Goal: Task Accomplishment & Management: Manage account settings

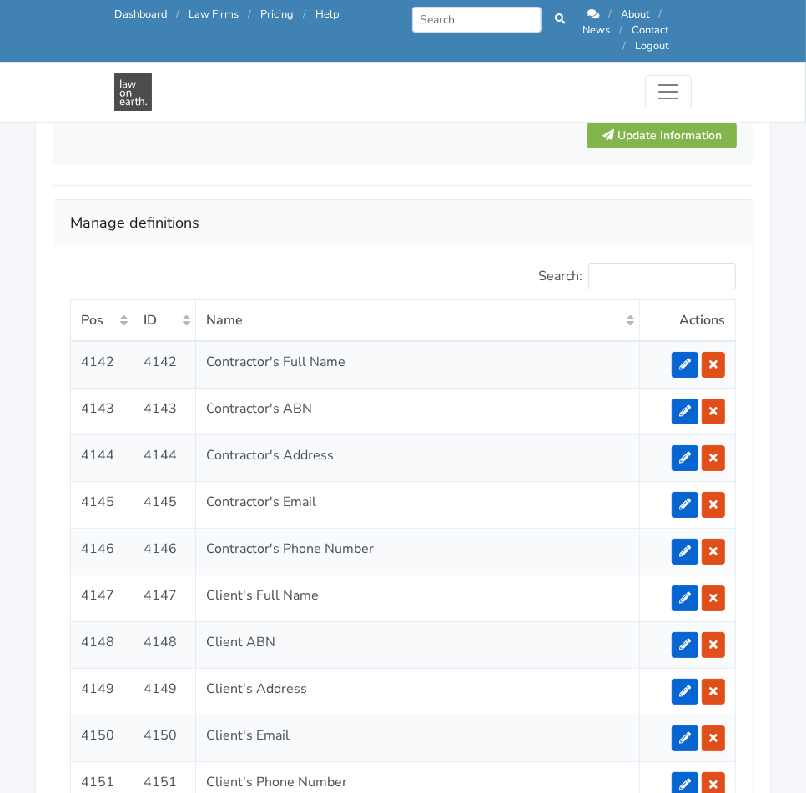
scroll to position [3027, 0]
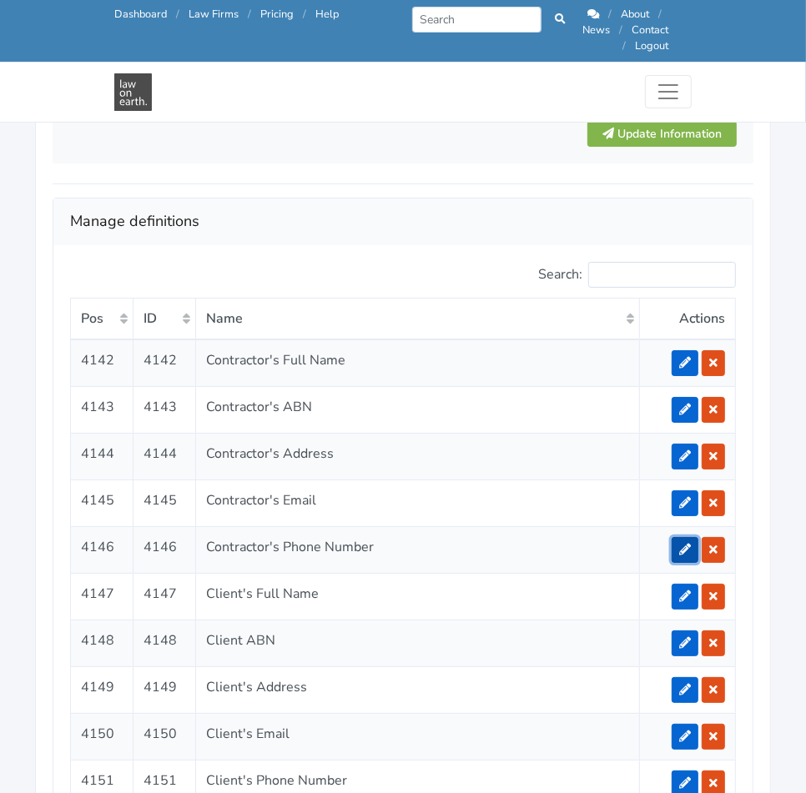
click at [686, 544] on icon at bounding box center [685, 550] width 12 height 12
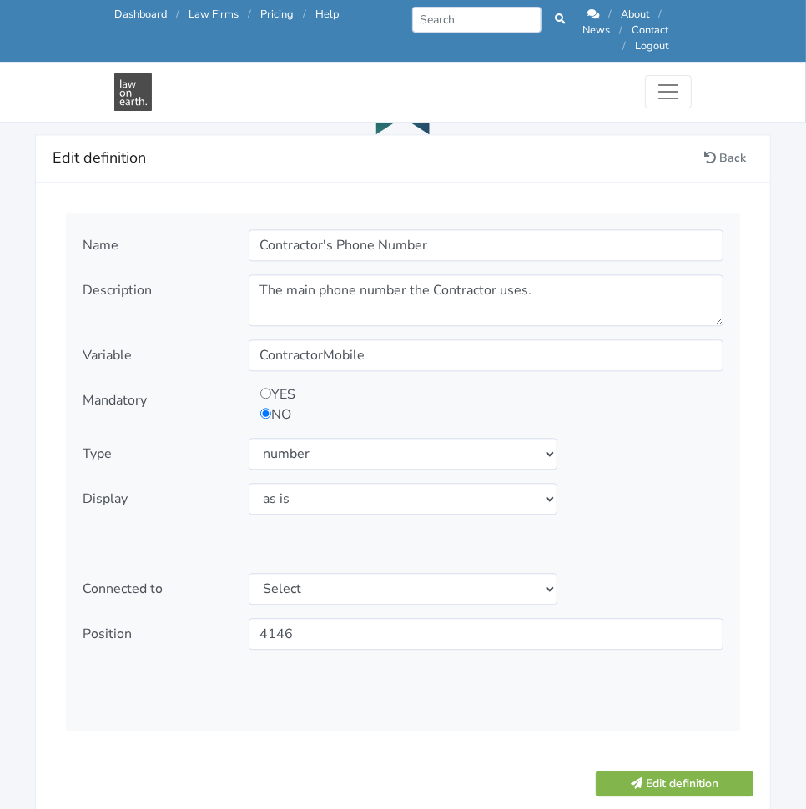
scroll to position [1886, 0]
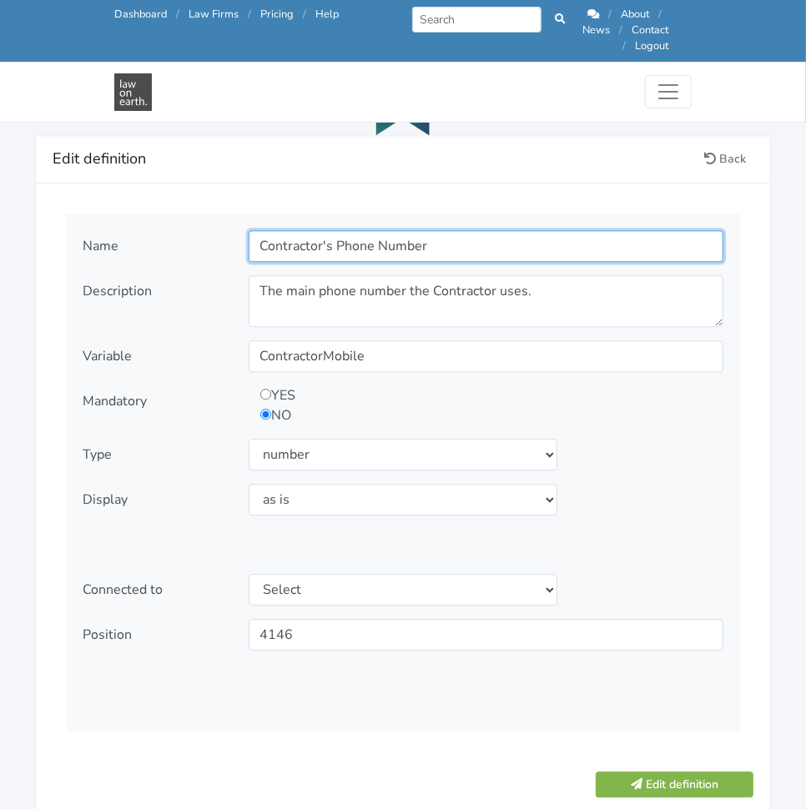
drag, startPoint x: 371, startPoint y: 224, endPoint x: 337, endPoint y: 218, distance: 34.7
click at [337, 230] on input "Contractor's Phone Number" at bounding box center [486, 246] width 475 height 32
type input "Contractor's Mobile Number"
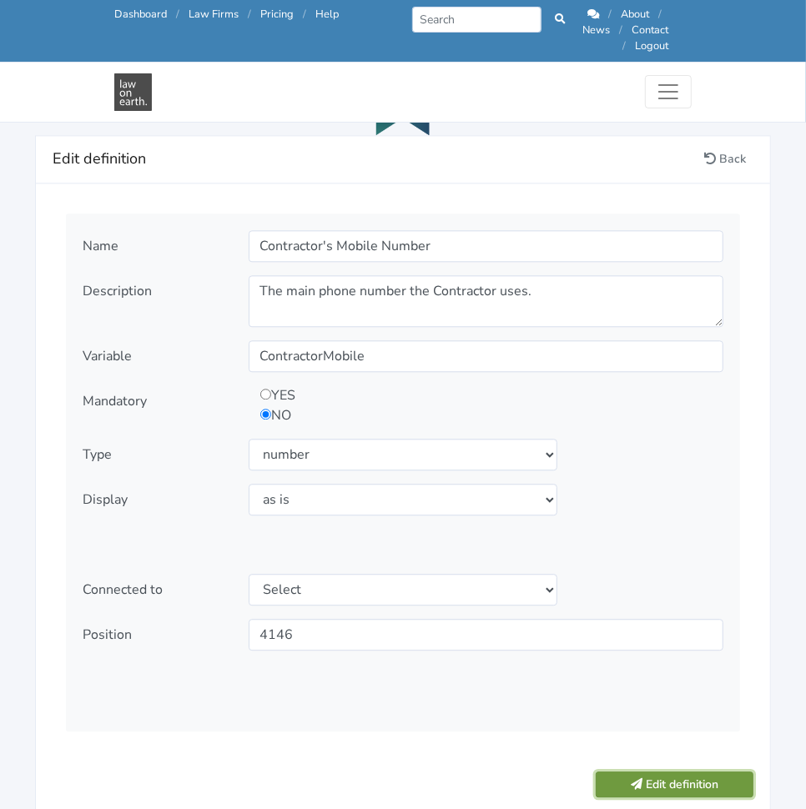
click at [684, 771] on button "Edit definition" at bounding box center [674, 784] width 158 height 26
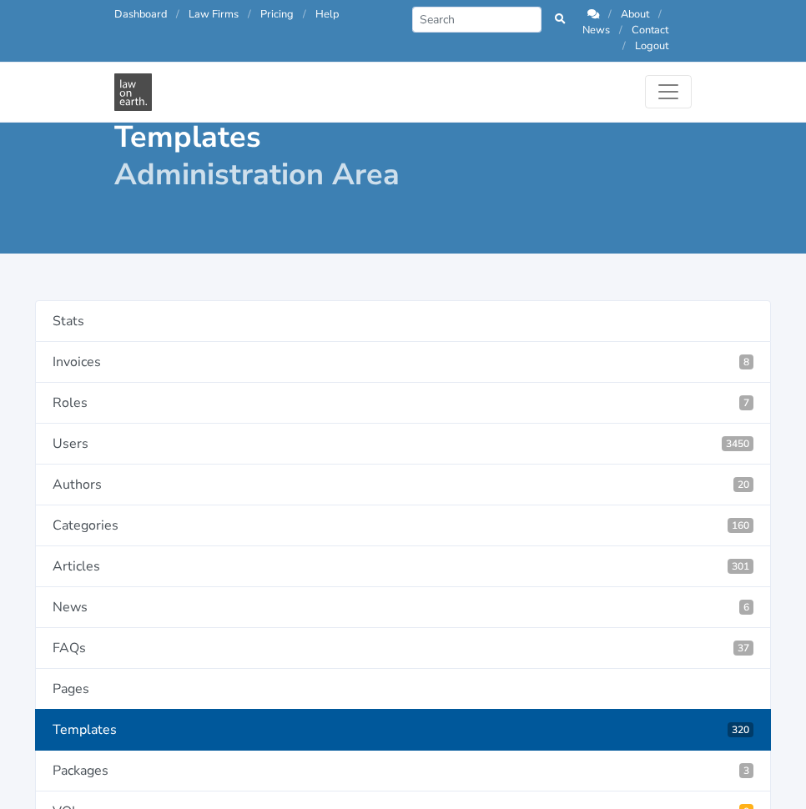
scroll to position [1722, 0]
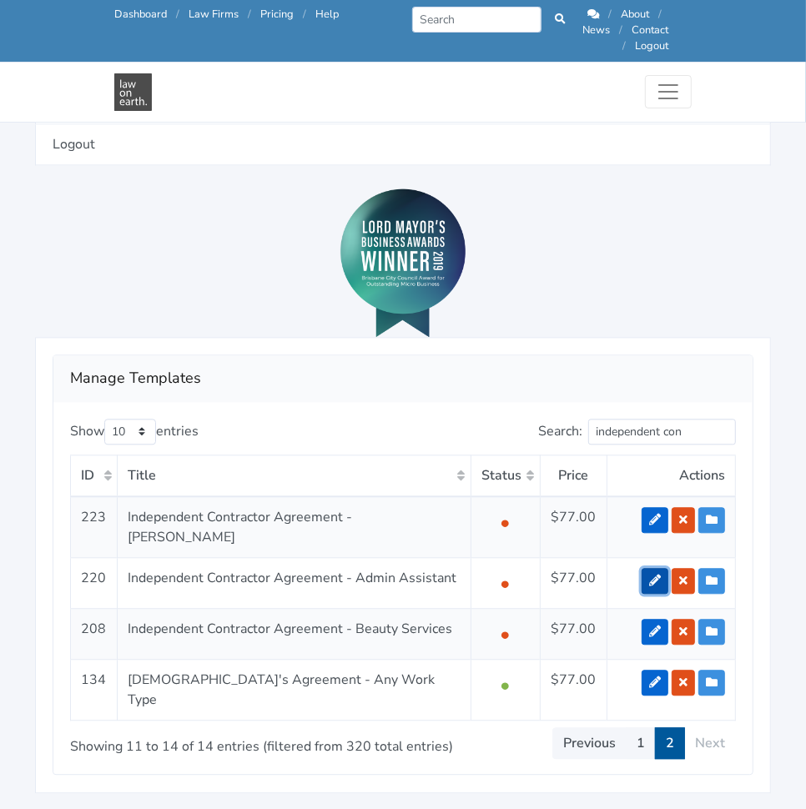
click at [645, 568] on link at bounding box center [654, 581] width 27 height 26
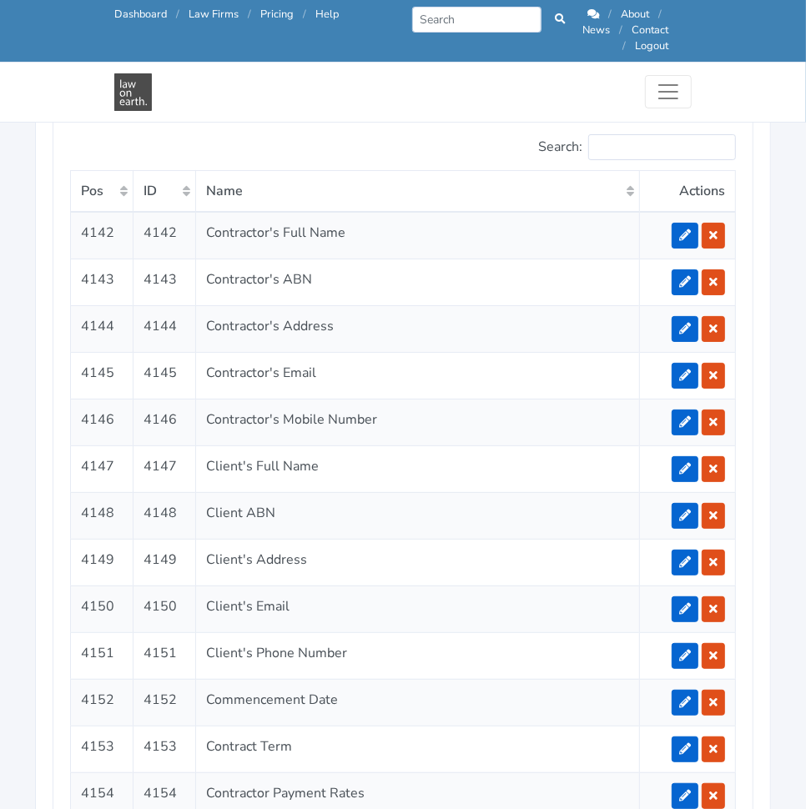
scroll to position [3213, 0]
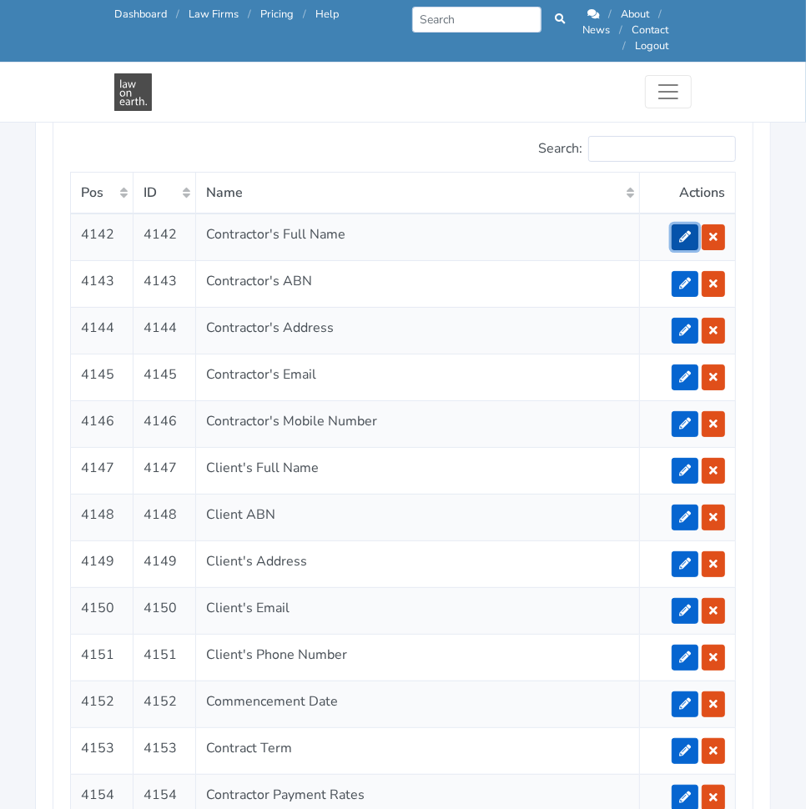
click at [681, 224] on link at bounding box center [684, 237] width 27 height 26
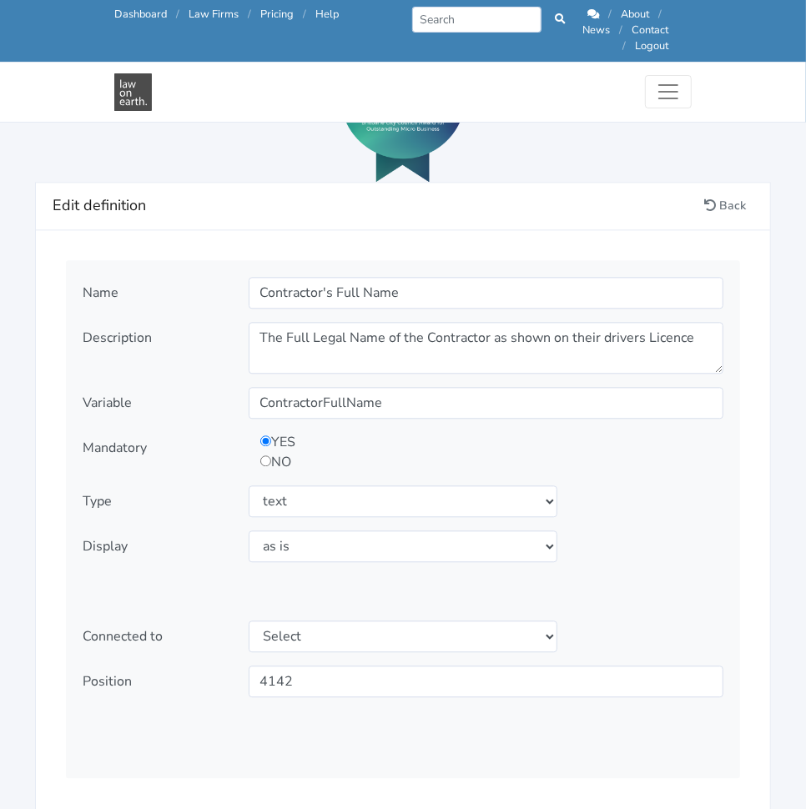
scroll to position [1857, 0]
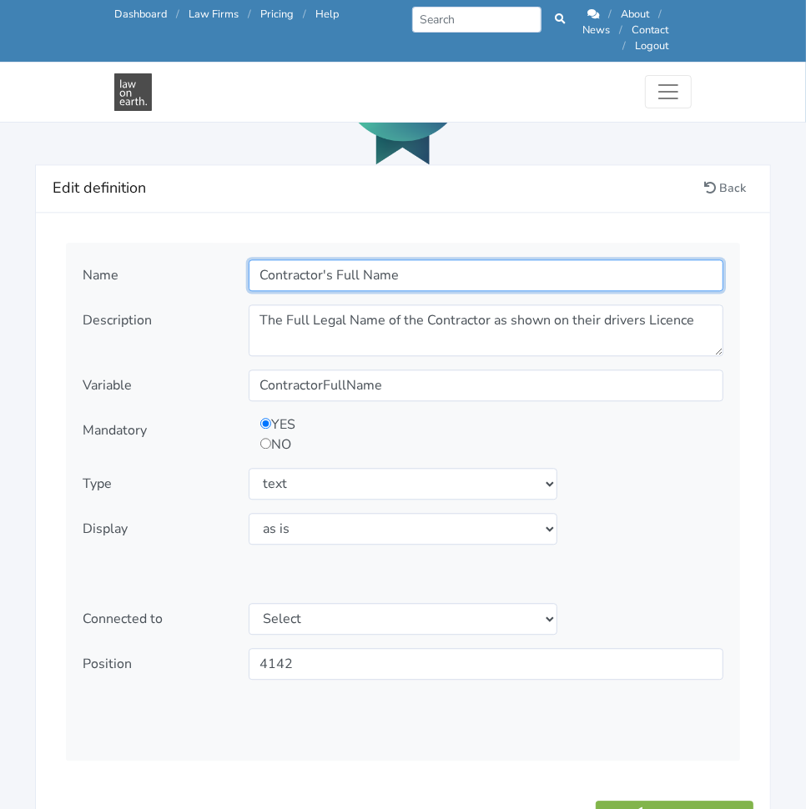
click at [328, 265] on input "Contractor's Full Name" at bounding box center [486, 275] width 475 height 32
type input "Contractor Full Name"
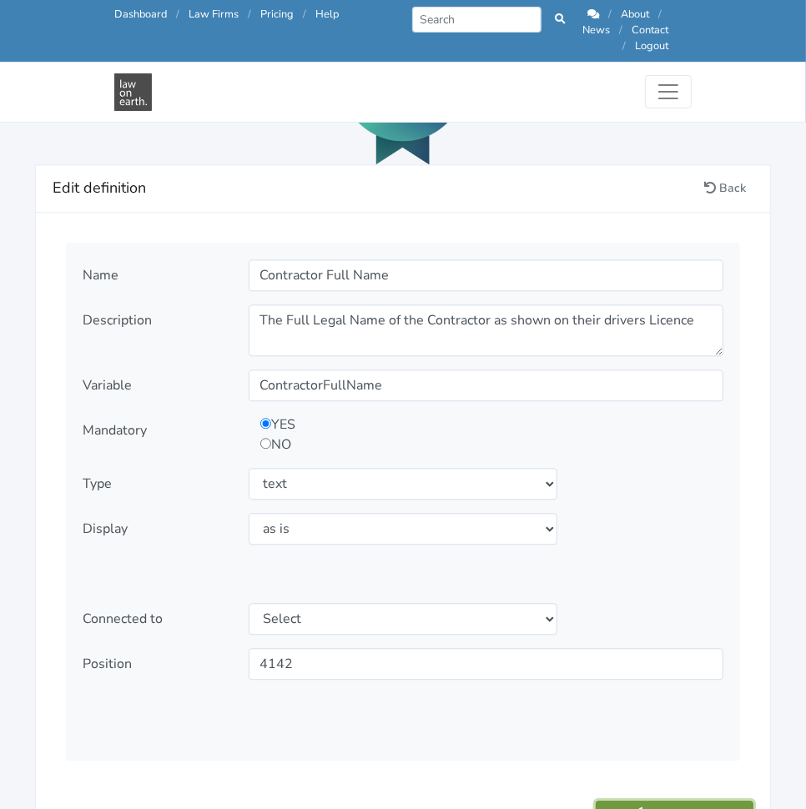
click at [697, 801] on button "Edit definition" at bounding box center [674, 814] width 158 height 26
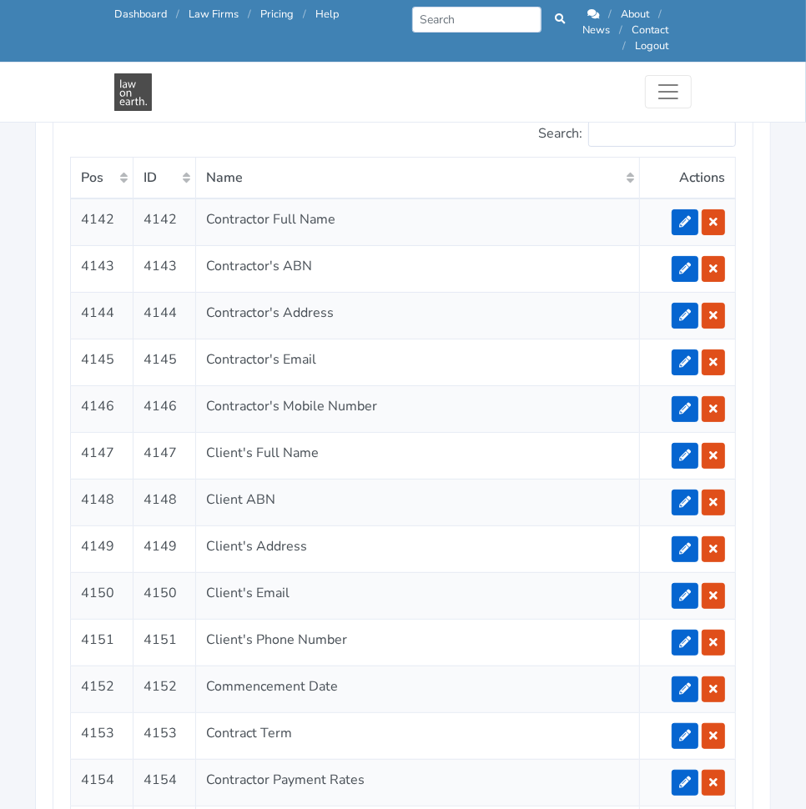
scroll to position [3226, 0]
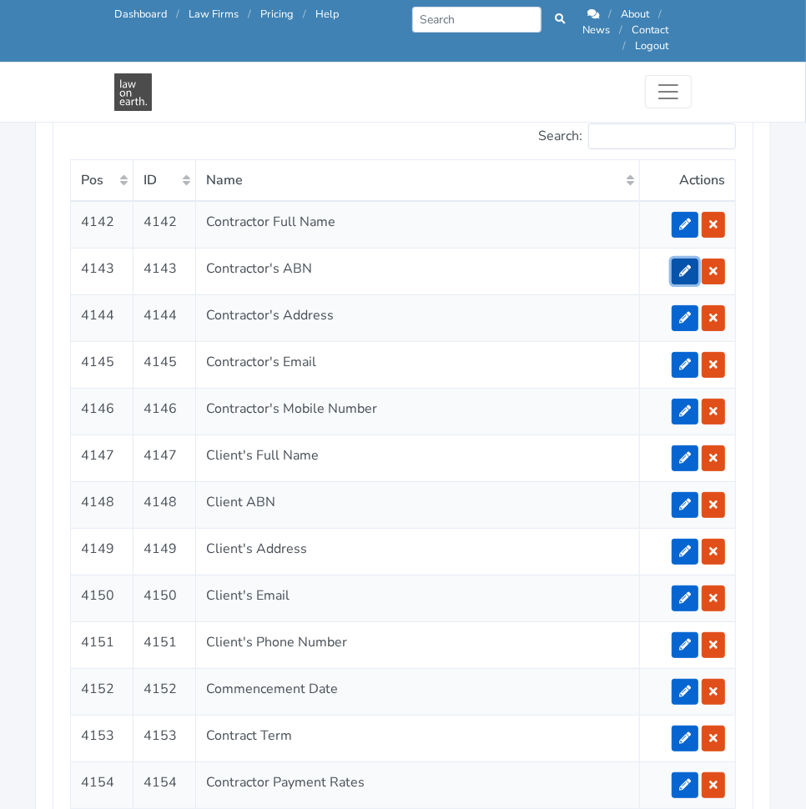
click at [681, 265] on icon at bounding box center [685, 271] width 12 height 12
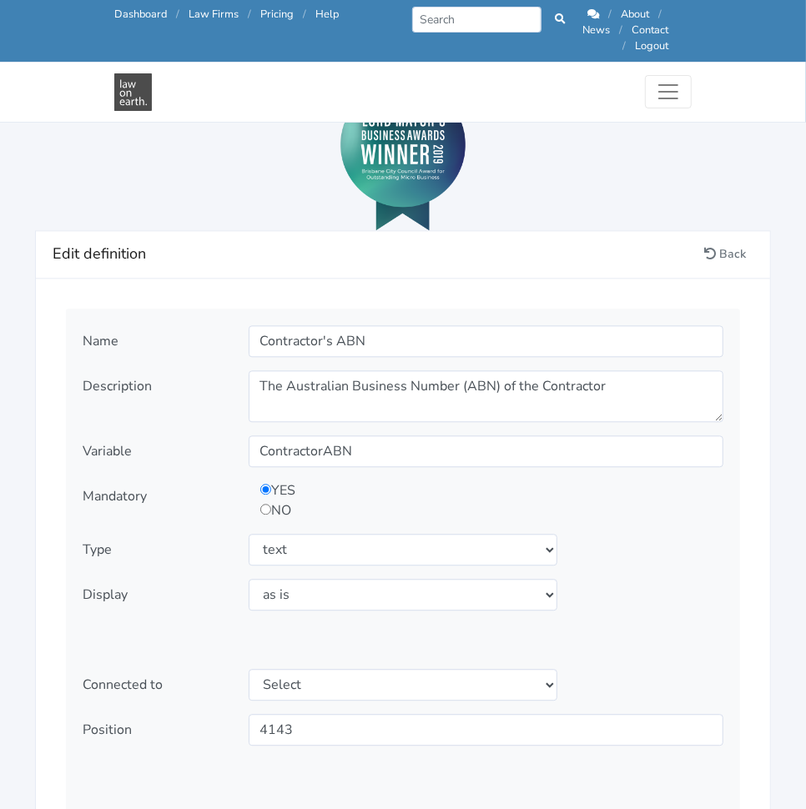
scroll to position [1793, 0]
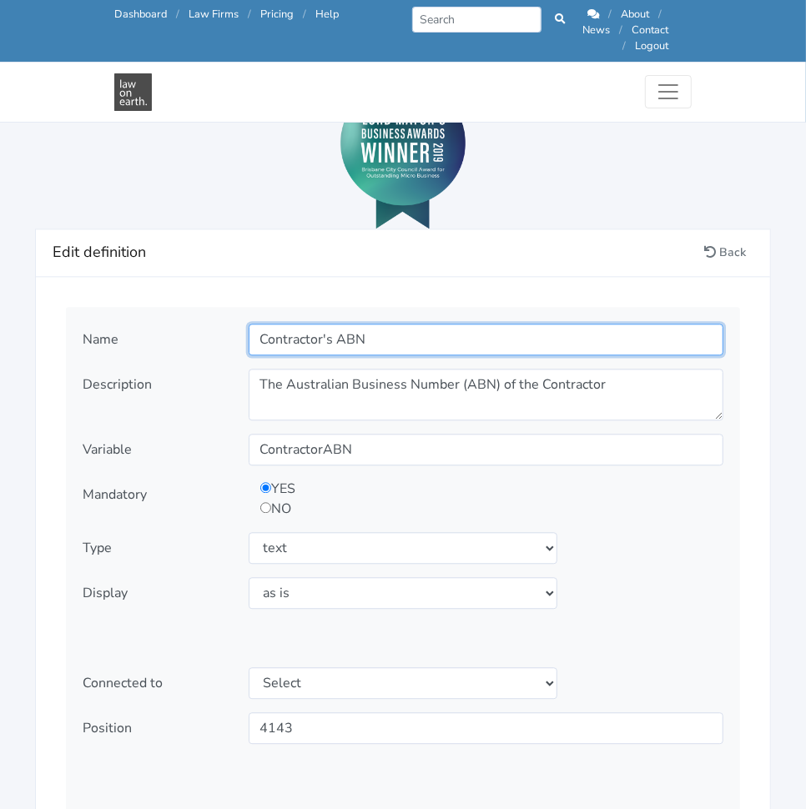
click at [330, 324] on input "Contractor's ABN" at bounding box center [486, 340] width 475 height 32
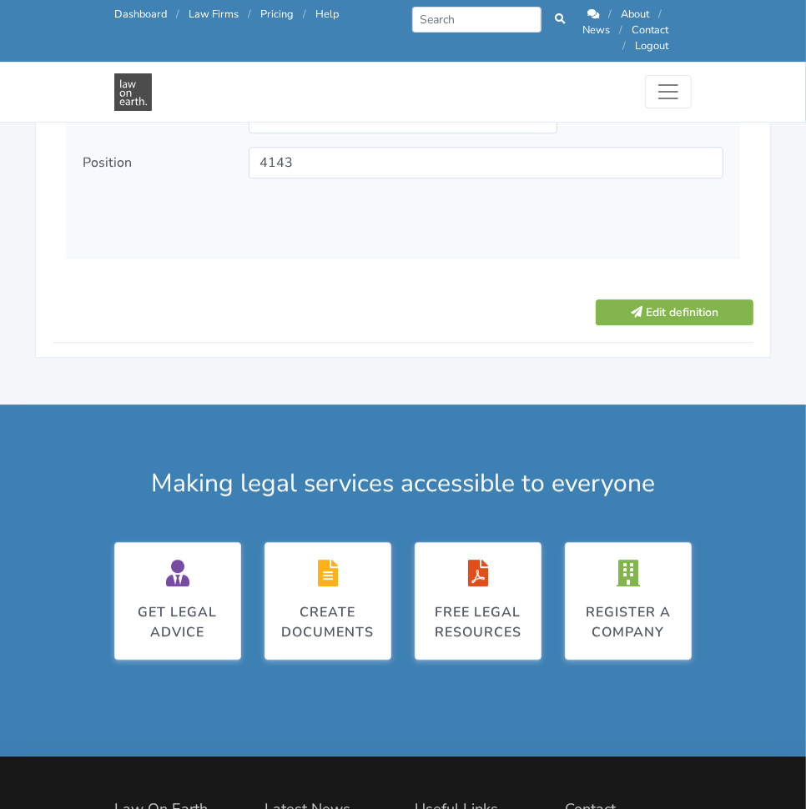
scroll to position [2379, 0]
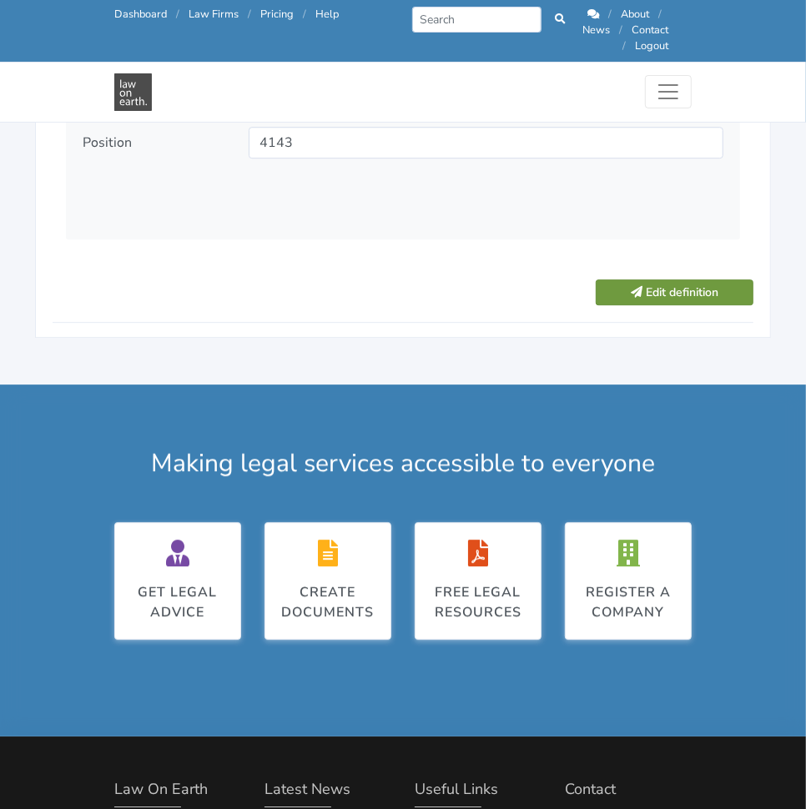
type input "Contractor ABN"
click at [669, 283] on button "Edit definition" at bounding box center [674, 292] width 158 height 26
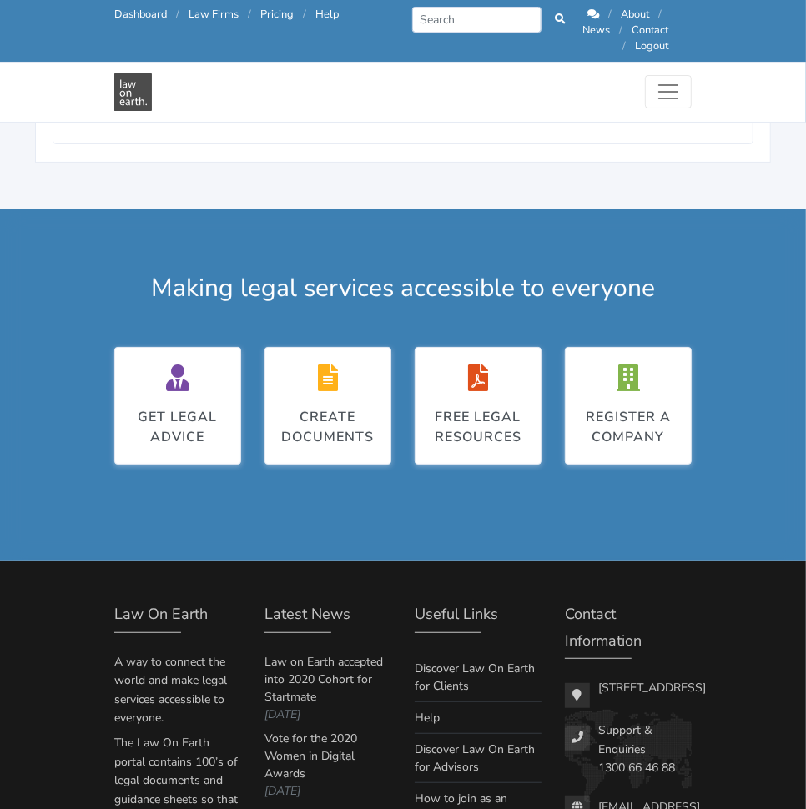
scroll to position [3313, 0]
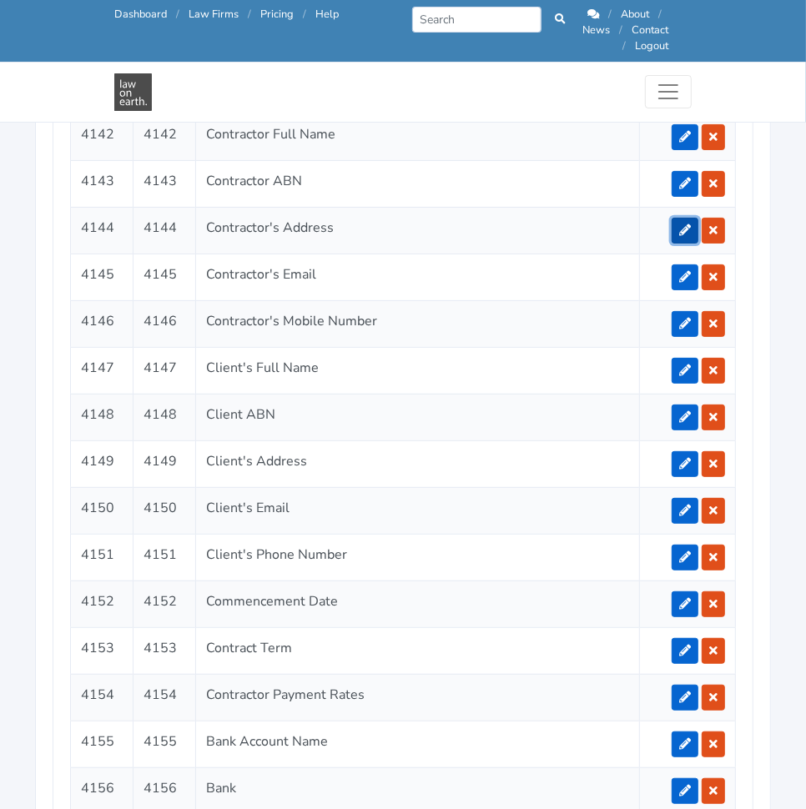
click at [685, 224] on icon at bounding box center [685, 230] width 12 height 12
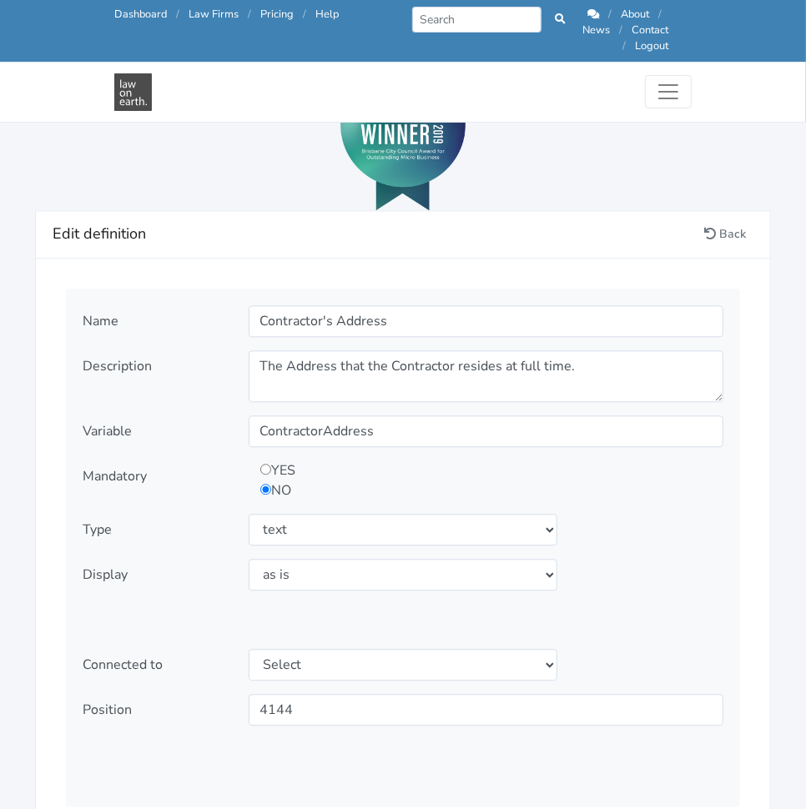
scroll to position [1820, 0]
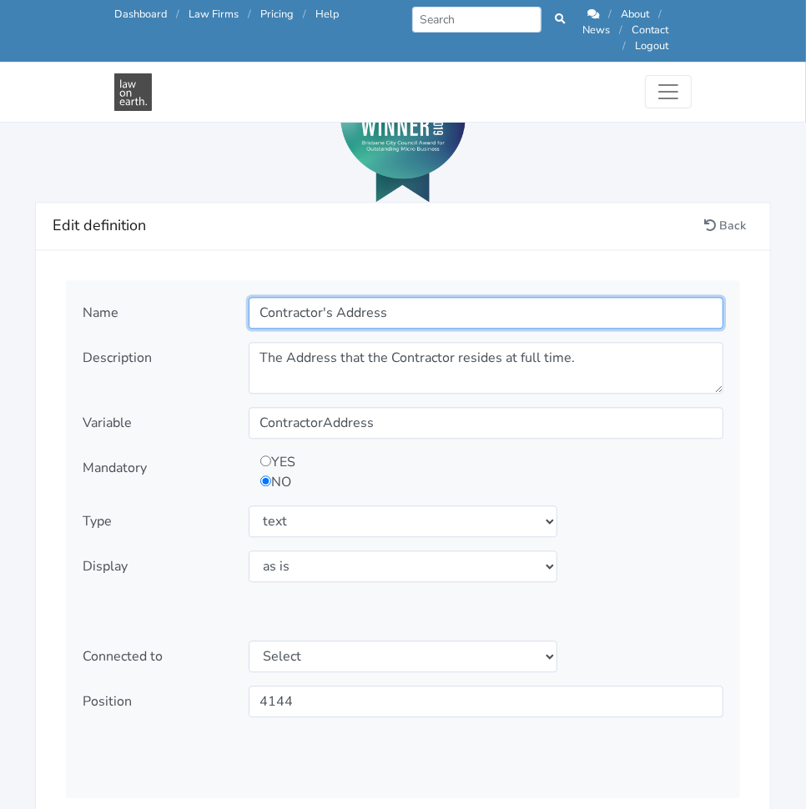
click at [332, 297] on input "Contractor's Address" at bounding box center [486, 313] width 475 height 32
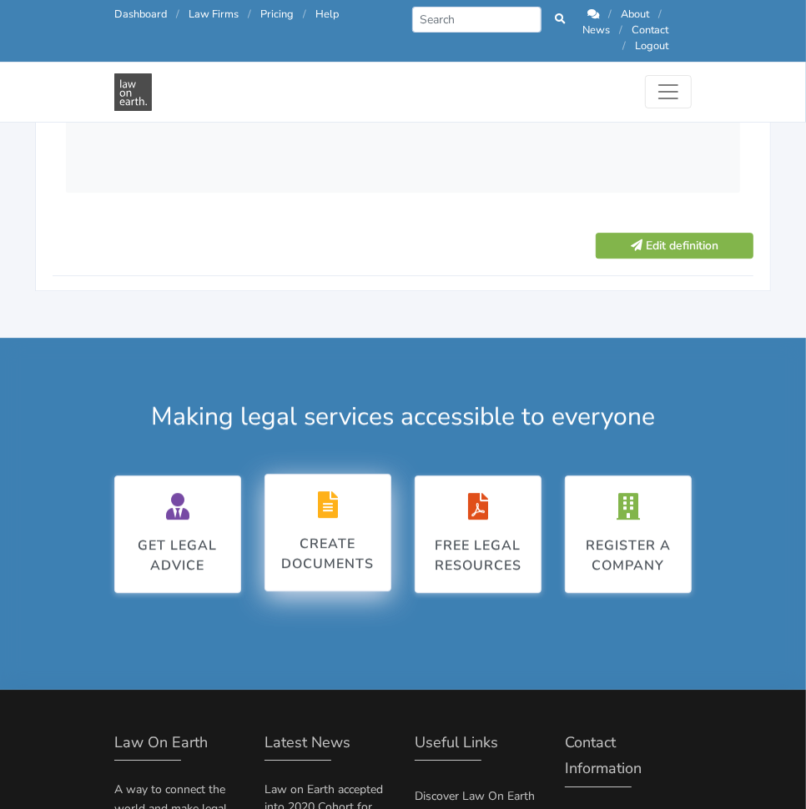
scroll to position [2412, 0]
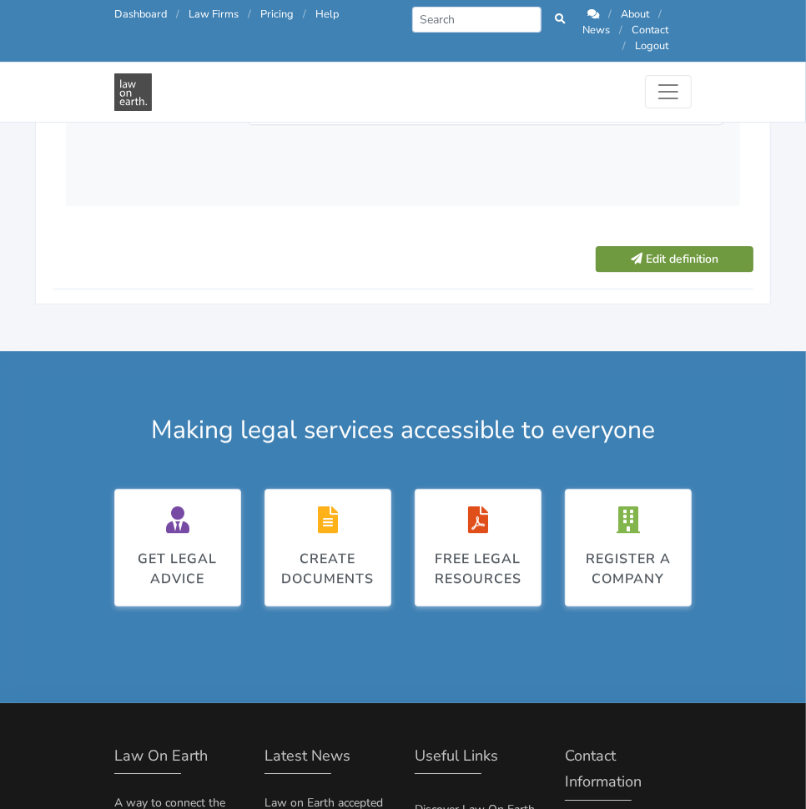
type input "Contractor Address"
click at [664, 246] on button "Edit definition" at bounding box center [674, 259] width 158 height 26
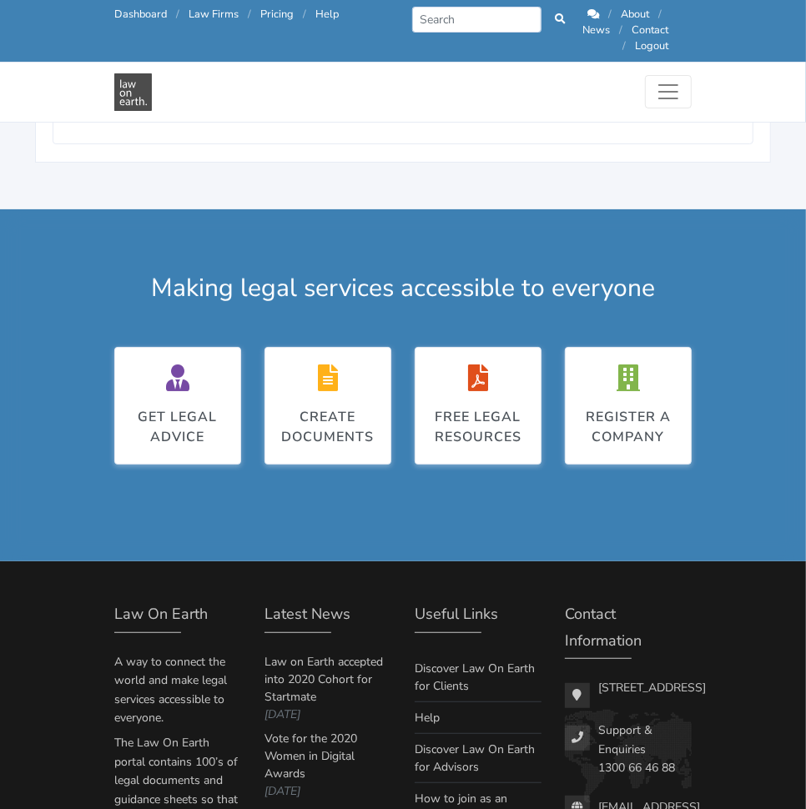
scroll to position [3313, 0]
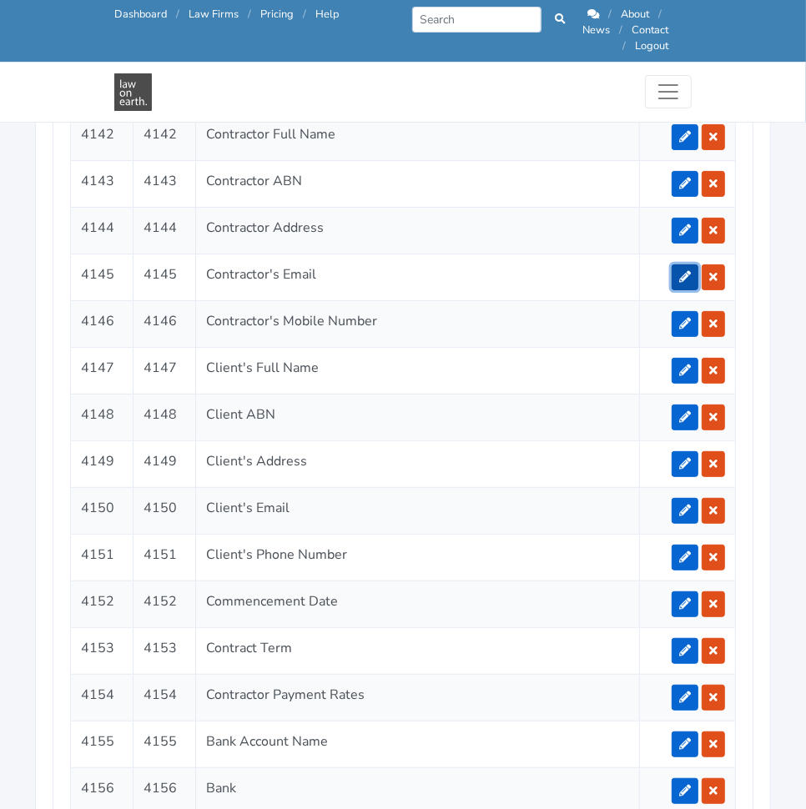
click at [676, 264] on link at bounding box center [684, 277] width 27 height 26
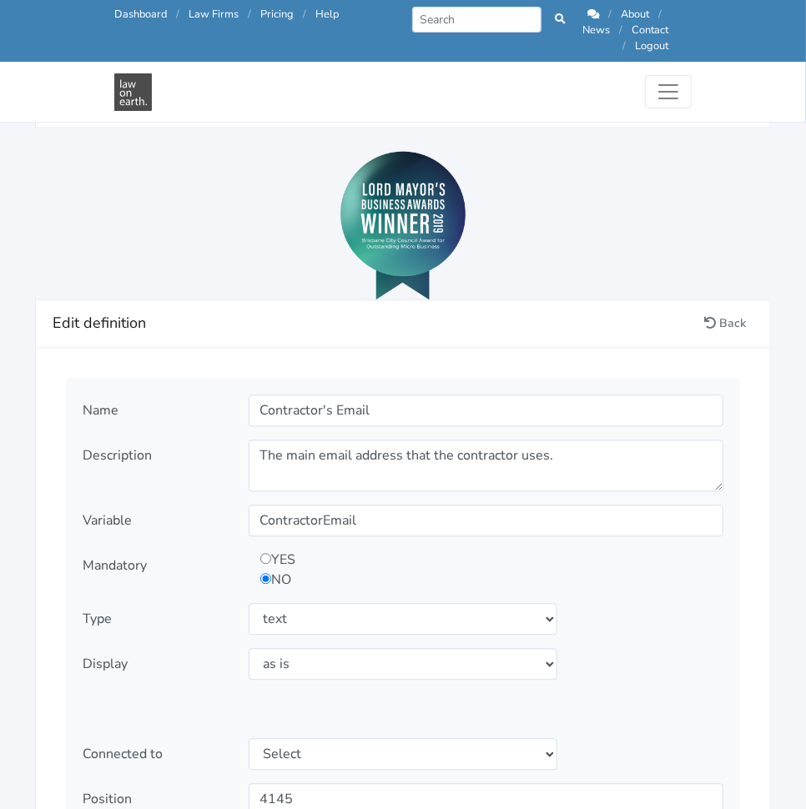
scroll to position [1732, 0]
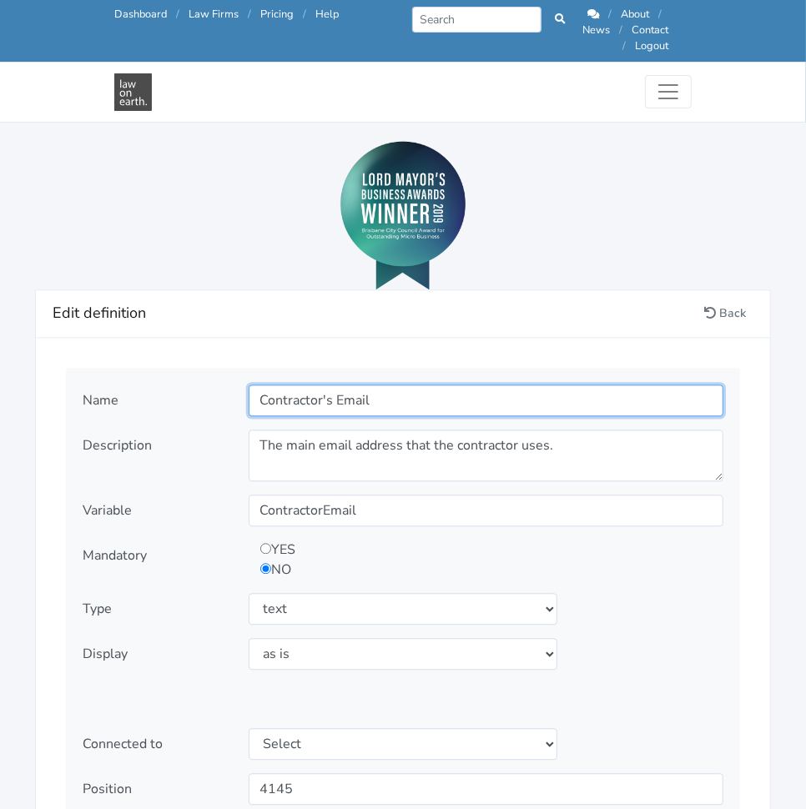
click at [328, 384] on input "Contractor's Email" at bounding box center [486, 400] width 475 height 32
click at [400, 384] on input "Contractors Email" at bounding box center [486, 400] width 475 height 32
type input "Contractors Email Address"
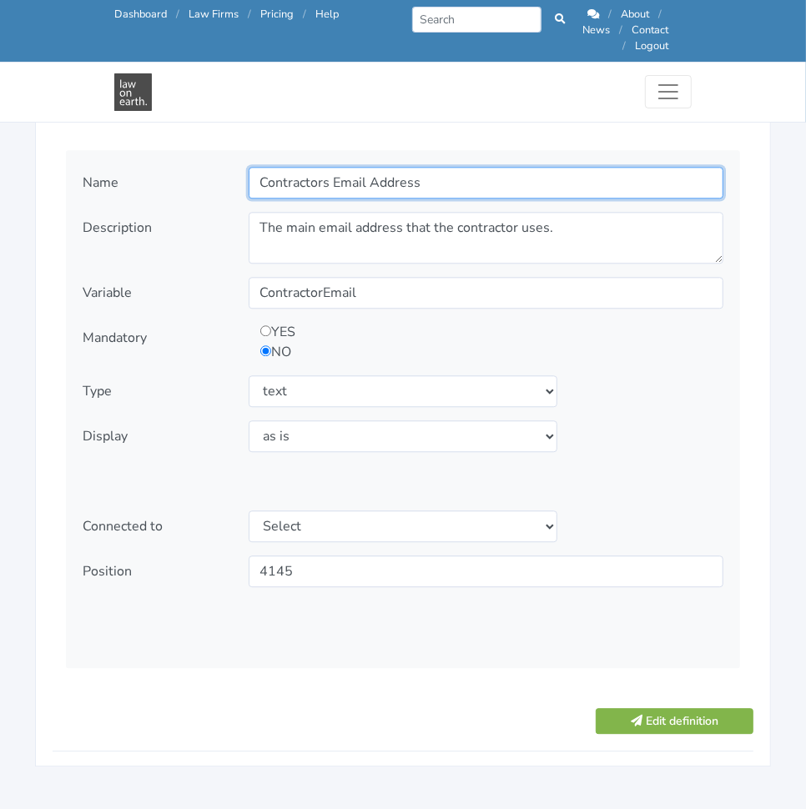
scroll to position [1953, 0]
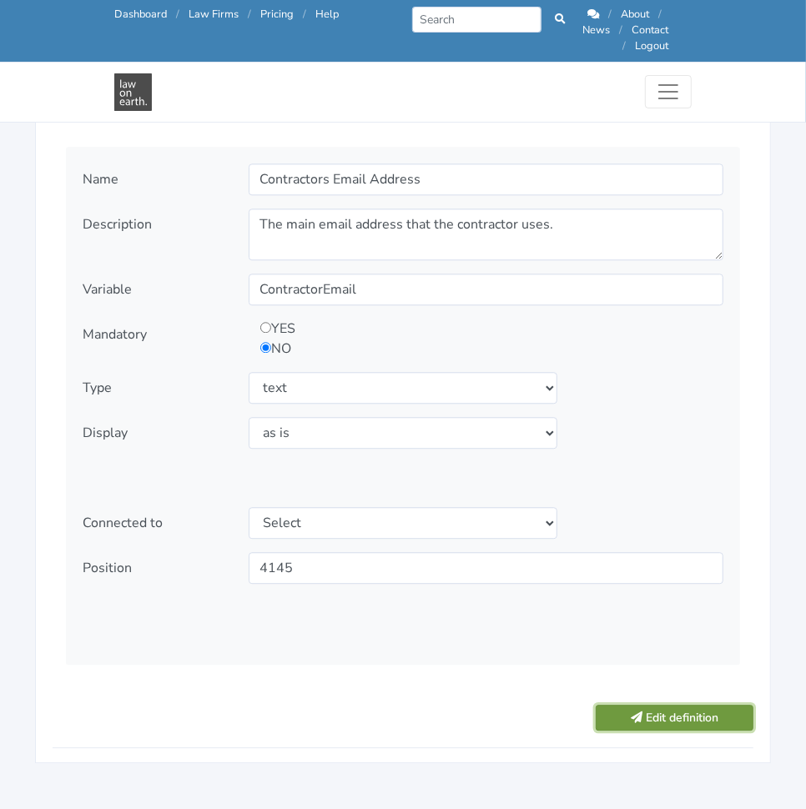
click at [635, 711] on icon "submit" at bounding box center [636, 717] width 12 height 12
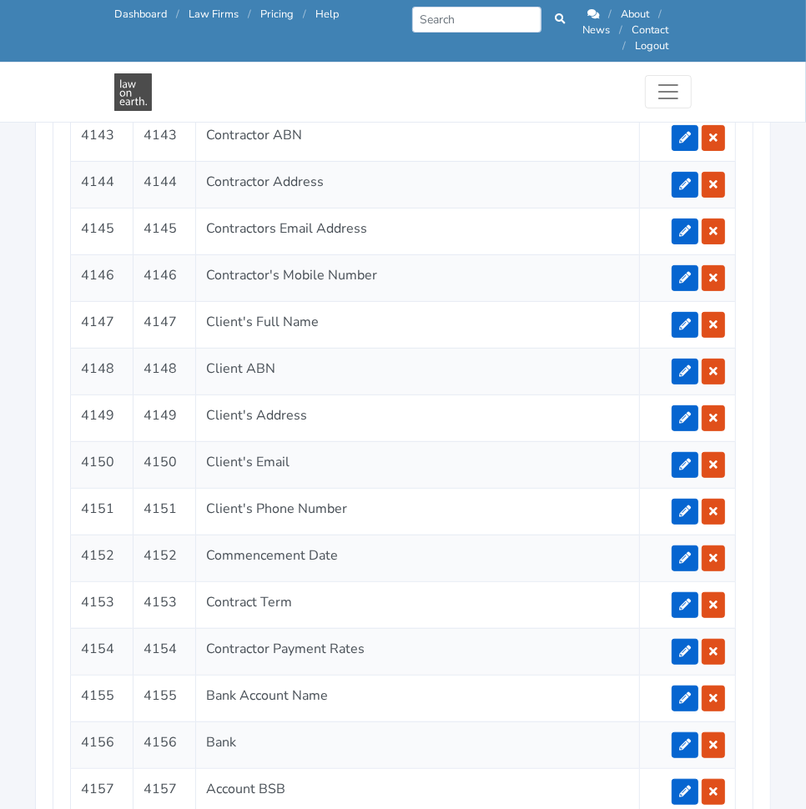
scroll to position [3361, 0]
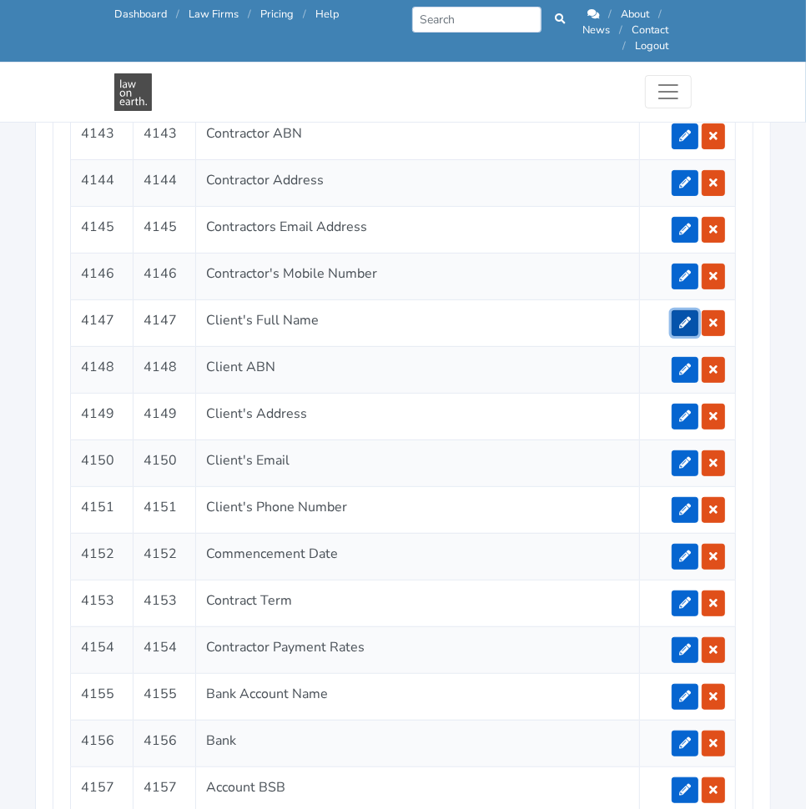
click at [684, 310] on link at bounding box center [684, 323] width 27 height 26
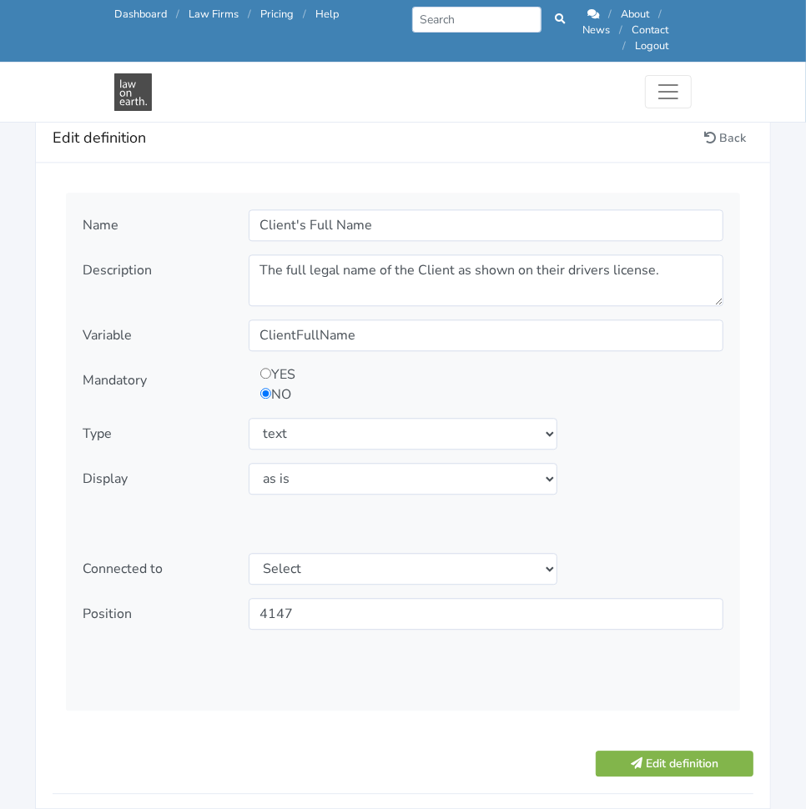
scroll to position [1915, 0]
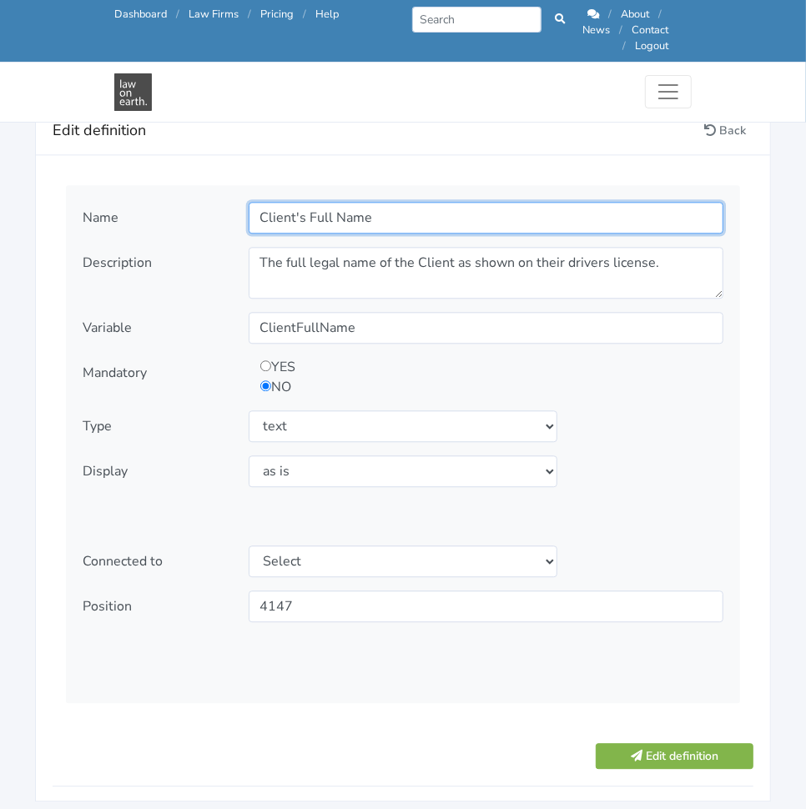
click at [303, 202] on input "Client's Full Name" at bounding box center [486, 218] width 475 height 32
type input "Client Full Name"
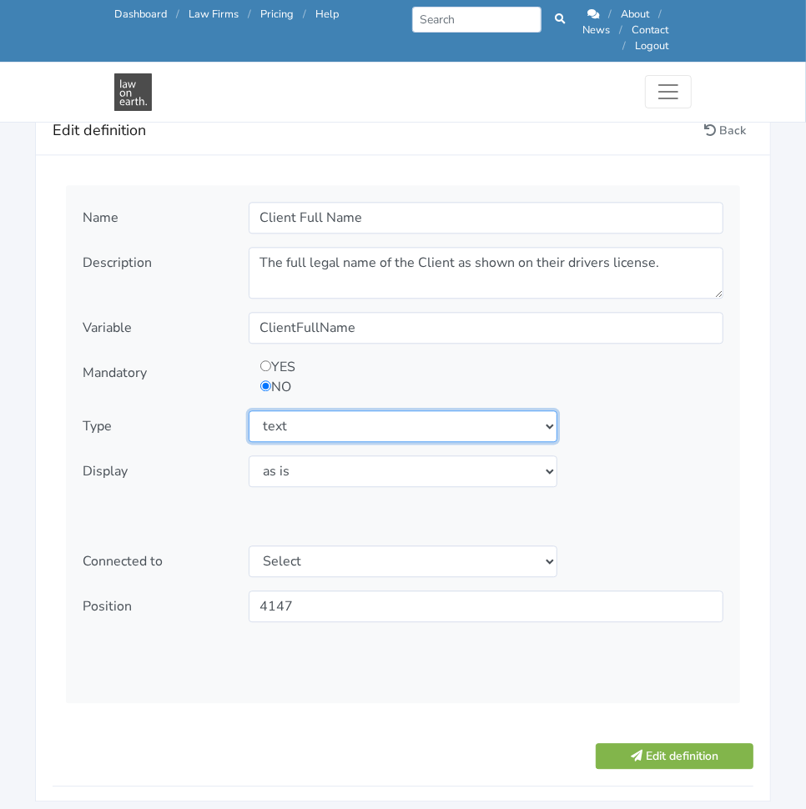
click at [374, 410] on select "Select type text textarea number checkbox compounded date select states" at bounding box center [403, 426] width 309 height 32
select select "textarea"
click at [249, 410] on select "Select type text textarea number checkbox compounded date select states" at bounding box center [403, 426] width 309 height 32
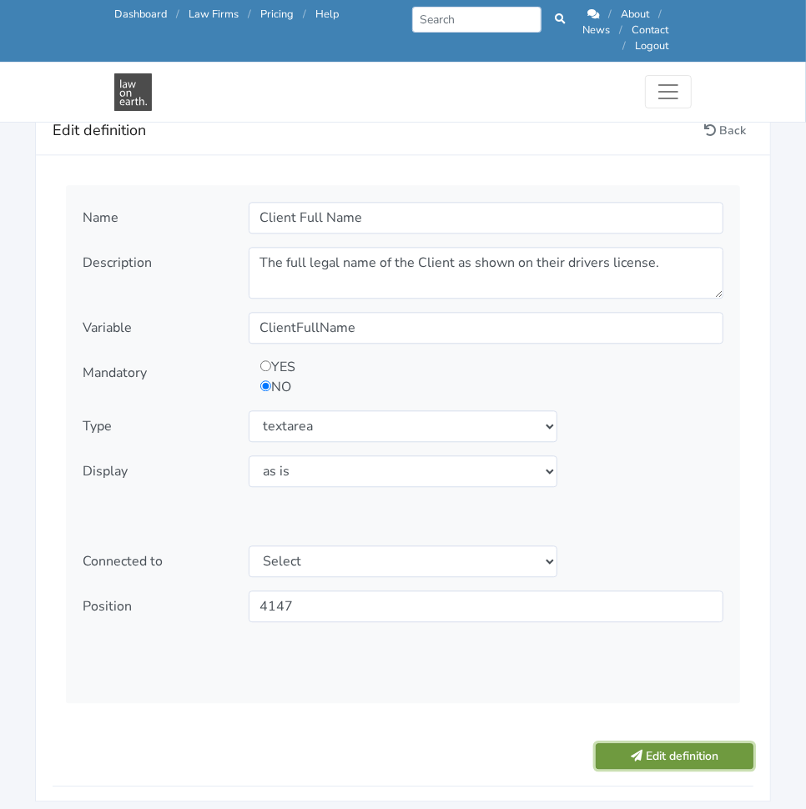
click at [642, 743] on button "Edit definition" at bounding box center [674, 756] width 158 height 26
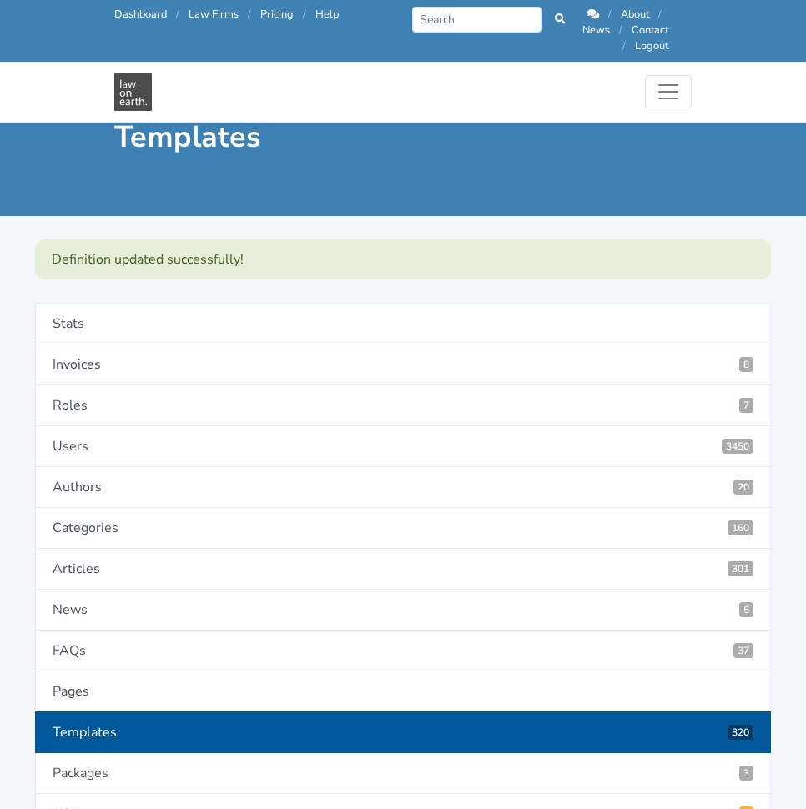
scroll to position [3313, 0]
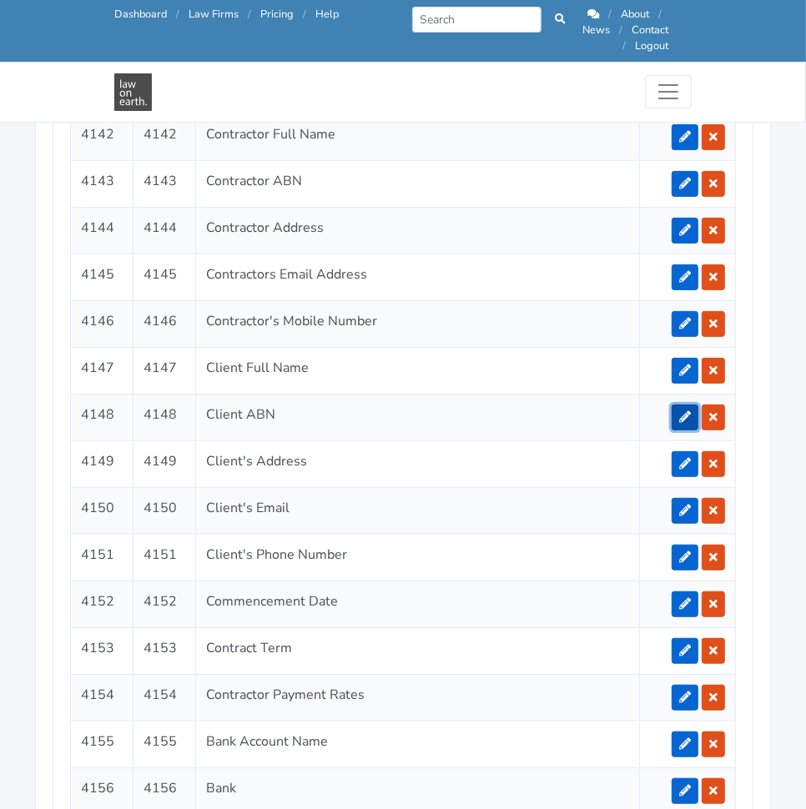
click at [681, 404] on link at bounding box center [684, 417] width 27 height 26
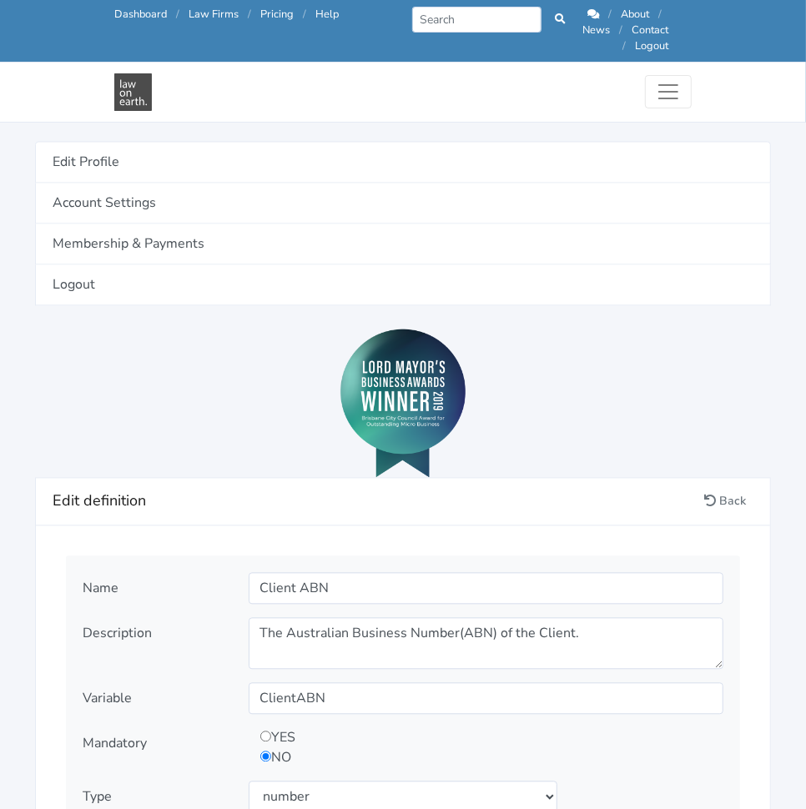
scroll to position [1545, 0]
click at [711, 495] on icon at bounding box center [710, 501] width 12 height 12
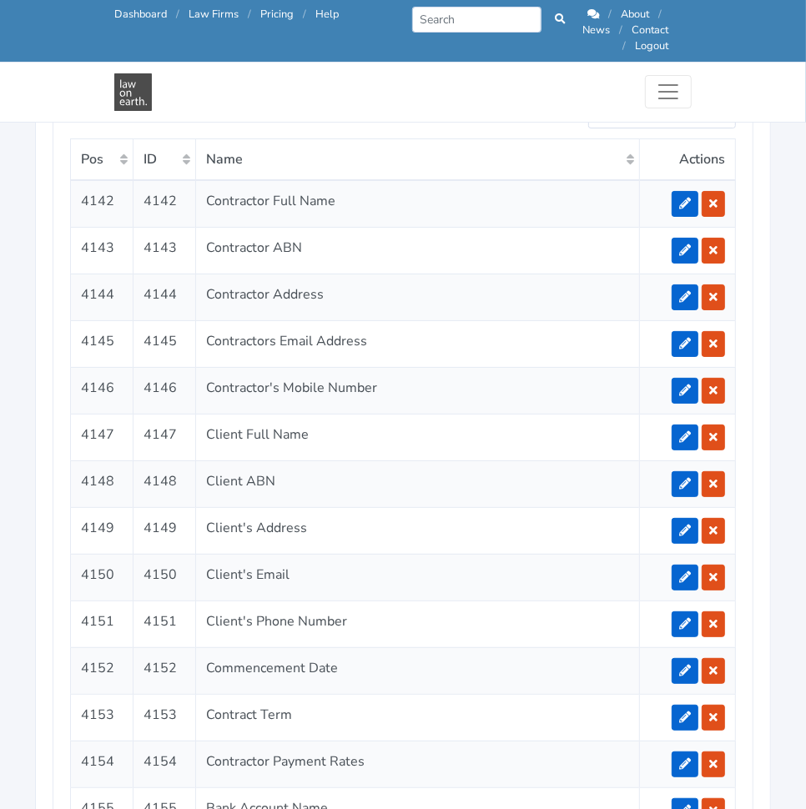
scroll to position [3208, 0]
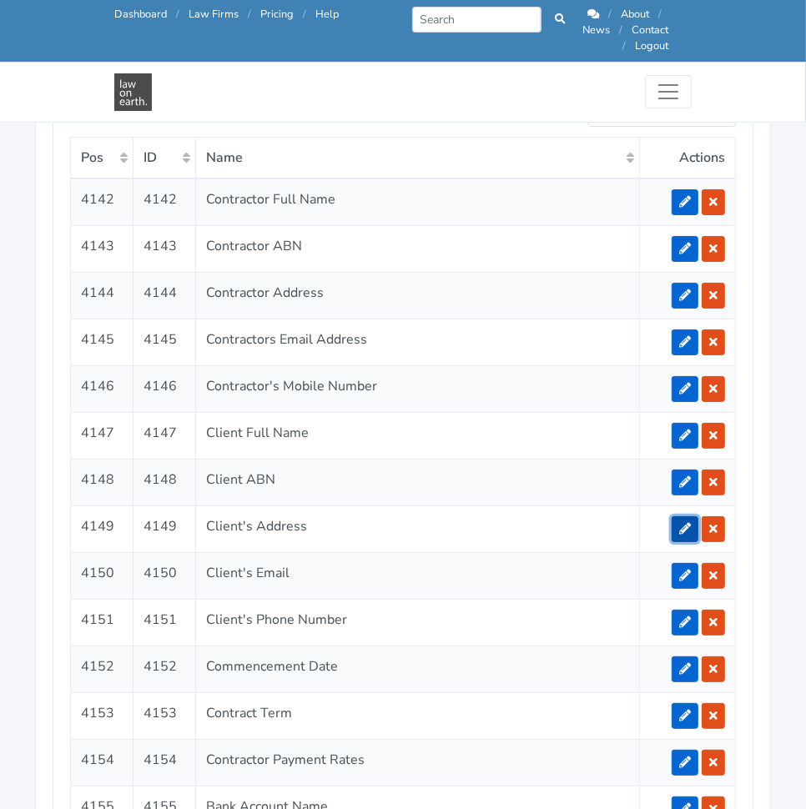
click at [691, 516] on link at bounding box center [684, 529] width 27 height 26
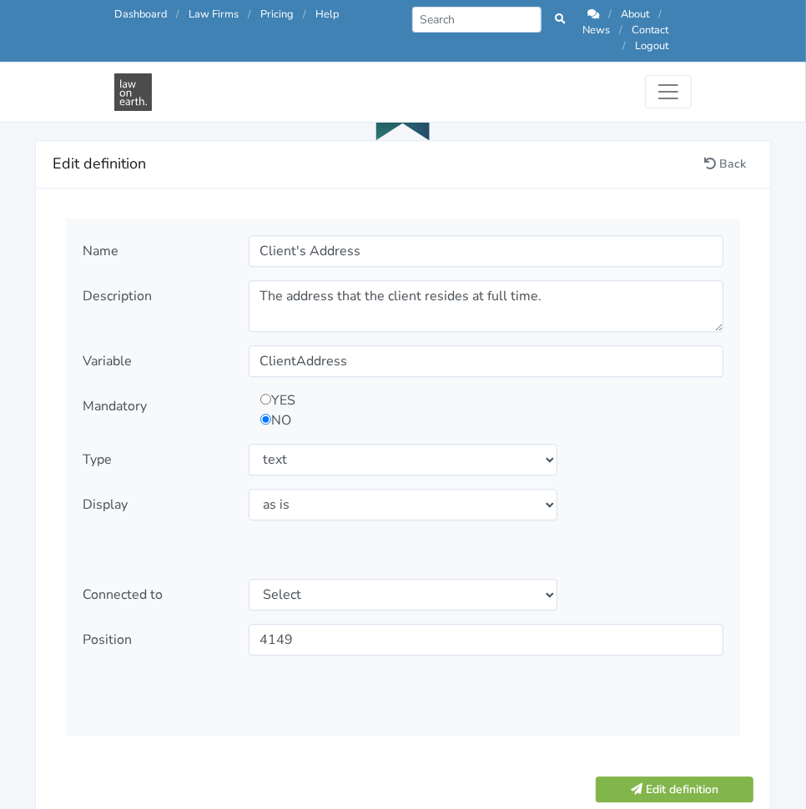
scroll to position [1882, 0]
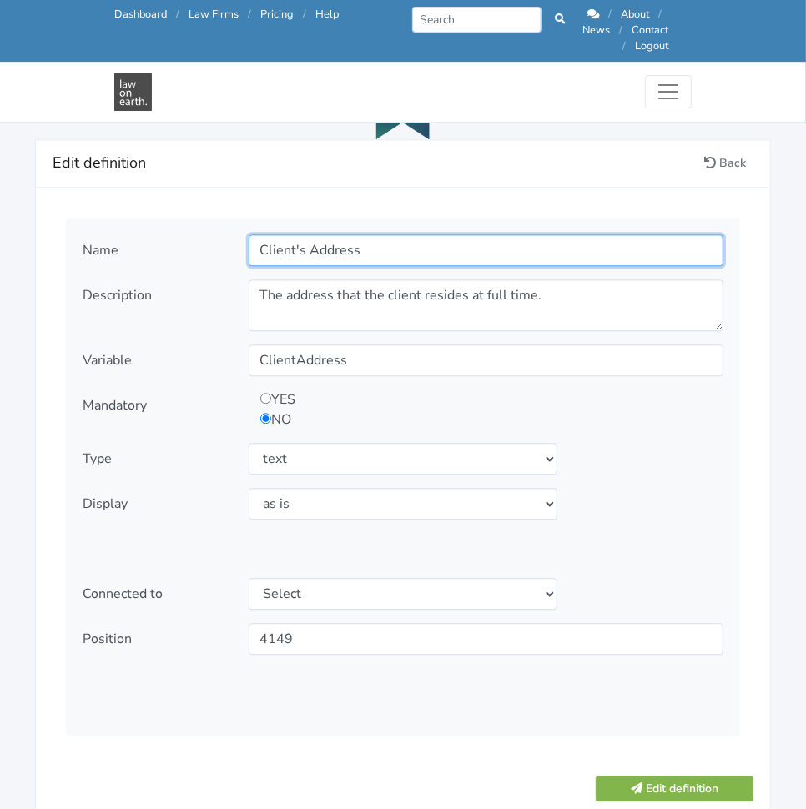
click at [300, 240] on input "Client's Address" at bounding box center [486, 250] width 475 height 32
type input "Client Address"
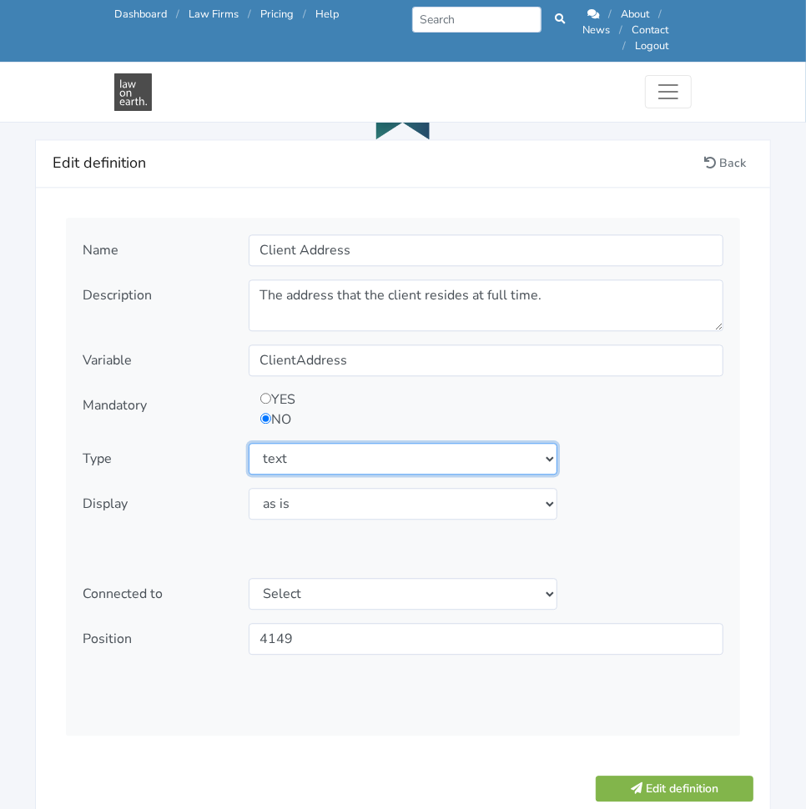
click at [386, 446] on select "Select type text textarea number checkbox compounded date select states" at bounding box center [403, 459] width 309 height 32
select select "textarea"
click at [249, 443] on select "Select type text textarea number checkbox compounded date select states" at bounding box center [403, 459] width 309 height 32
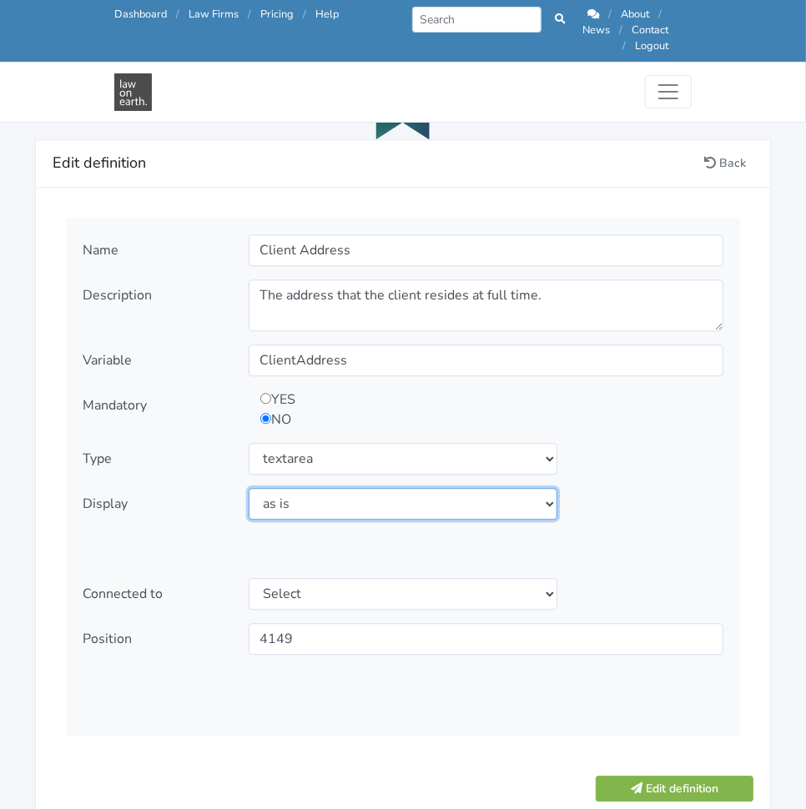
click at [412, 492] on select "Select display as is uppercase lowercase first letter uppercase first letter lo…" at bounding box center [403, 504] width 309 height 32
click at [631, 531] on div "Name Client Address Description The address that the client resides at full tim…" at bounding box center [403, 477] width 674 height 518
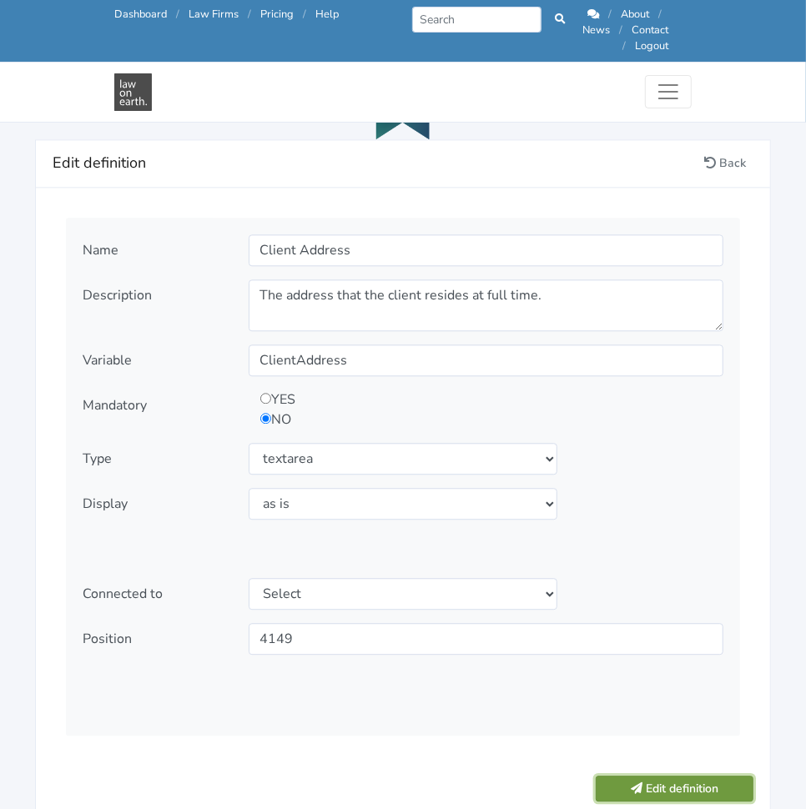
click at [647, 776] on button "Edit definition" at bounding box center [674, 789] width 158 height 26
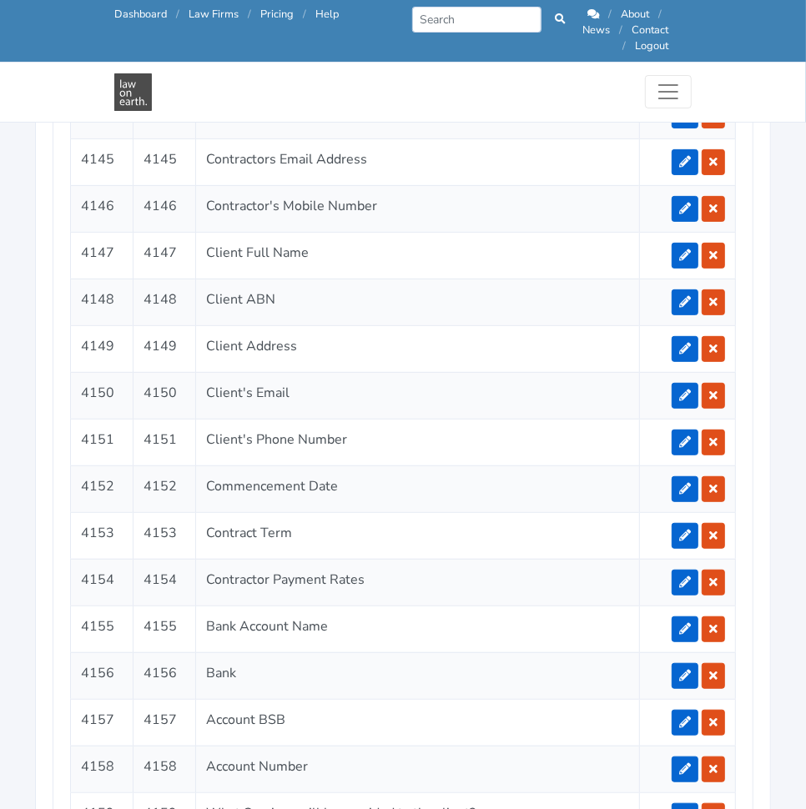
scroll to position [3430, 0]
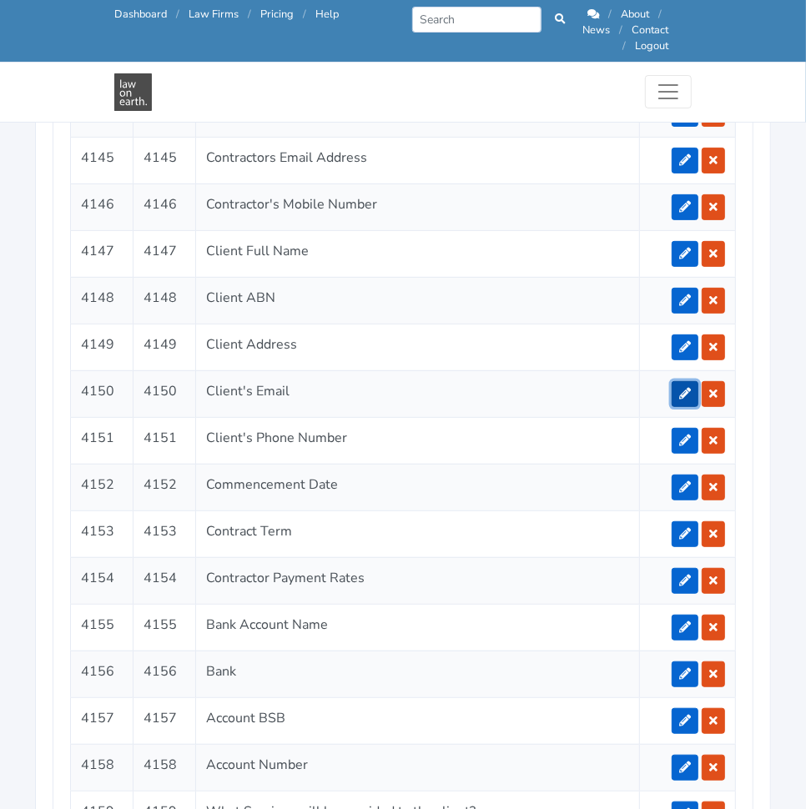
click at [686, 388] on icon at bounding box center [685, 394] width 12 height 12
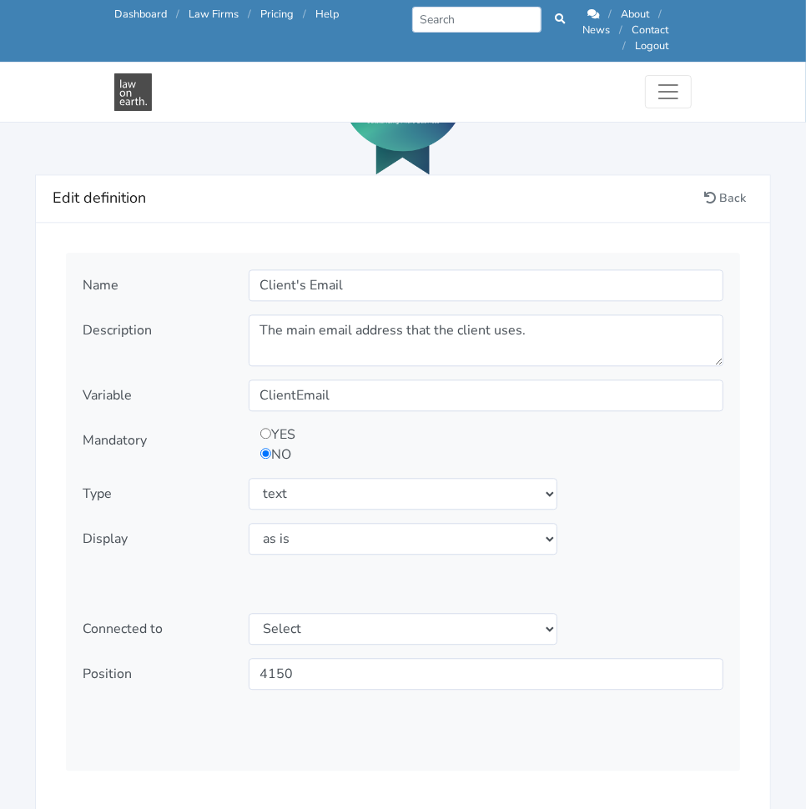
scroll to position [1845, 0]
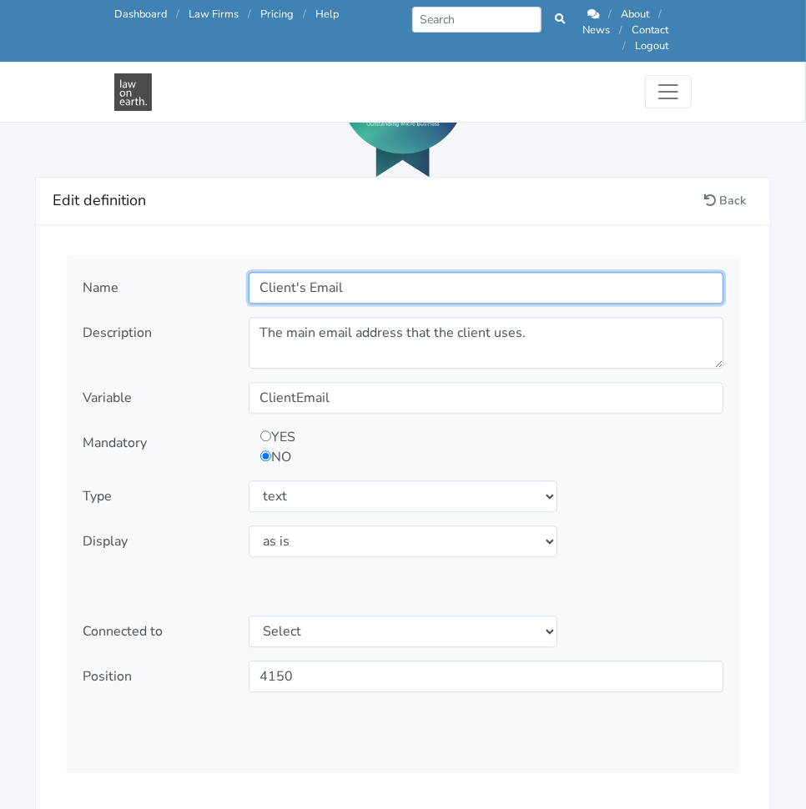
click at [304, 272] on input "Client's Email" at bounding box center [486, 288] width 475 height 32
click at [366, 272] on input "Client Email" at bounding box center [486, 288] width 475 height 32
type input "Client Email Address"
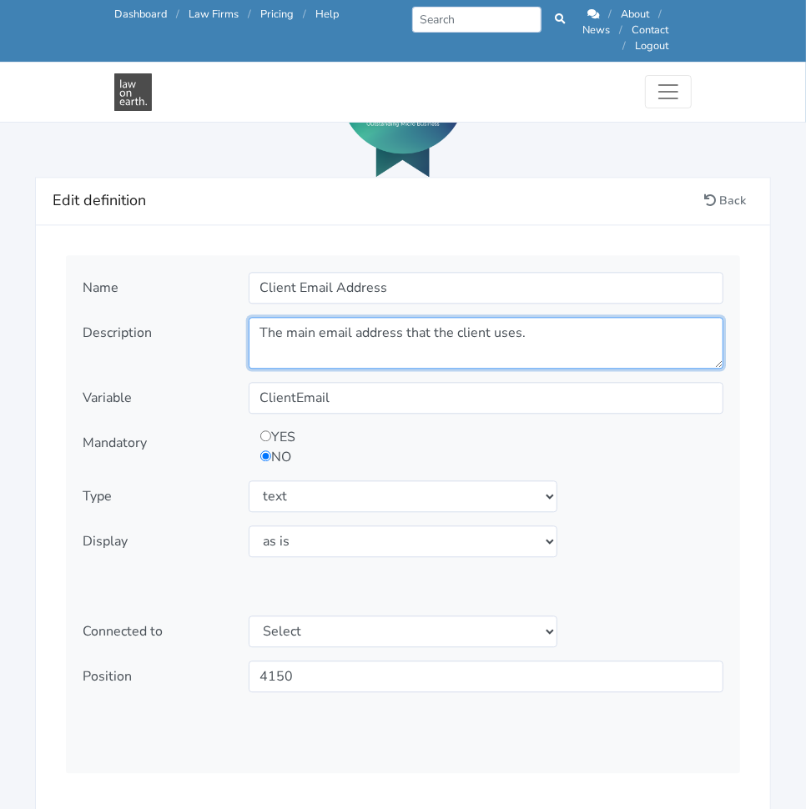
click at [396, 318] on textarea "The main email address that the client uses." at bounding box center [486, 343] width 475 height 52
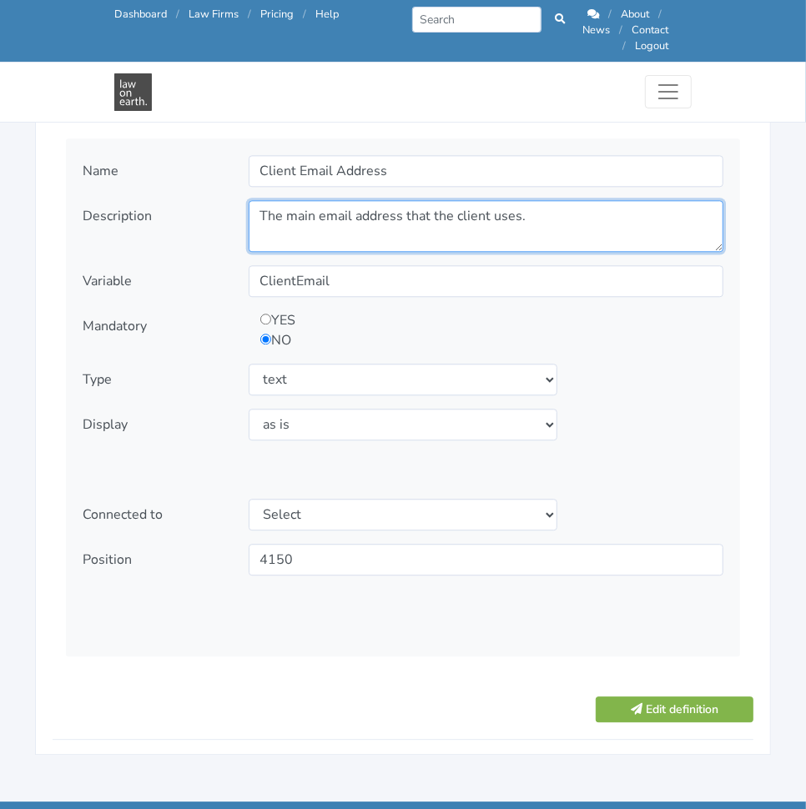
scroll to position [1965, 0]
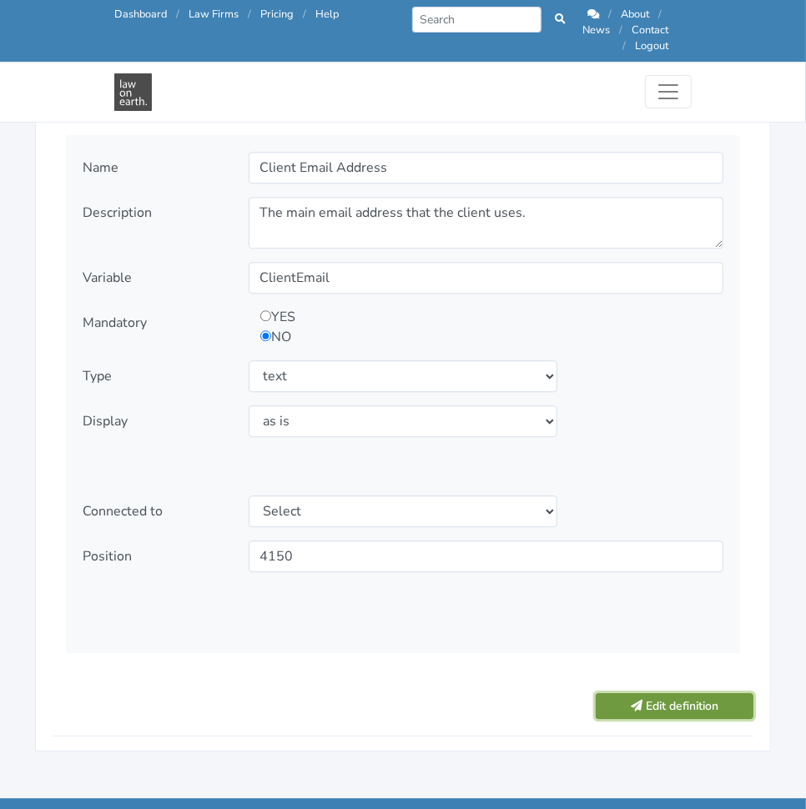
click at [671, 693] on button "Edit definition" at bounding box center [674, 706] width 158 height 26
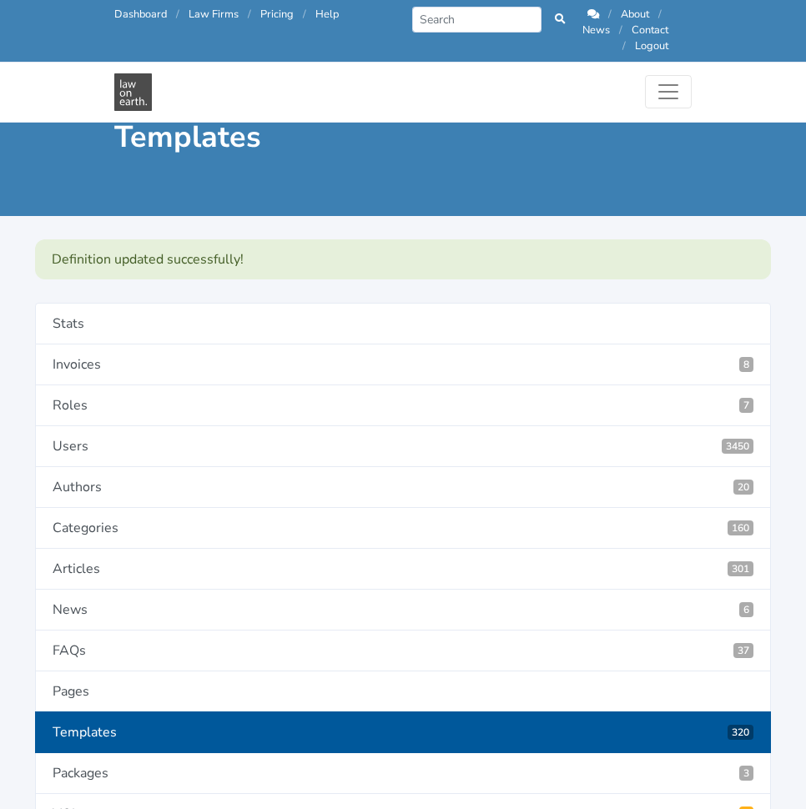
scroll to position [3313, 0]
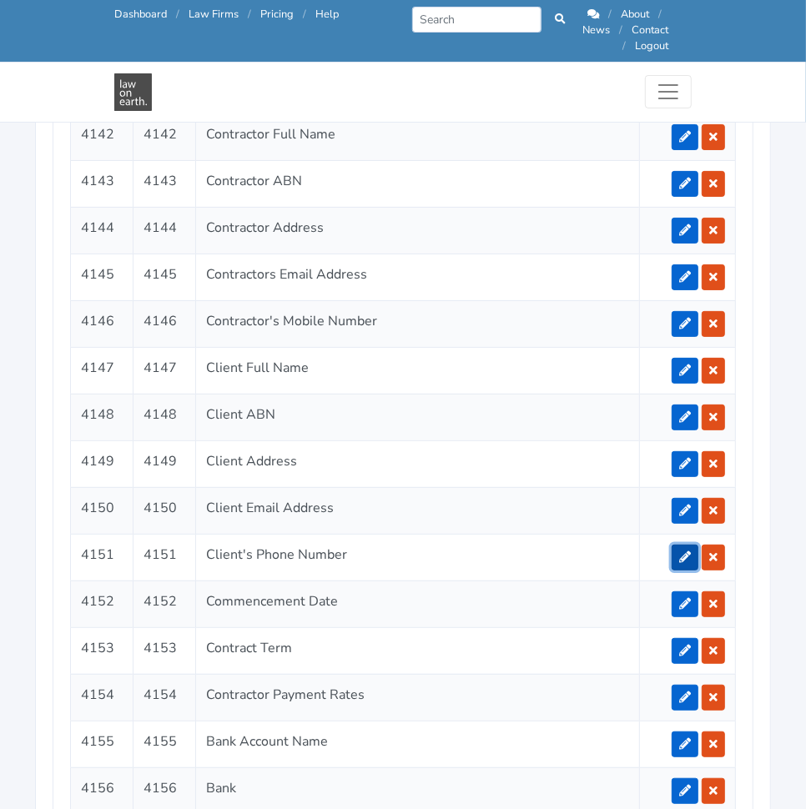
click at [678, 545] on link at bounding box center [684, 558] width 27 height 26
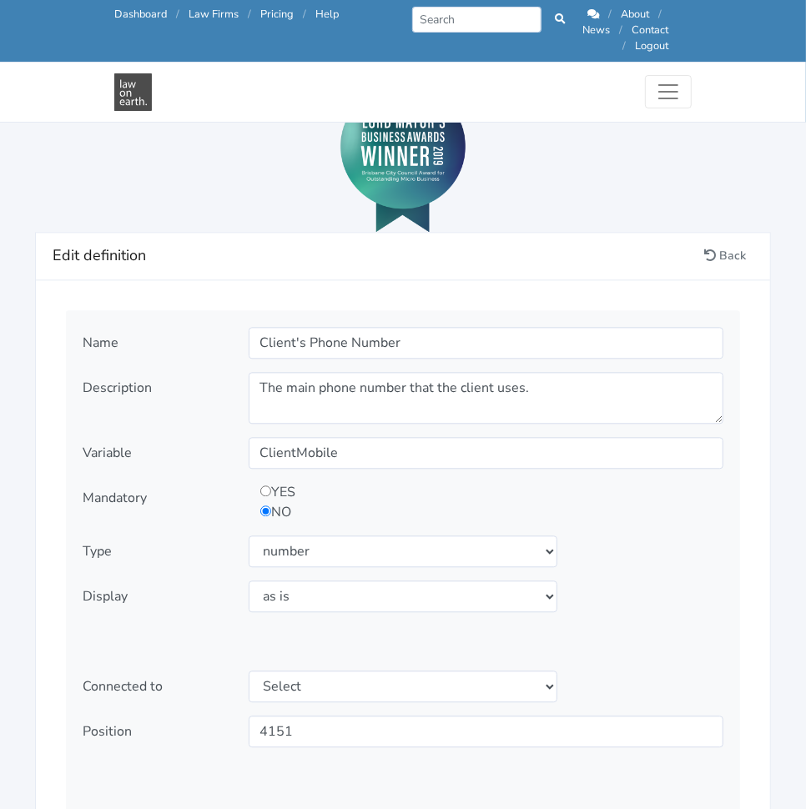
scroll to position [1791, 0]
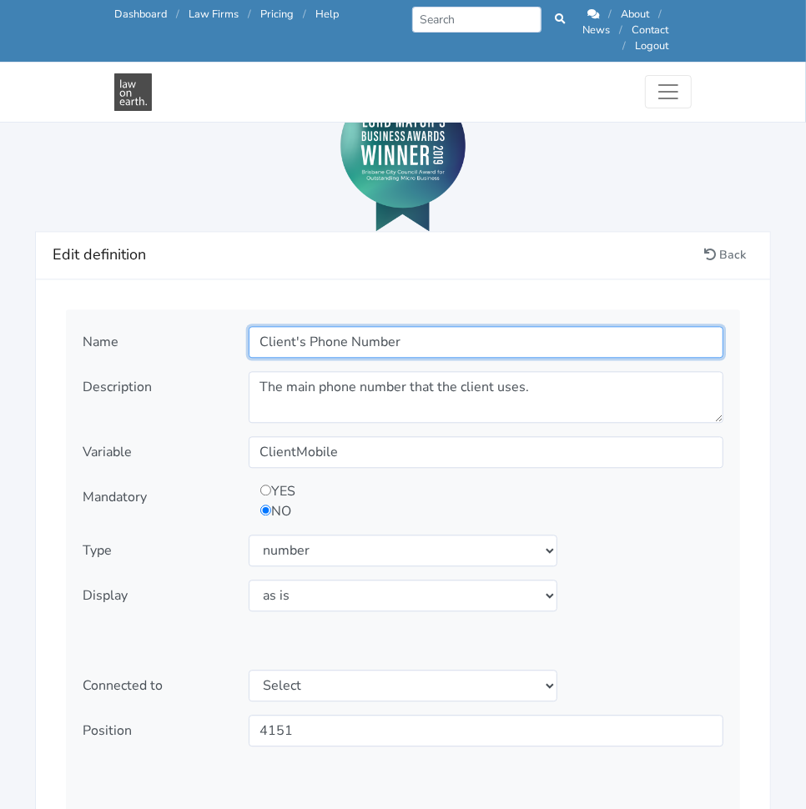
drag, startPoint x: 348, startPoint y: 322, endPoint x: 294, endPoint y: 324, distance: 54.2
click at [294, 326] on input "Client's Phone Number" at bounding box center [486, 342] width 475 height 32
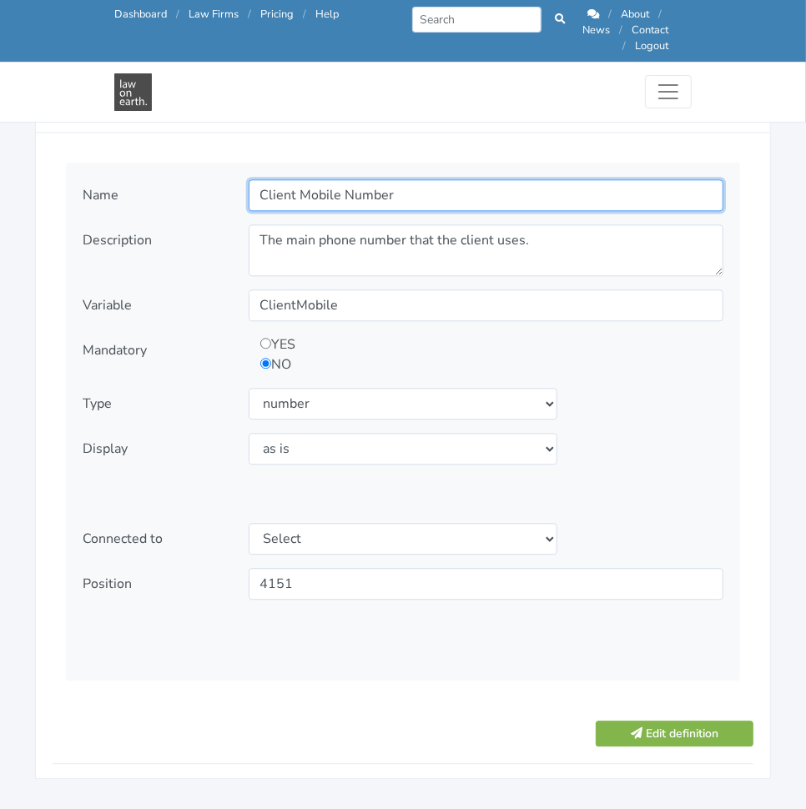
scroll to position [1939, 0]
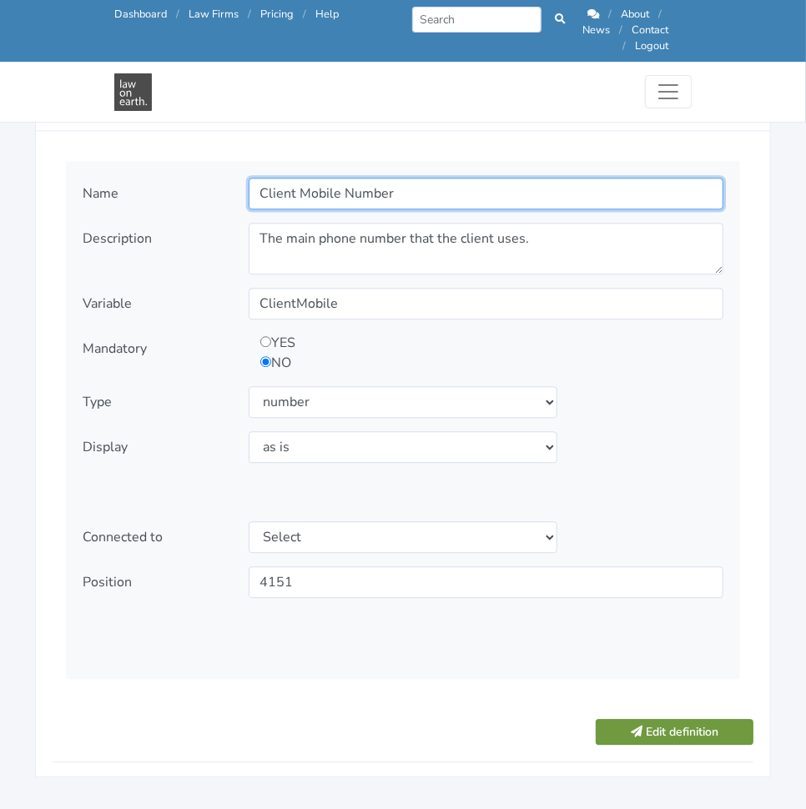
type input "Client Mobile Number"
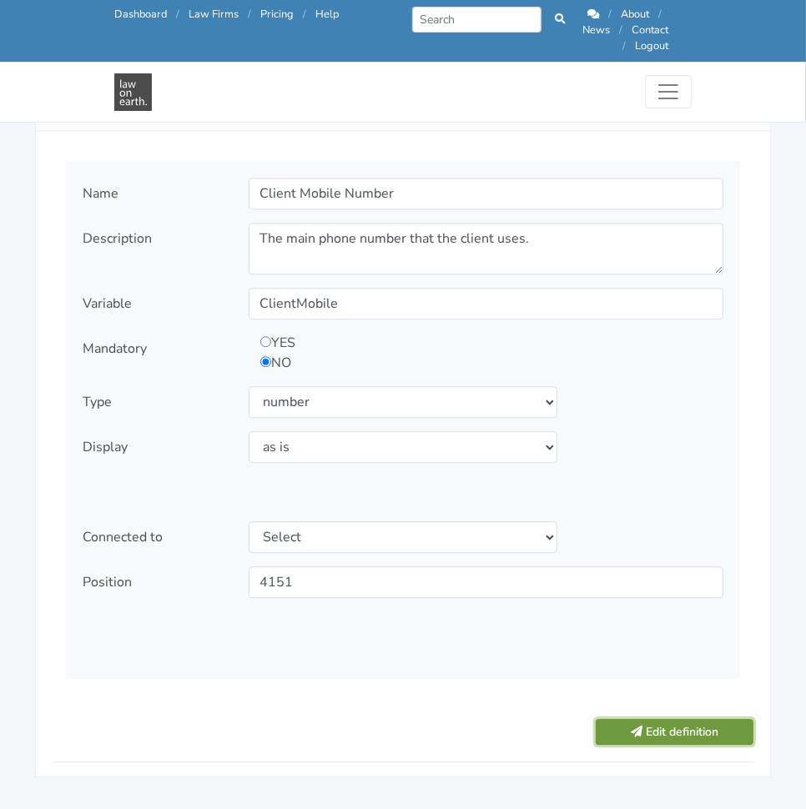
click at [645, 719] on button "Edit definition" at bounding box center [674, 732] width 158 height 26
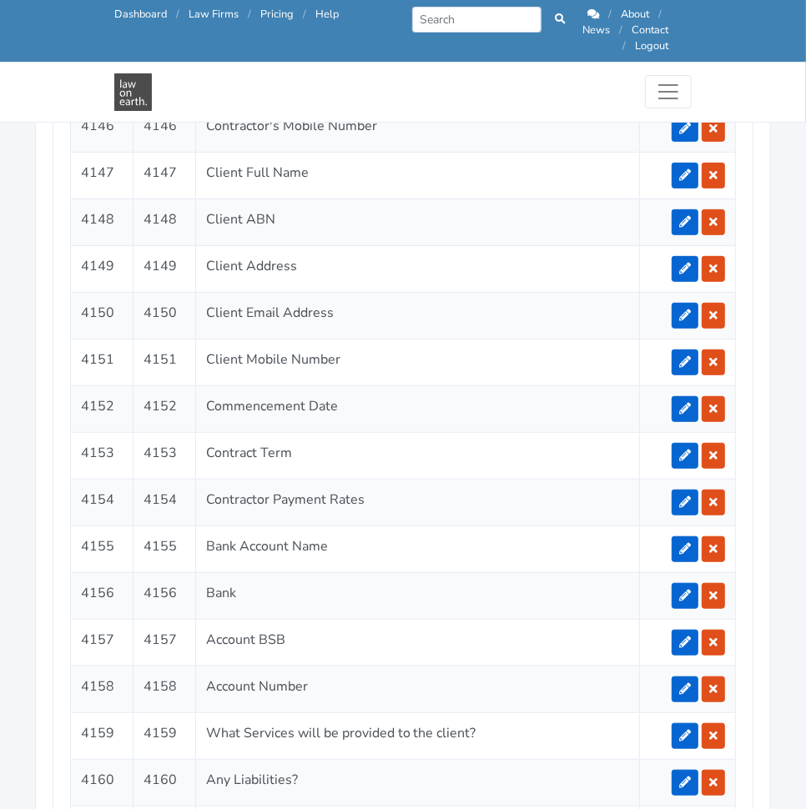
scroll to position [3520, 0]
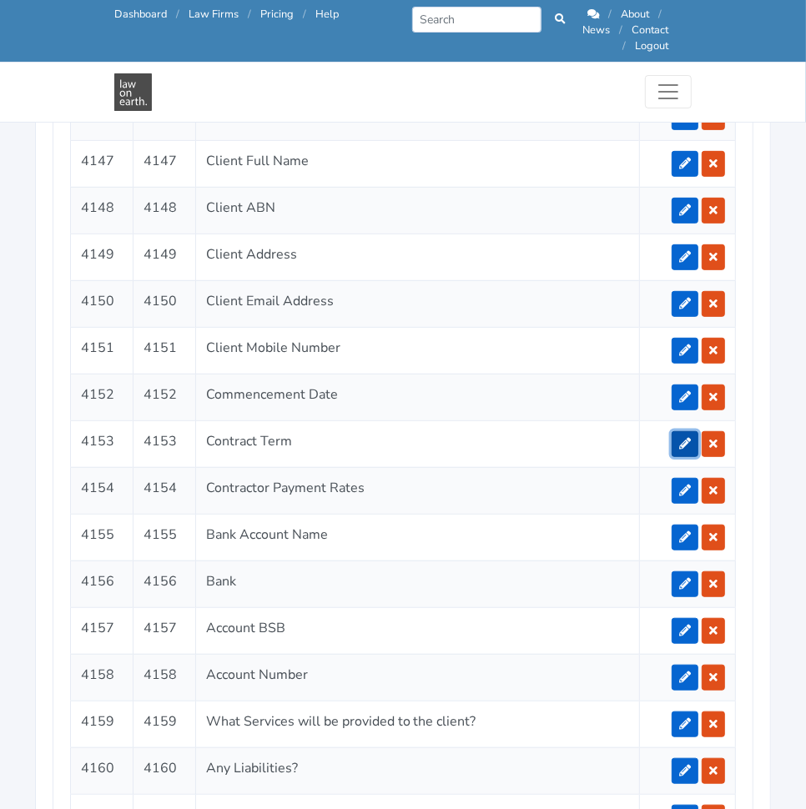
click at [678, 431] on link at bounding box center [684, 444] width 27 height 26
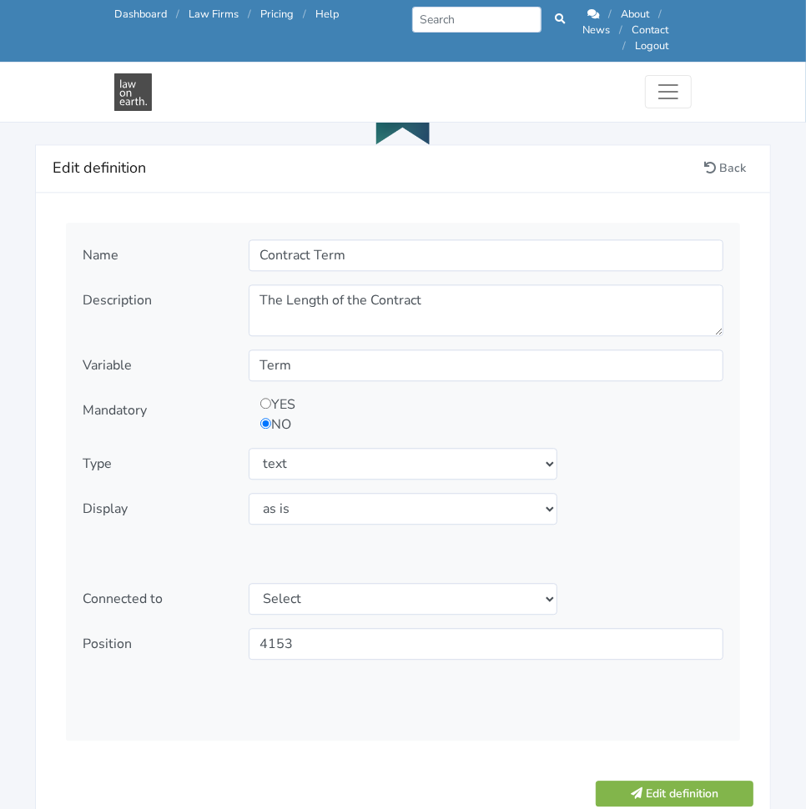
scroll to position [1864, 0]
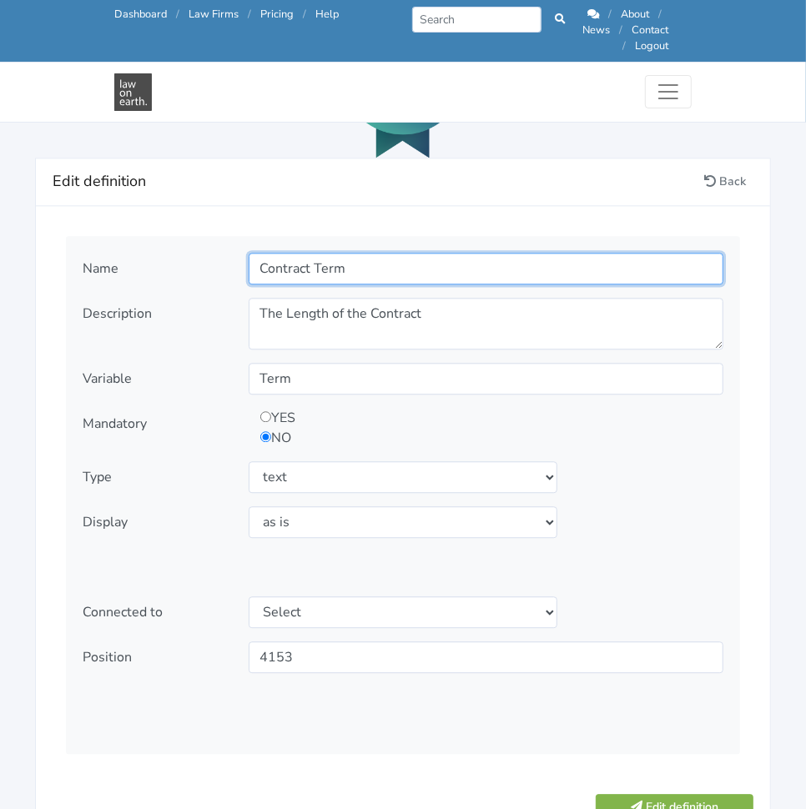
click at [369, 255] on input "Contract Term" at bounding box center [486, 269] width 475 height 32
type input "Term of Agreement"
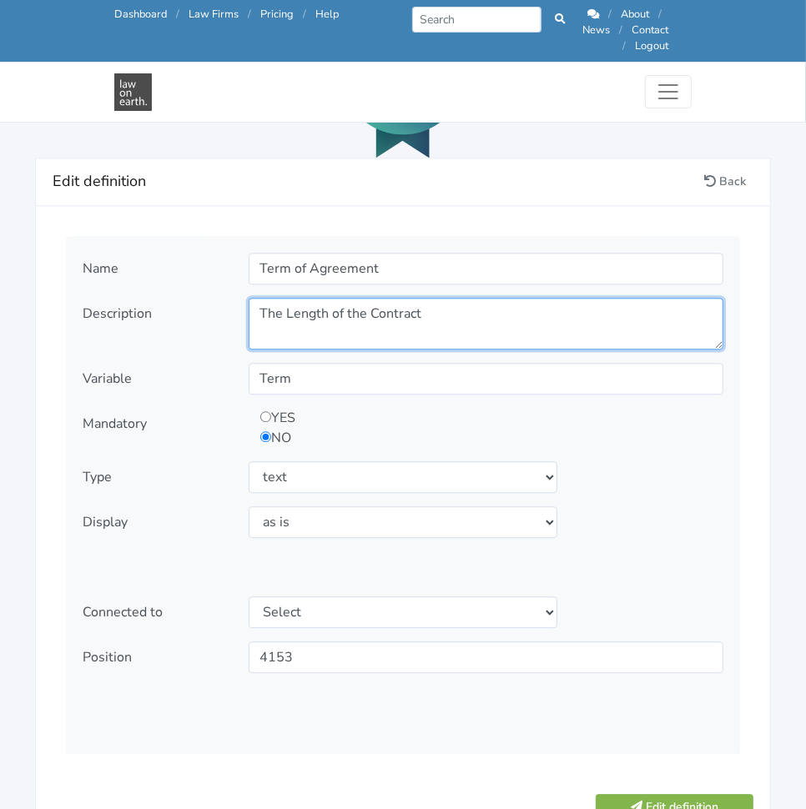
click at [435, 298] on textarea "The Length of the Contract" at bounding box center [486, 324] width 475 height 52
paste textarea "period(s) of this Agreement and any extension of time of the Term approved unde…"
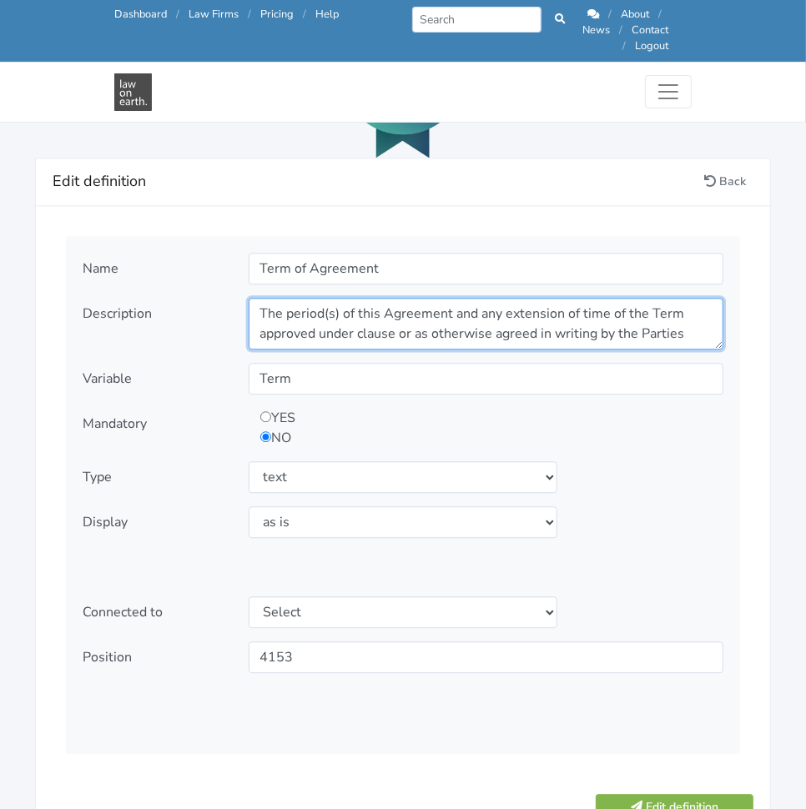
type textarea "The period(s) of this Agreement and any extension of time of the Term approved …"
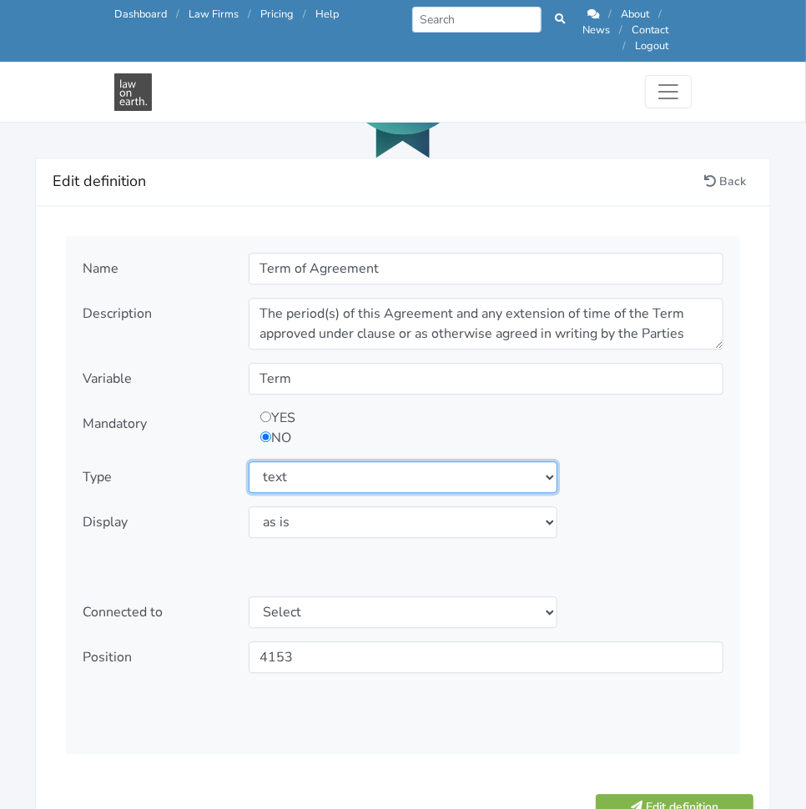
click at [460, 462] on select "Select type text textarea number checkbox compounded date select states" at bounding box center [403, 477] width 309 height 32
select select "textarea"
click at [249, 461] on select "Select type text textarea number checkbox compounded date select states" at bounding box center [403, 477] width 309 height 32
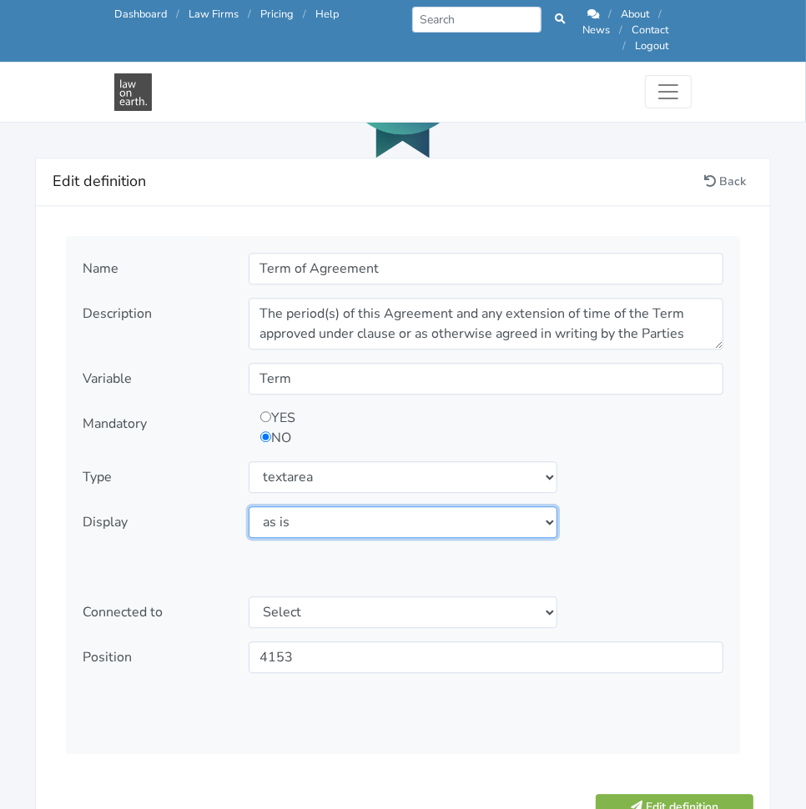
click at [400, 506] on select "Select display as is uppercase lowercase first letter uppercase first letter lo…" at bounding box center [403, 522] width 309 height 32
select select "first letter uppercase"
click at [249, 506] on select "Select display as is uppercase lowercase first letter uppercase first letter lo…" at bounding box center [403, 522] width 309 height 32
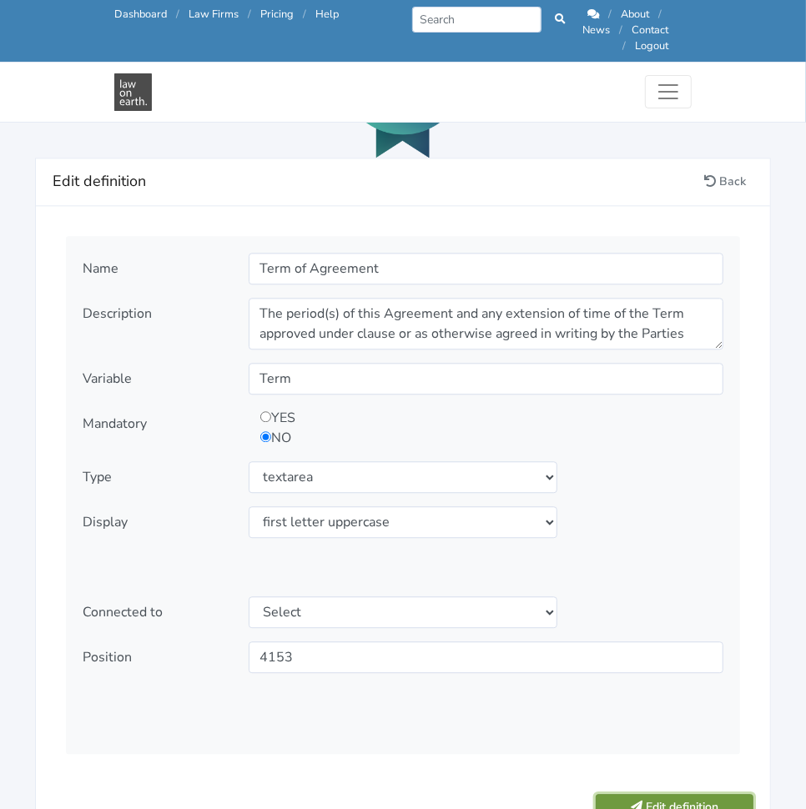
click at [666, 794] on button "Edit definition" at bounding box center [674, 807] width 158 height 26
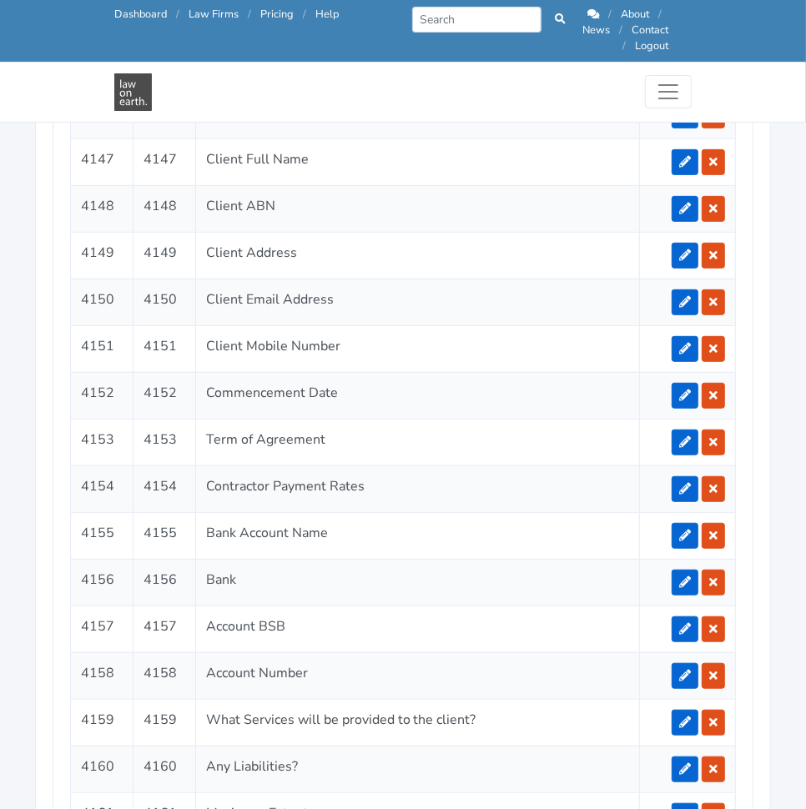
scroll to position [3524, 0]
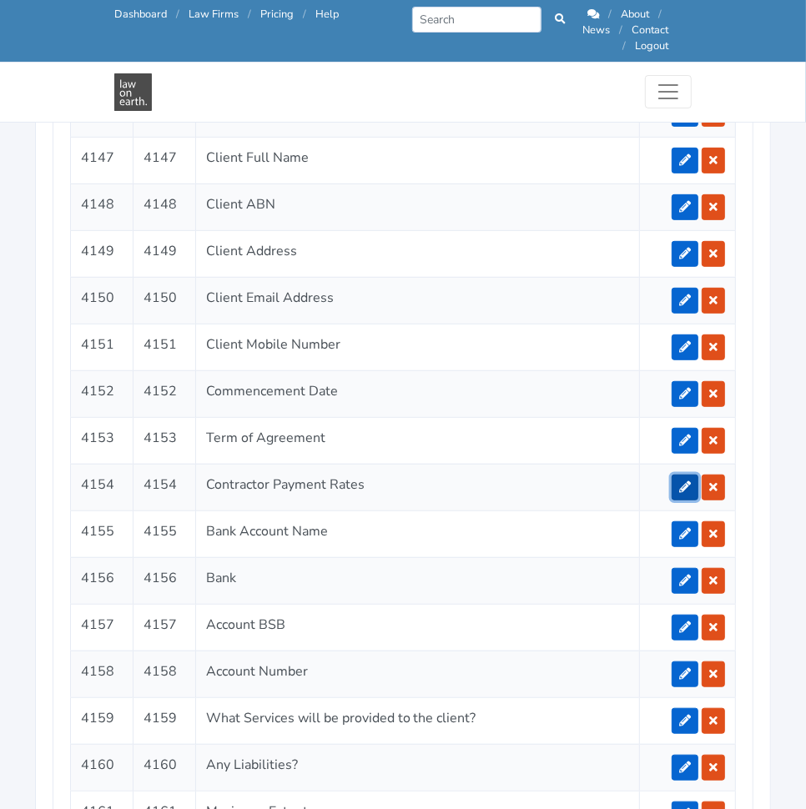
click at [691, 481] on icon at bounding box center [685, 487] width 12 height 12
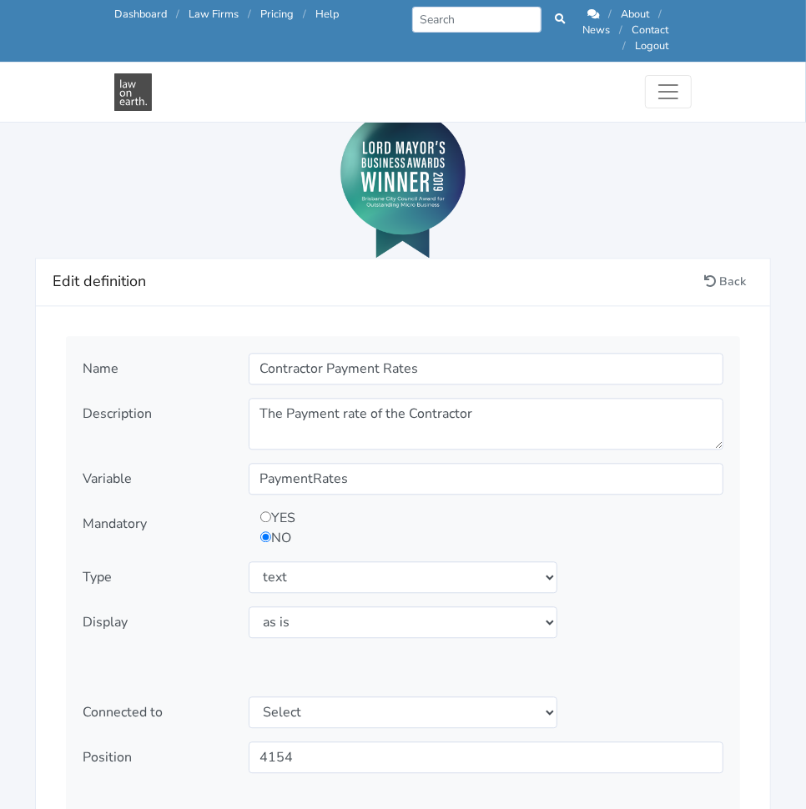
scroll to position [1775, 0]
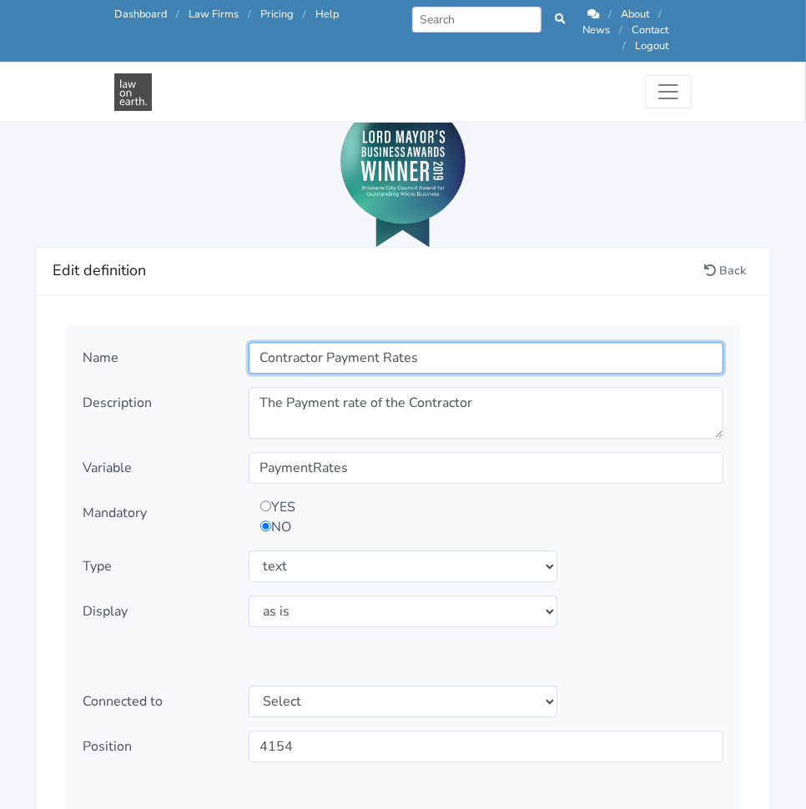
drag, startPoint x: 325, startPoint y: 347, endPoint x: 235, endPoint y: 334, distance: 91.1
click at [235, 342] on div "Name Contractor Payment Rates" at bounding box center [403, 358] width 664 height 32
type input "Payment Rates"
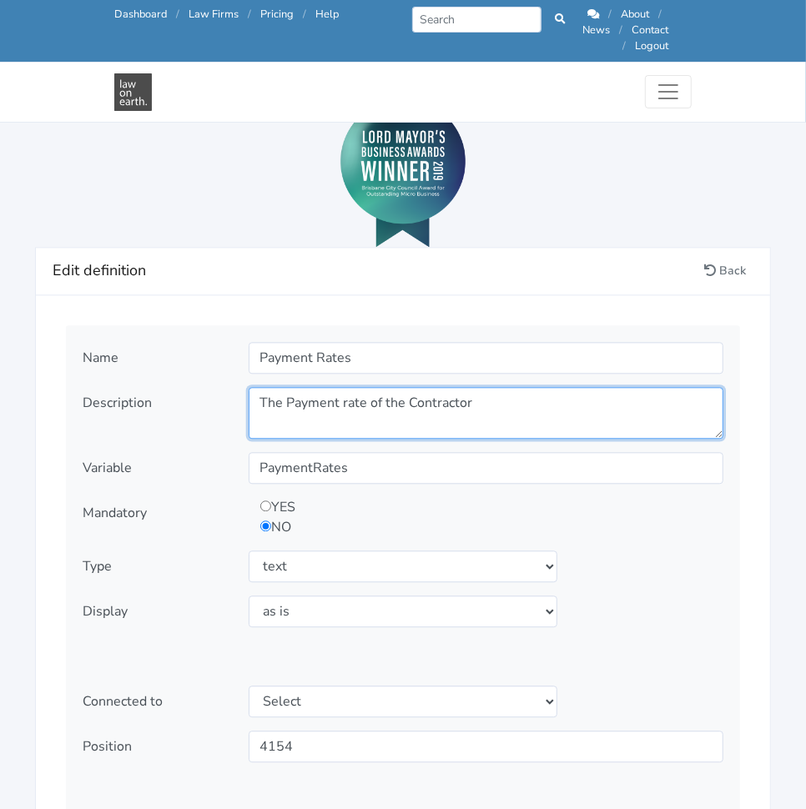
click at [438, 387] on textarea "The Payment rate of the Contractor" at bounding box center [486, 413] width 475 height 52
paste textarea "How much is your hourly rate, or package? If you’re not sure, you can complete …"
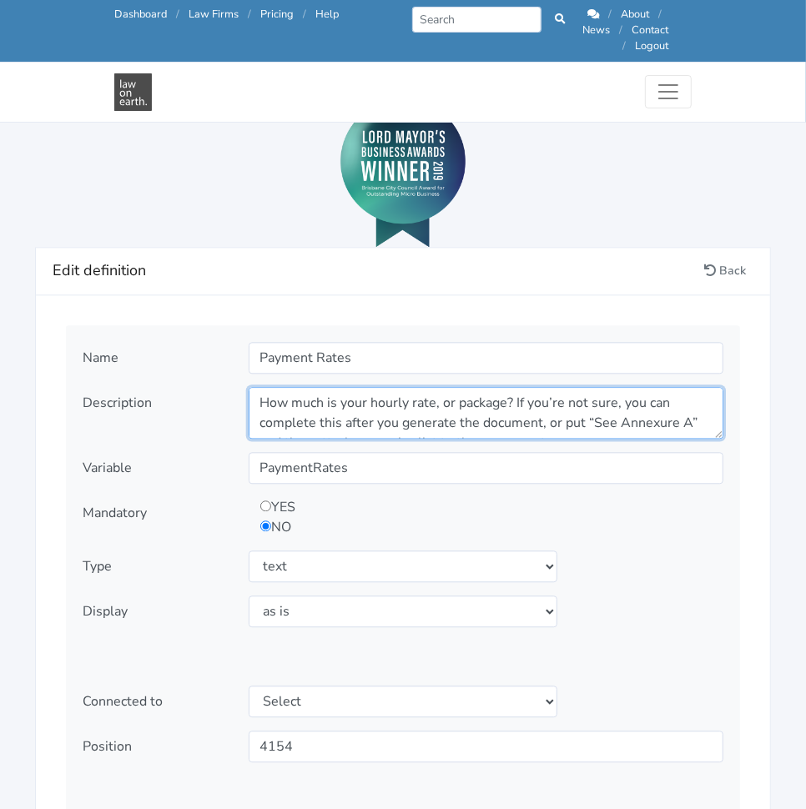
scroll to position [13, 0]
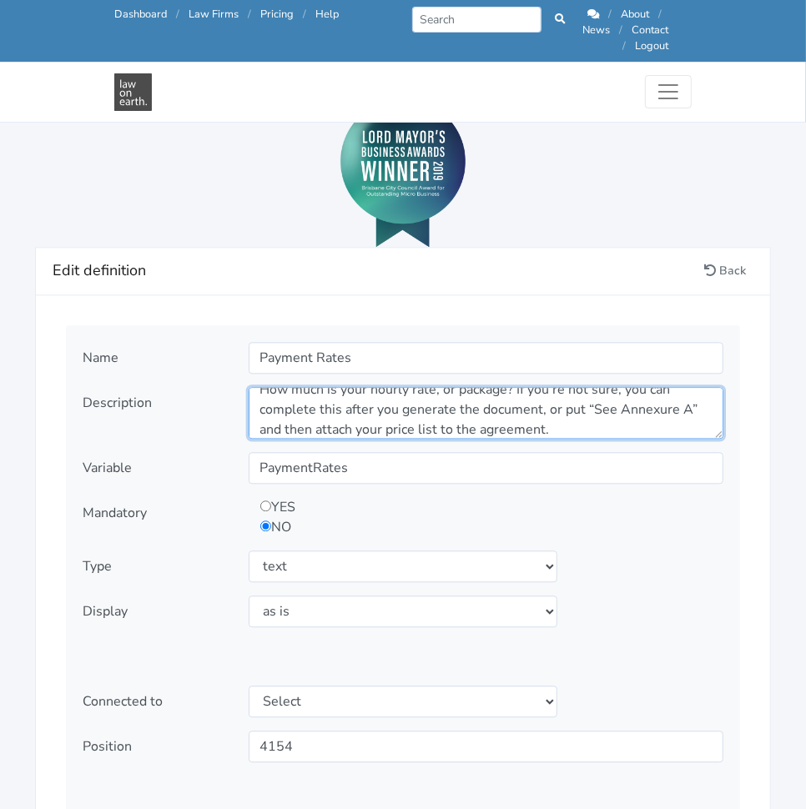
type textarea "How much is your hourly rate, or package? If you’re not sure, you can complete …"
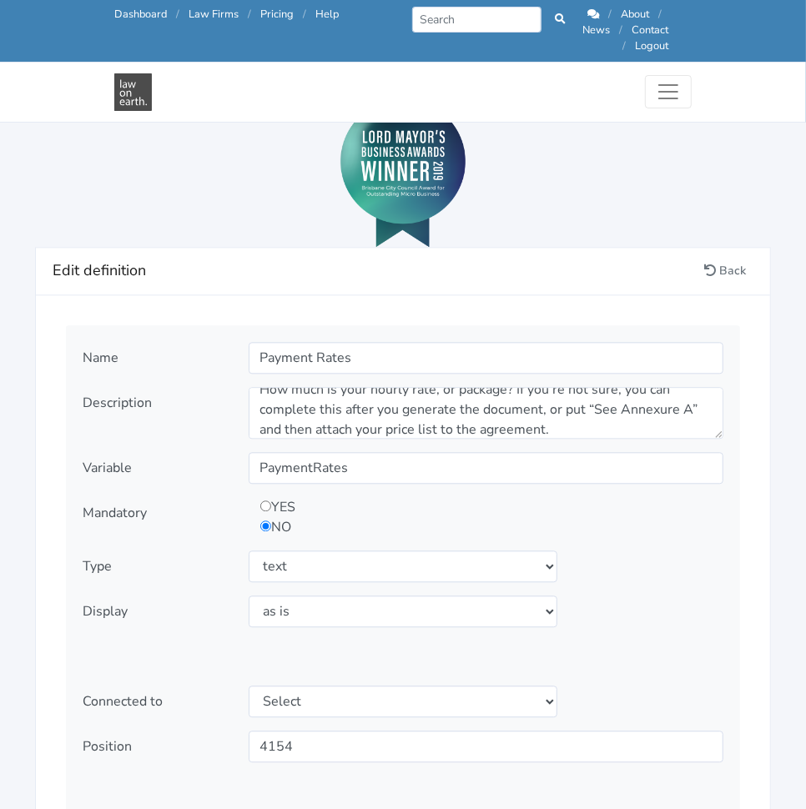
click at [670, 531] on div "Name Payment Rates Description The Payment rate of the Contractor" at bounding box center [403, 584] width 674 height 518
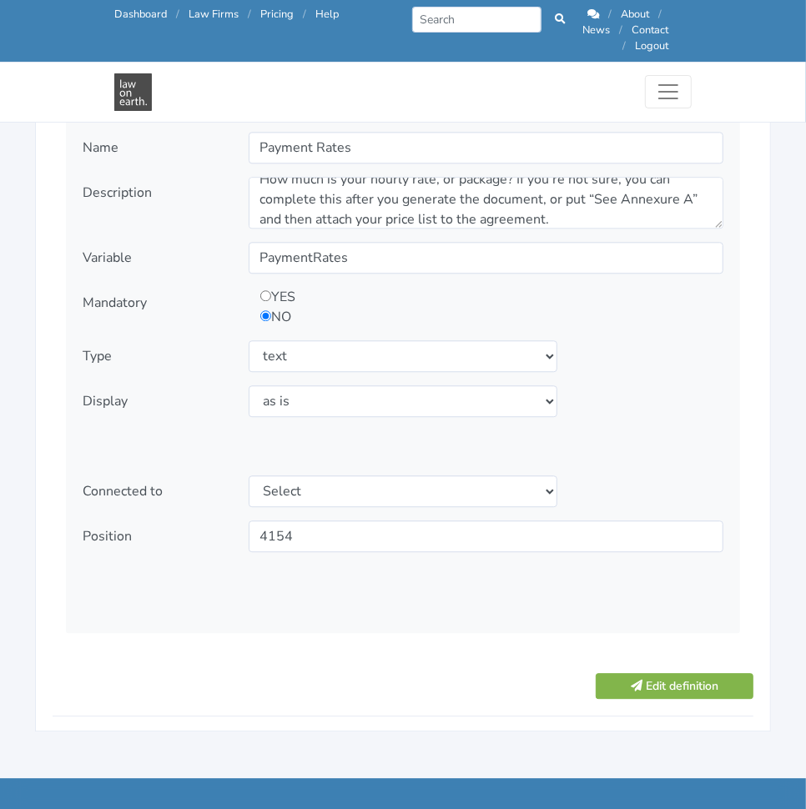
scroll to position [1986, 0]
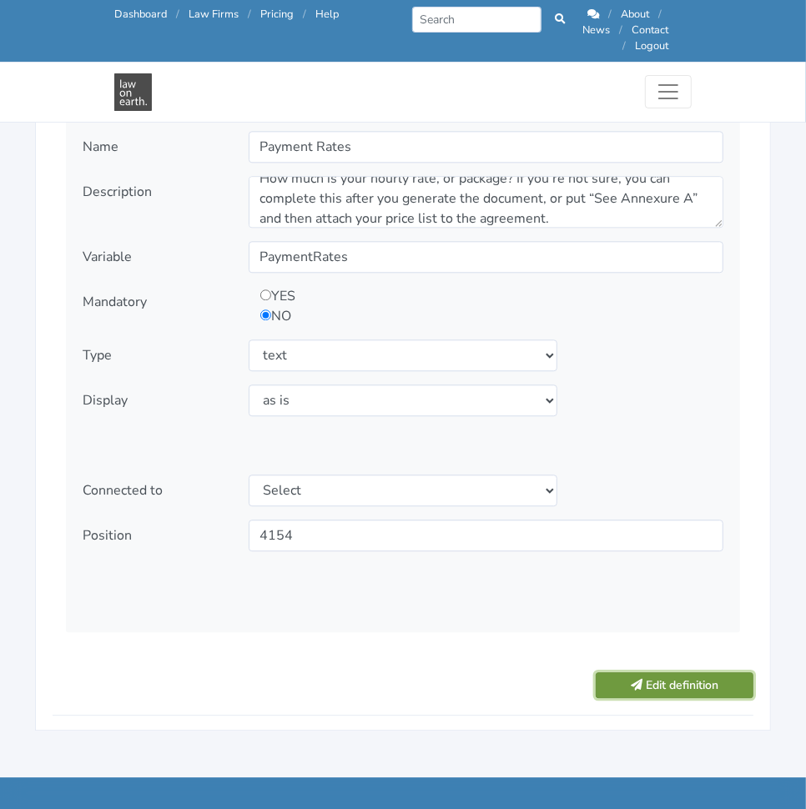
click at [680, 672] on button "Edit definition" at bounding box center [674, 685] width 158 height 26
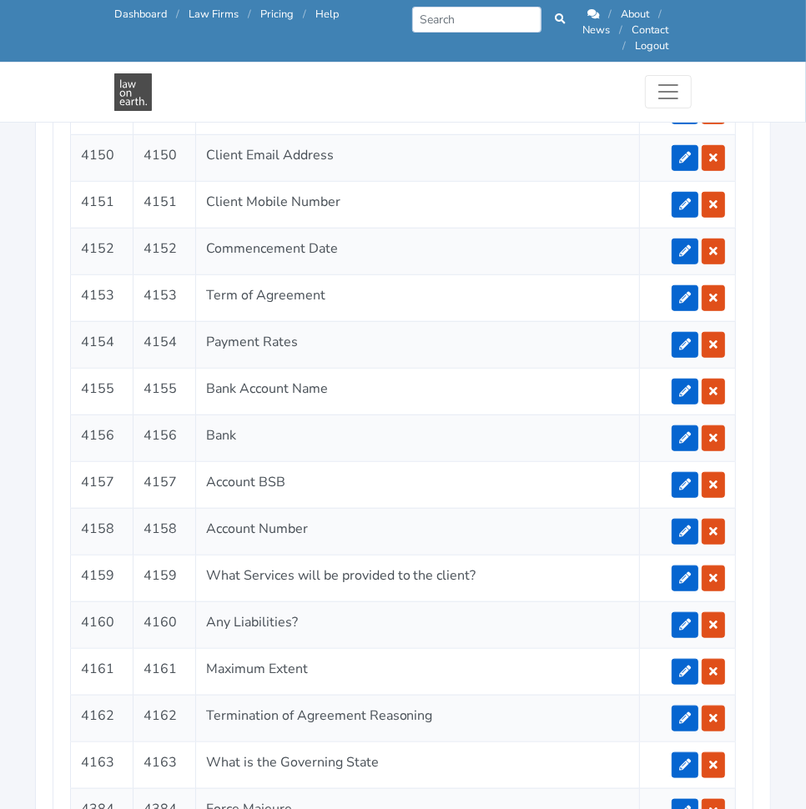
scroll to position [3668, 0]
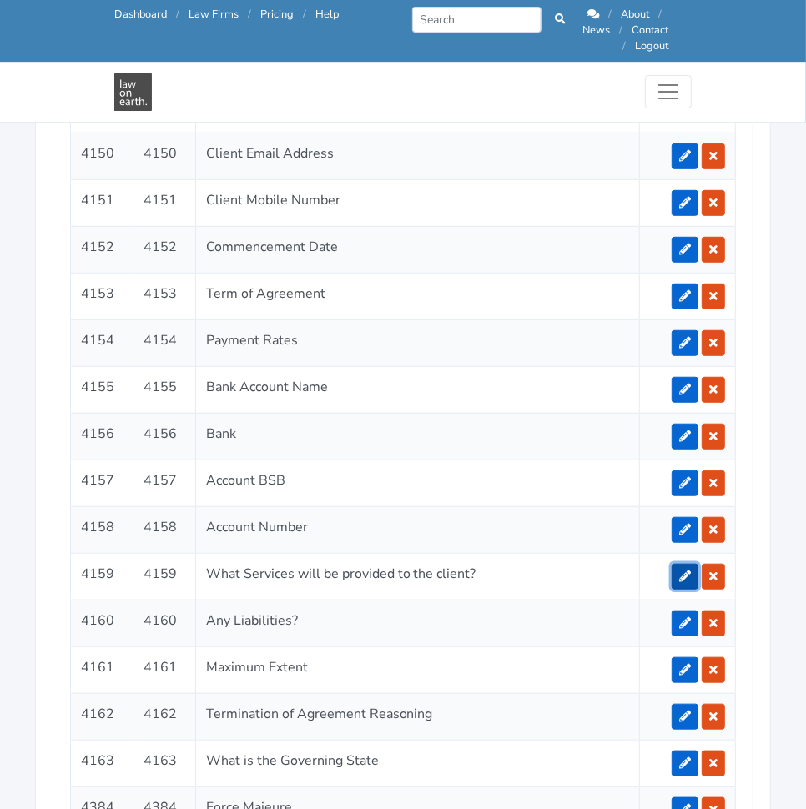
click at [684, 570] on icon at bounding box center [685, 576] width 12 height 12
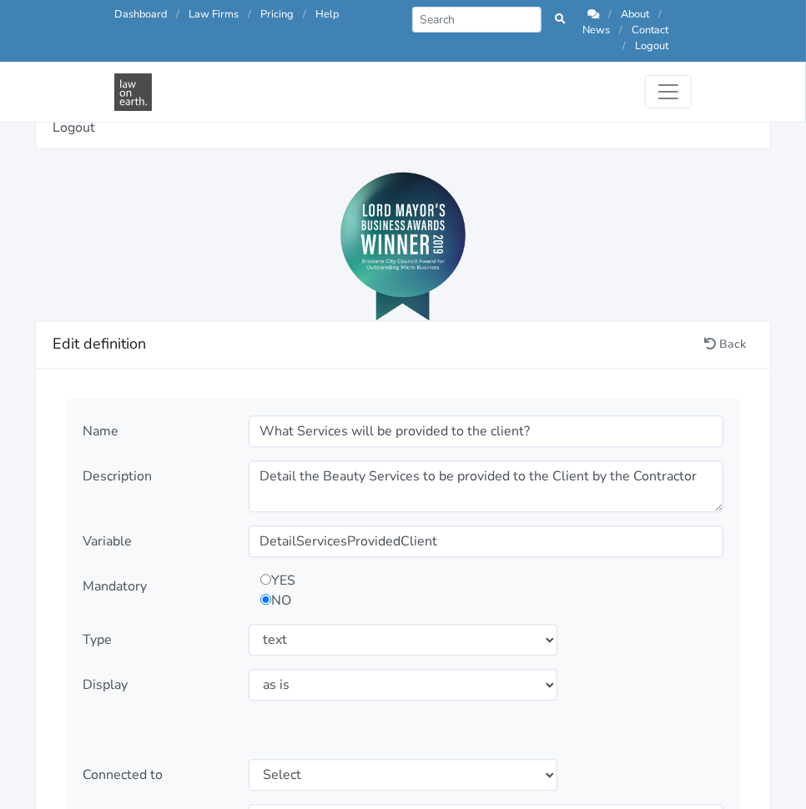
scroll to position [1711, 0]
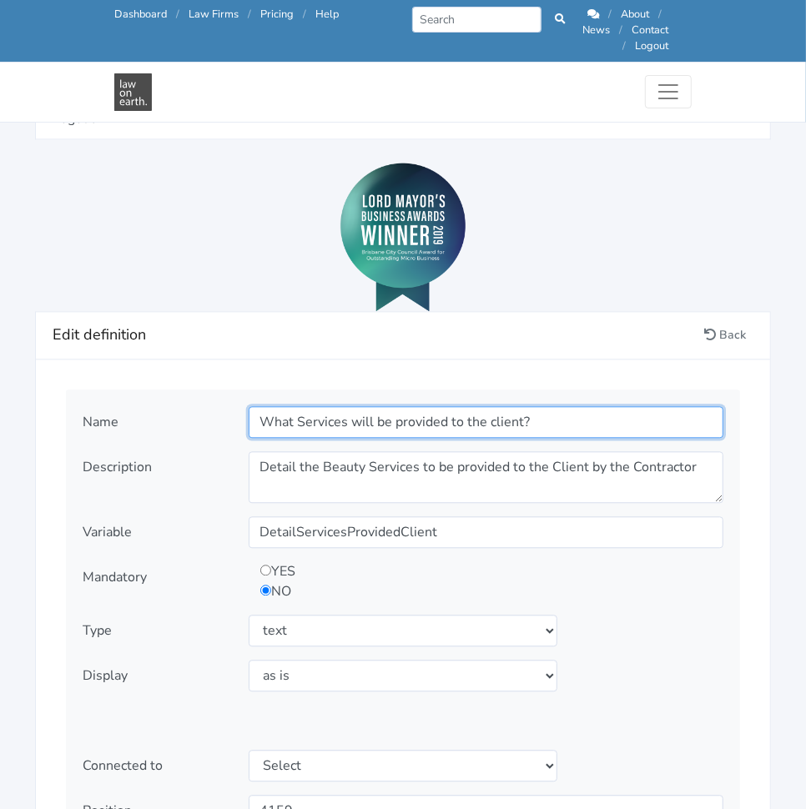
drag, startPoint x: 294, startPoint y: 411, endPoint x: 252, endPoint y: 399, distance: 44.3
click at [252, 406] on input "What Services will be provided to the client?" at bounding box center [486, 422] width 475 height 32
drag, startPoint x: 359, startPoint y: 403, endPoint x: 314, endPoint y: 397, distance: 46.2
click at [314, 406] on input "Services will be provided to the client?" at bounding box center [486, 422] width 475 height 32
drag, startPoint x: 472, startPoint y: 402, endPoint x: 464, endPoint y: 400, distance: 8.5
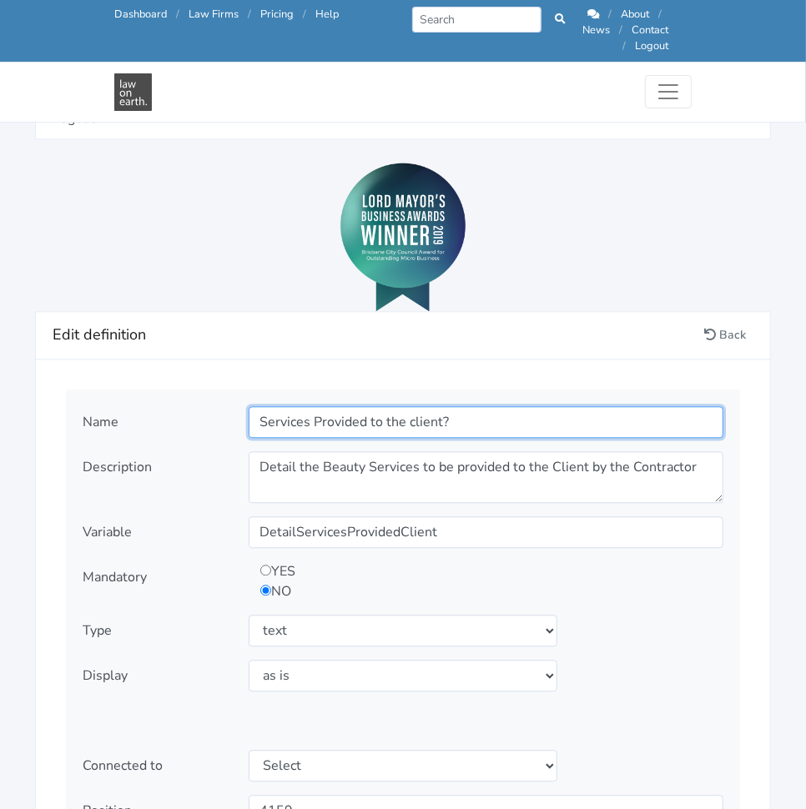
click at [464, 406] on input "Services Provided to the client?" at bounding box center [486, 422] width 475 height 32
click at [411, 406] on input "Services Provided to the client" at bounding box center [486, 422] width 475 height 32
type input "Services Provided to the Client"
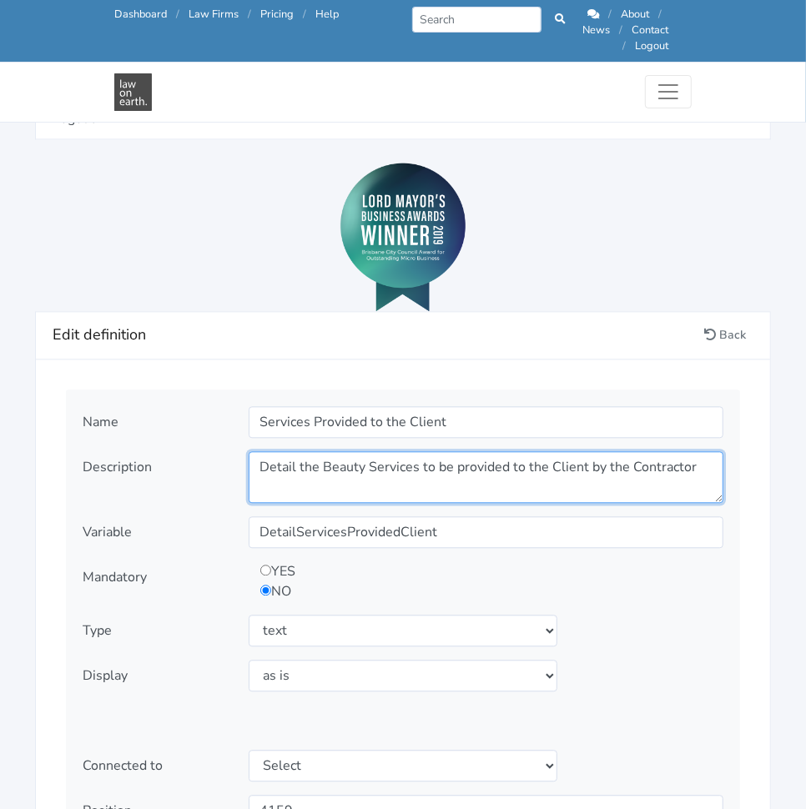
click at [491, 451] on textarea "Detail the Beauty Services to be provided to the Client by the Contractor" at bounding box center [486, 477] width 475 height 52
paste textarea
type textarea "Detail the Services to be provided to the Client by the Contractor"
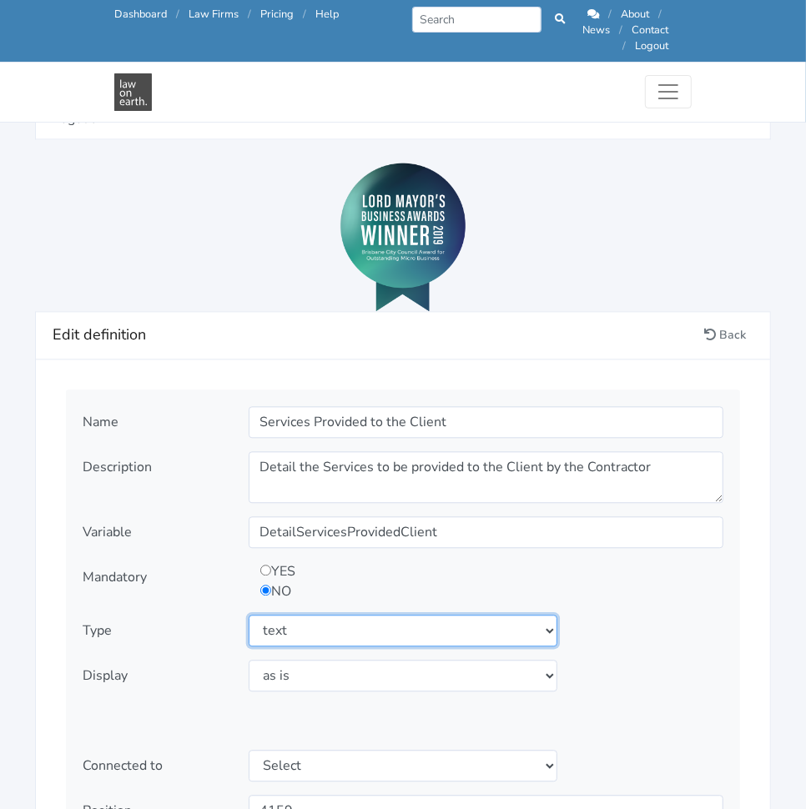
click at [448, 615] on select "Select type text textarea number checkbox compounded date select states" at bounding box center [403, 631] width 309 height 32
select select "textarea"
click at [249, 615] on select "Select type text textarea number checkbox compounded date select states" at bounding box center [403, 631] width 309 height 32
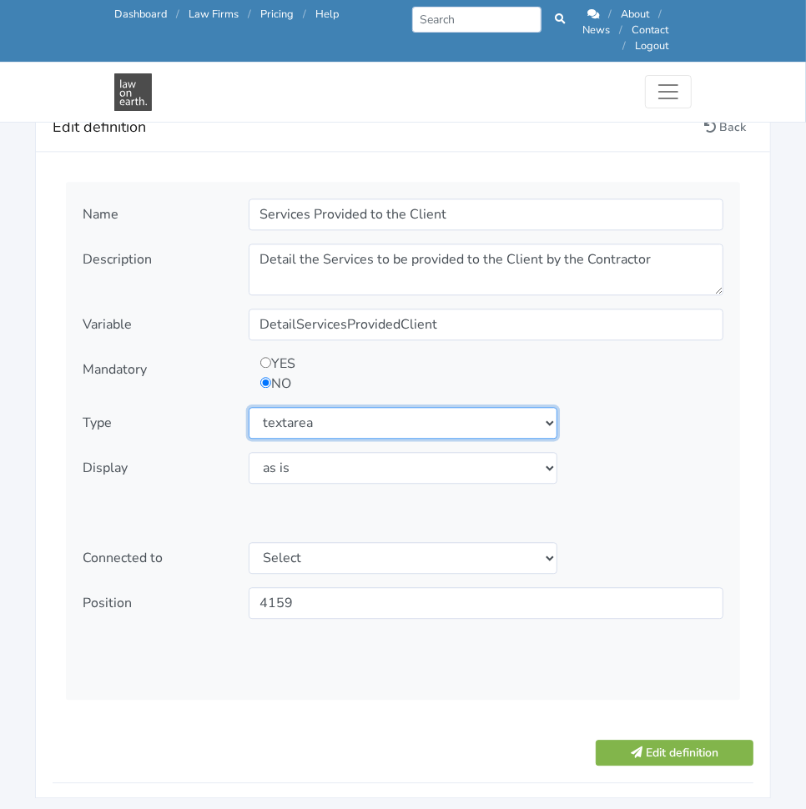
scroll to position [1931, 0]
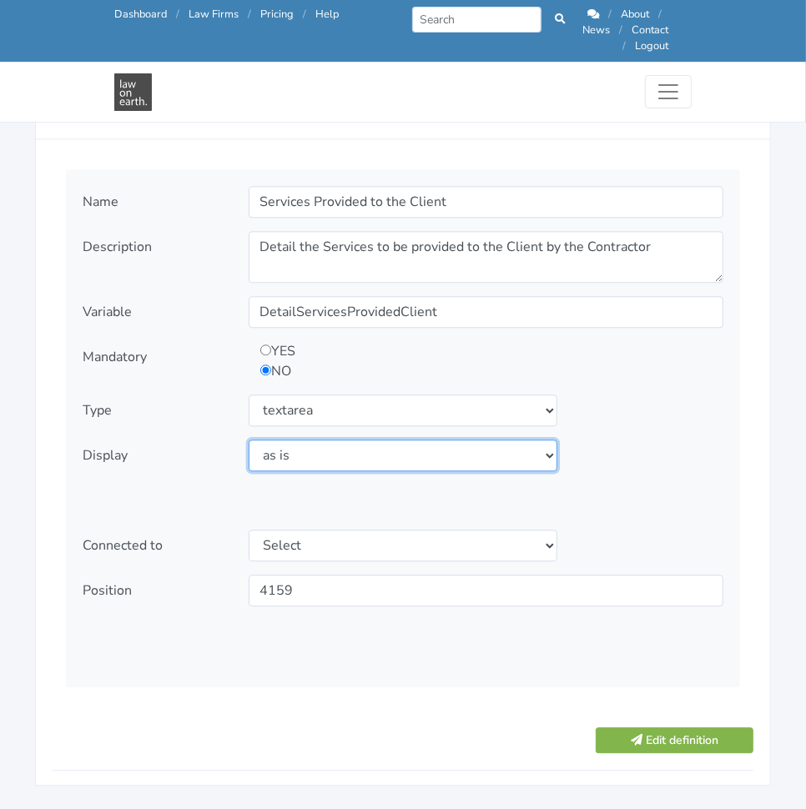
click at [365, 450] on select "Select display as is uppercase lowercase first letter uppercase first letter lo…" at bounding box center [403, 456] width 309 height 32
select select "first letter uppercase"
click at [249, 440] on select "Select display as is uppercase lowercase first letter uppercase first letter lo…" at bounding box center [403, 456] width 309 height 32
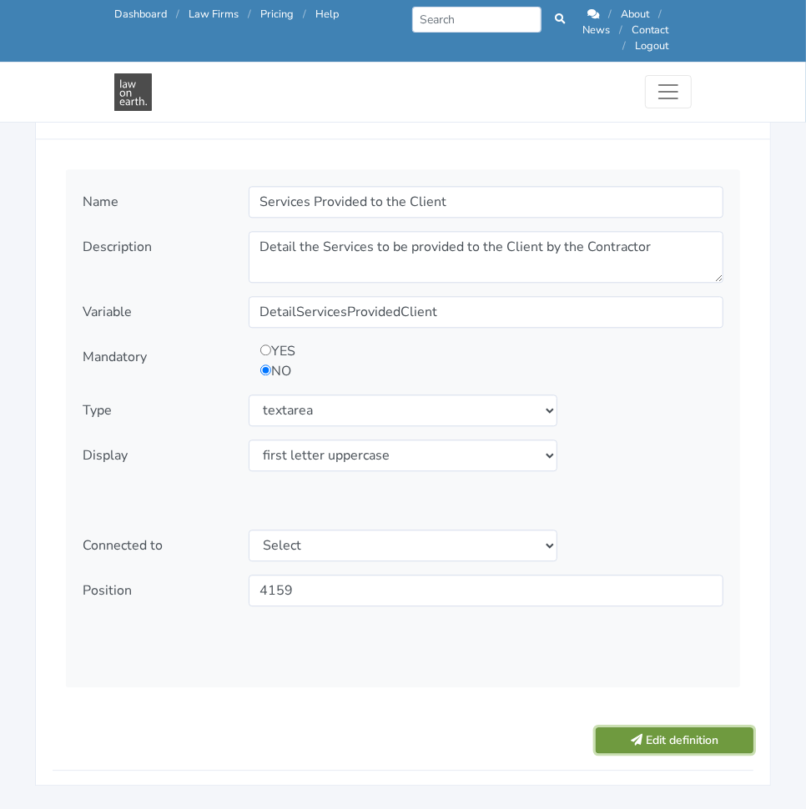
click at [618, 727] on button "Edit definition" at bounding box center [674, 740] width 158 height 26
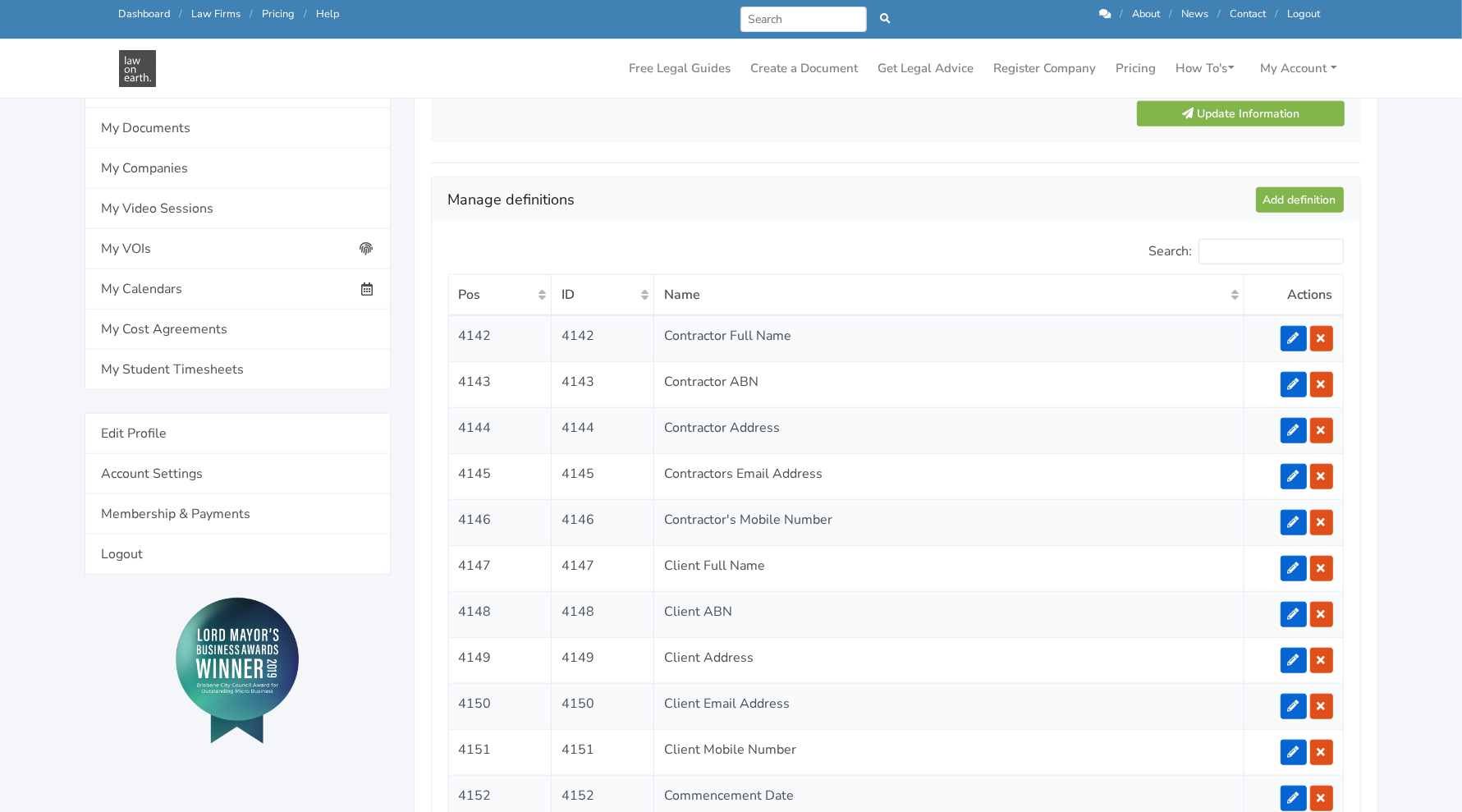
scroll to position [1269, 0]
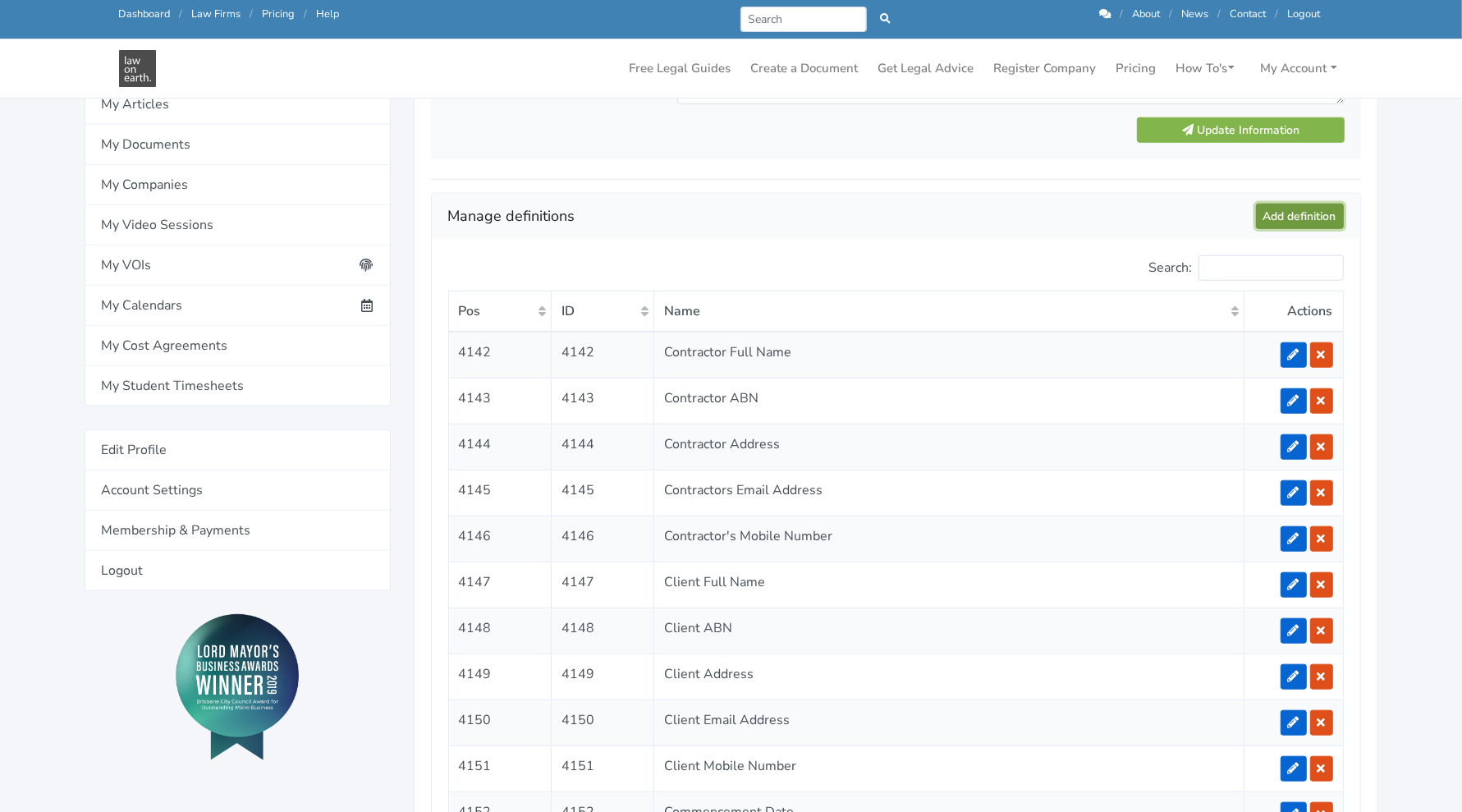
click at [793, 213] on link "Add definition" at bounding box center [1300, 217] width 88 height 26
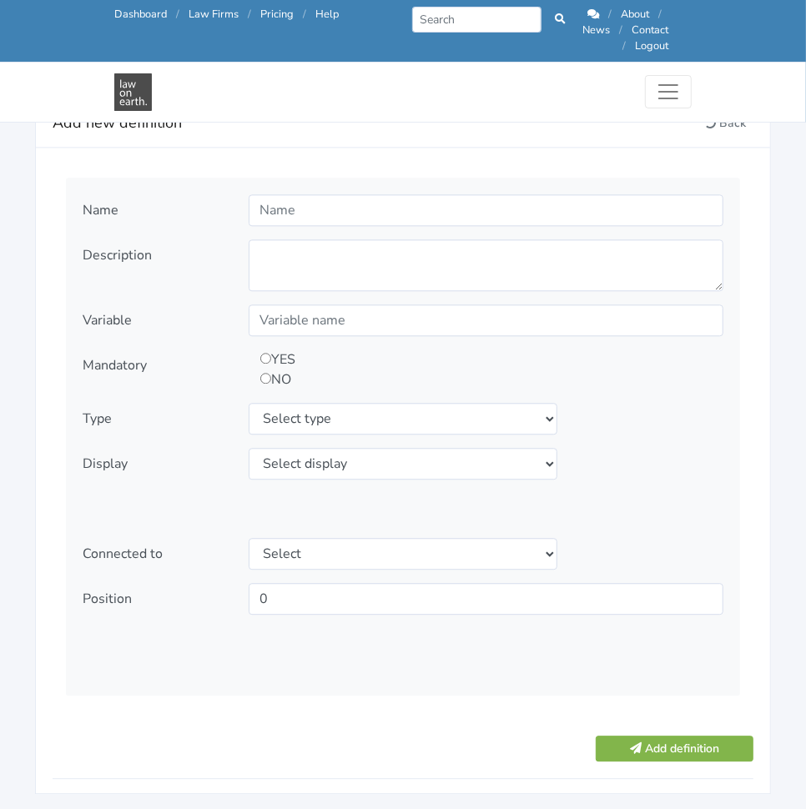
scroll to position [1961, 0]
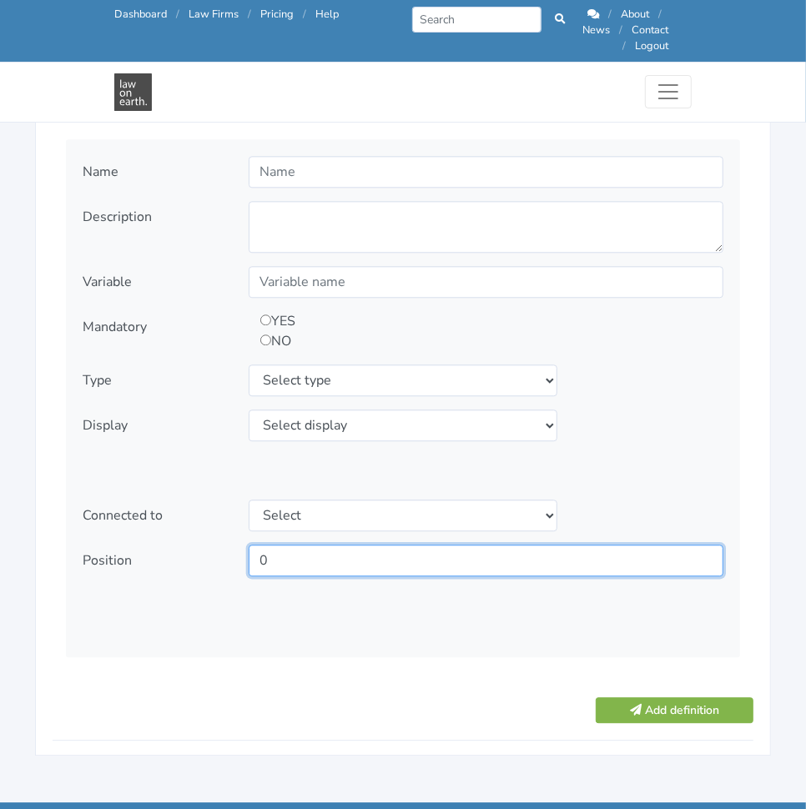
click at [397, 545] on input "0" at bounding box center [486, 561] width 475 height 32
type input "4160"
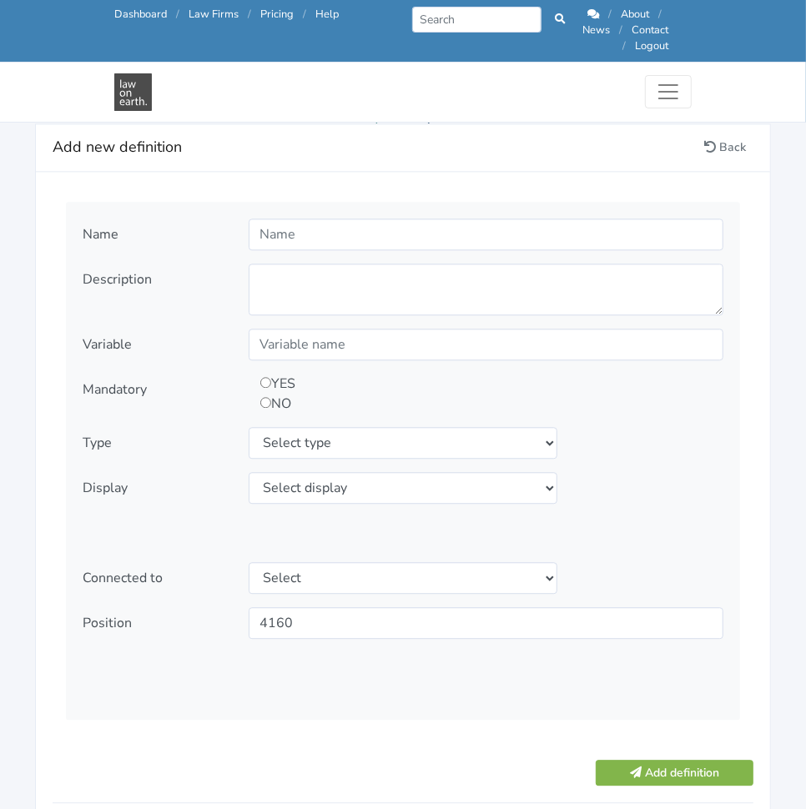
scroll to position [1895, 0]
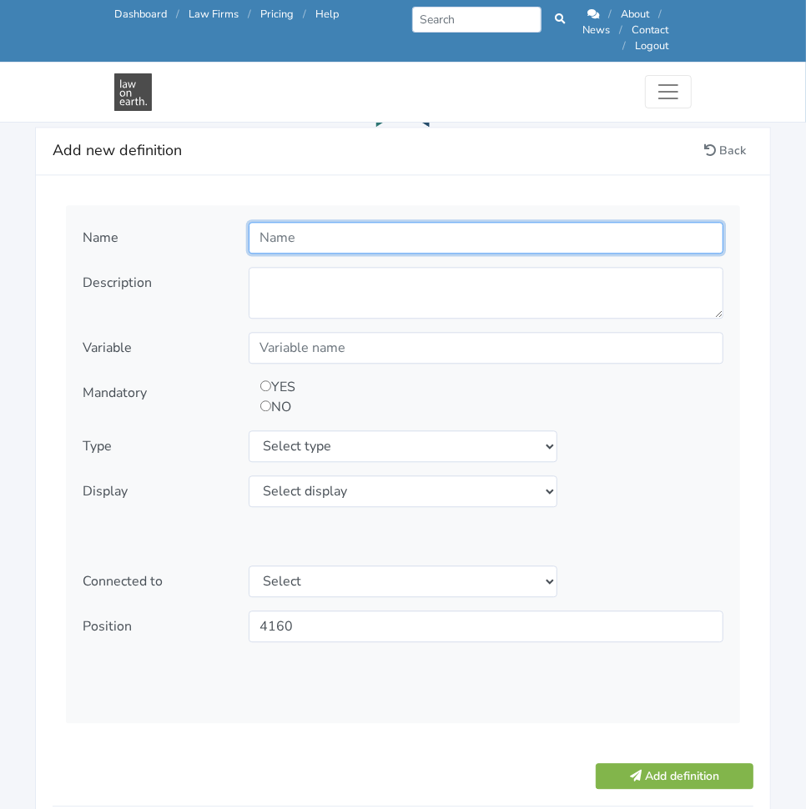
click at [350, 234] on input "text" at bounding box center [486, 238] width 475 height 32
paste input "Special Conditions"
type input "Special Conditions"
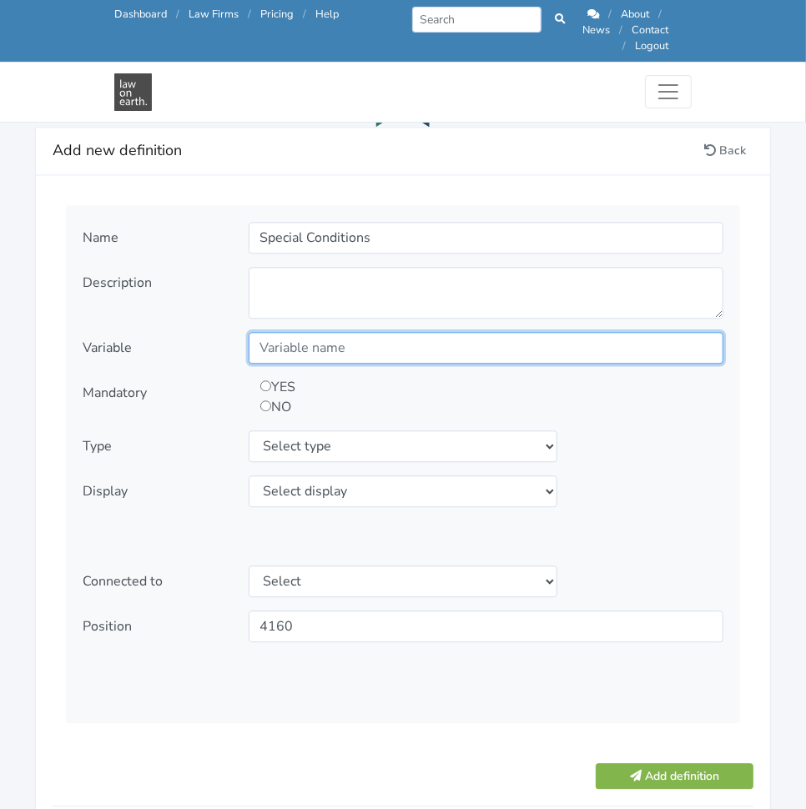
click at [449, 337] on input "text" at bounding box center [486, 348] width 475 height 32
paste input "SpecialConditions"
type input "SpecialConditions"
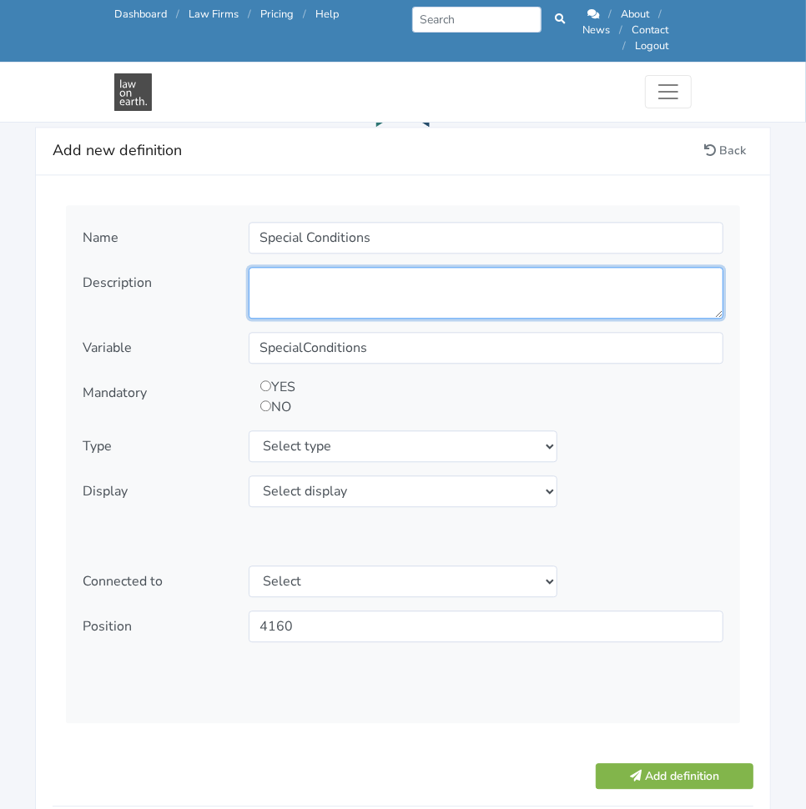
click at [458, 271] on textarea at bounding box center [486, 293] width 475 height 52
paste textarea "Are there any Special Conditions that apply to this Agreement?"
type textarea "Are there any Special Conditions that apply to this Agreement?"
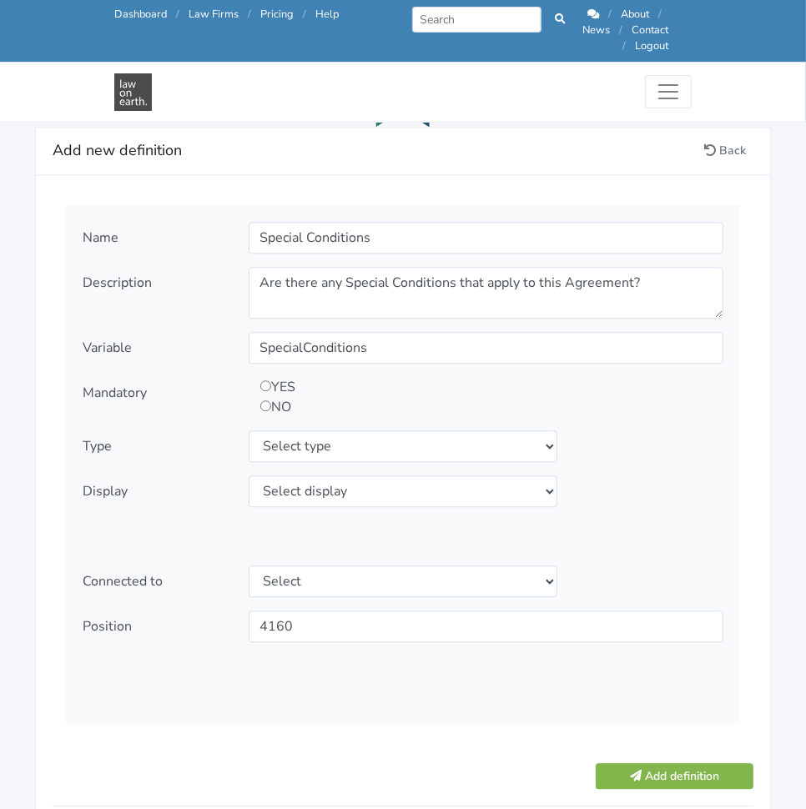
click at [263, 400] on input "radio" at bounding box center [265, 405] width 11 height 11
radio input "true"
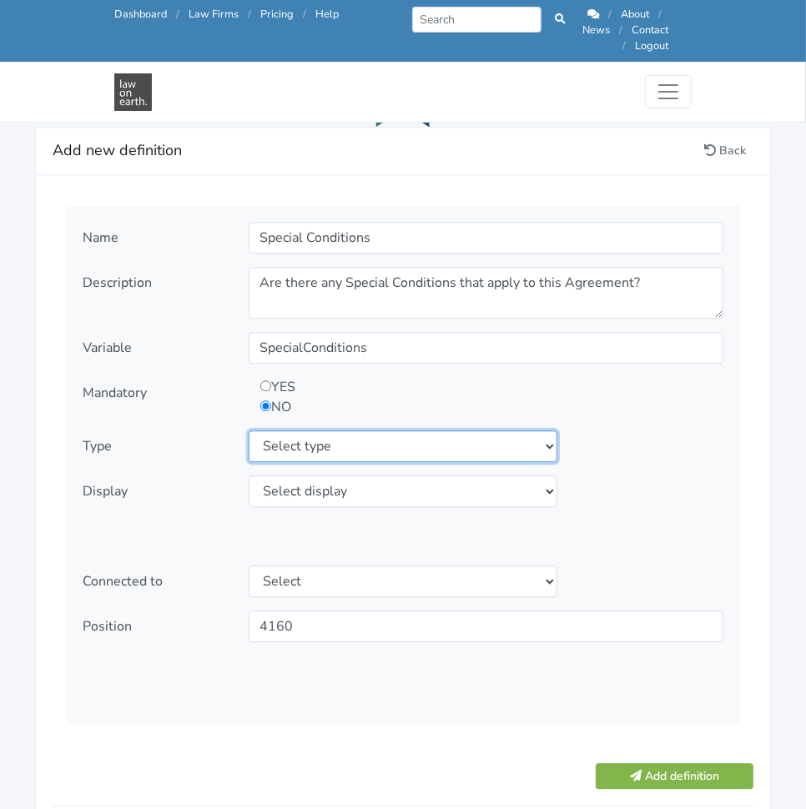
click at [445, 430] on select "Select type text textarea number checkbox compounded date select states" at bounding box center [403, 446] width 309 height 32
select select "textarea"
click at [249, 430] on select "Select type text textarea number checkbox compounded date select states" at bounding box center [403, 446] width 309 height 32
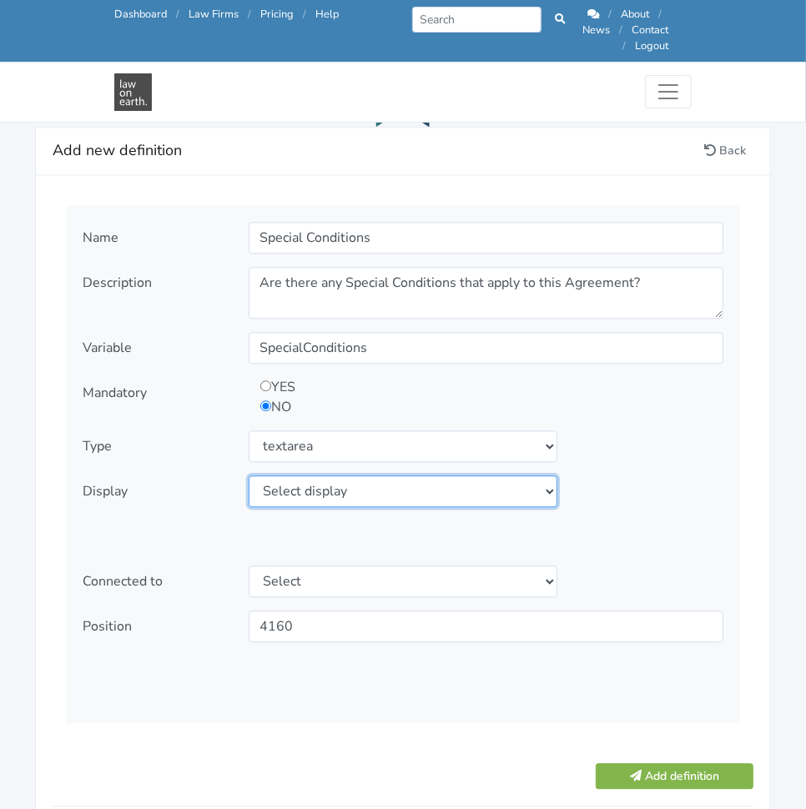
click at [409, 482] on select "Select display as is uppercase lowercase first letter uppercase first letter lo…" at bounding box center [403, 491] width 309 height 32
select select "first letter uppercase"
click at [249, 475] on select "Select display as is uppercase lowercase first letter uppercase first letter lo…" at bounding box center [403, 491] width 309 height 32
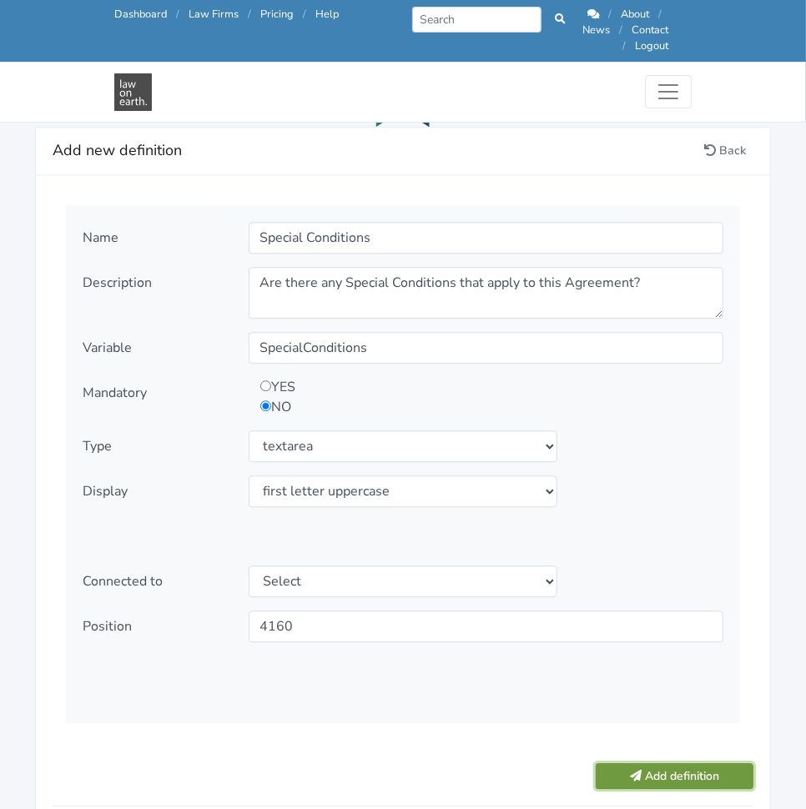
click at [661, 763] on button "Add definition" at bounding box center [674, 776] width 158 height 26
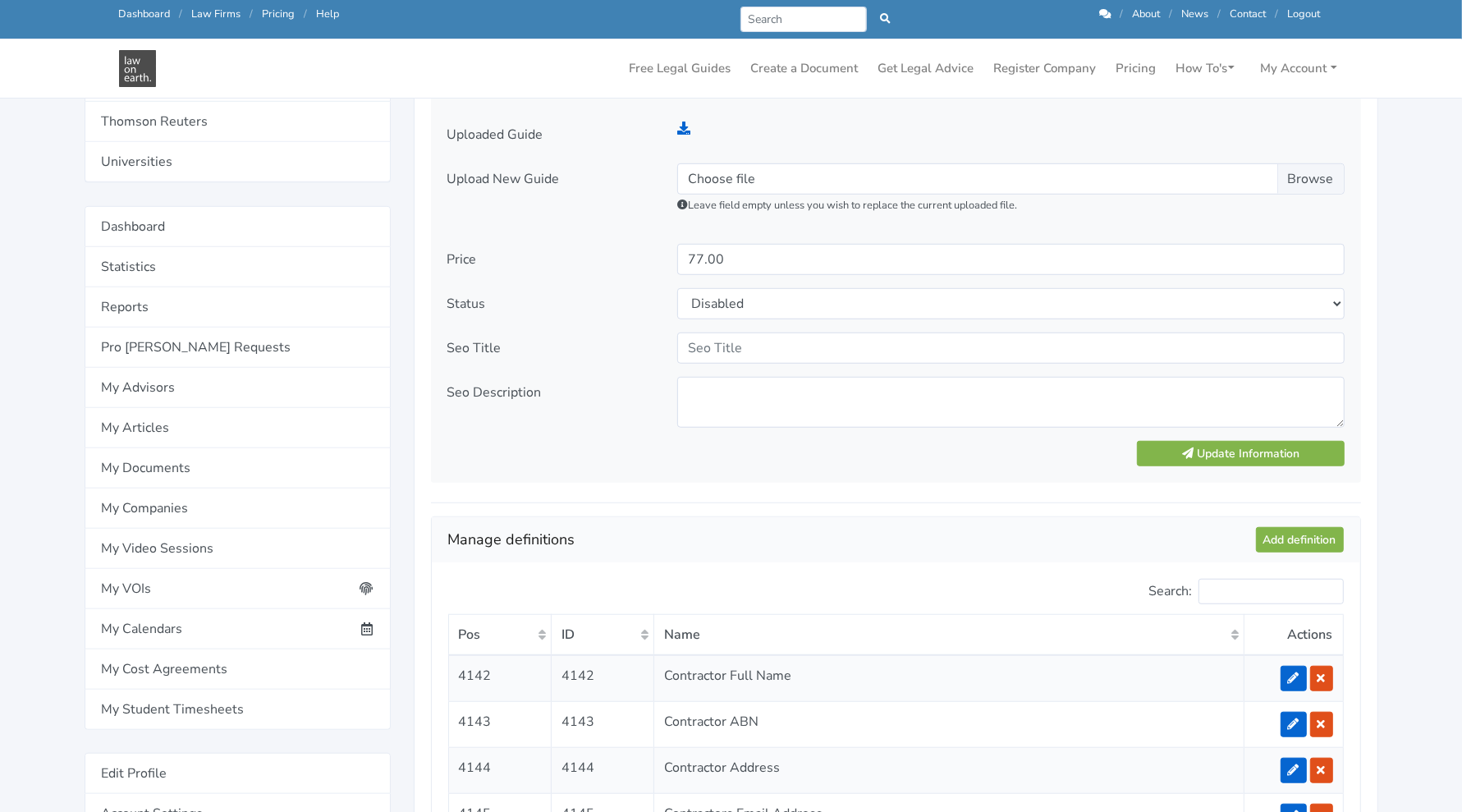
scroll to position [925, 0]
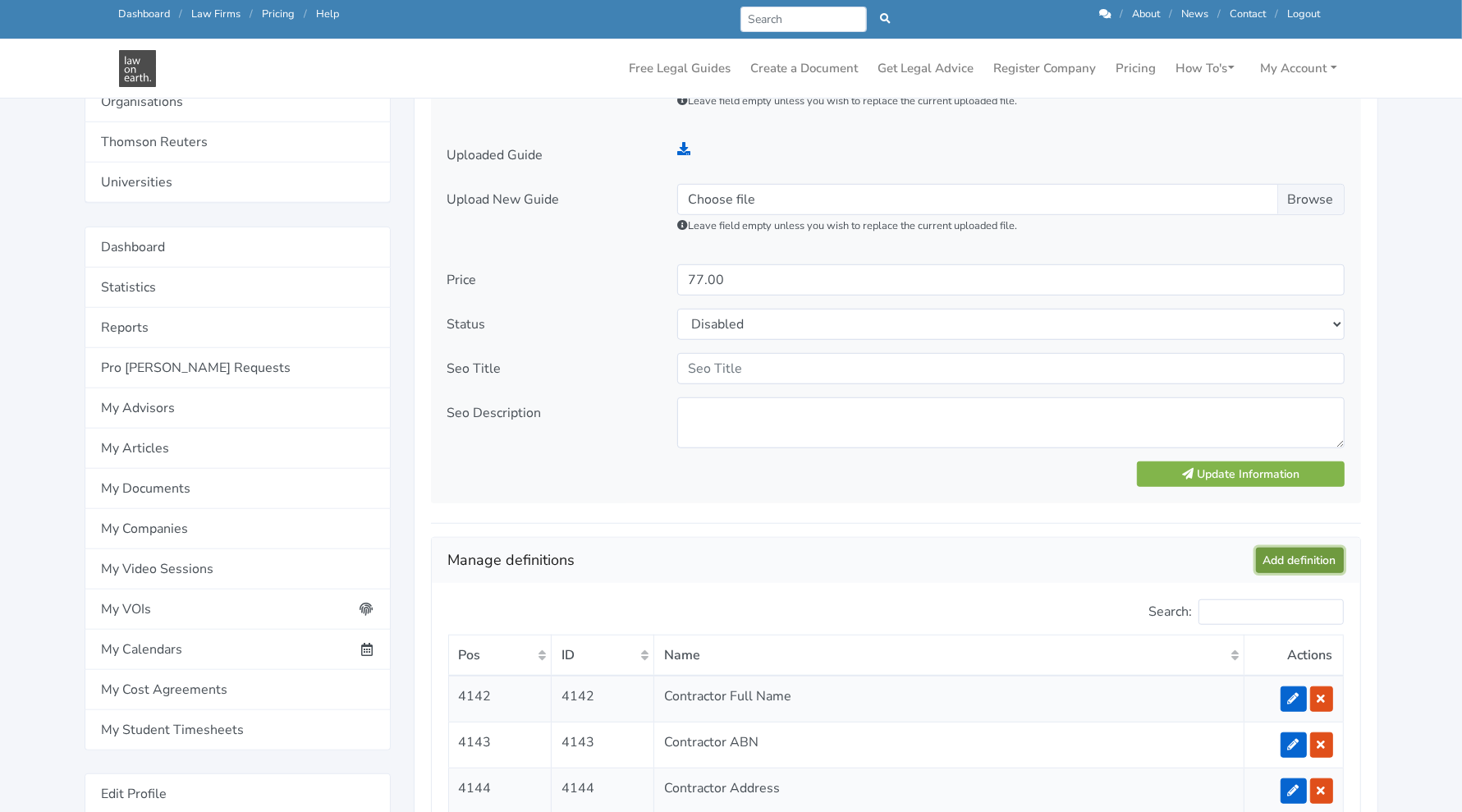
click at [793, 561] on link "Add definition" at bounding box center [1300, 560] width 88 height 26
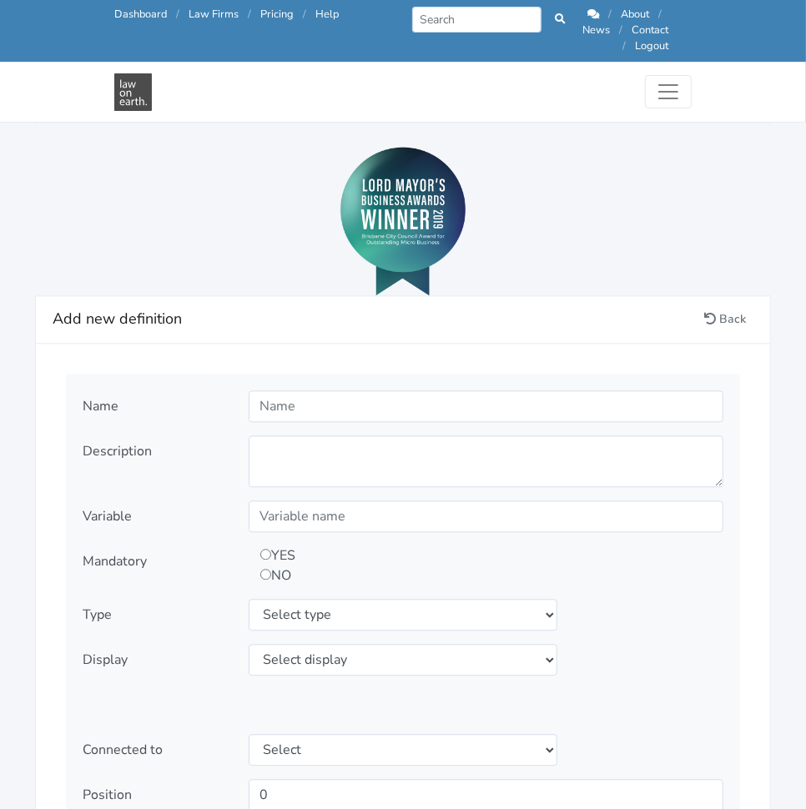
scroll to position [1727, 0]
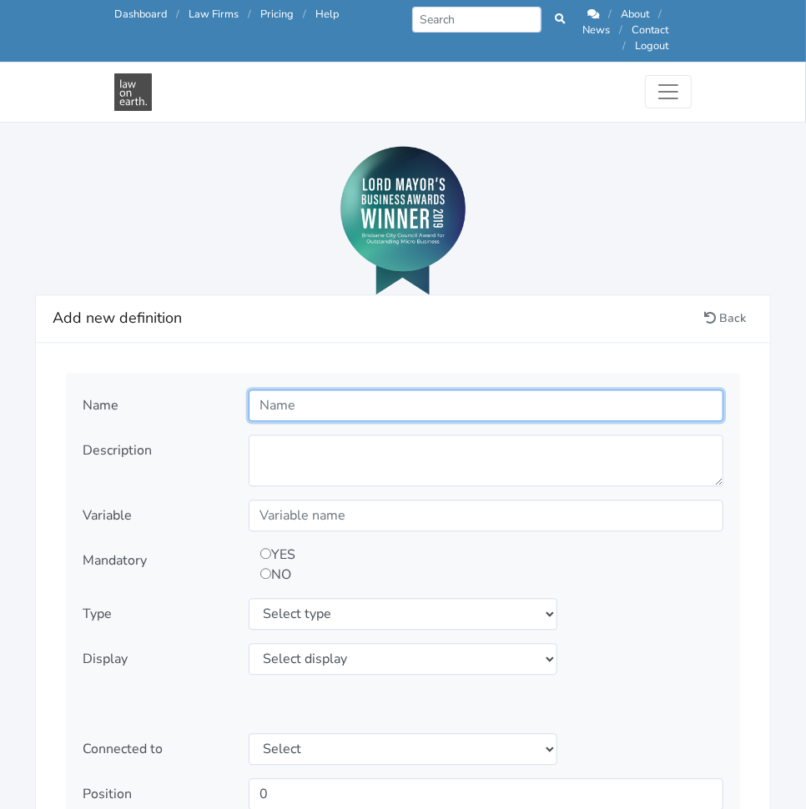
click at [331, 394] on input "text" at bounding box center [486, 405] width 475 height 32
paste input "Governing State"
type input "Governing State"
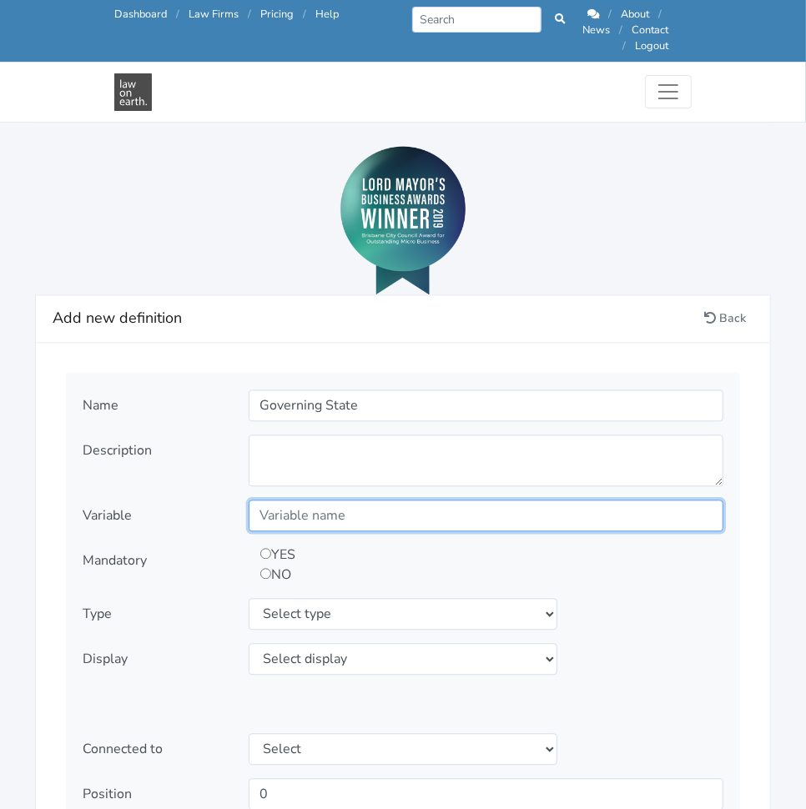
click at [452, 500] on input "text" at bounding box center [486, 516] width 475 height 32
paste input "GoverningState"
type input "GoverningState"
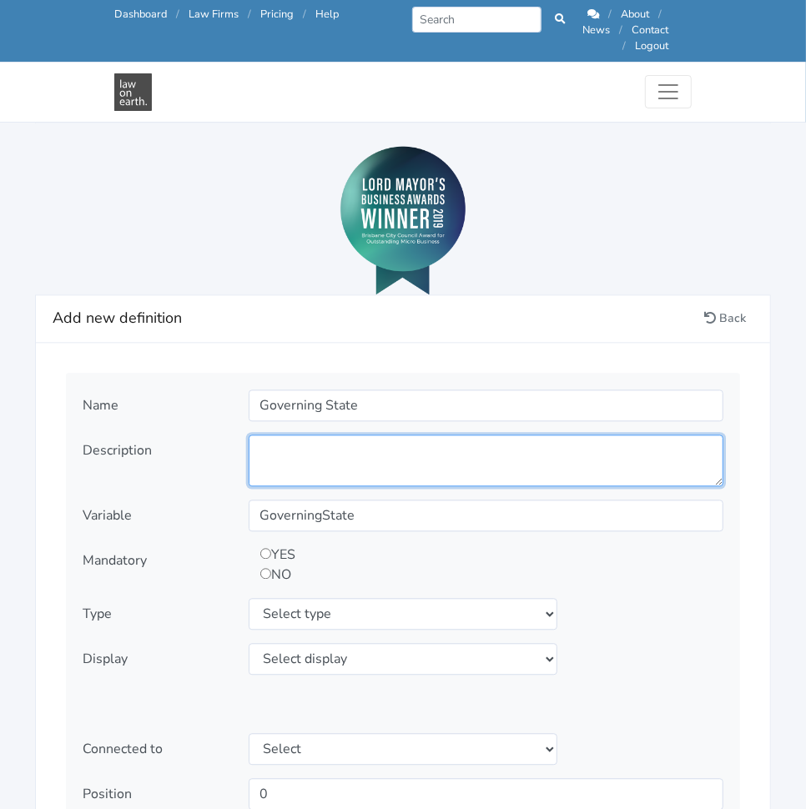
click at [374, 445] on textarea at bounding box center [486, 461] width 475 height 52
paste textarea "What State of Australia is relevant in applying the laws to this agreement? It …"
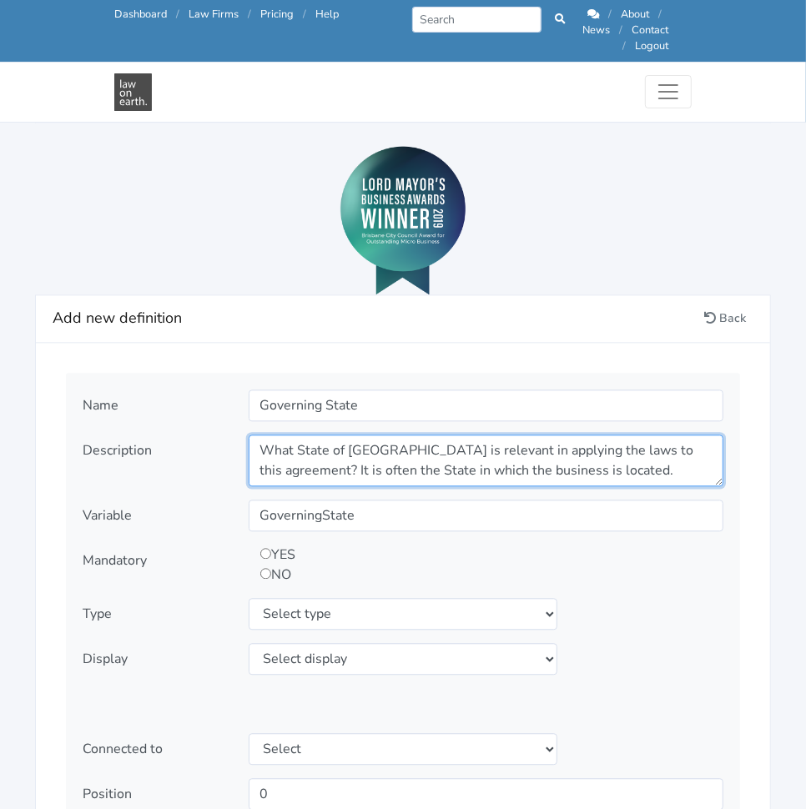
type textarea "What State of Australia is relevant in applying the laws to this agreement? It …"
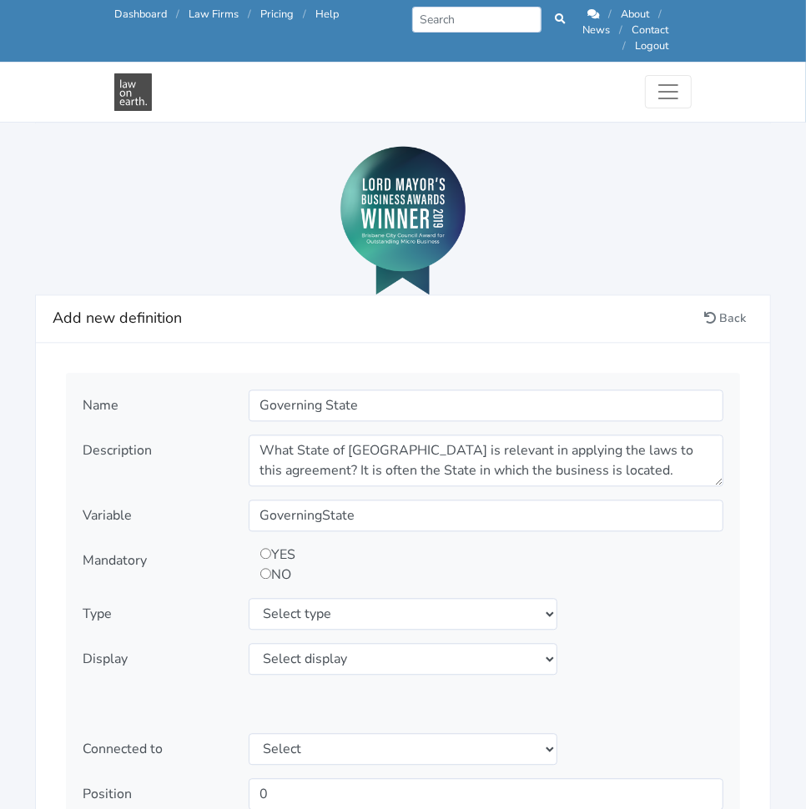
click at [264, 548] on input "radio" at bounding box center [265, 553] width 11 height 11
radio input "true"
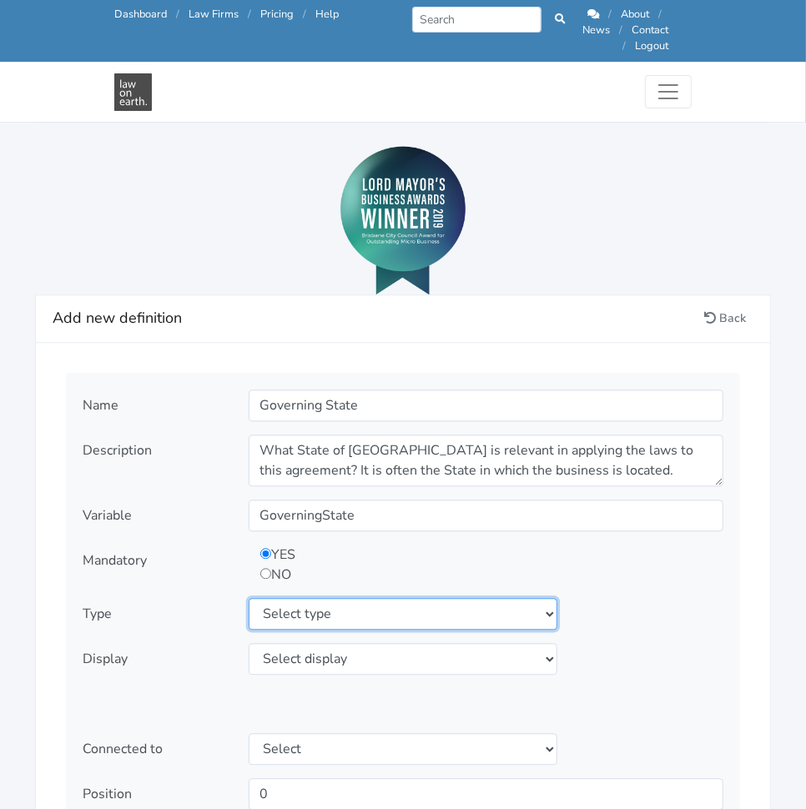
click at [442, 598] on select "Select type text textarea number checkbox compounded date select states" at bounding box center [403, 614] width 309 height 32
select select "text"
click at [249, 598] on select "Select type text textarea number checkbox compounded date select states" at bounding box center [403, 614] width 309 height 32
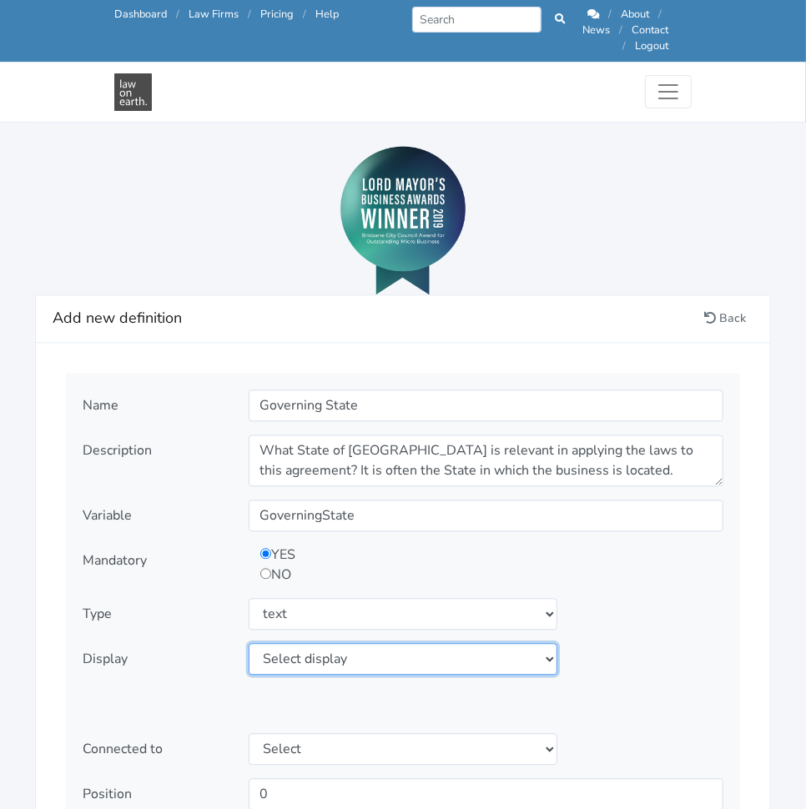
click at [362, 643] on select "Select display as is uppercase lowercase first letter uppercase first letter lo…" at bounding box center [403, 659] width 309 height 32
select select "as is"
click at [249, 643] on select "Select display as is uppercase lowercase first letter uppercase first letter lo…" at bounding box center [403, 659] width 309 height 32
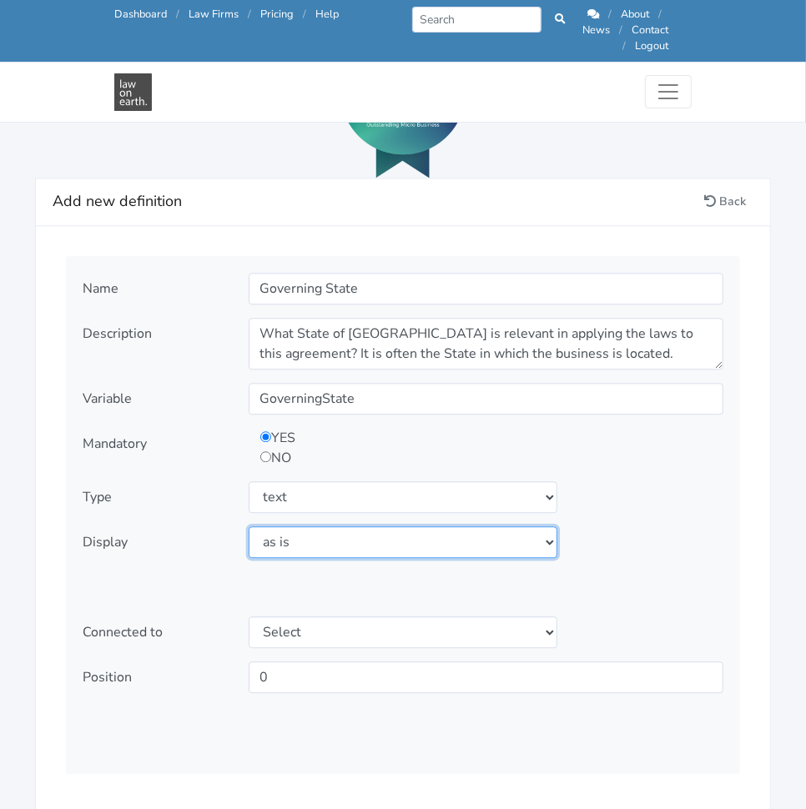
scroll to position [1845, 0]
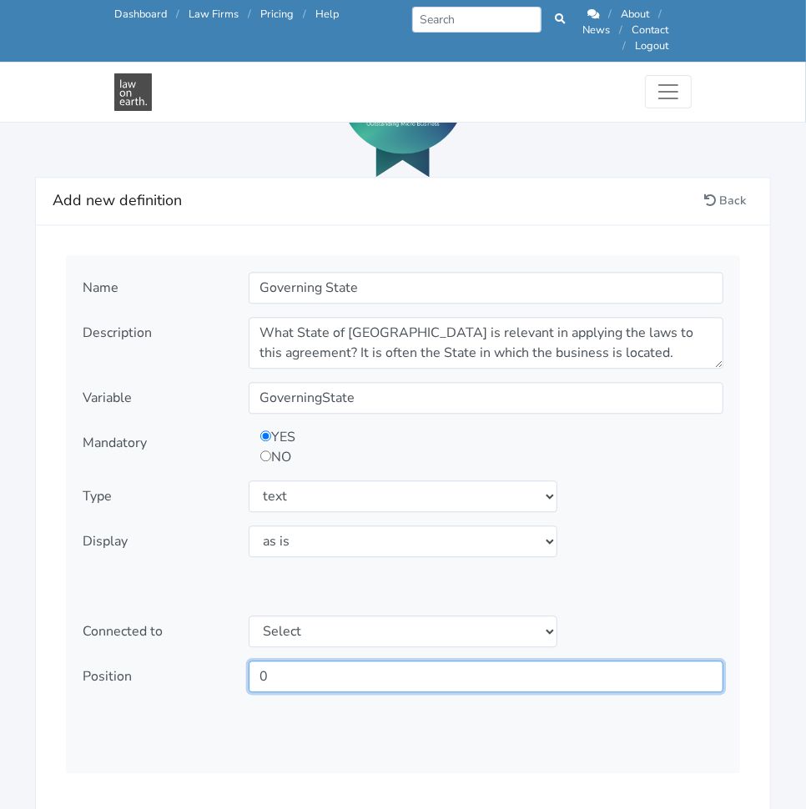
click at [554, 661] on input "0" at bounding box center [486, 677] width 475 height 32
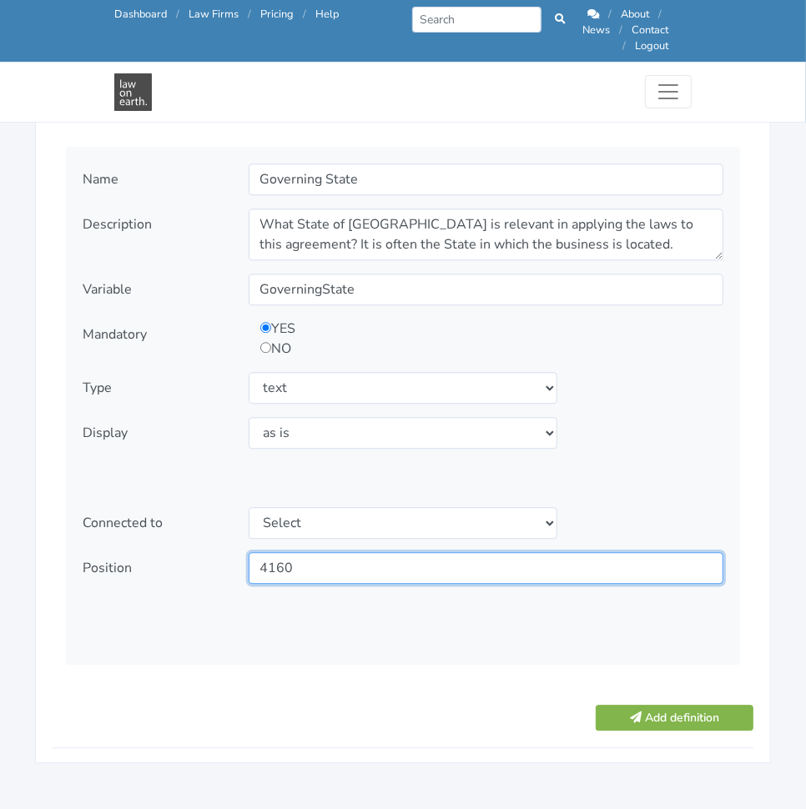
scroll to position [1937, 0]
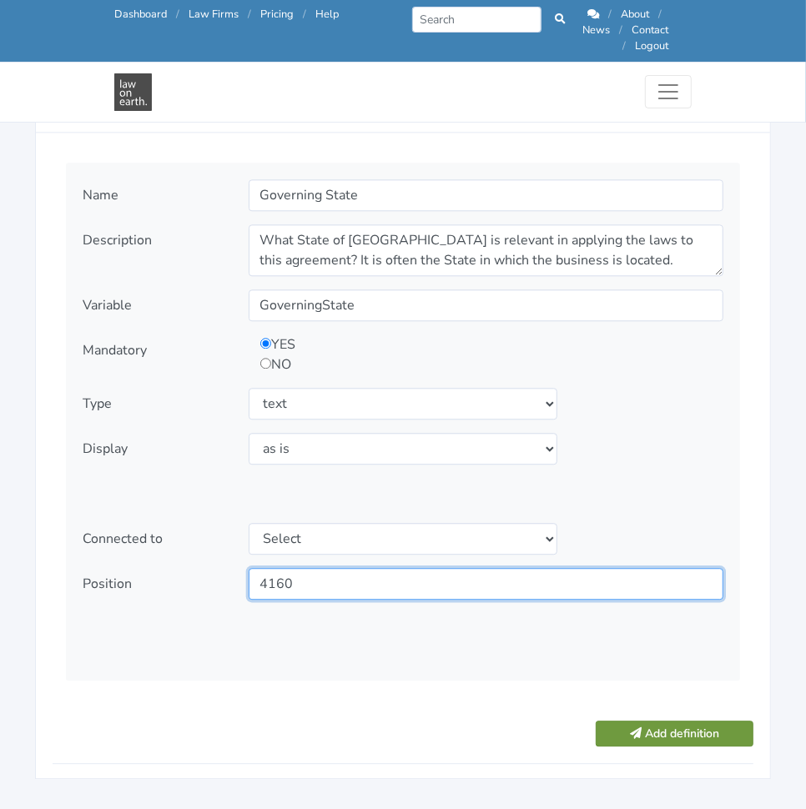
type input "4160"
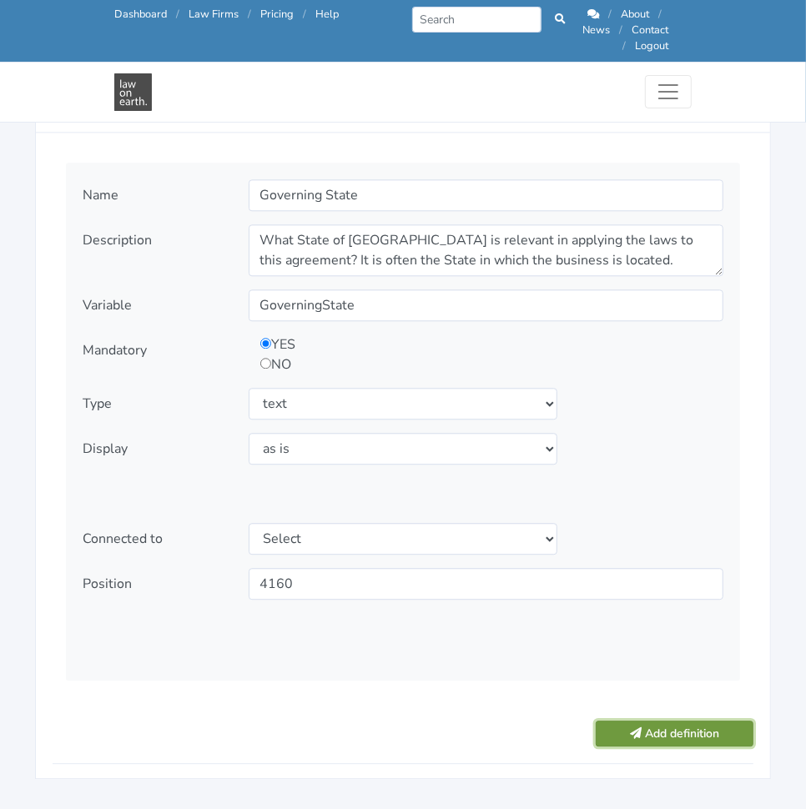
click at [656, 721] on button "Add definition" at bounding box center [674, 734] width 158 height 26
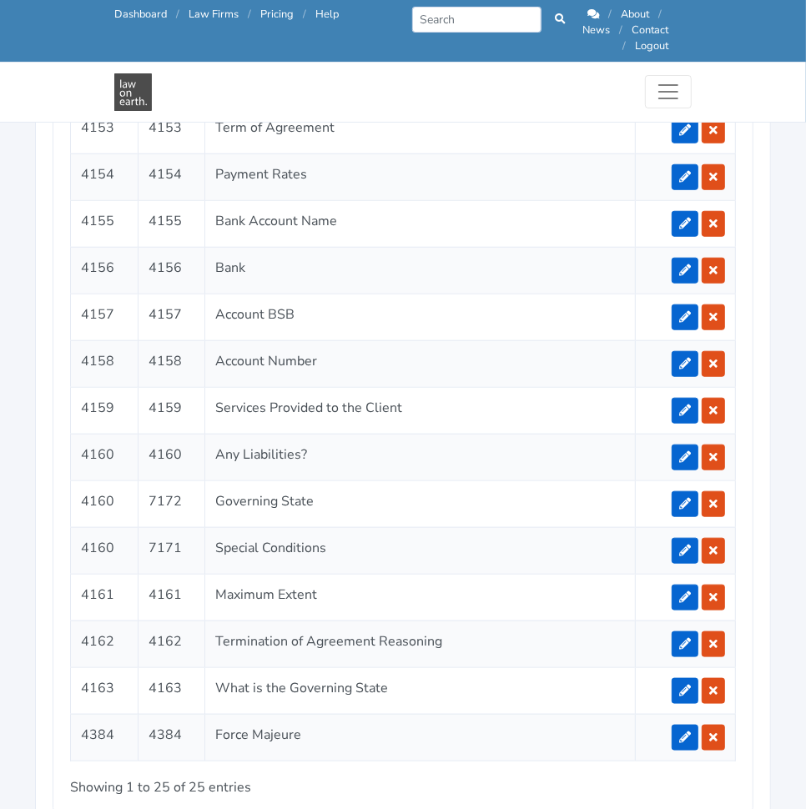
scroll to position [3832, 0]
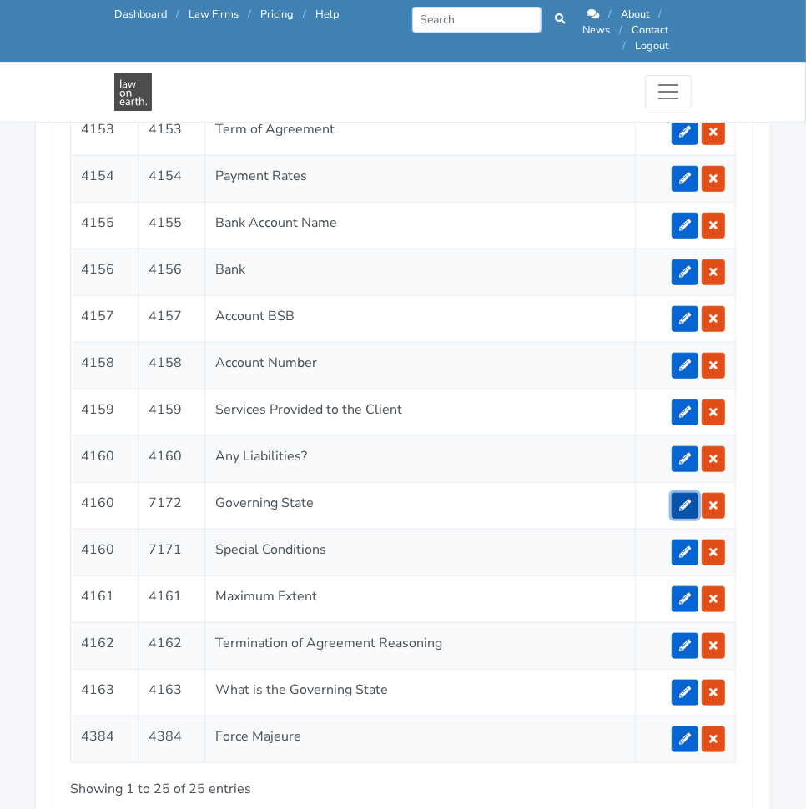
click at [676, 493] on link at bounding box center [684, 506] width 27 height 26
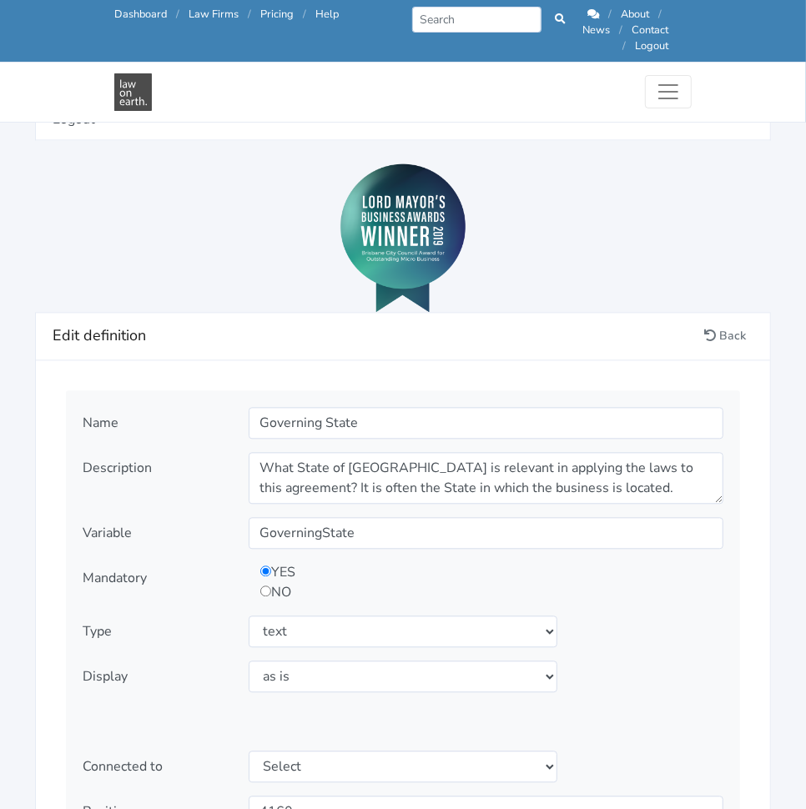
scroll to position [1714, 0]
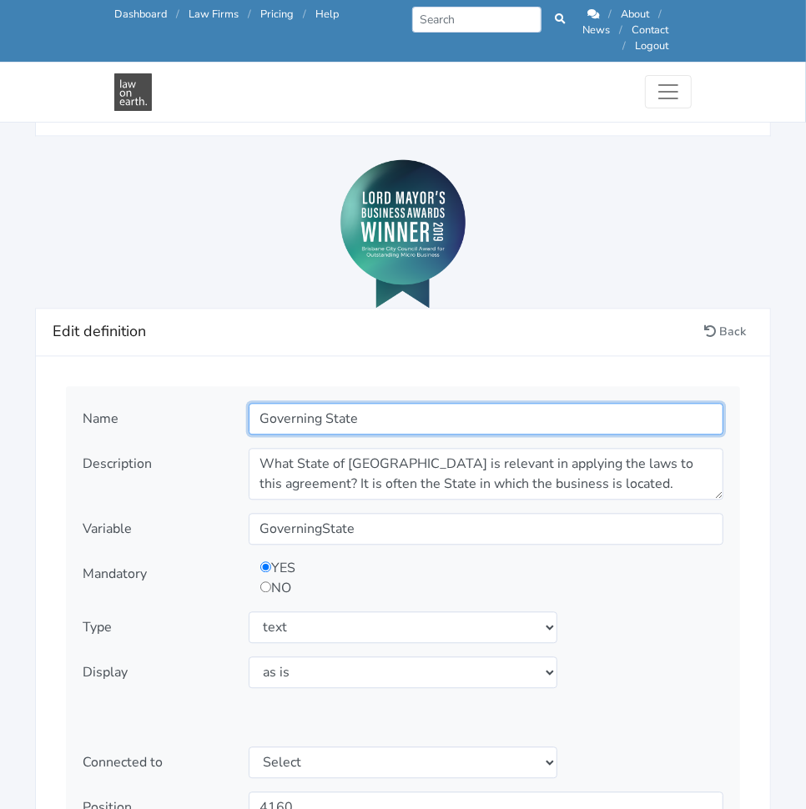
click at [393, 409] on input "Governing State" at bounding box center [486, 419] width 475 height 32
type input "IP Owner"
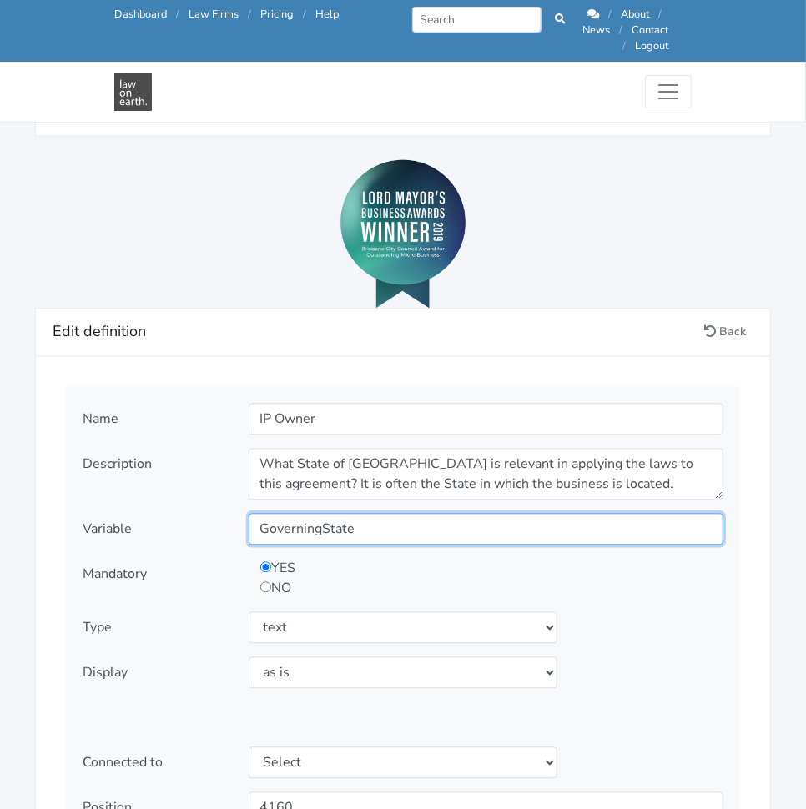
click at [407, 513] on input "GoverningState" at bounding box center [486, 529] width 475 height 32
type input "IPOwner"
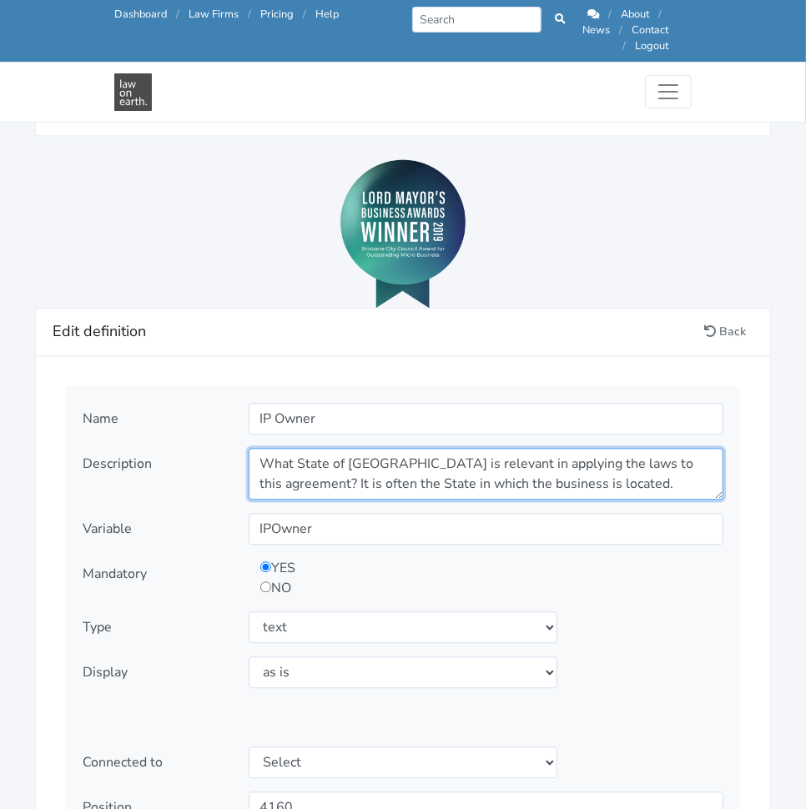
click at [339, 450] on textarea "What State of Australia is relevant in applying the laws to this agreement? It …" at bounding box center [486, 474] width 475 height 52
paste textarea "o will own the intellectual property created by the Contractor?"
type textarea "Who will own the intellectual property created by the Contractor?"
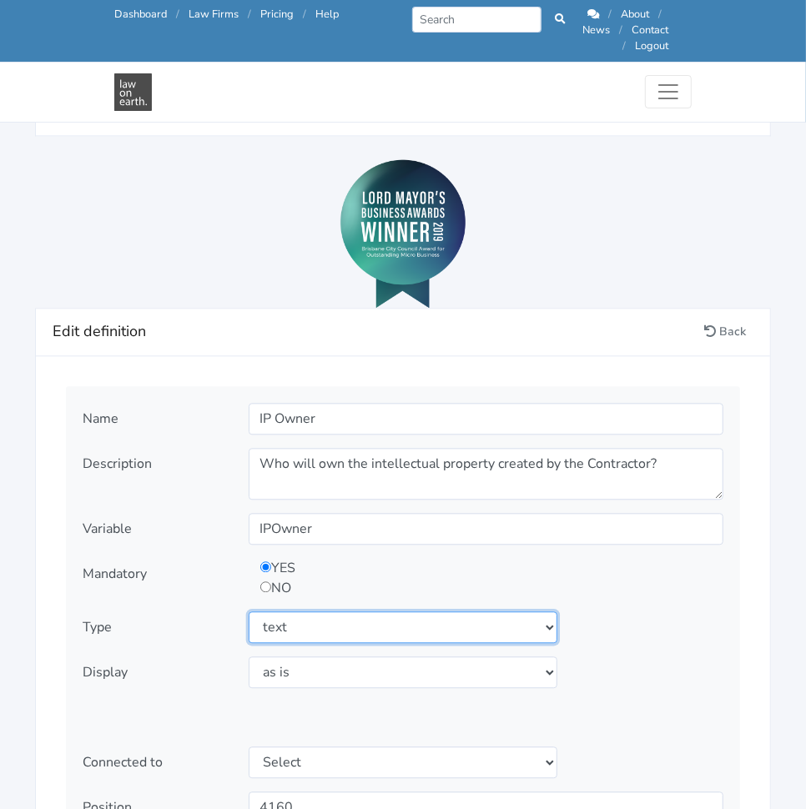
click at [464, 611] on select "Select type text textarea number checkbox compounded date select states" at bounding box center [403, 627] width 309 height 32
select select "select"
click at [249, 611] on select "Select type text textarea number checkbox compounded date select states" at bounding box center [403, 627] width 309 height 32
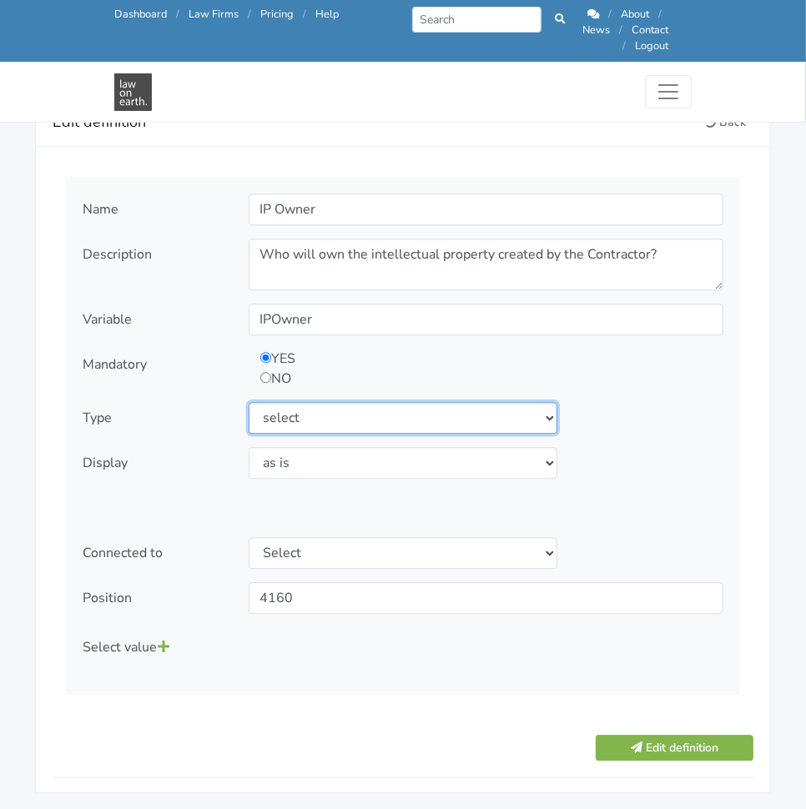
scroll to position [1925, 0]
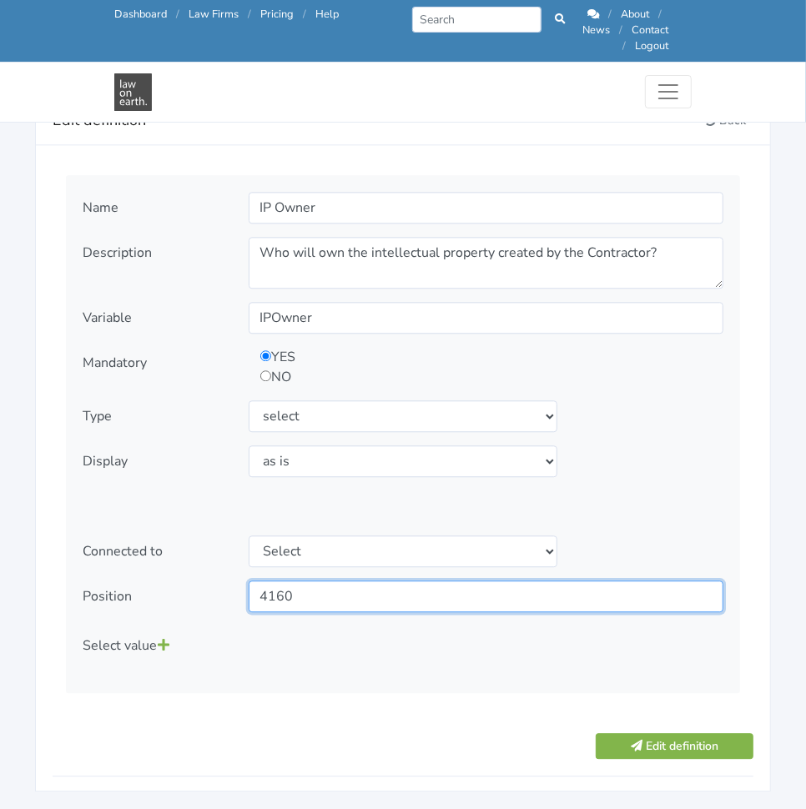
click at [346, 581] on input "4160" at bounding box center [486, 596] width 475 height 32
type input "4162"
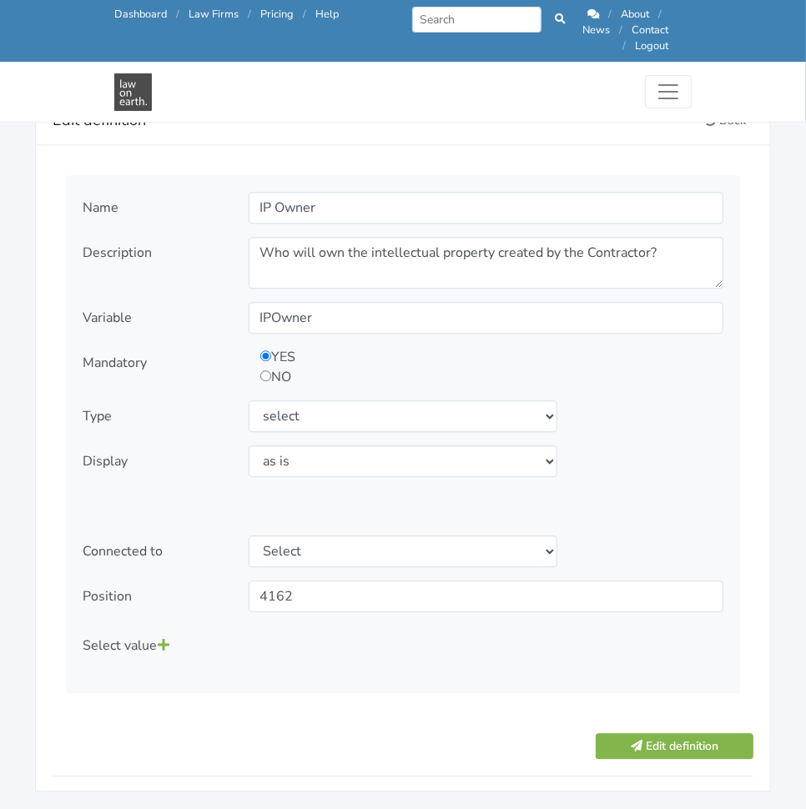
click at [163, 629] on link at bounding box center [163, 645] width 13 height 32
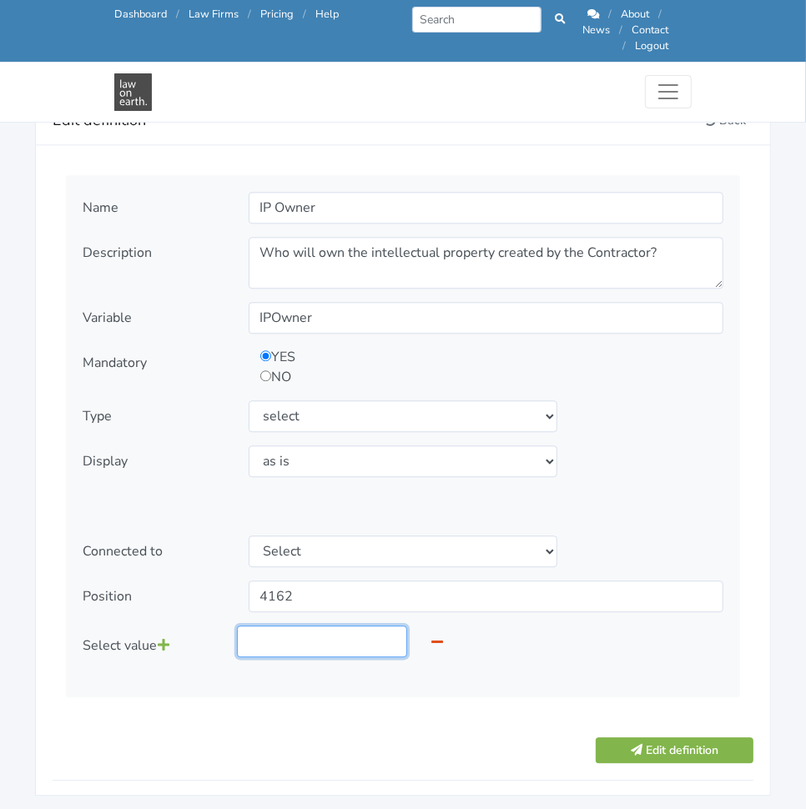
click at [282, 625] on input "text" at bounding box center [322, 641] width 170 height 32
type input "Client"
click at [163, 638] on icon at bounding box center [164, 644] width 12 height 13
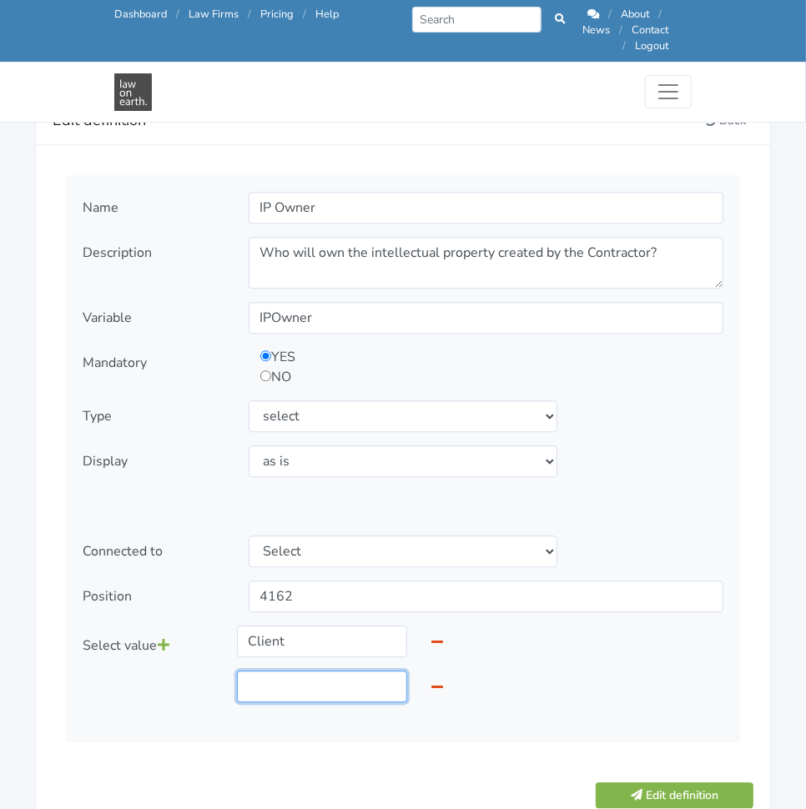
click at [282, 671] on input "text" at bounding box center [322, 687] width 170 height 32
type input "Contractor"
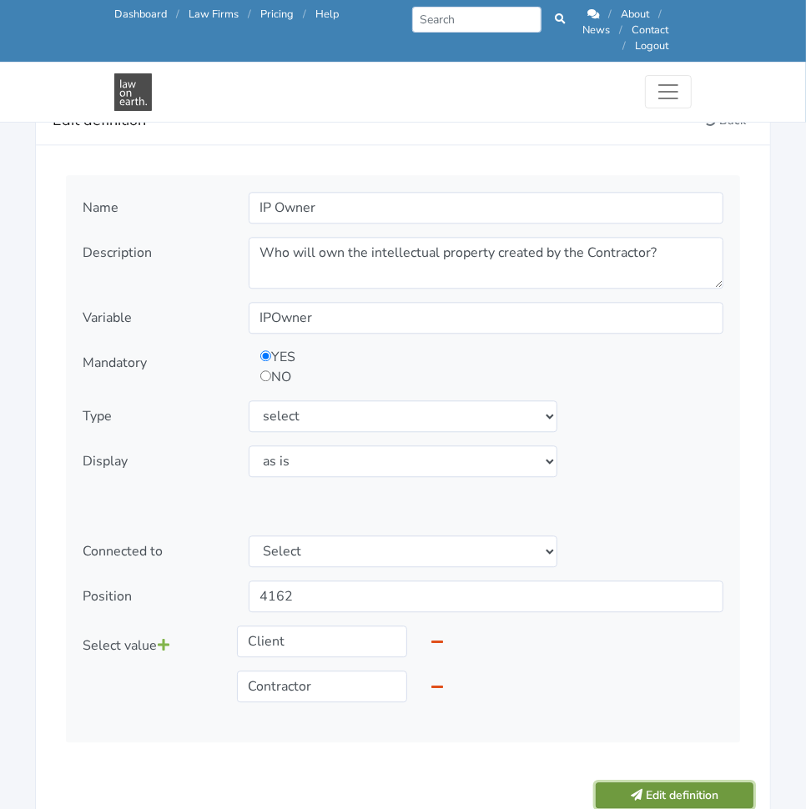
click at [635, 782] on button "Edit definition" at bounding box center [674, 795] width 158 height 26
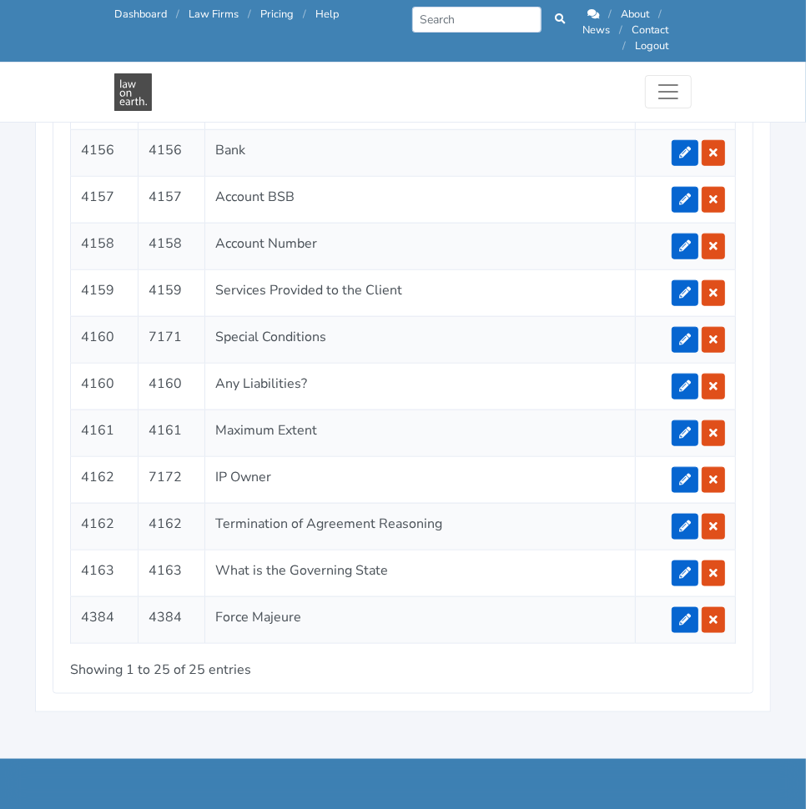
scroll to position [3930, 0]
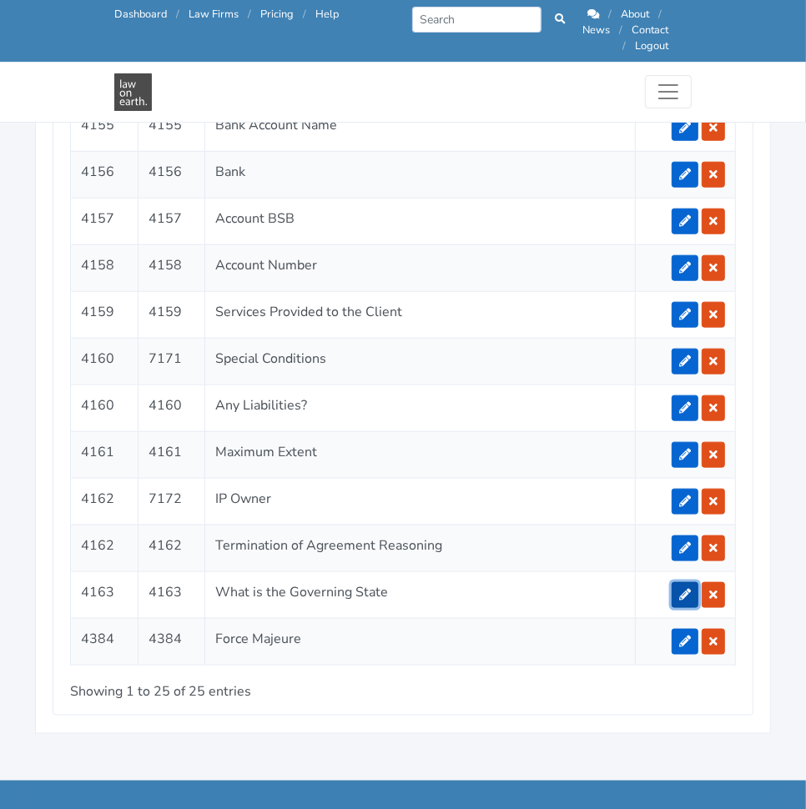
click at [689, 589] on icon at bounding box center [685, 595] width 12 height 12
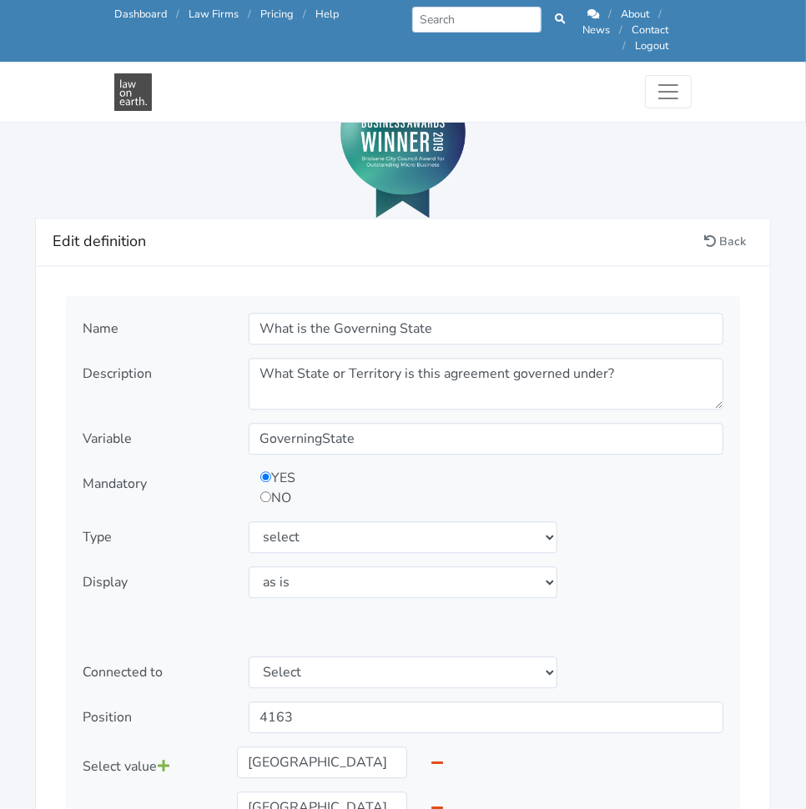
scroll to position [1803, 0]
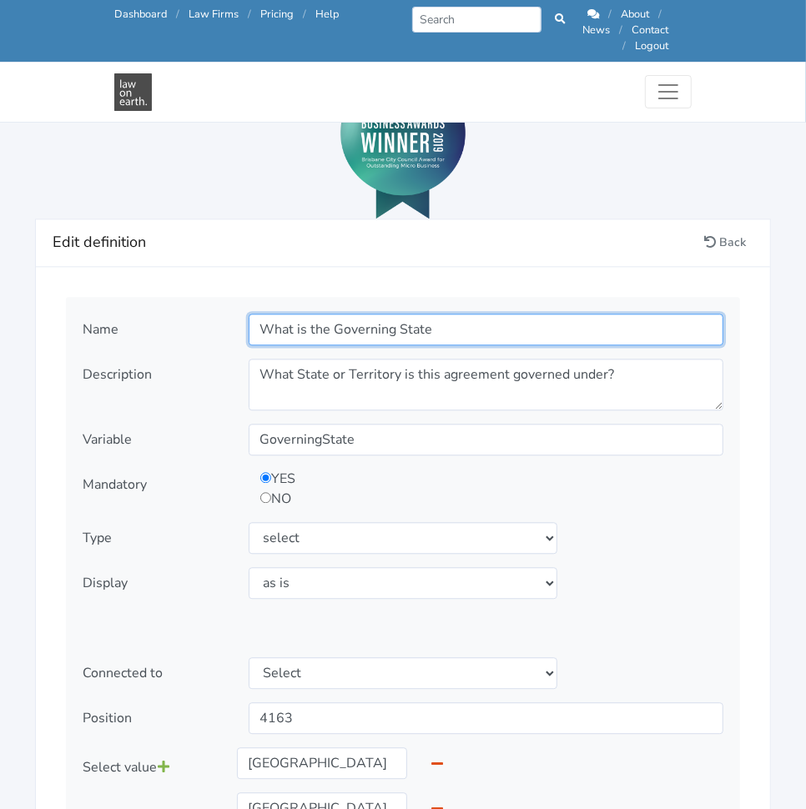
drag, startPoint x: 337, startPoint y: 307, endPoint x: 209, endPoint y: 295, distance: 128.1
click at [209, 297] on div "Name What is the Governing State Description What State or Territory is this ag…" at bounding box center [403, 715] width 674 height 837
type input "Governing State"
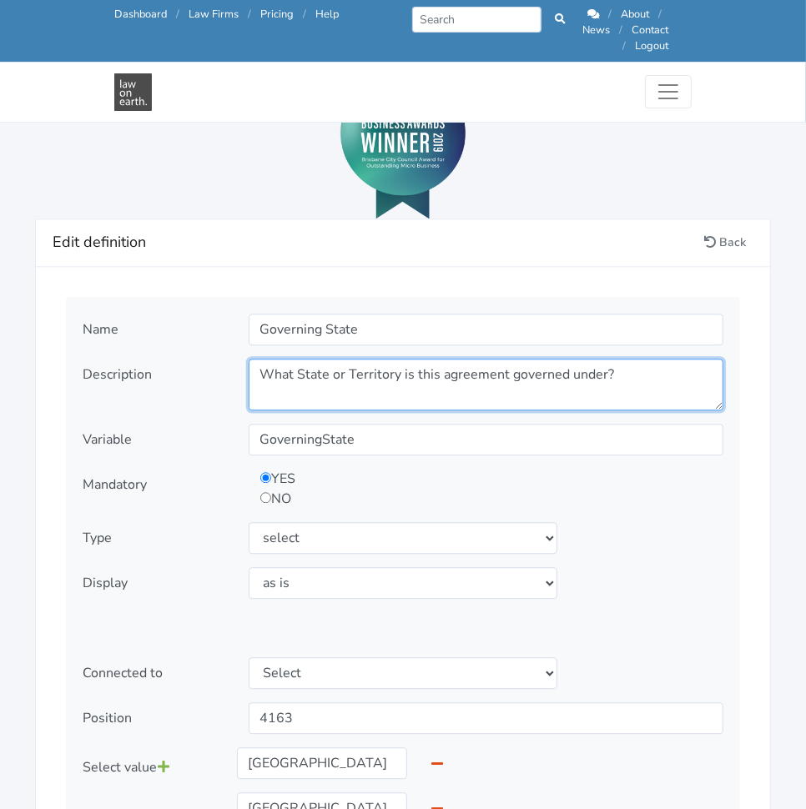
click at [397, 383] on textarea "What State or Territory is this agreement governed under?" at bounding box center [486, 385] width 475 height 52
paste textarea "f Australia is relevant in applying the laws to this agreement? It is often the…"
type textarea "What State of Australia is relevant in applying the laws to this agreement? It …"
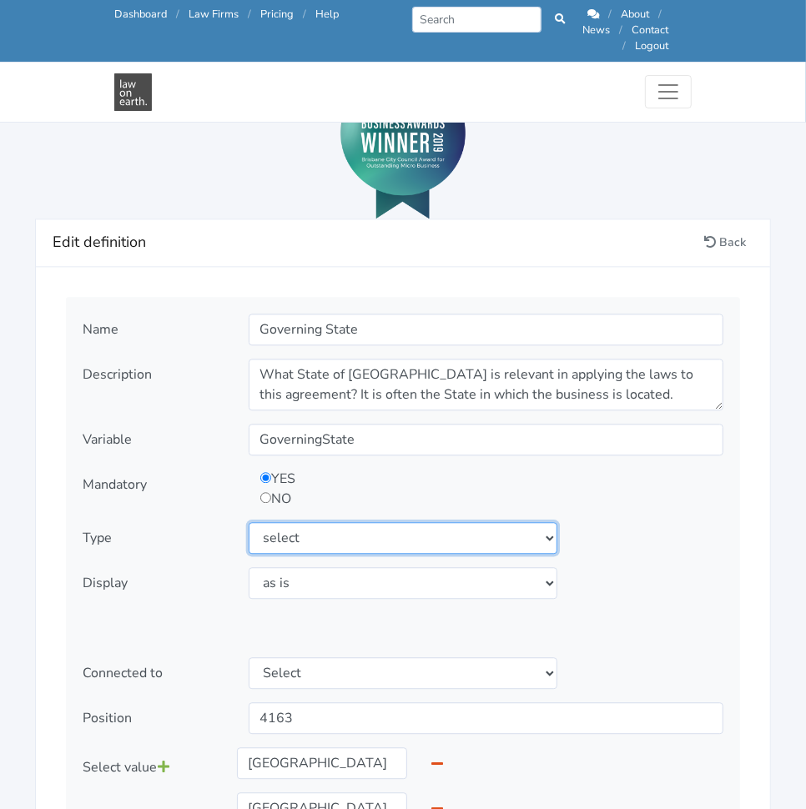
click at [409, 522] on select "Select type text textarea number checkbox compounded date select states" at bounding box center [403, 538] width 309 height 32
click at [410, 522] on select "Select type text textarea number checkbox compounded date select states" at bounding box center [403, 538] width 309 height 32
select select "text"
click at [249, 522] on select "Select type text textarea number checkbox compounded date select states" at bounding box center [403, 538] width 309 height 32
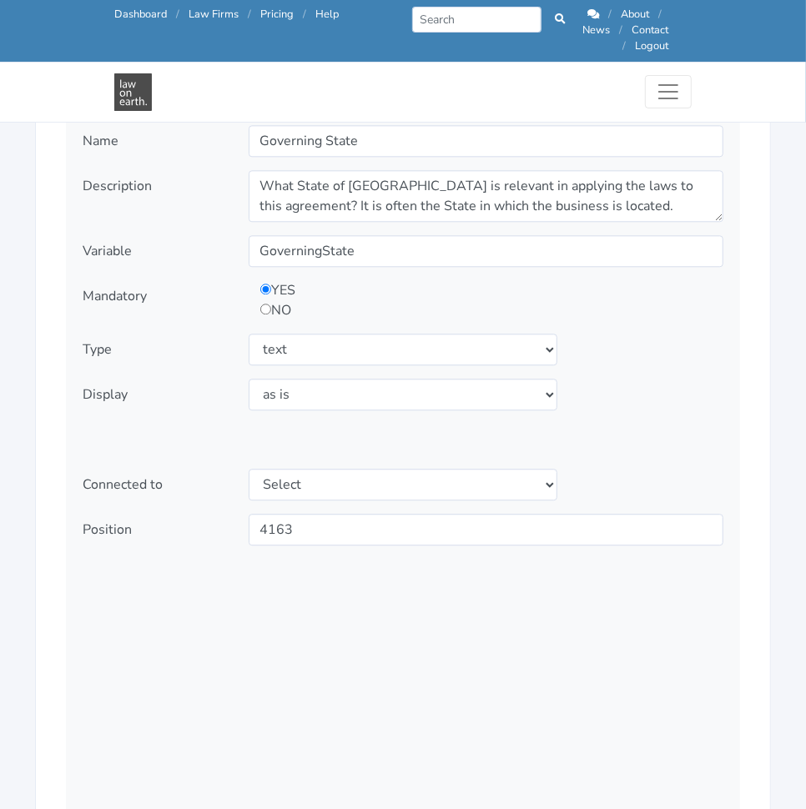
scroll to position [1991, 0]
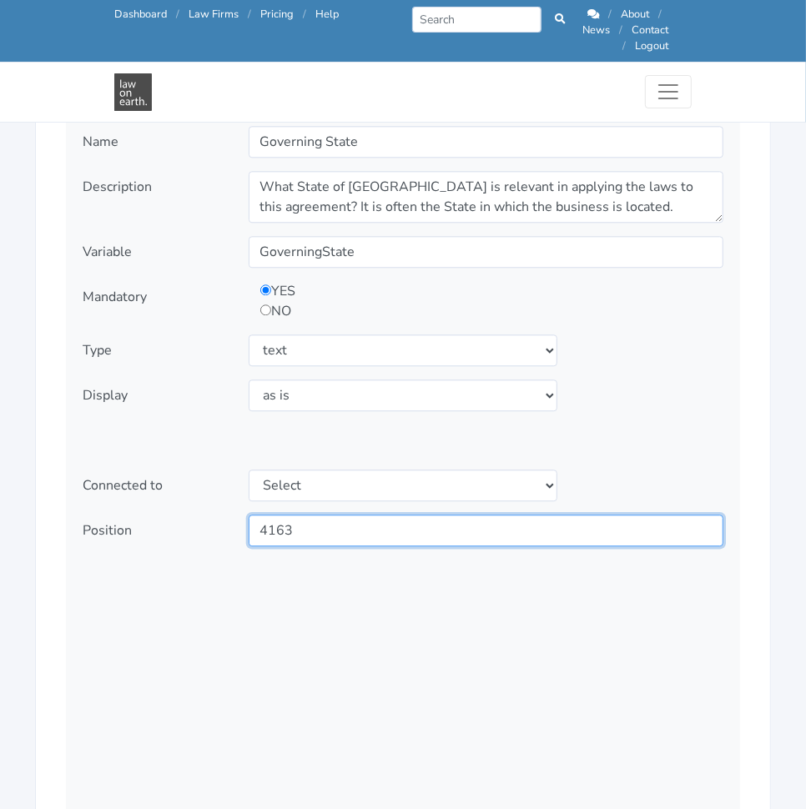
click at [349, 515] on input "4163" at bounding box center [486, 531] width 475 height 32
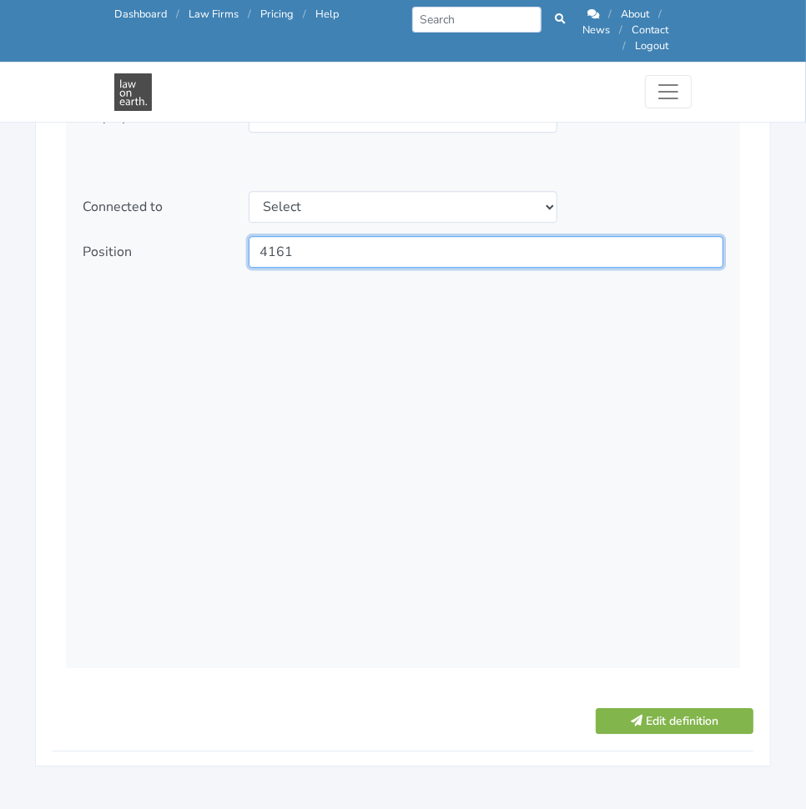
scroll to position [2270, 0]
type input "4161"
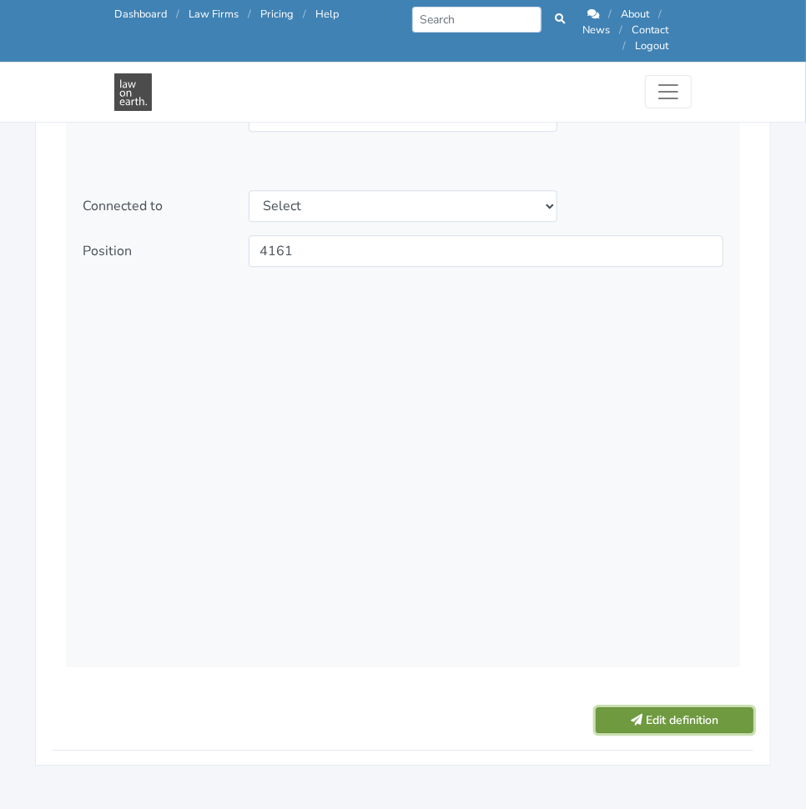
click at [699, 707] on button "Edit definition" at bounding box center [674, 720] width 158 height 26
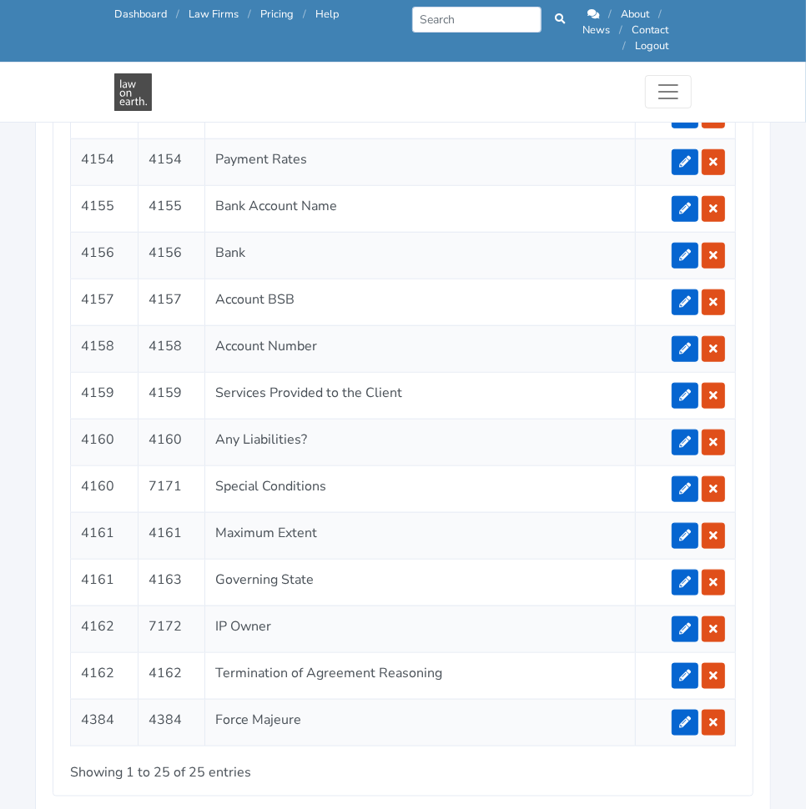
scroll to position [3850, 0]
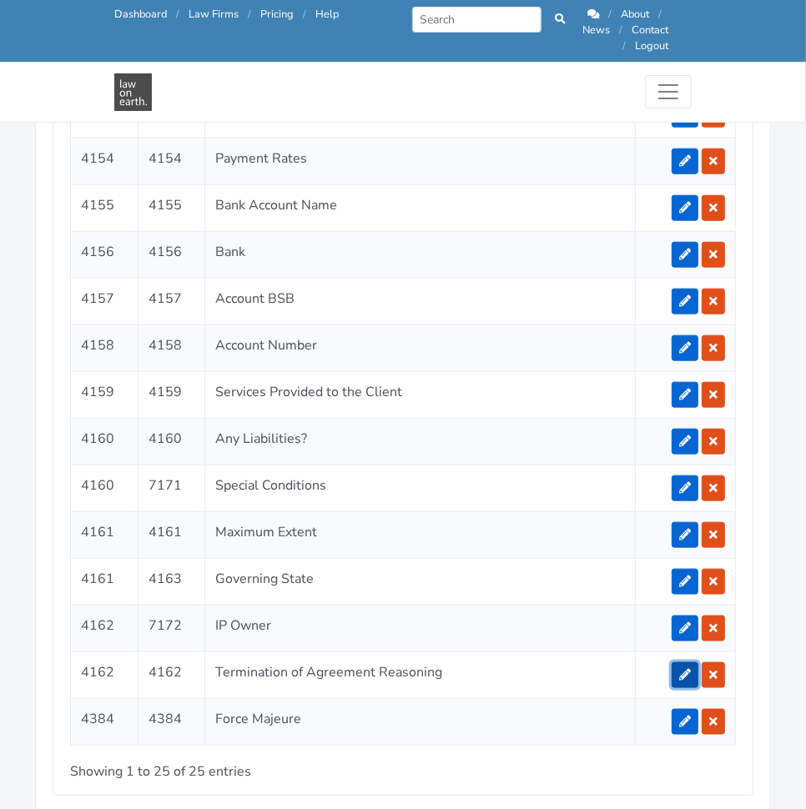
click at [685, 669] on icon at bounding box center [685, 675] width 12 height 12
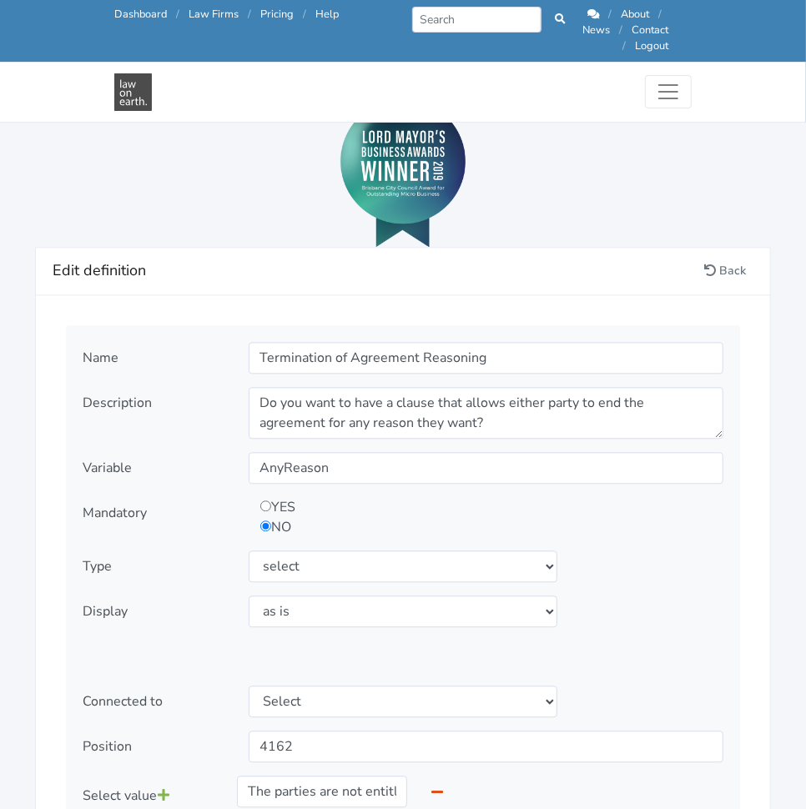
scroll to position [1794, 0]
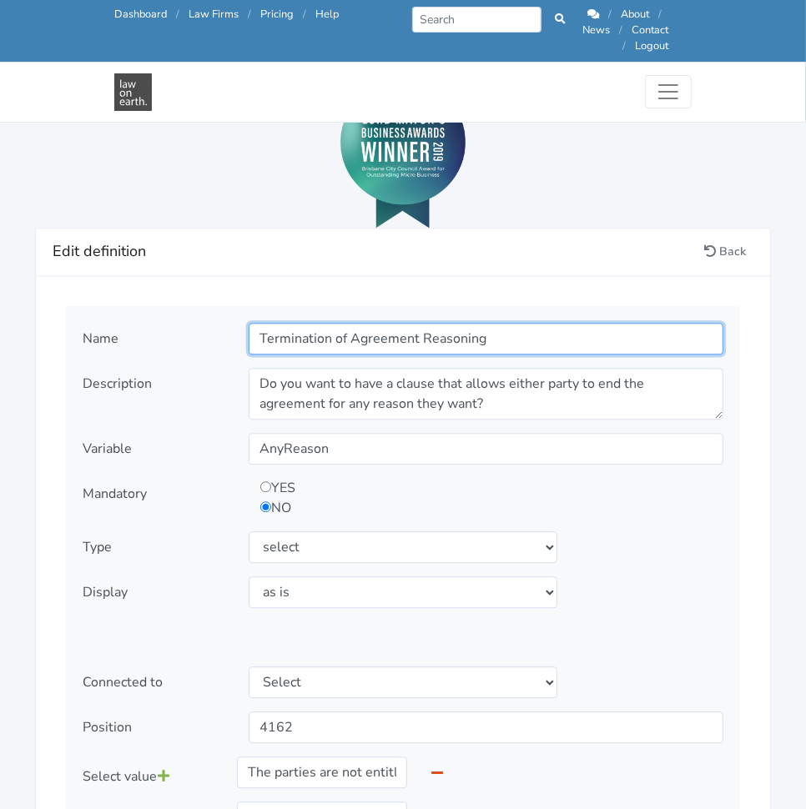
drag, startPoint x: 339, startPoint y: 323, endPoint x: 534, endPoint y: 336, distance: 195.6
click at [534, 336] on input "Termination of Agreement Reasoning" at bounding box center [486, 339] width 475 height 32
type input "Termination for Convenience"
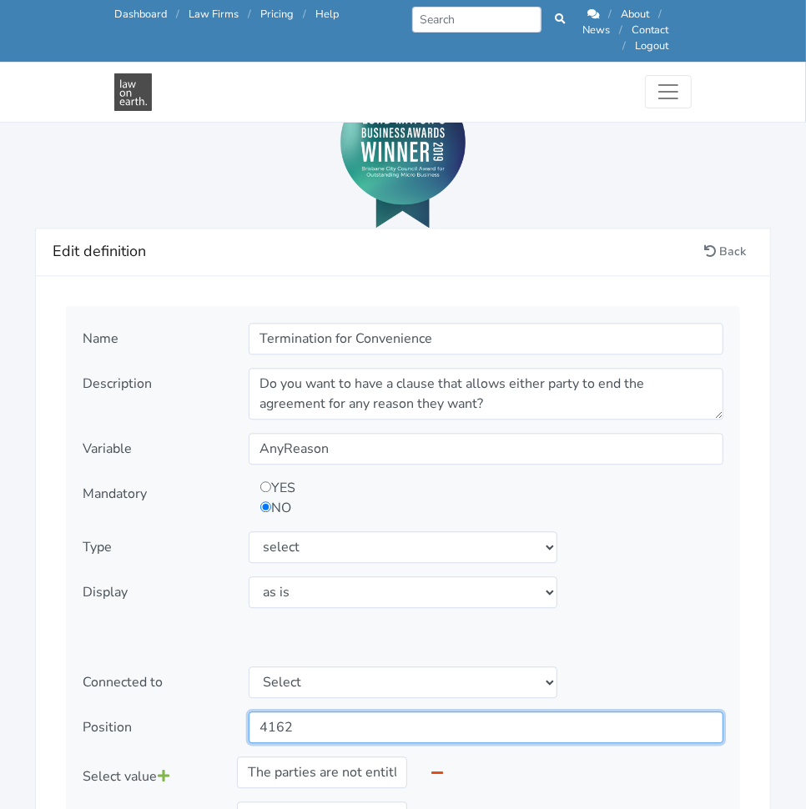
click at [374, 711] on input "4162" at bounding box center [486, 727] width 475 height 32
type input "4163"
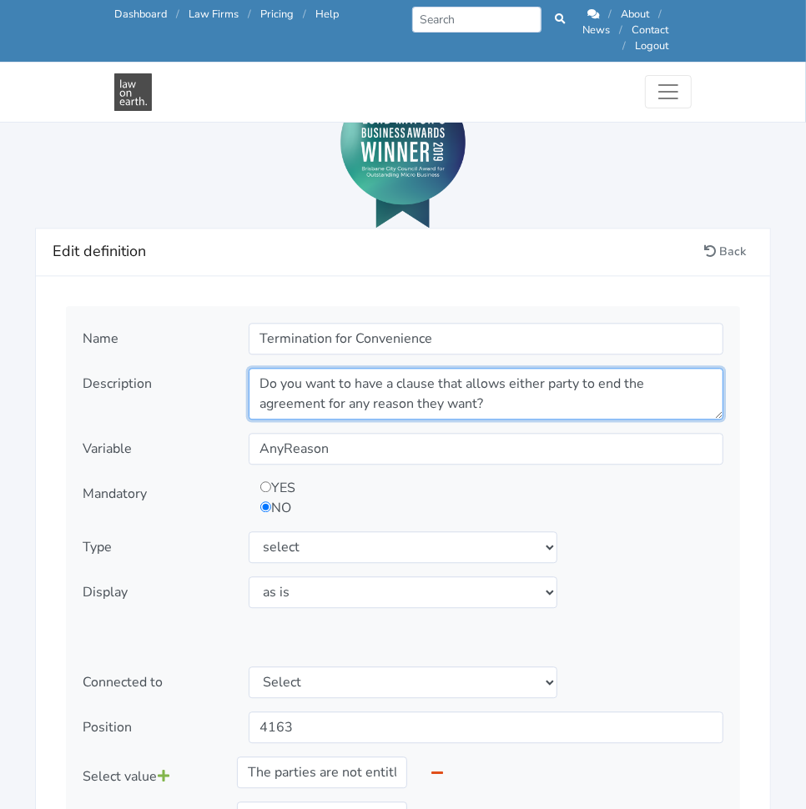
click at [293, 374] on textarea "Do you want to have a clause that allows either party to end the agreement for …" at bounding box center [486, 394] width 475 height 52
paste textarea "Is either party entitled to terminate the Agreement for any reason purely out o…"
type textarea "Is either party entitled to terminate the Agreement for any reason purely out o…"
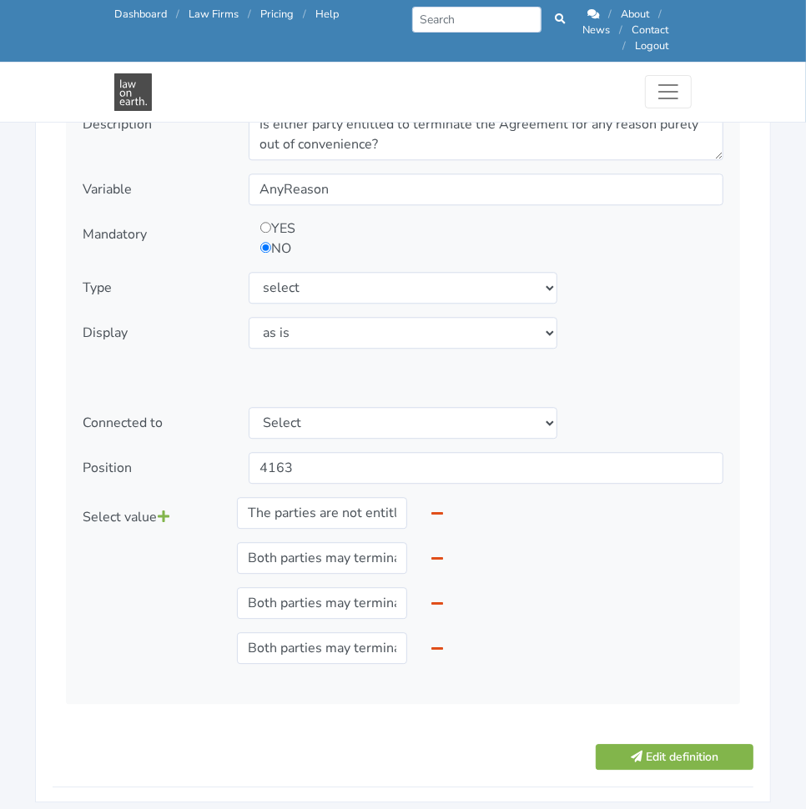
scroll to position [2054, 0]
click at [364, 508] on input "The parties are not entitled to terminate for any other reason." at bounding box center [322, 512] width 170 height 32
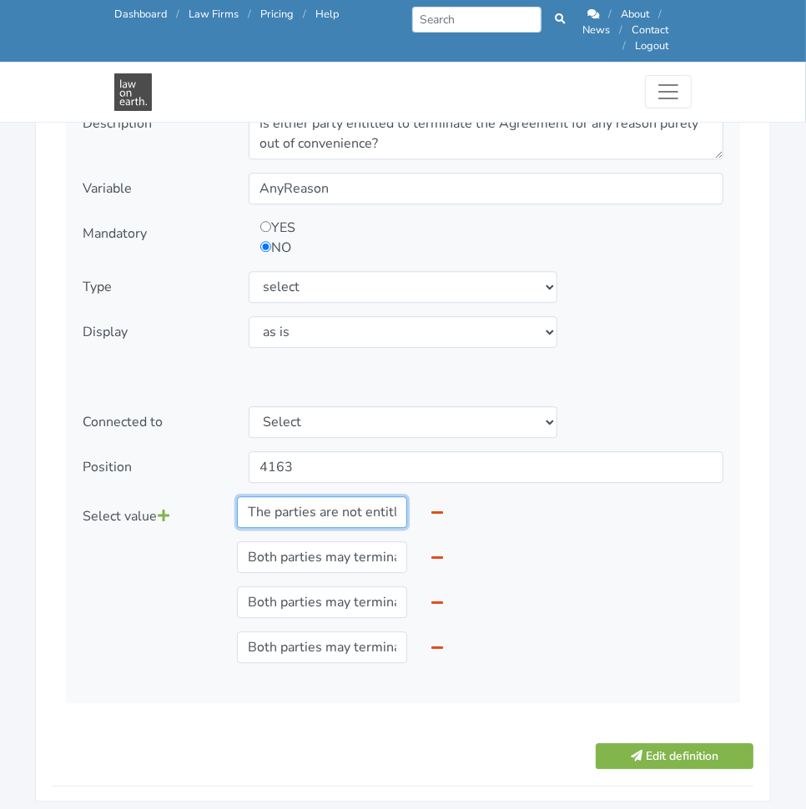
paste input "No, neither party is entitled to terminate the Agreement for convenience"
type input "No, neither party is entitled to terminate the Agreement for convenience."
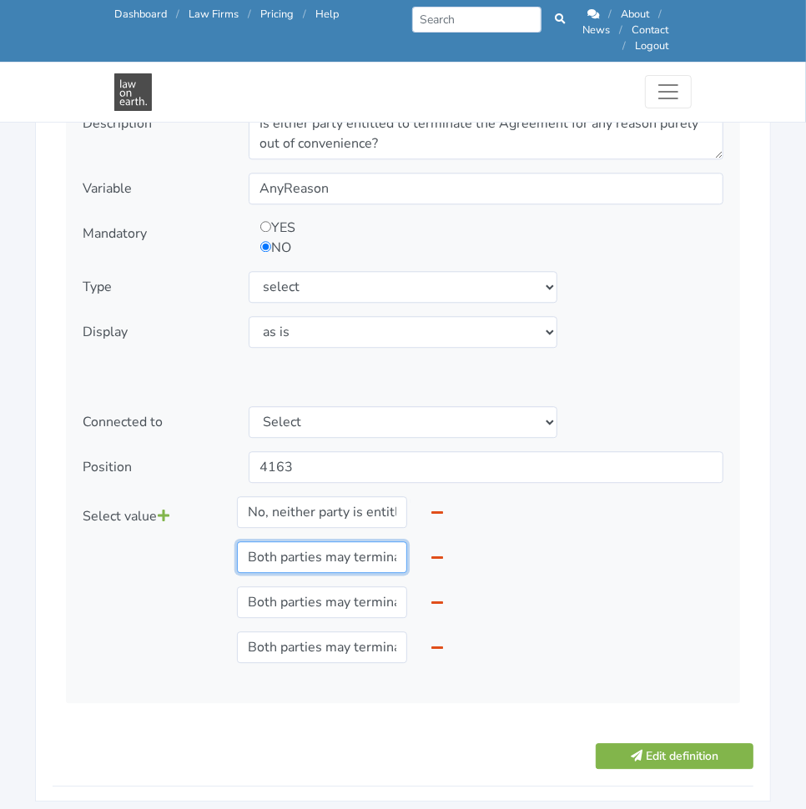
click at [268, 541] on input "Both parties may terminate this Agreement upon written notice to the other part…" at bounding box center [322, 557] width 170 height 32
paste input "Yes, provided that party provides 30 days written notice"
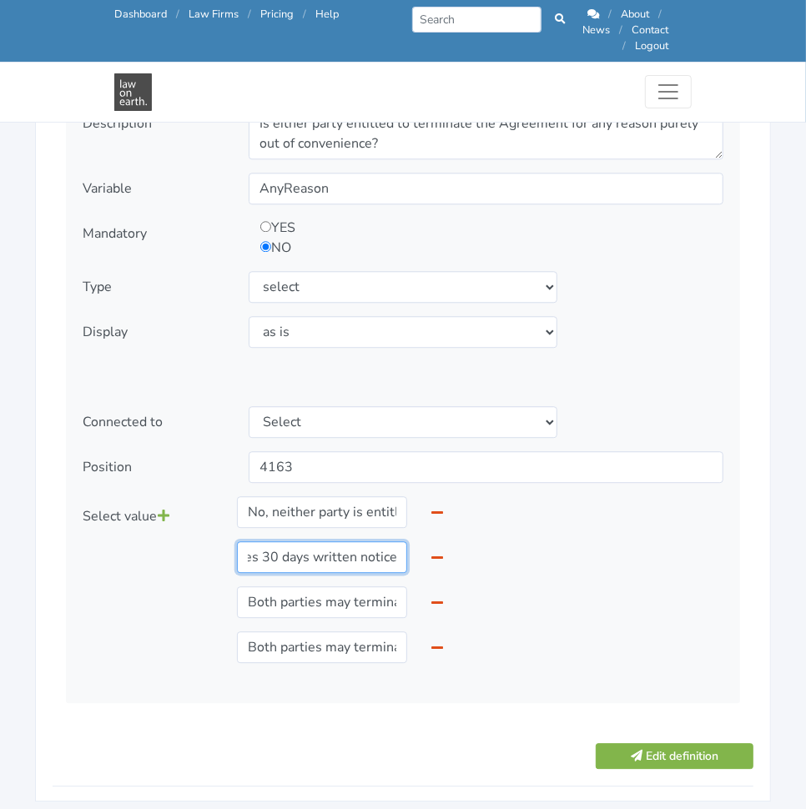
type input "Yes, provided that party provides 30 days written notice."
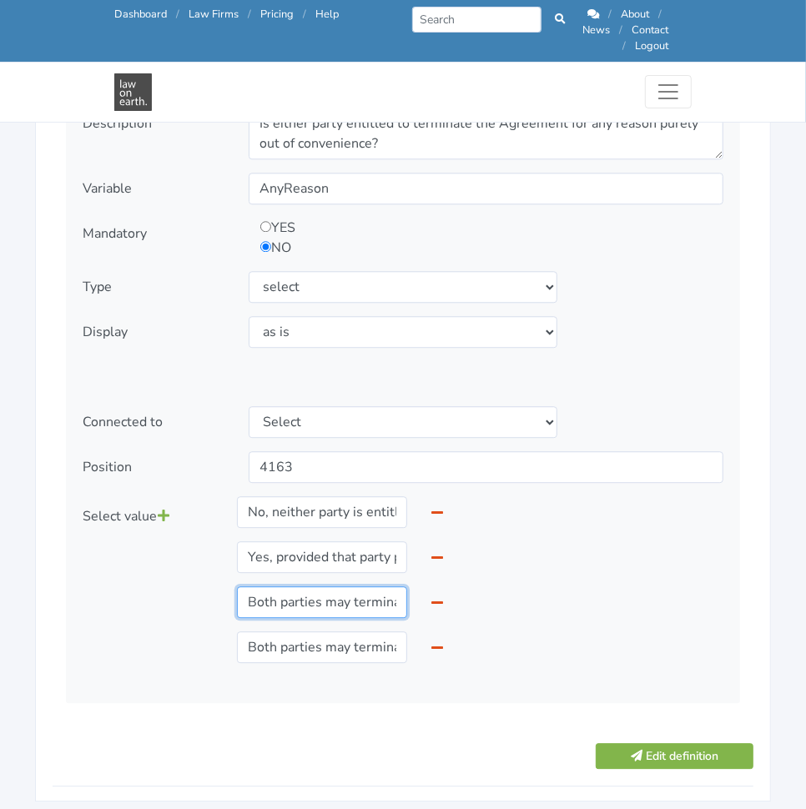
click at [294, 586] on input "Both parties may terminate this Agreement upon written notice to the other part…" at bounding box center [322, 602] width 170 height 32
paste input "Yes, provided that party provides 60 days written notice"
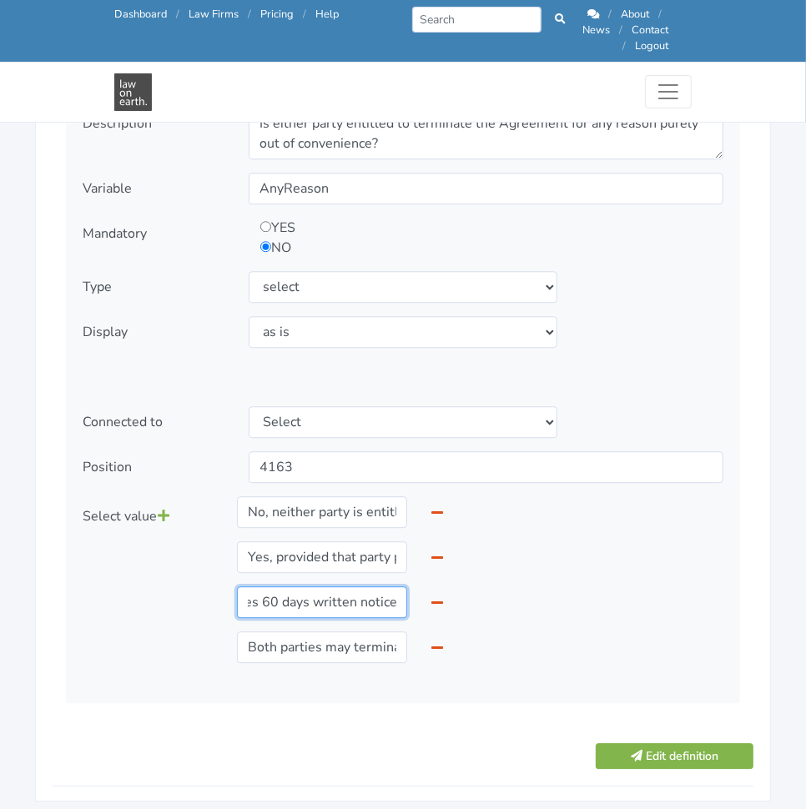
type input "Yes, provided that party provides 60 days written notice."
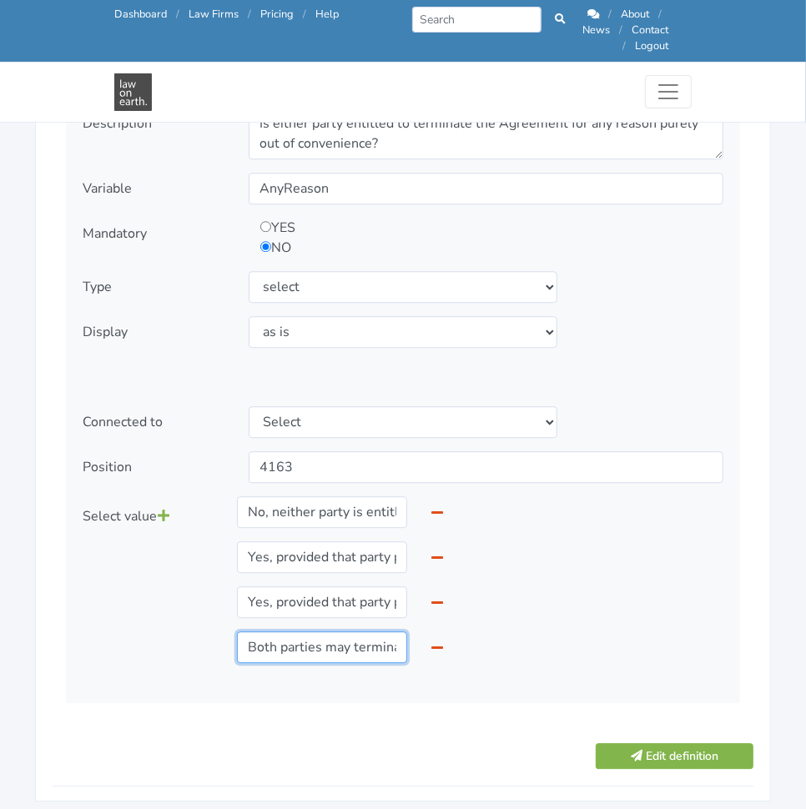
click at [325, 636] on input "Both parties may terminate this Agreement upon written notice to the other part…" at bounding box center [322, 647] width 170 height 32
paste input "Yes, provided that party provides 90 days written notice"
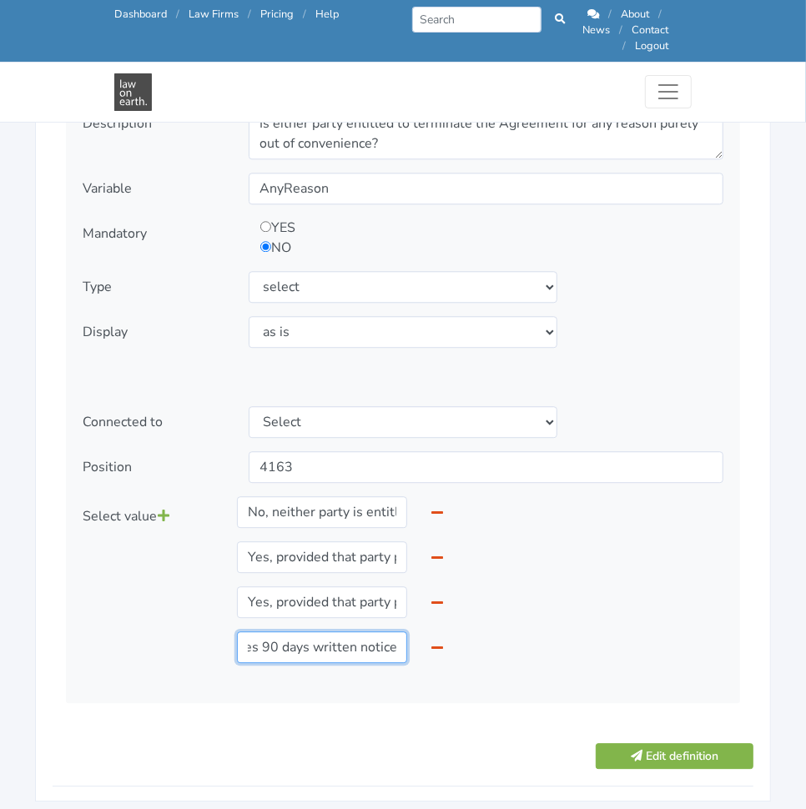
type input "Yes, provided that party provides 90 days written notice."
click at [167, 507] on link at bounding box center [163, 516] width 13 height 32
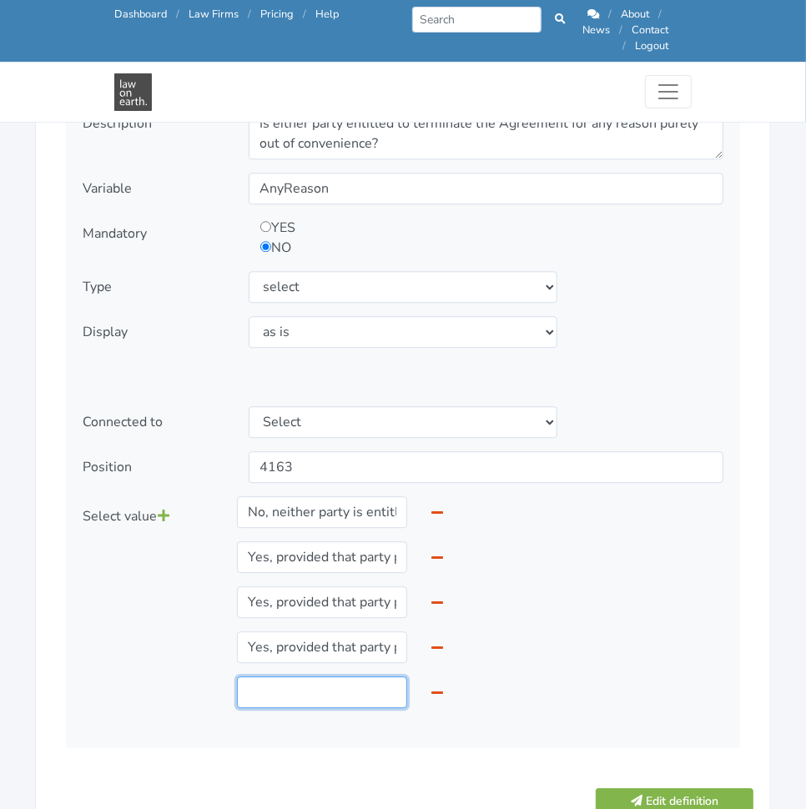
click at [314, 676] on input "text" at bounding box center [322, 692] width 170 height 32
paste input "Yes, provided that party provides 120 days written notice."
type input "Yes, provided that party provides 120 days written notice."
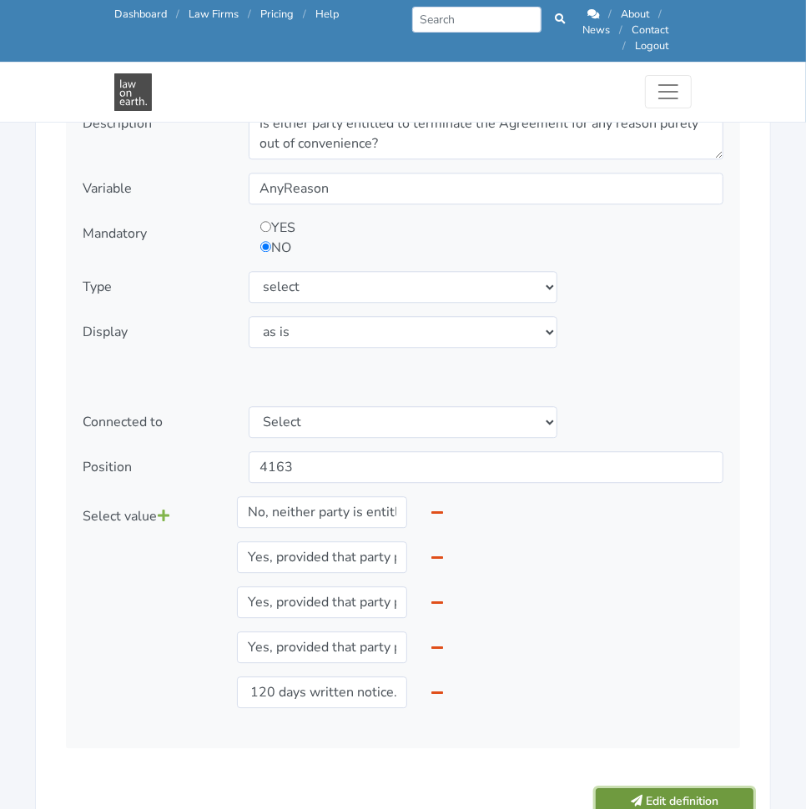
scroll to position [0, 0]
click at [621, 788] on button "Edit definition" at bounding box center [674, 801] width 158 height 26
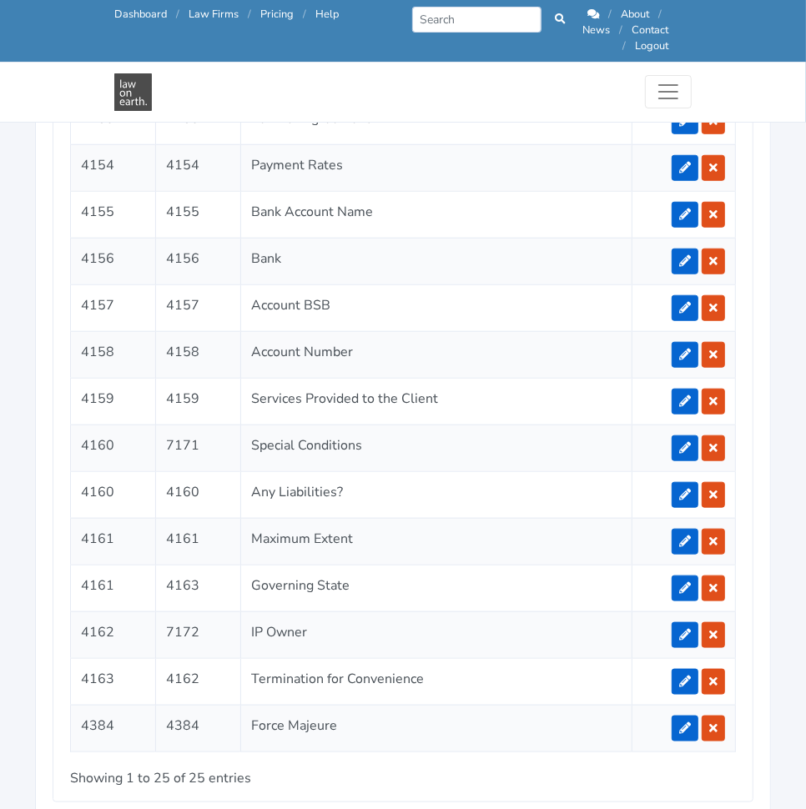
scroll to position [3845, 0]
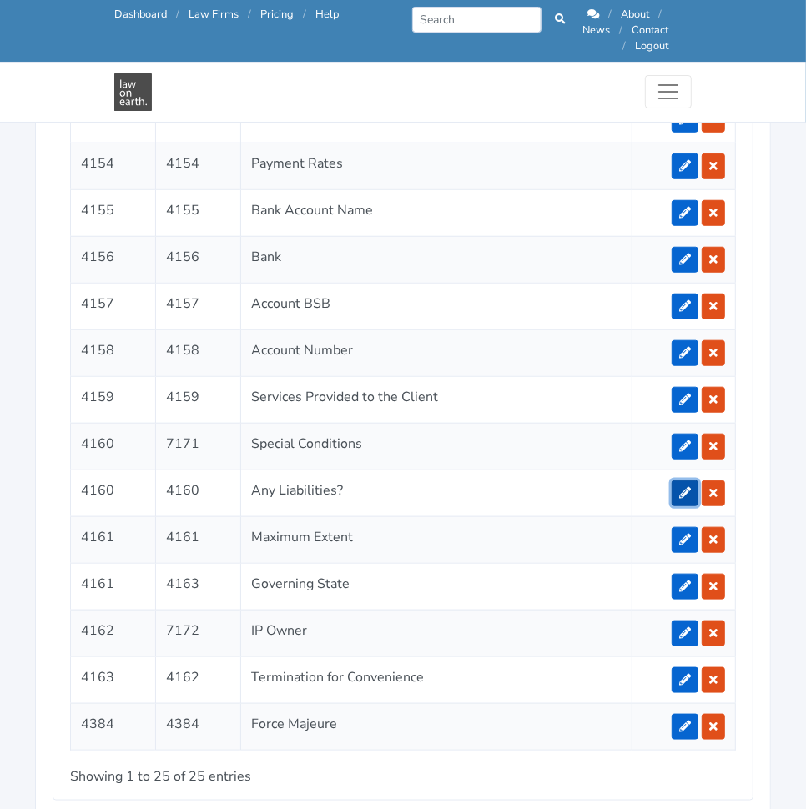
click at [685, 487] on icon at bounding box center [685, 493] width 12 height 12
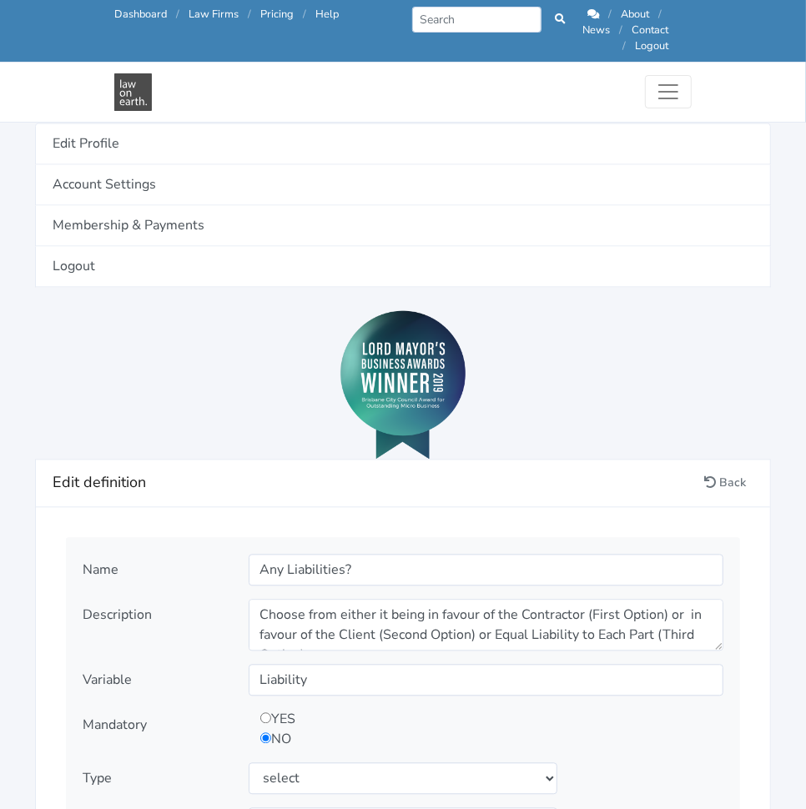
scroll to position [1578, 0]
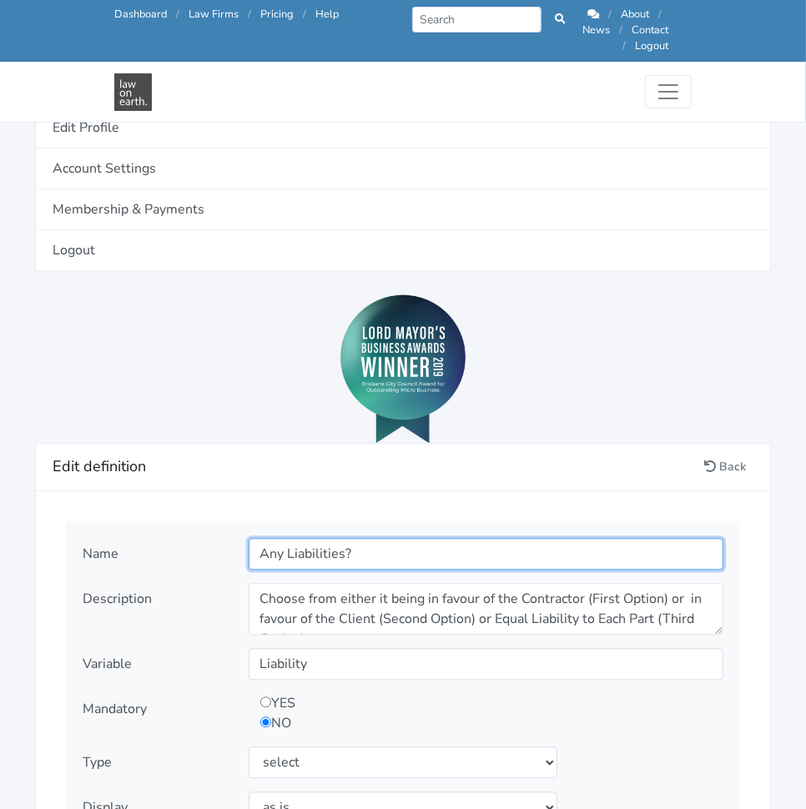
click at [460, 541] on input "Any Liabilities?" at bounding box center [486, 555] width 475 height 32
type input "Liability"
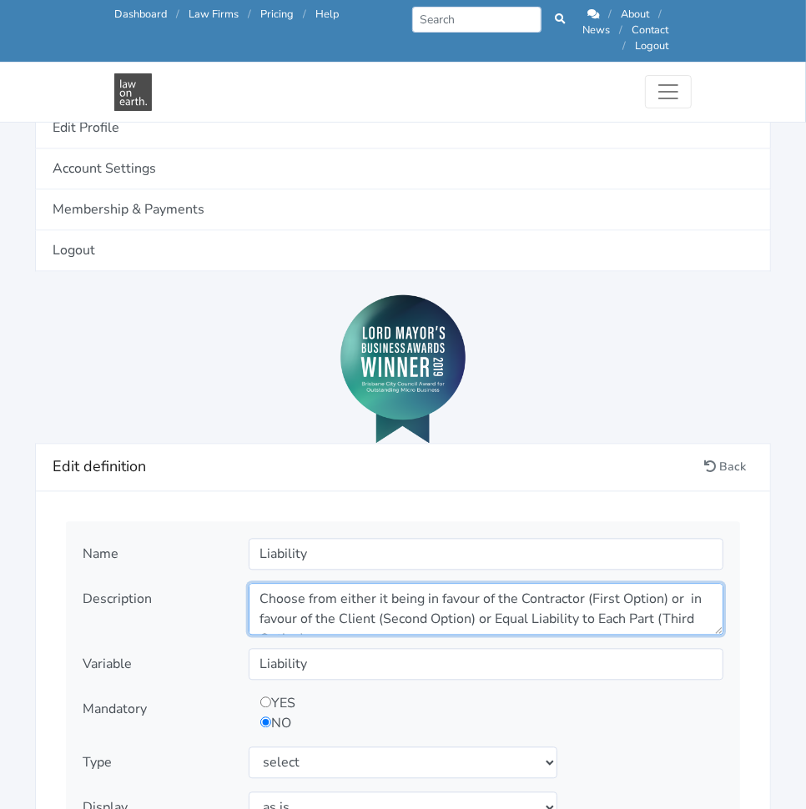
click at [476, 591] on textarea "Choose from either it being in favour of the Contractor (First Option) or in fa…" at bounding box center [486, 610] width 475 height 52
paste textarea "Who is the Liability in favour of?"
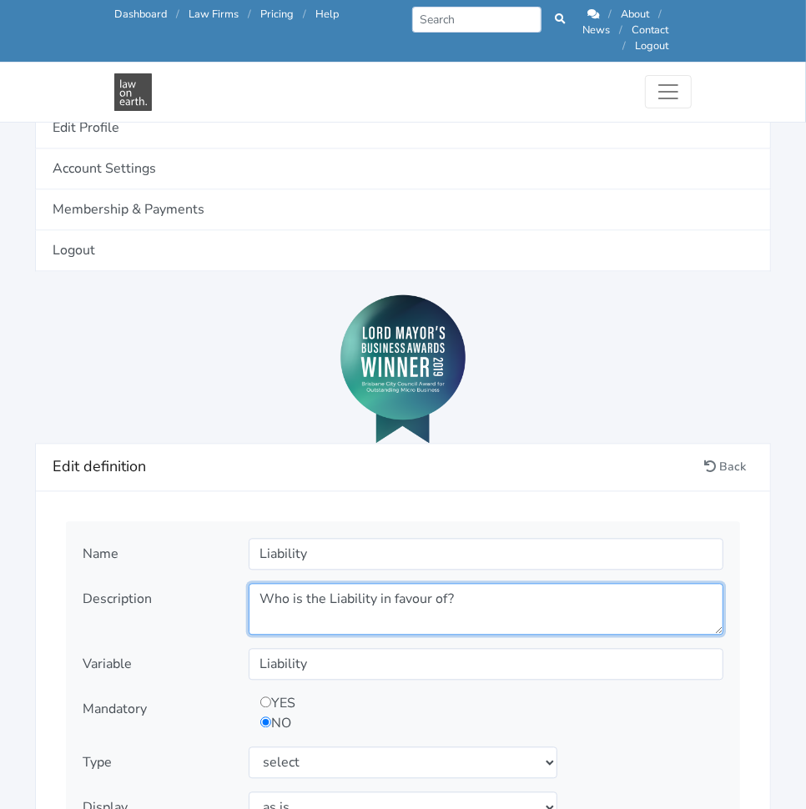
type textarea "Who is the Liability in favour of?"
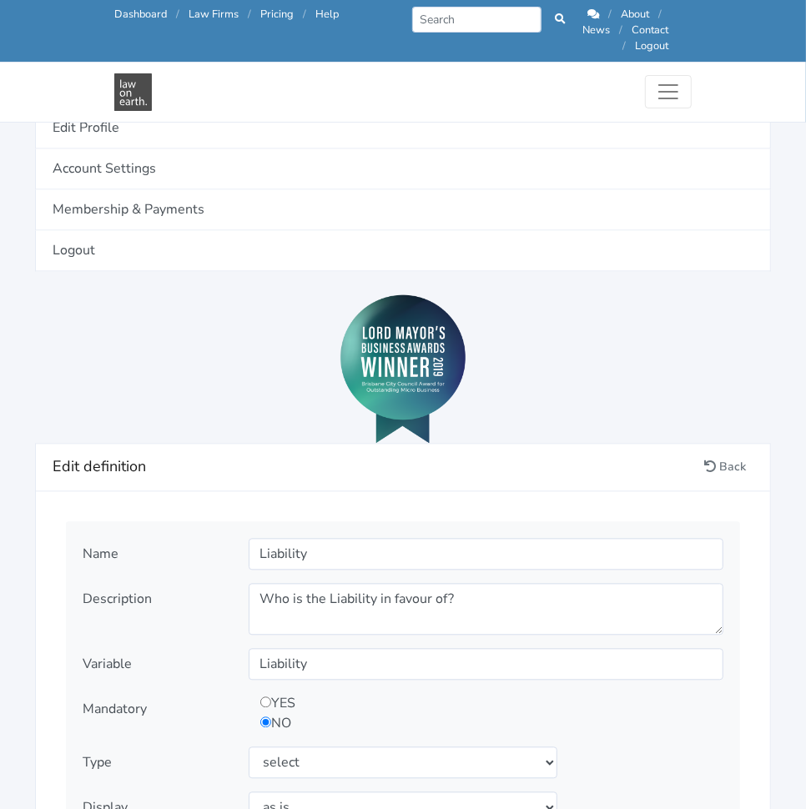
click at [261, 697] on input "radio" at bounding box center [265, 702] width 11 height 11
radio input "true"
click at [259, 707] on div "YES NO" at bounding box center [427, 714] width 356 height 40
click at [263, 717] on input "radio" at bounding box center [265, 722] width 11 height 11
radio input "true"
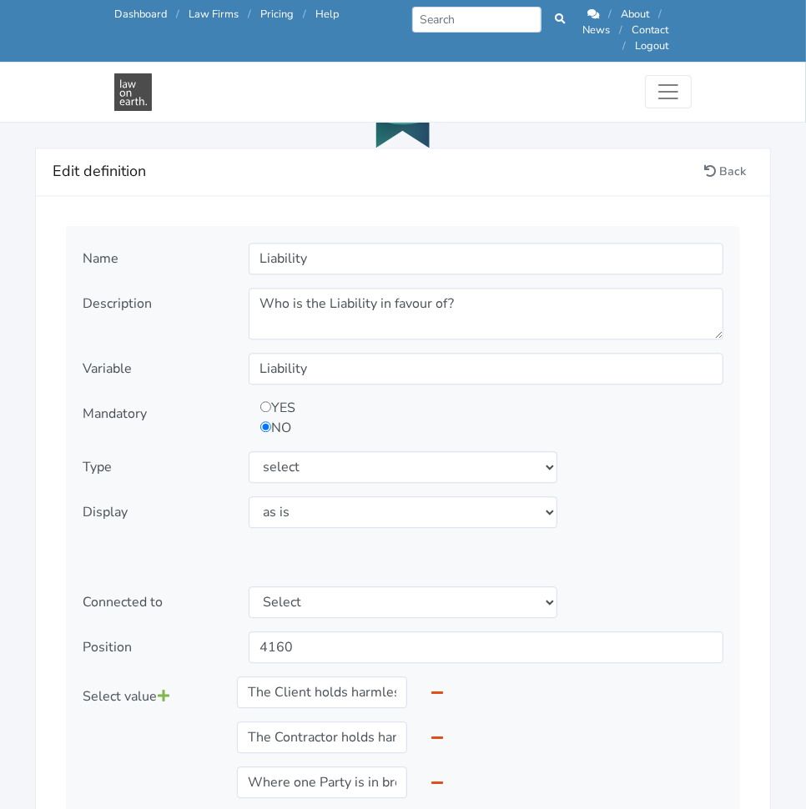
scroll to position [1875, 0]
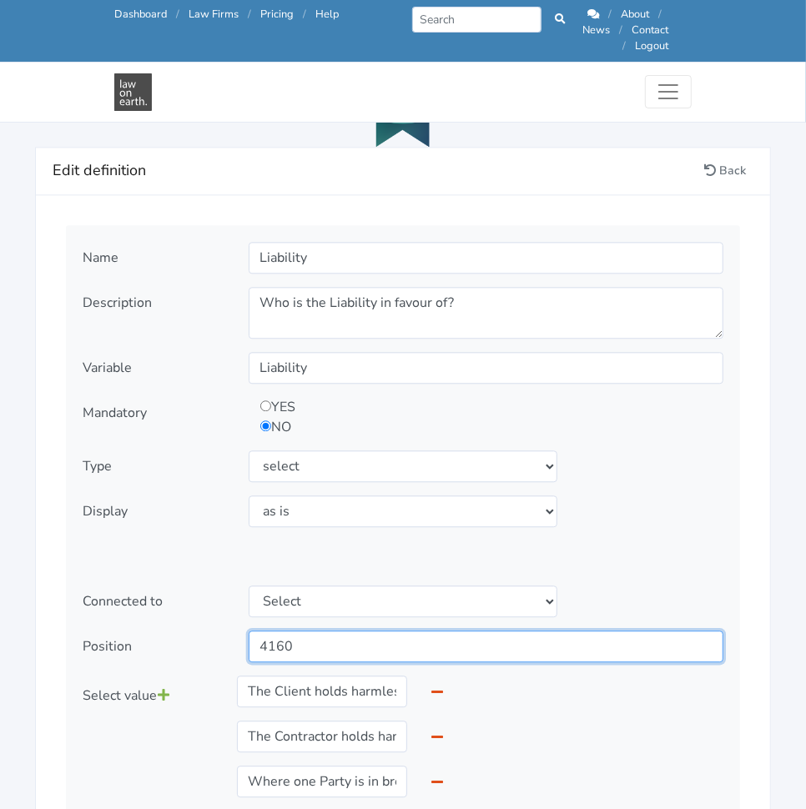
click at [486, 630] on input "4160" at bounding box center [486, 646] width 475 height 32
type input "4164"
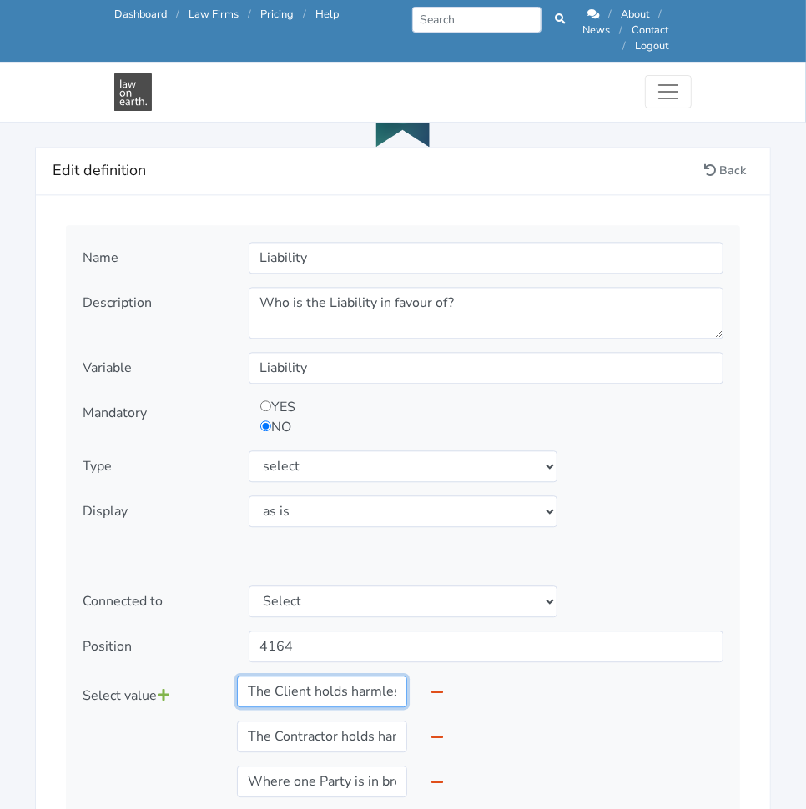
click at [296, 676] on input "The Client holds harmless the Contractor where the Client is in breach of this …" at bounding box center [322, 692] width 170 height 32
paste input "In favour of Contractor: The Client holds harmless the Contractor where the Cli…"
type input "In favour of Contractor: The Client holds harmless the Contractor where the Cli…"
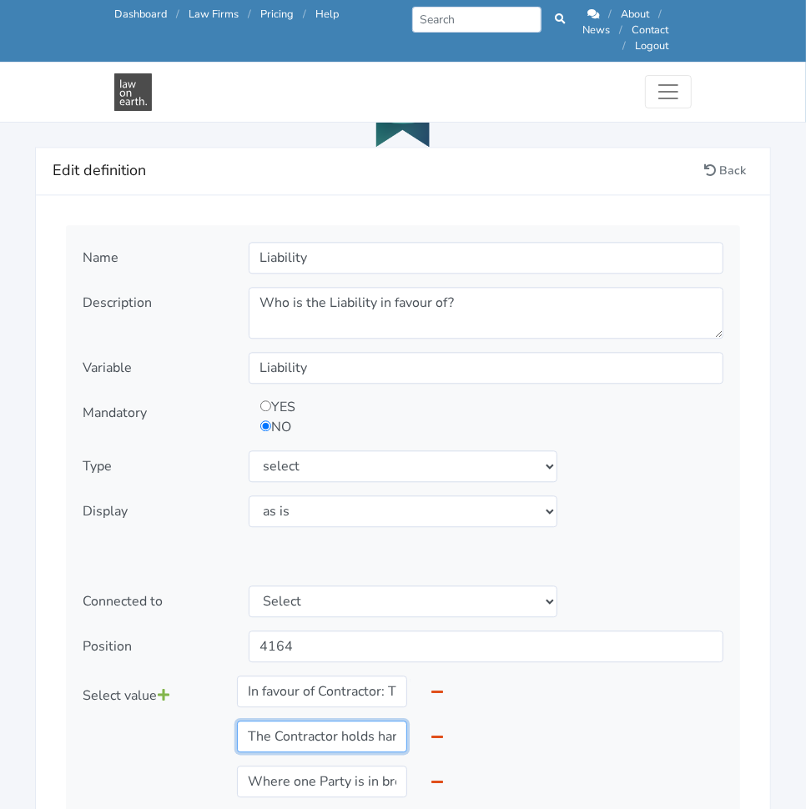
click at [296, 721] on input "The Contractor holds harmless the Client where the Client is in breach of this …" at bounding box center [322, 737] width 170 height 32
paste input "In favour of Client:"
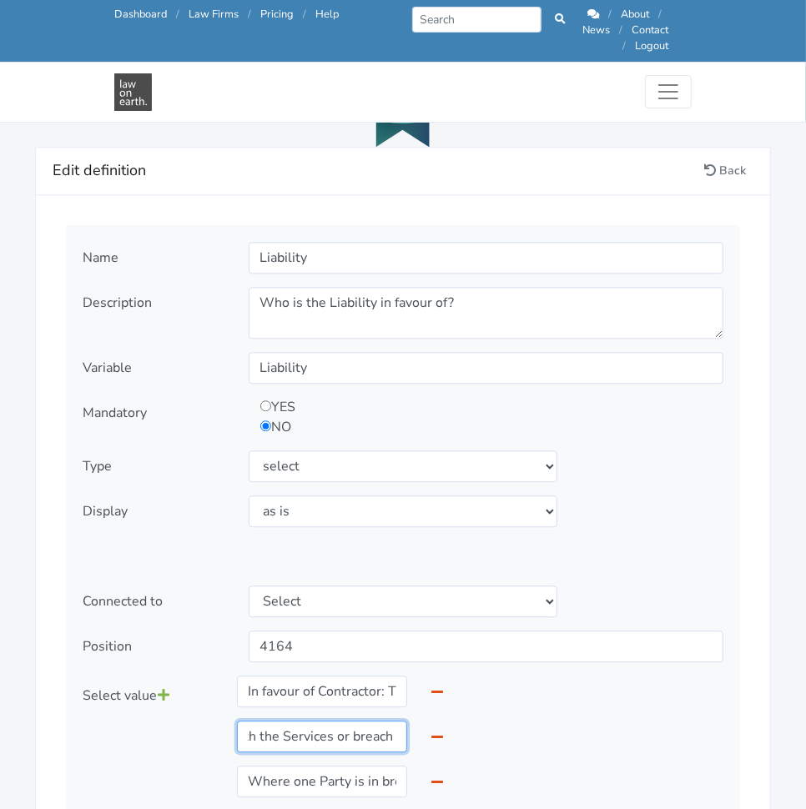
type input "In favour of Client: The Contractor holds harmless the Client where the Client …"
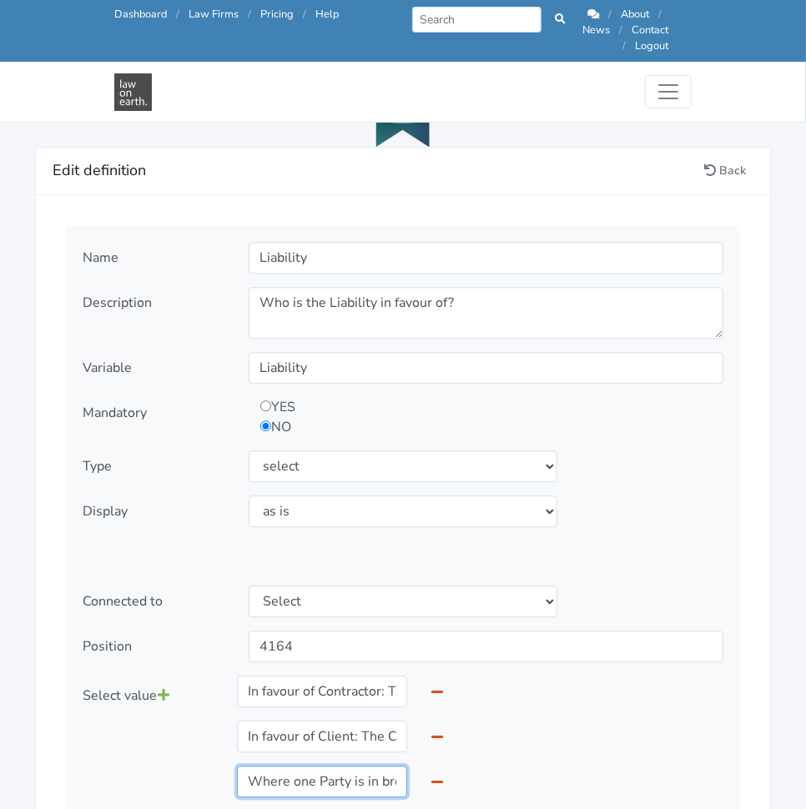
click at [286, 766] on input "Where one Party is in breach of this Agreement, that Party holds harmless the o…" at bounding box center [322, 782] width 170 height 32
paste input "Equal liability to each party:"
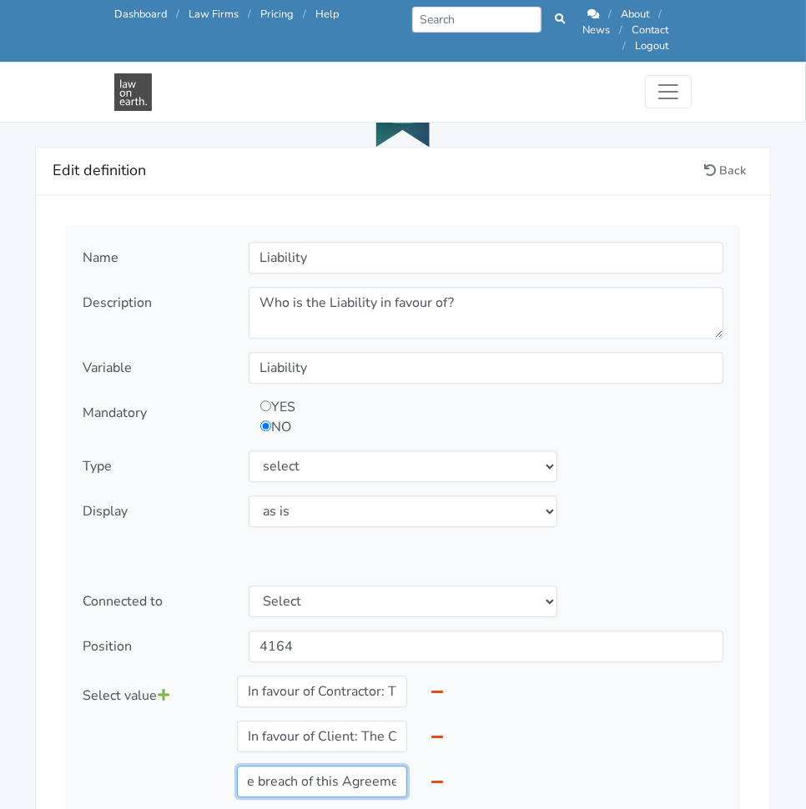
type input "Equal liability to each party: Where one Party is in breach of this Agreement, …"
click at [546, 709] on div "Select value In favour of Contractor: The Client holds harmless the Contractor …" at bounding box center [403, 743] width 664 height 135
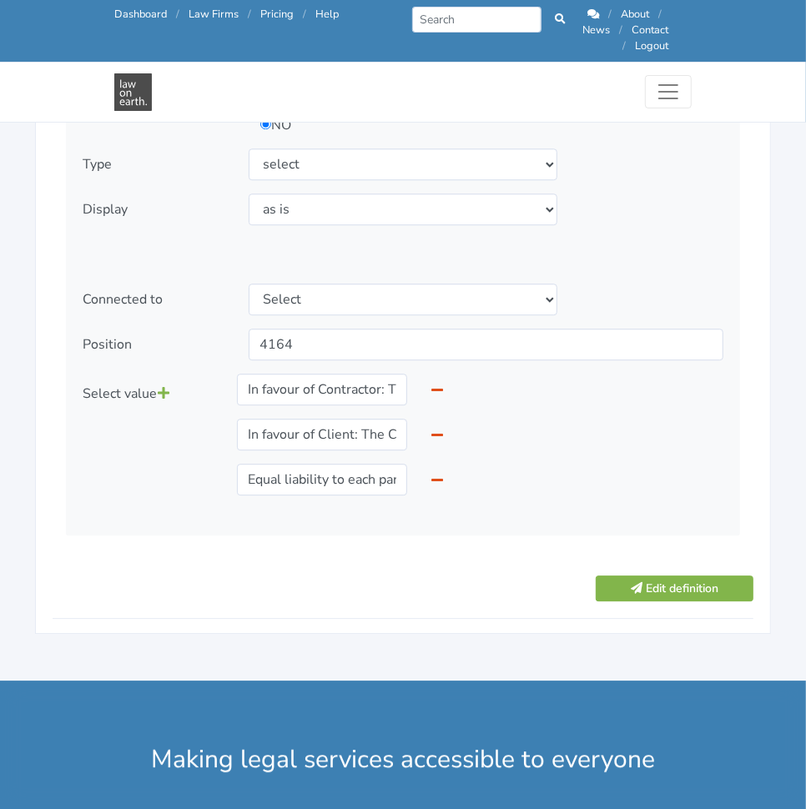
scroll to position [2178, 0]
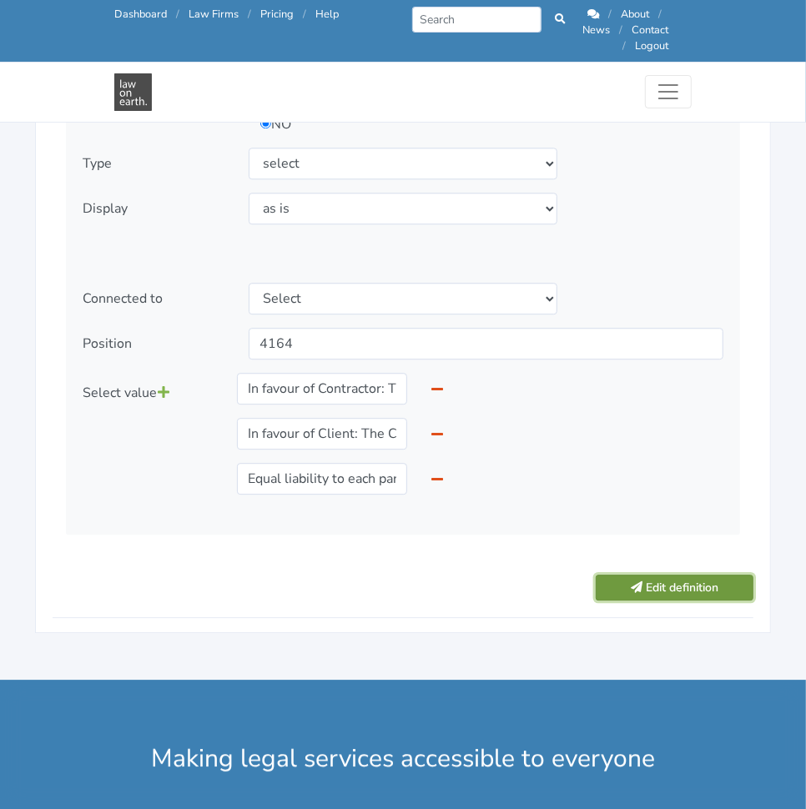
click at [636, 581] on icon "submit" at bounding box center [636, 587] width 12 height 12
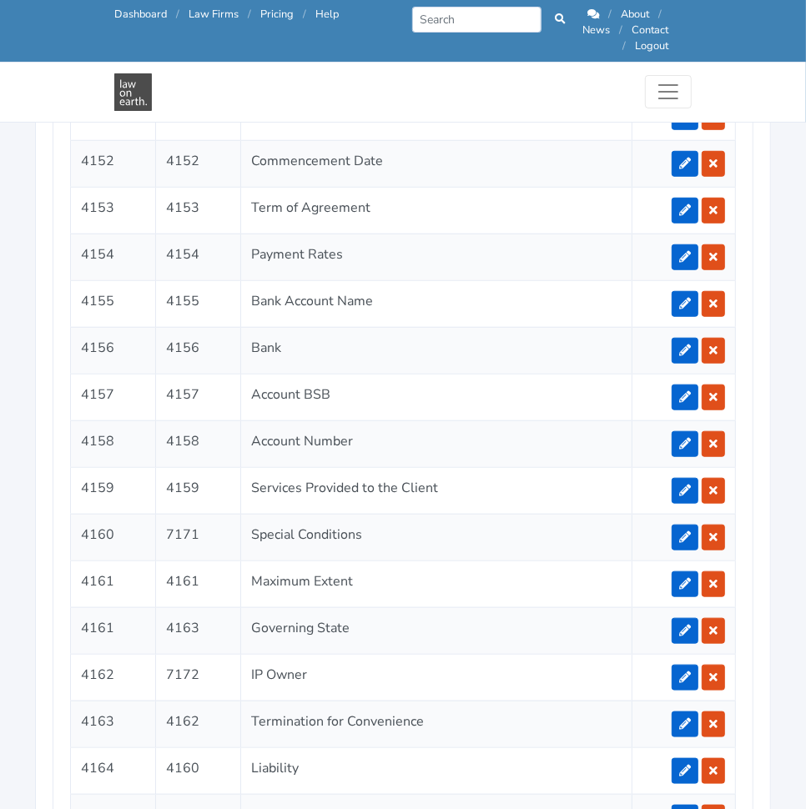
scroll to position [3755, 0]
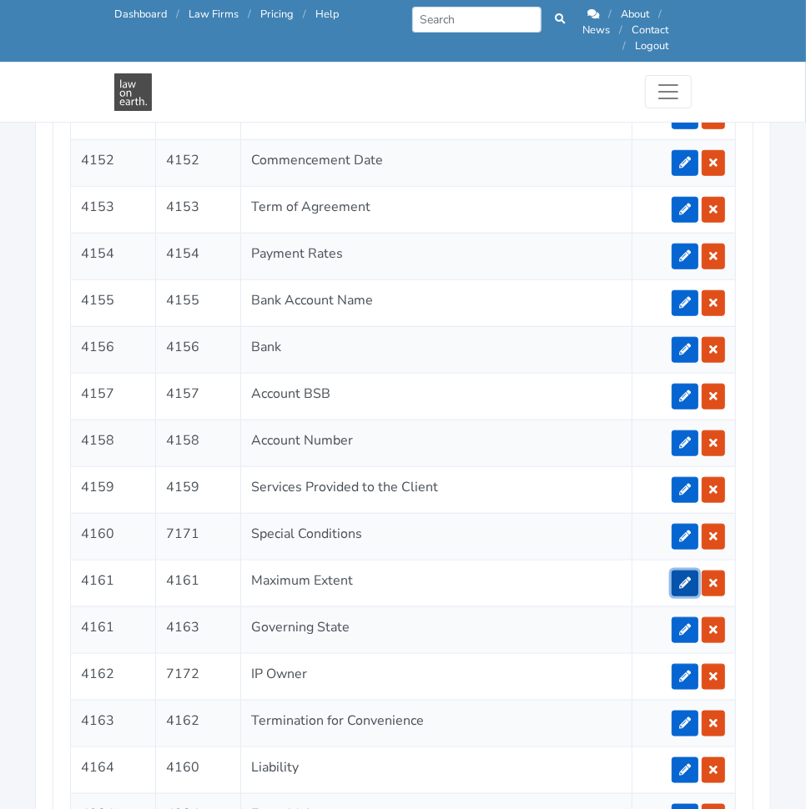
click at [684, 577] on icon at bounding box center [685, 583] width 12 height 12
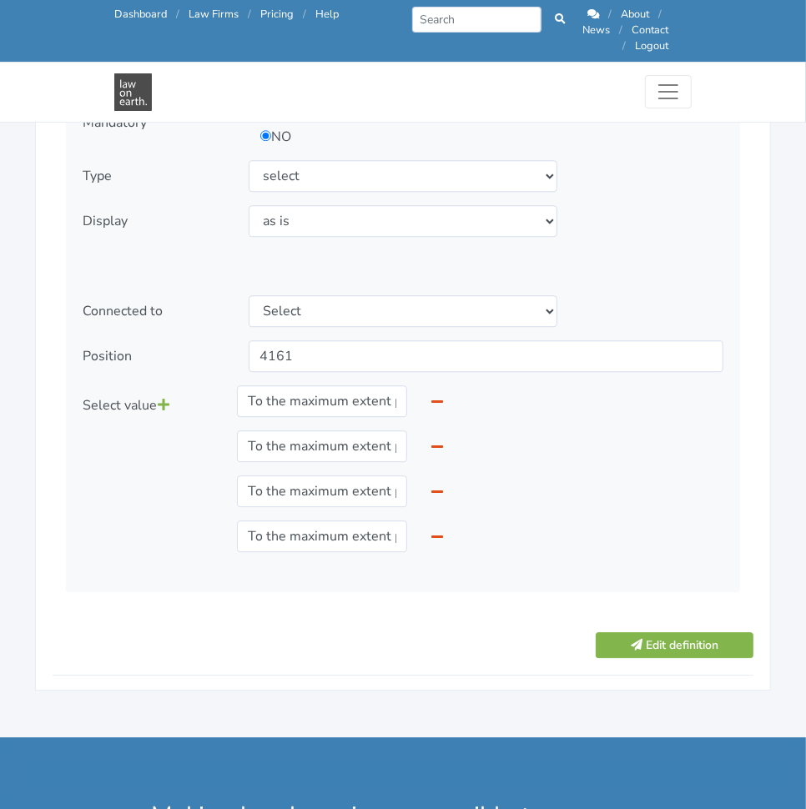
scroll to position [2142, 0]
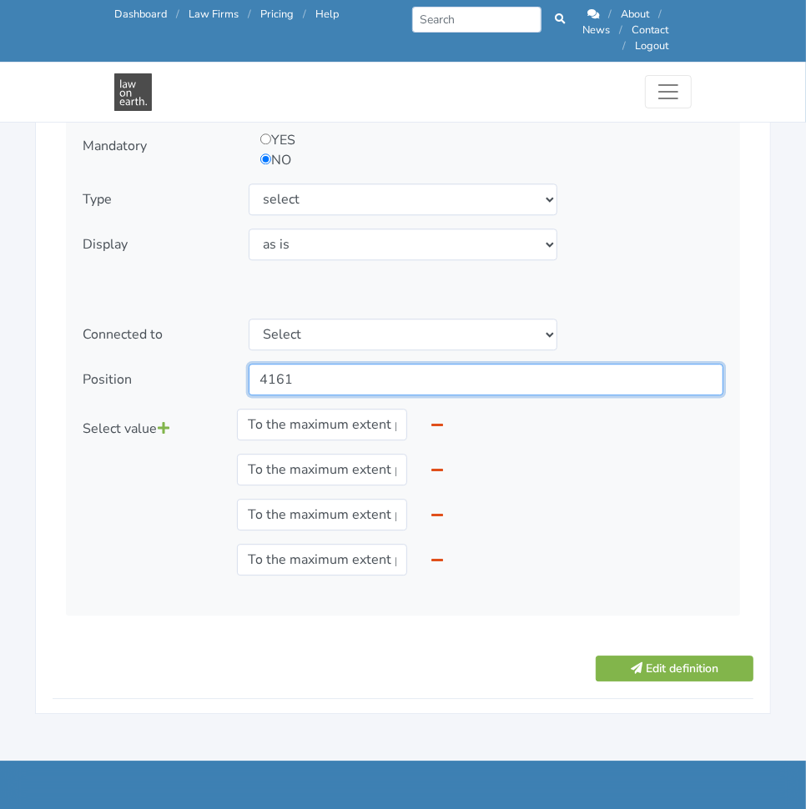
click at [405, 364] on input "4161" at bounding box center [486, 380] width 475 height 32
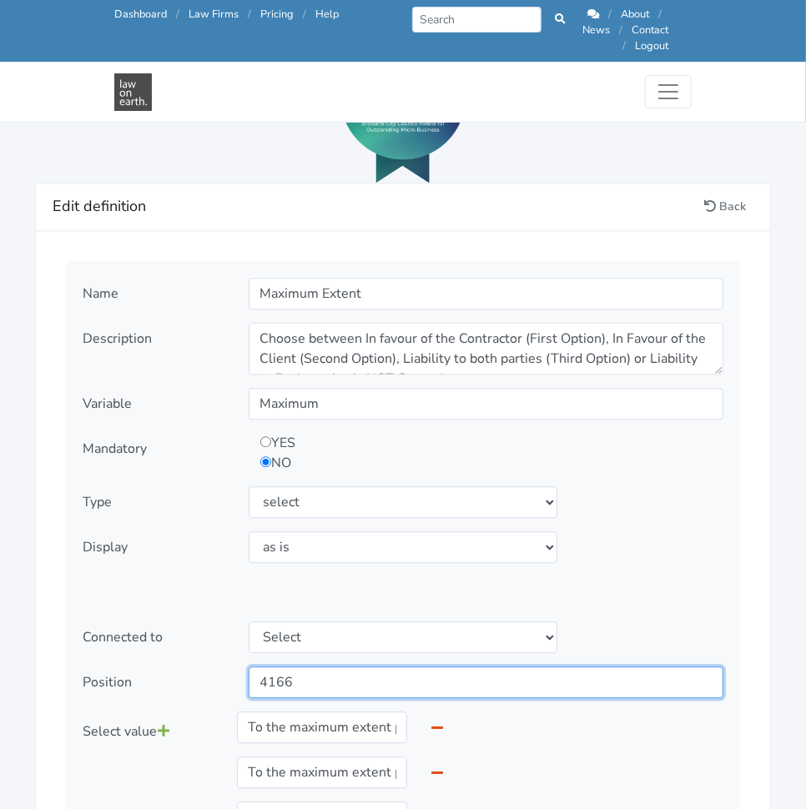
scroll to position [1836, 0]
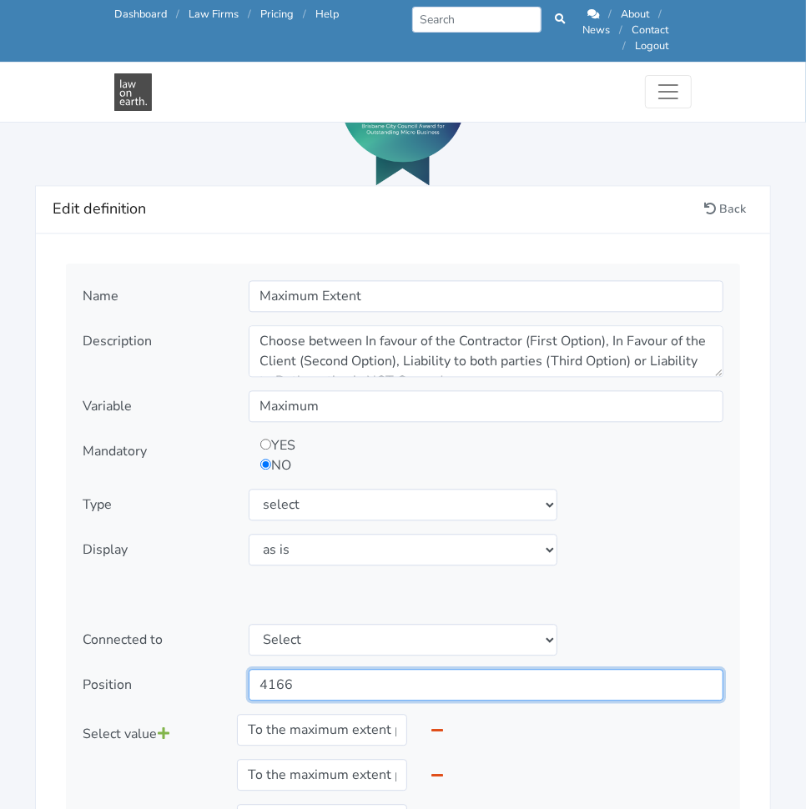
type input "4166"
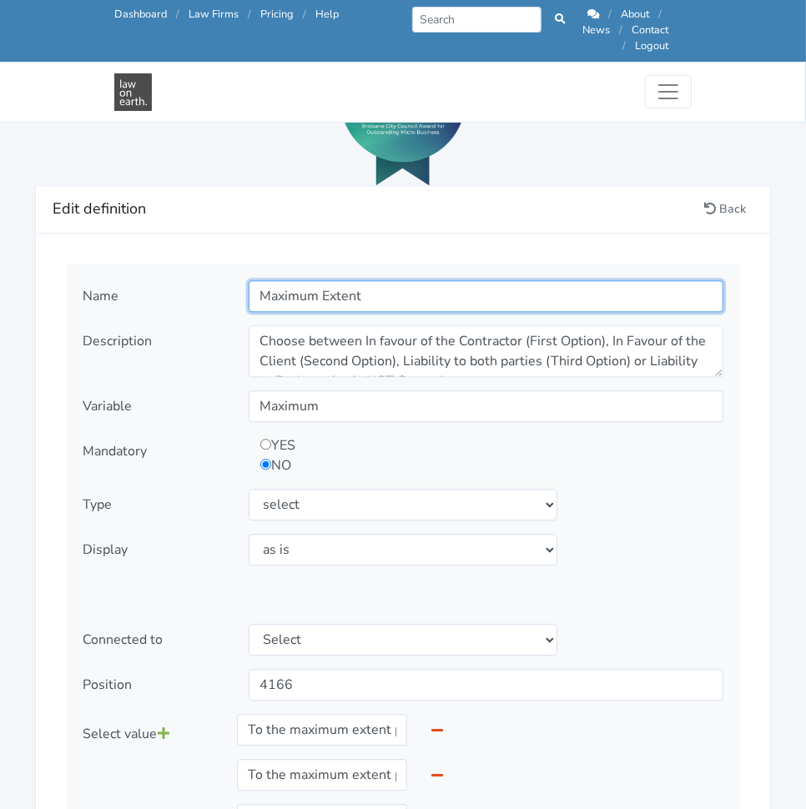
click at [400, 282] on input "Maximum Extent" at bounding box center [486, 296] width 475 height 32
type input "Maximum Liability"
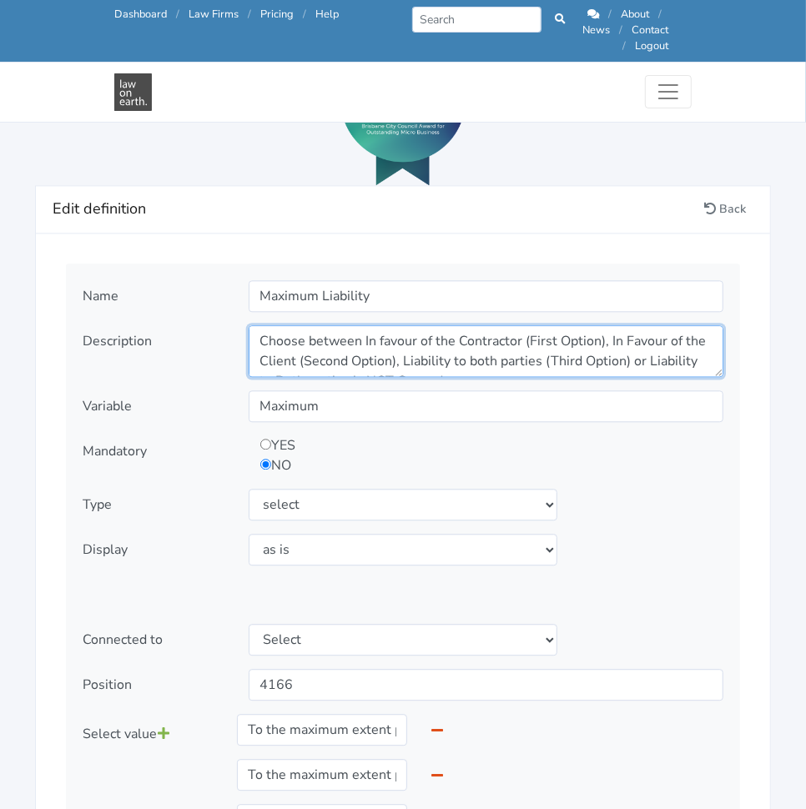
click at [455, 340] on textarea "Choose between In favour of the Contractor (First Option), In Favour of the Cli…" at bounding box center [486, 351] width 475 height 52
paste textarea "Do you want either the Client or the Contractor to be able to have a cap on any…"
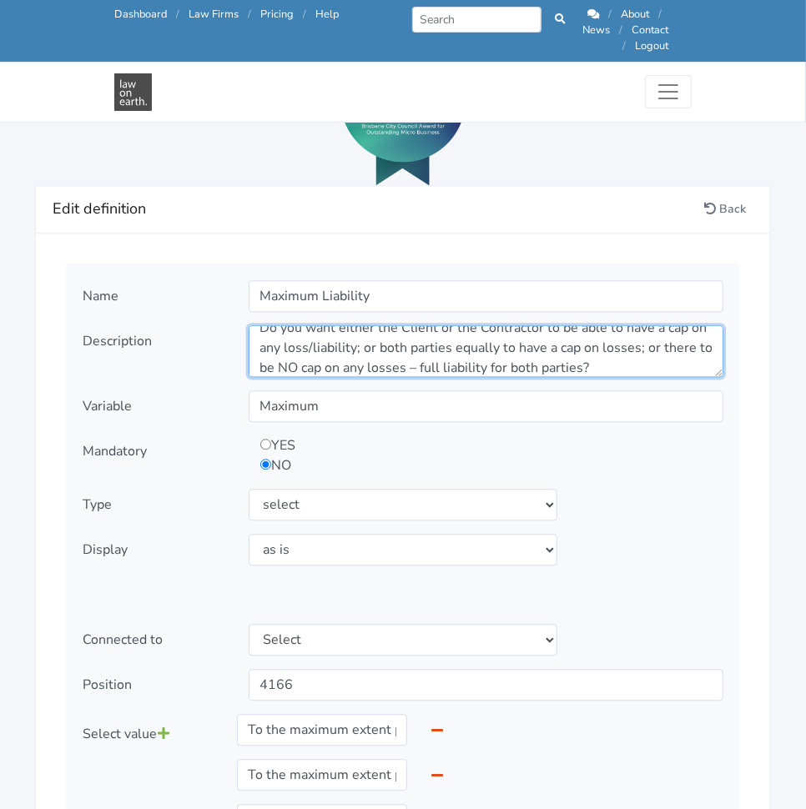
type textarea "Do you want either the Client or the Contractor to be able to have a cap on any…"
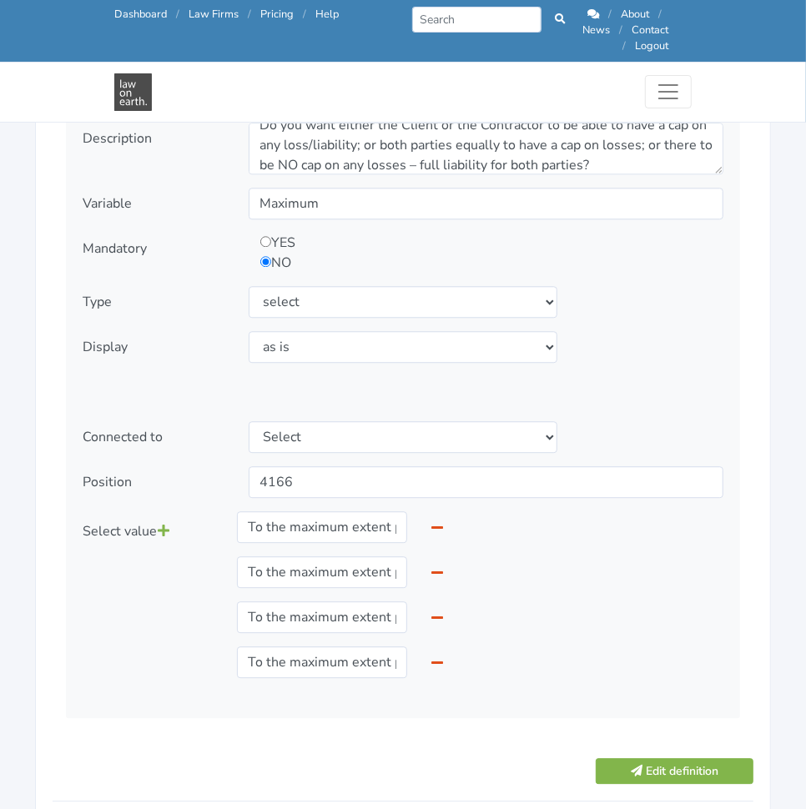
scroll to position [2040, 0]
click at [336, 519] on input "To the maximum extent permitted by Law, the aggregate liability of the Contract…" at bounding box center [322, 526] width 170 height 32
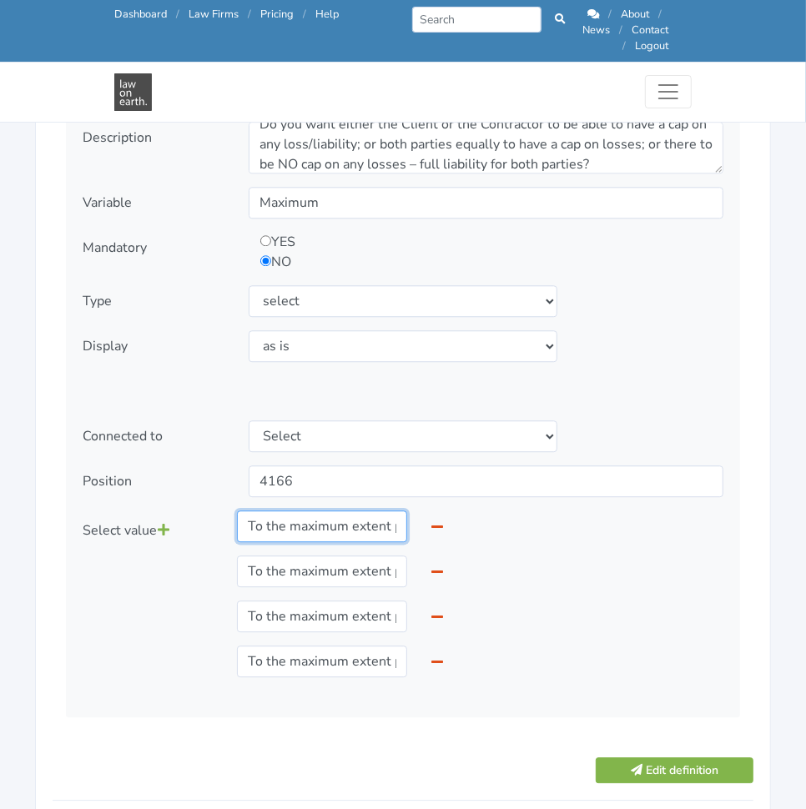
paste input "In favour of Contractor:"
type input "In favour of Contractor: To the maximum extent permitted by Law, the aggregate …"
click at [307, 557] on input "To the maximum extent permitted by Law, the aggregate liability of the Client i…" at bounding box center [322, 571] width 170 height 32
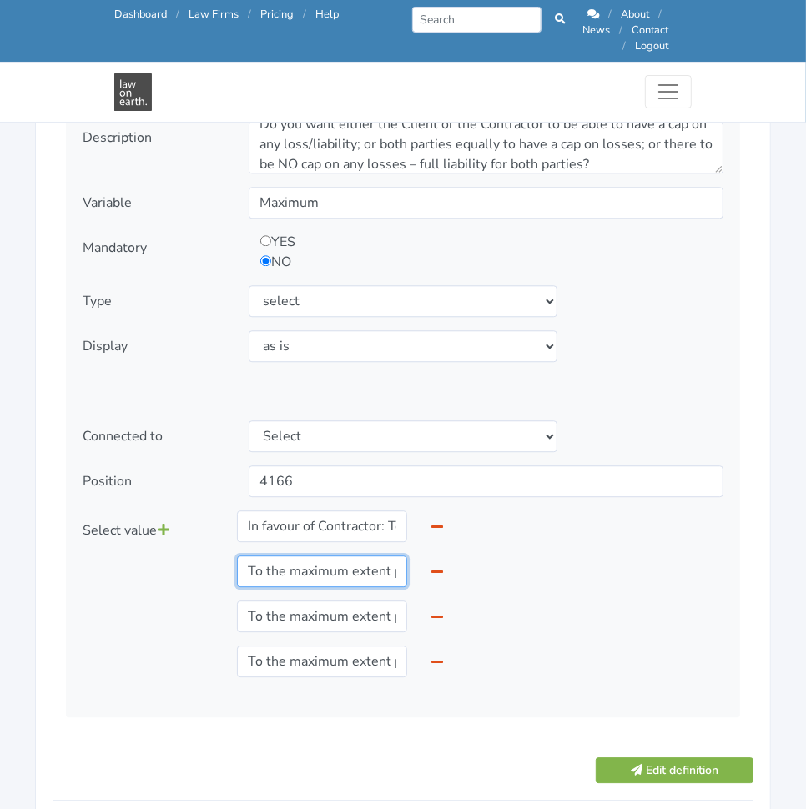
paste input "In favour of Client:"
type input "In favour of Client: To the maximum extent permitted by Law, the aggregate liab…"
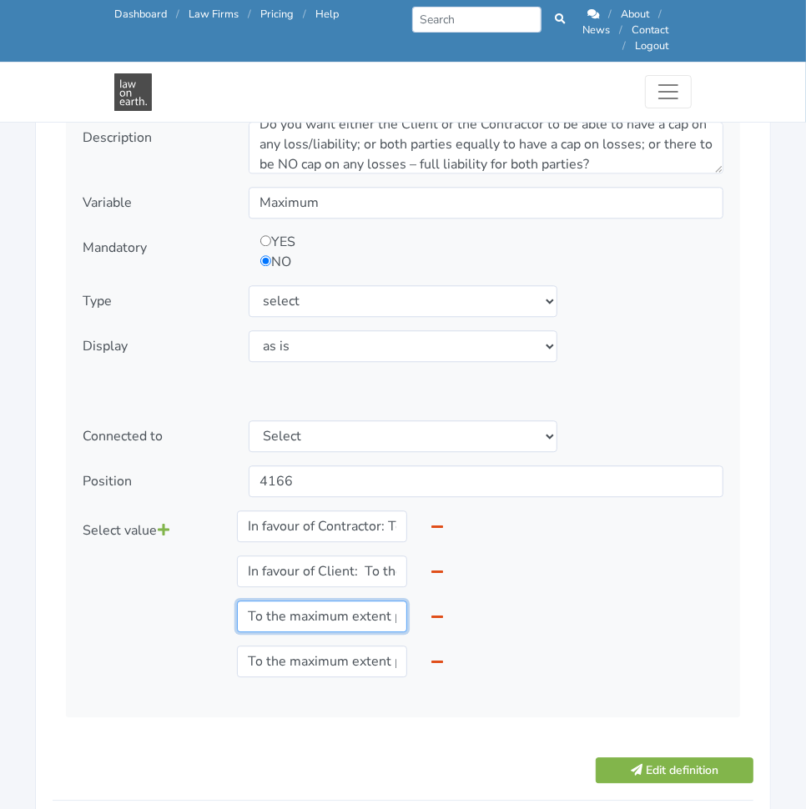
click at [284, 610] on input "To the maximum extent permitted by Law, the aggregate liability of the each Par…" at bounding box center [322, 616] width 170 height 32
paste input "Liability of both parties is capped: To the maximum extent permitted by Law, th…"
type input "Liability of both parties is capped: To the maximum extent permitted by Law, th…"
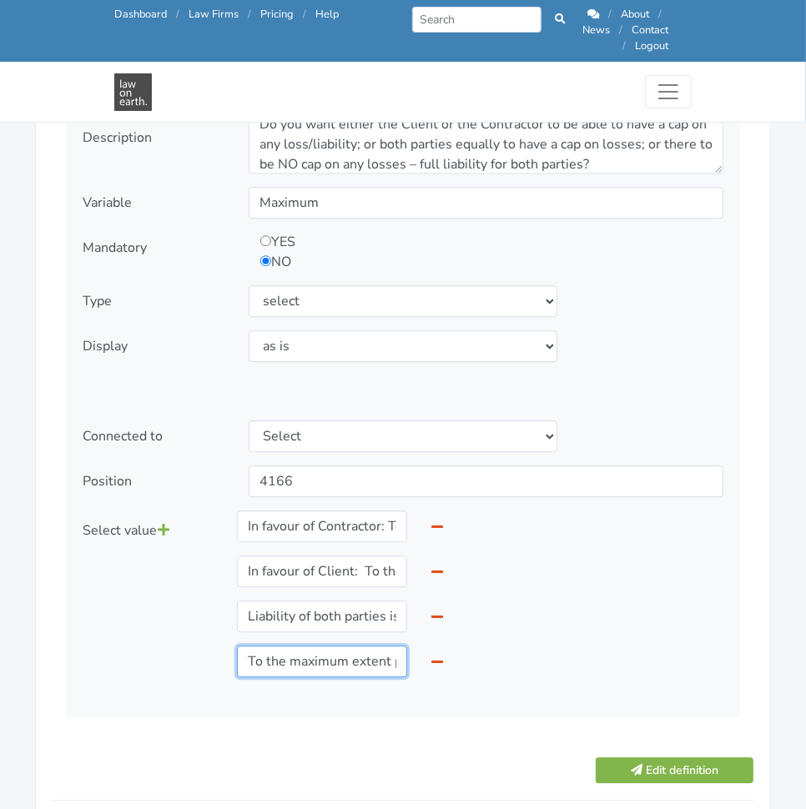
click at [286, 646] on input "To the maximum extent permitted by Law, the aggregate liability of the each Par…" at bounding box center [322, 662] width 170 height 32
paste input "Liability of both parties is NOT capped:"
type input "Liability of both parties is NOT capped: To the maximum extent permitted by Law…"
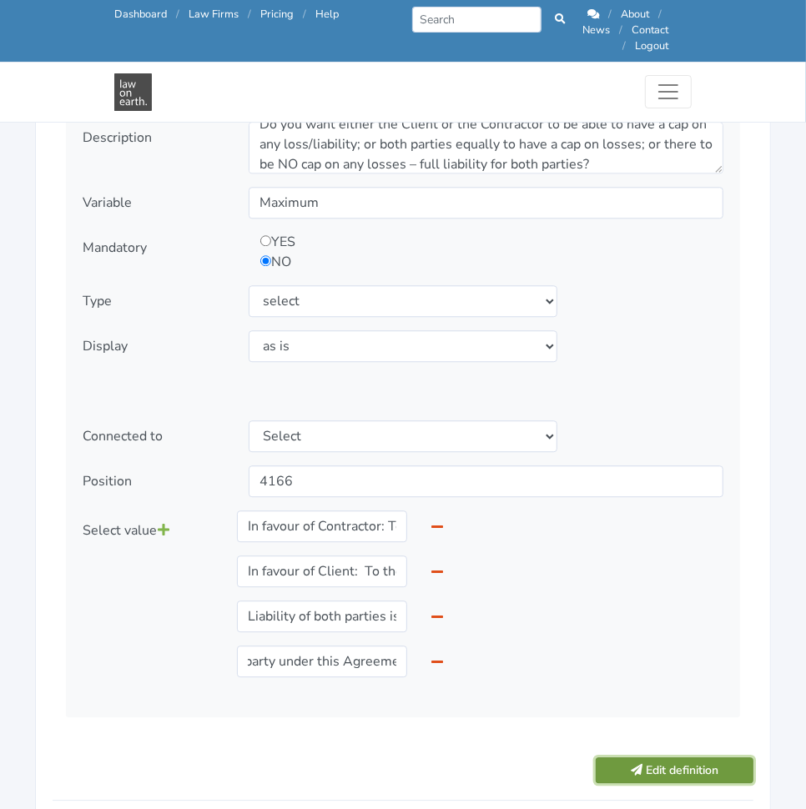
scroll to position [0, 0]
click at [631, 764] on icon "submit" at bounding box center [636, 770] width 12 height 12
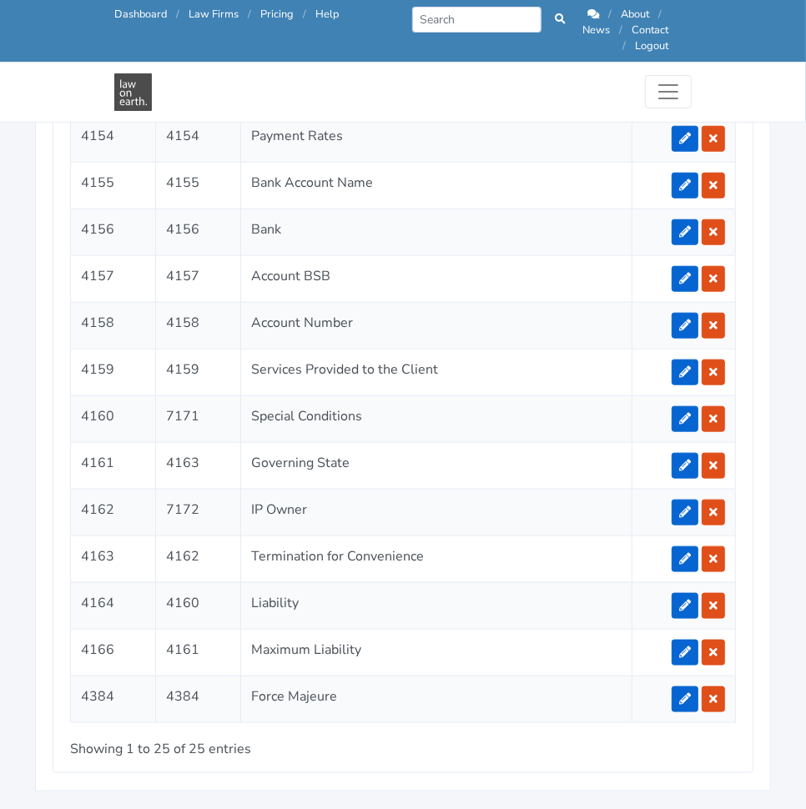
scroll to position [3850, 0]
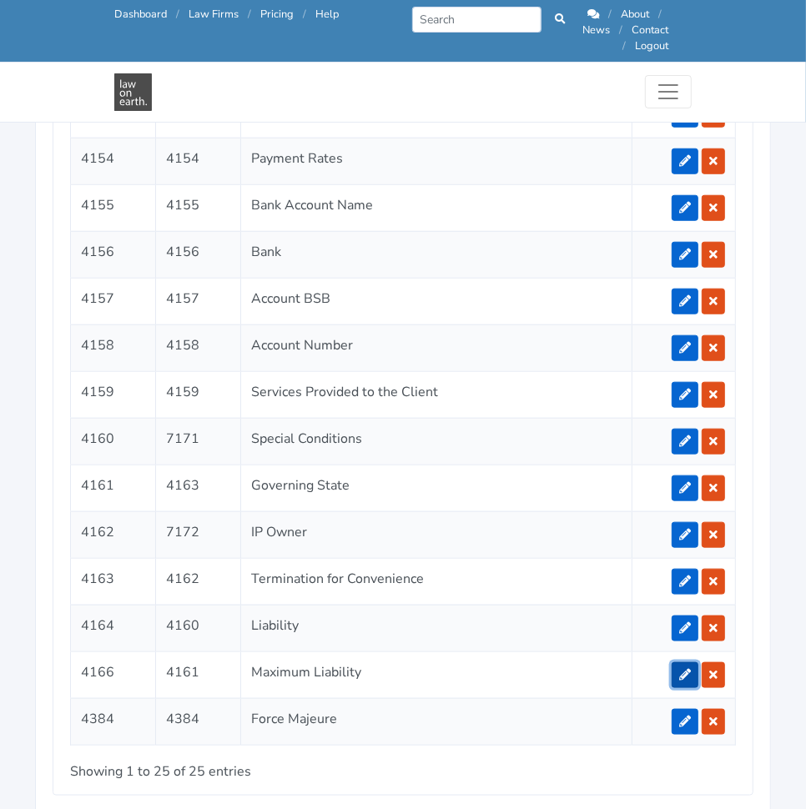
click at [686, 669] on icon at bounding box center [685, 675] width 12 height 12
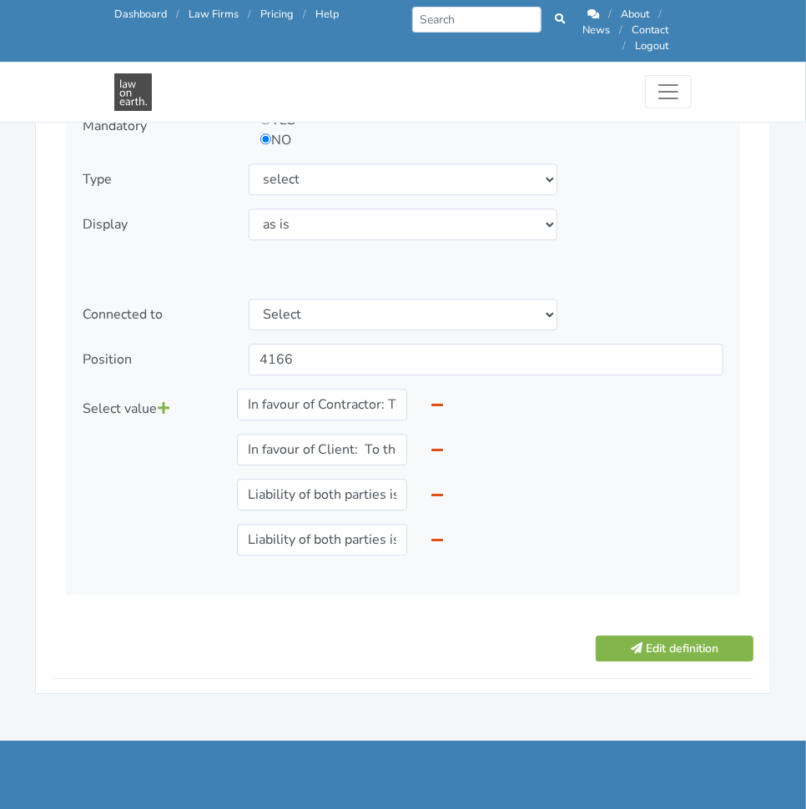
scroll to position [2173, 0]
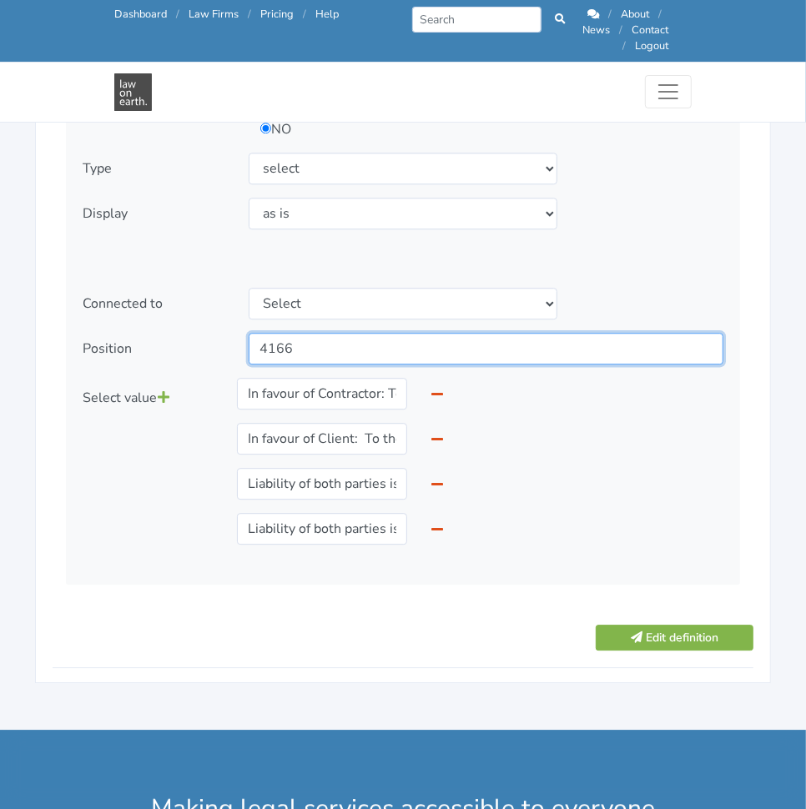
click at [351, 340] on input "4166" at bounding box center [486, 349] width 475 height 32
type input "4165"
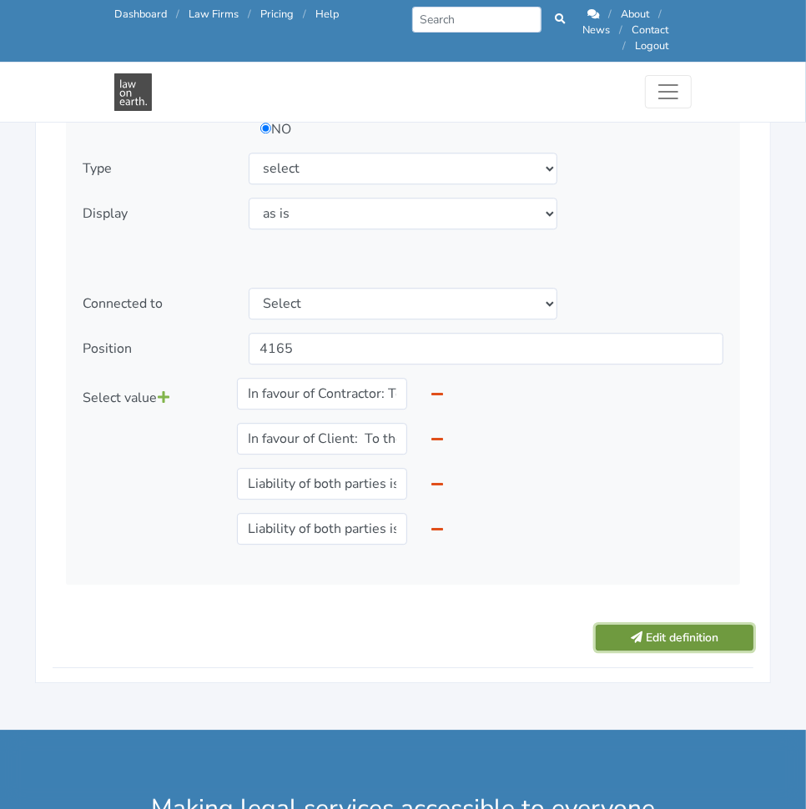
click at [696, 625] on button "Edit definition" at bounding box center [674, 638] width 158 height 26
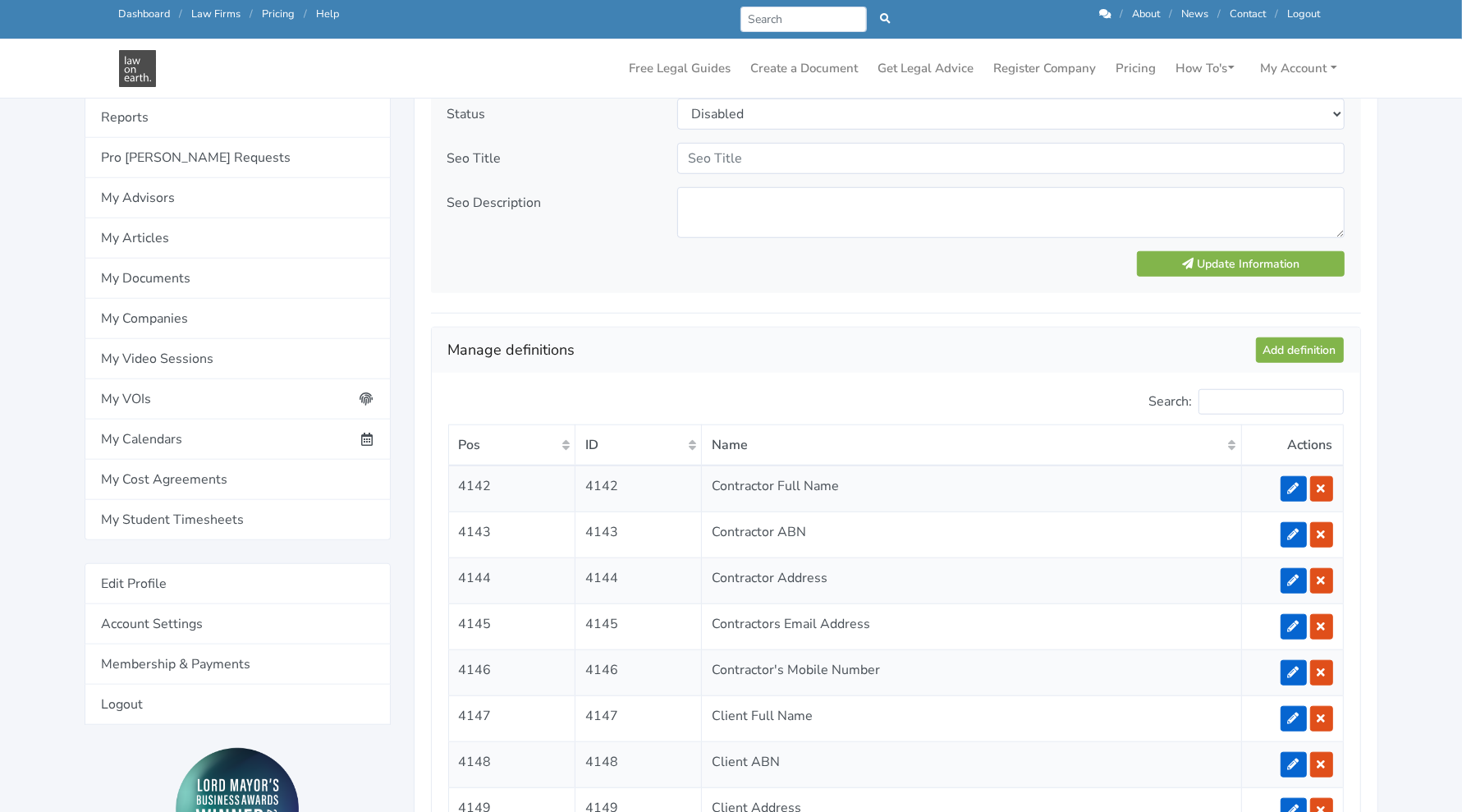
scroll to position [1122, 0]
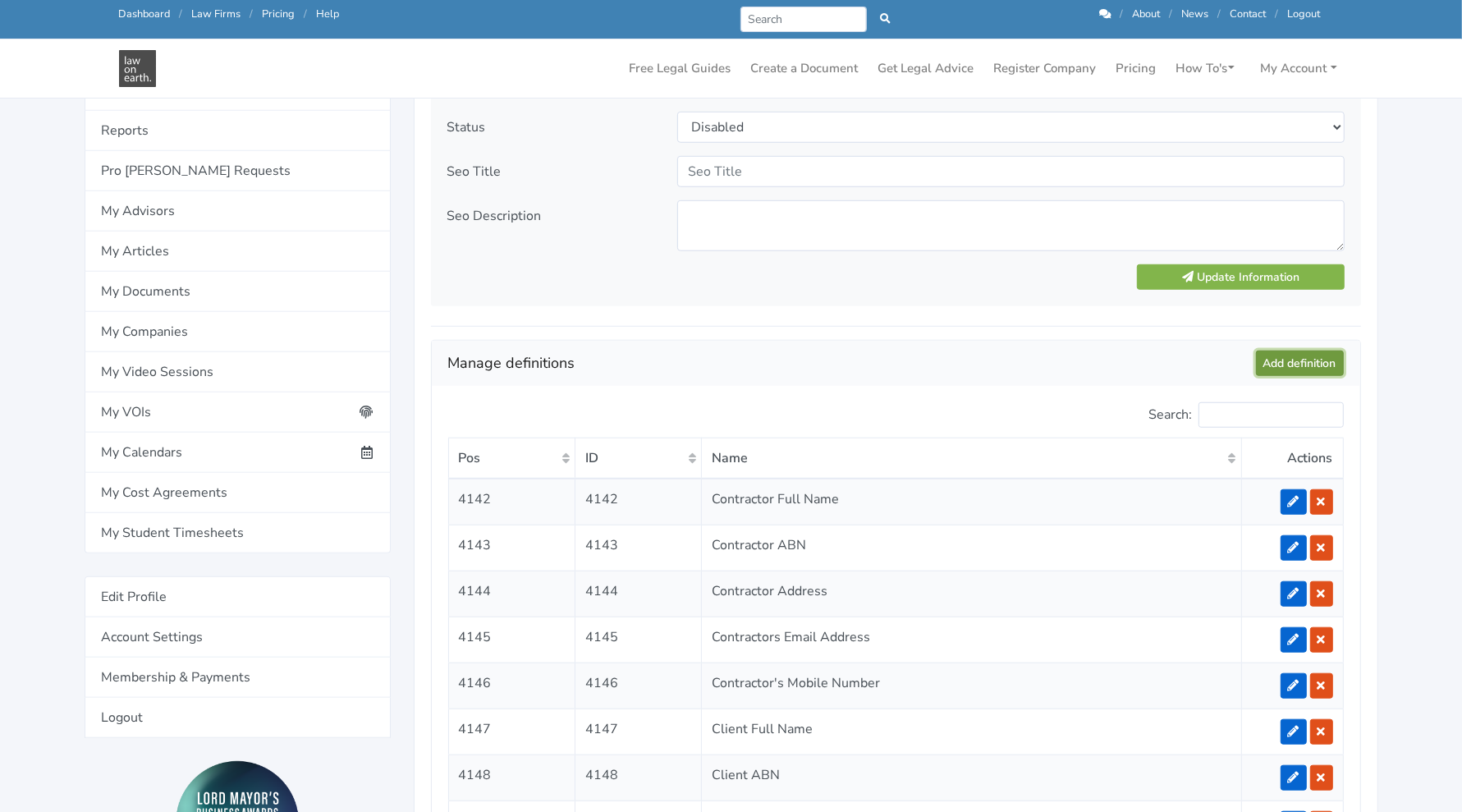
click at [793, 350] on link "Add definition" at bounding box center [1300, 363] width 88 height 26
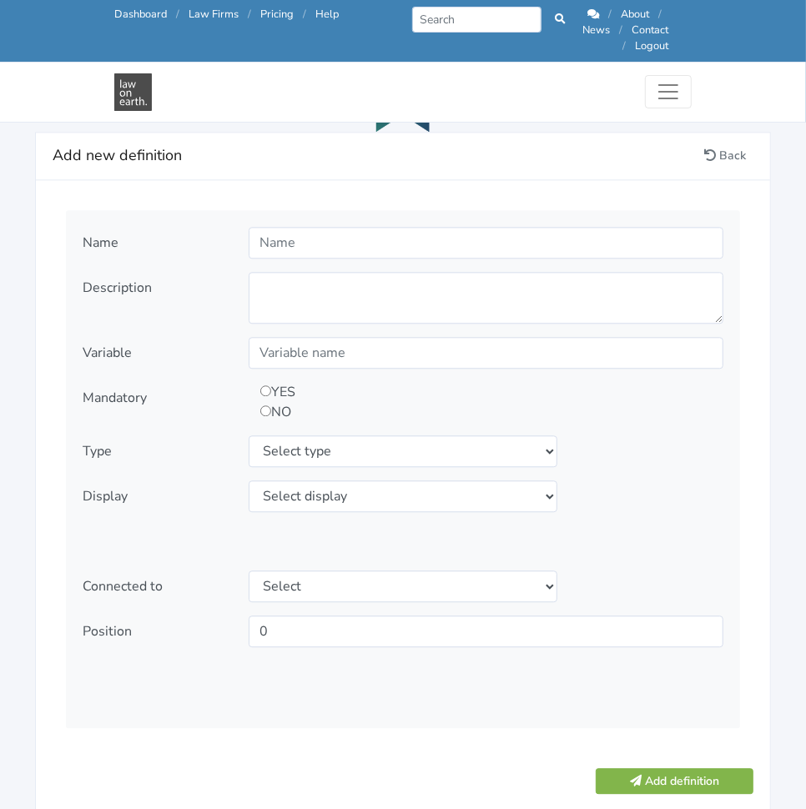
scroll to position [1893, 0]
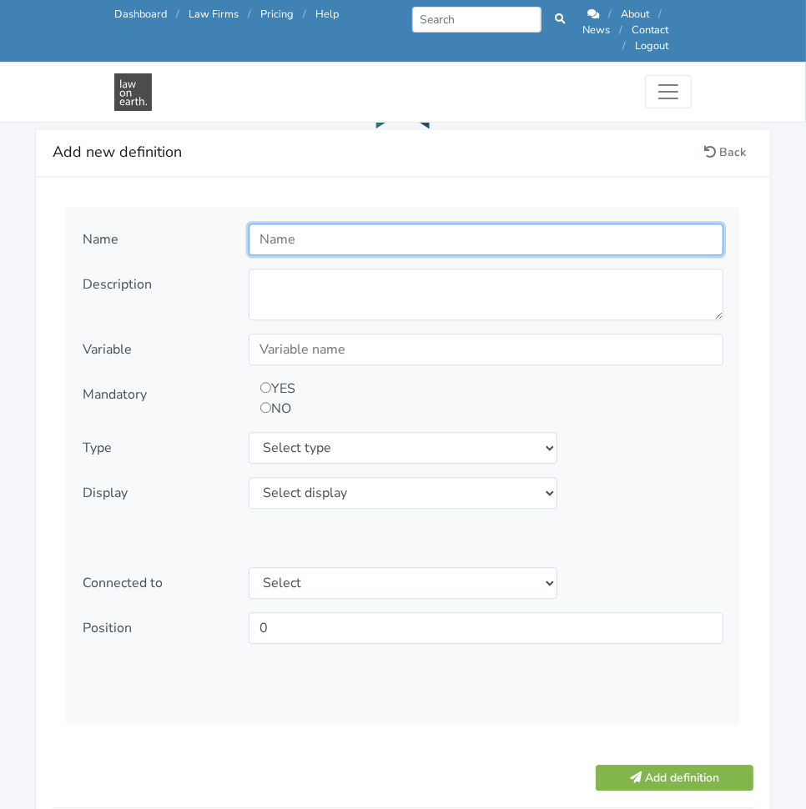
click at [430, 224] on input "text" at bounding box center [486, 240] width 475 height 32
paste input "Default Interest"
type input "Default Interest"
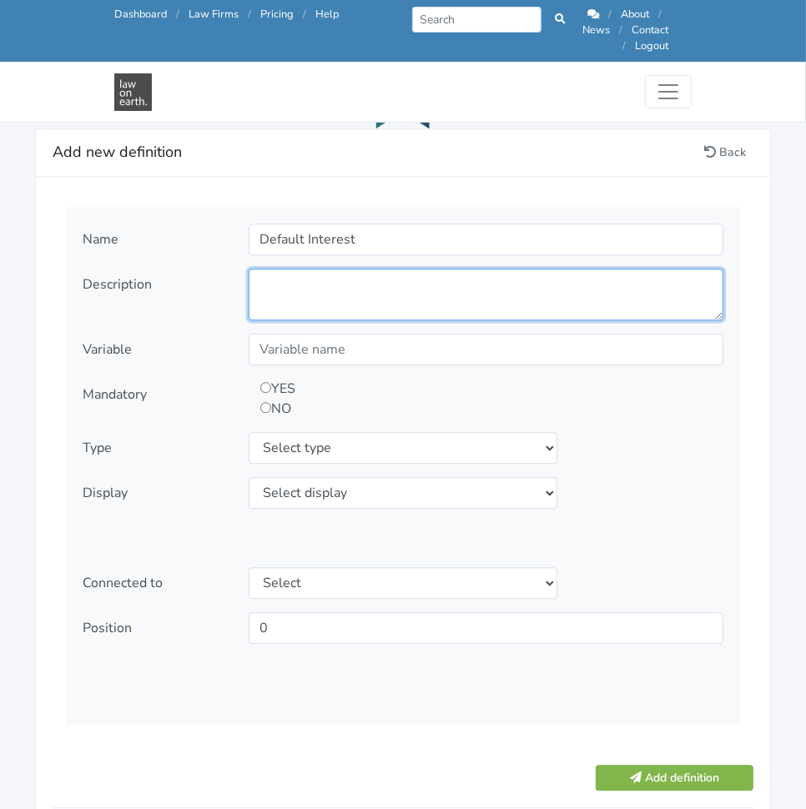
click at [471, 269] on textarea at bounding box center [486, 295] width 475 height 52
paste textarea "What rate of Default Interest do you want to appy to outstanding payments?"
type textarea "What rate of Default Interest do you want to appy to outstanding payments?"
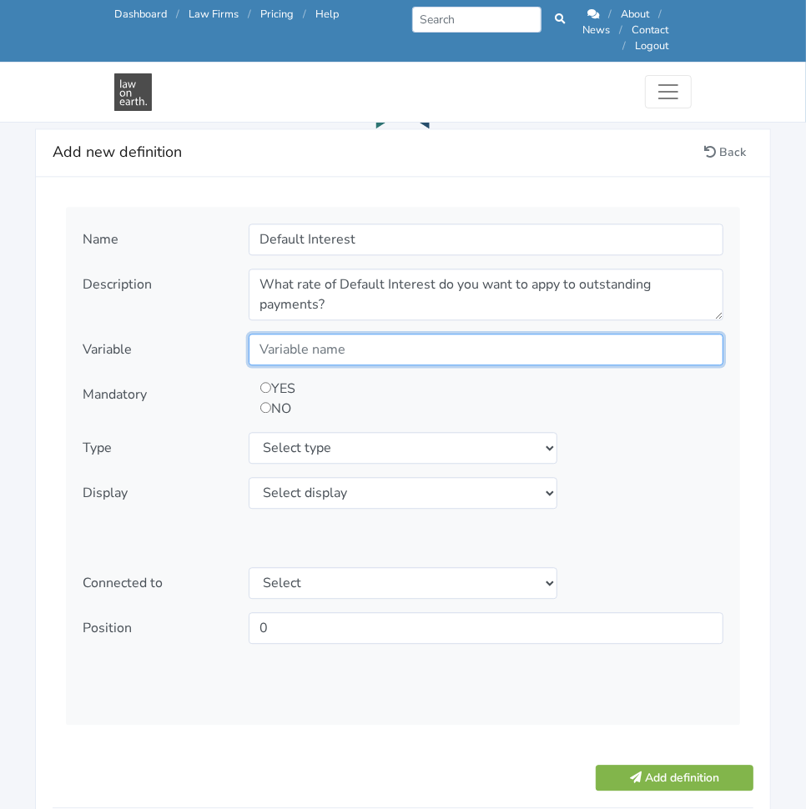
click at [396, 334] on input "text" at bounding box center [486, 350] width 475 height 32
paste input "DefaultInterest"
type input "DefaultInterest"
click at [259, 379] on div "YES NO" at bounding box center [427, 399] width 356 height 40
click at [267, 382] on input "radio" at bounding box center [265, 387] width 11 height 11
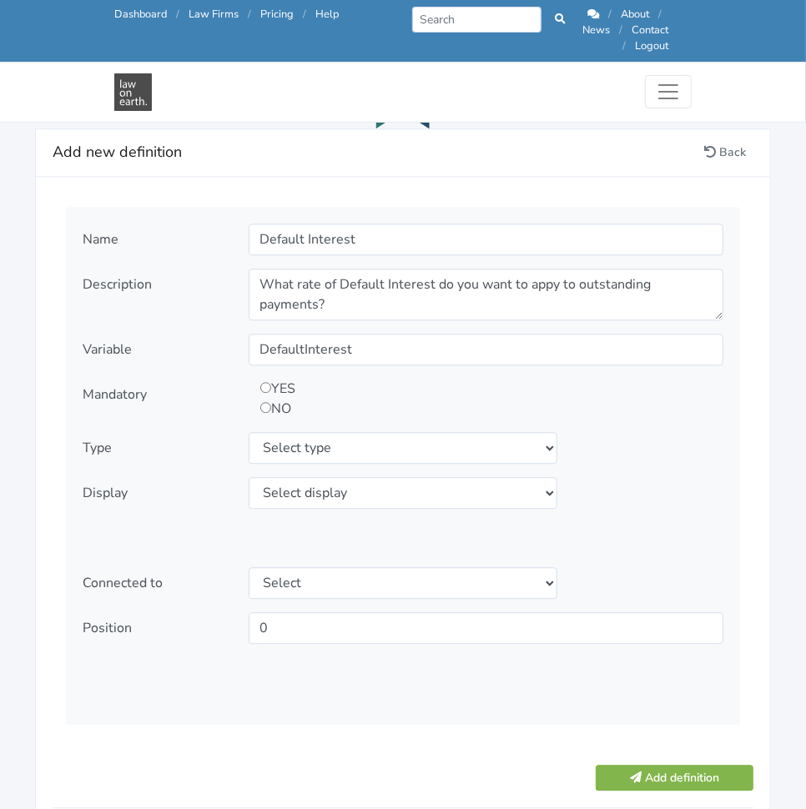
radio input "true"
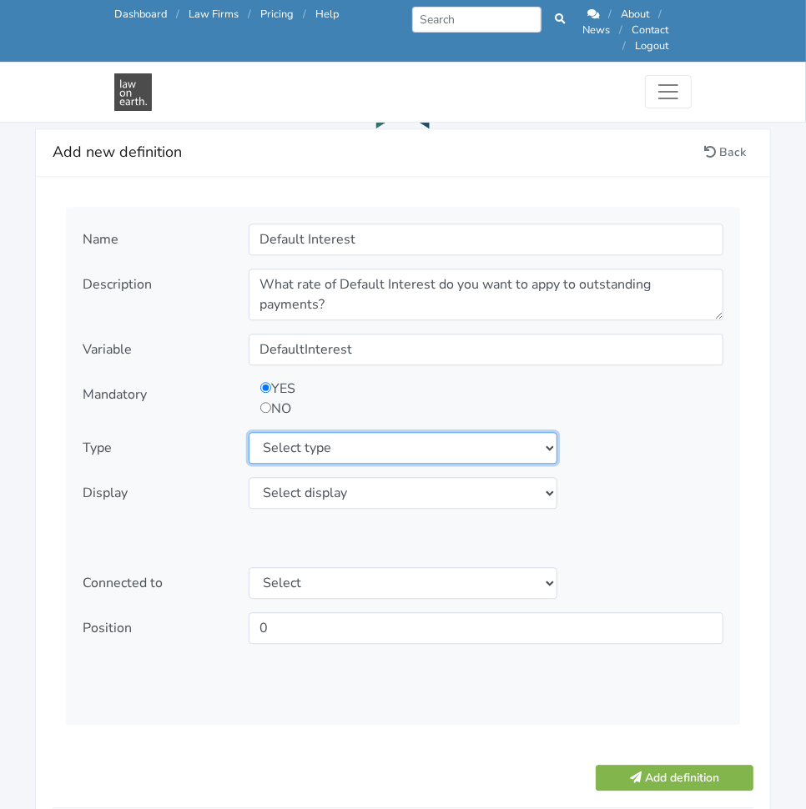
click at [313, 432] on select "Select type text textarea number checkbox compounded date select states" at bounding box center [403, 448] width 309 height 32
click at [249, 432] on select "Select type text textarea number checkbox compounded date select states" at bounding box center [403, 448] width 309 height 32
click at [317, 435] on select "Select type text textarea number checkbox compounded date select states" at bounding box center [403, 448] width 309 height 32
select select "text"
click at [249, 432] on select "Select type text textarea number checkbox compounded date select states" at bounding box center [403, 448] width 309 height 32
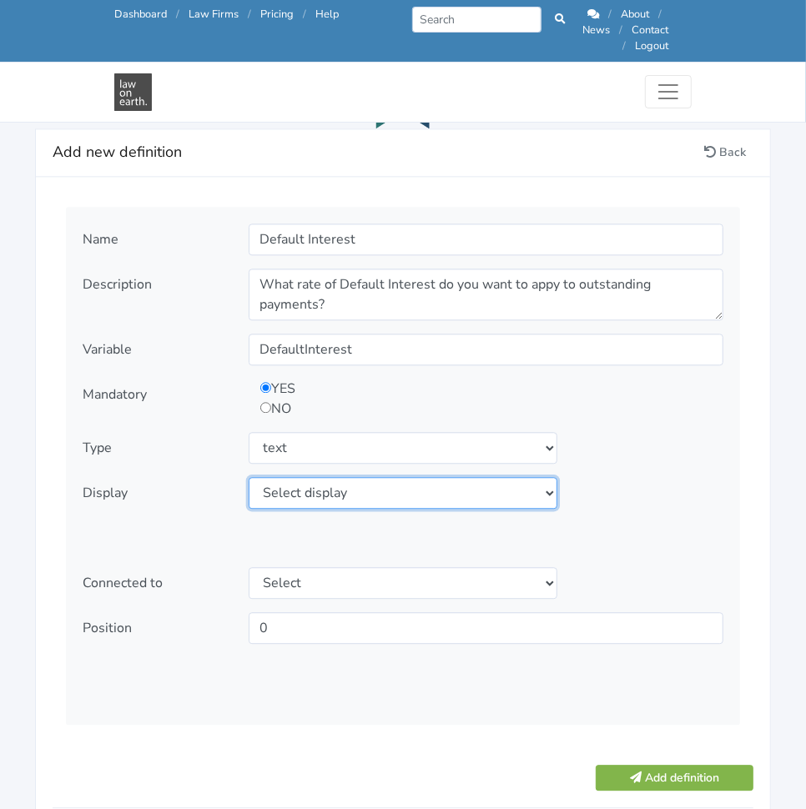
click at [321, 486] on select "Select display as is uppercase lowercase first letter uppercase first letter lo…" at bounding box center [403, 493] width 309 height 32
select select "as is"
click at [249, 477] on select "Select display as is uppercase lowercase first letter uppercase first letter lo…" at bounding box center [403, 493] width 309 height 32
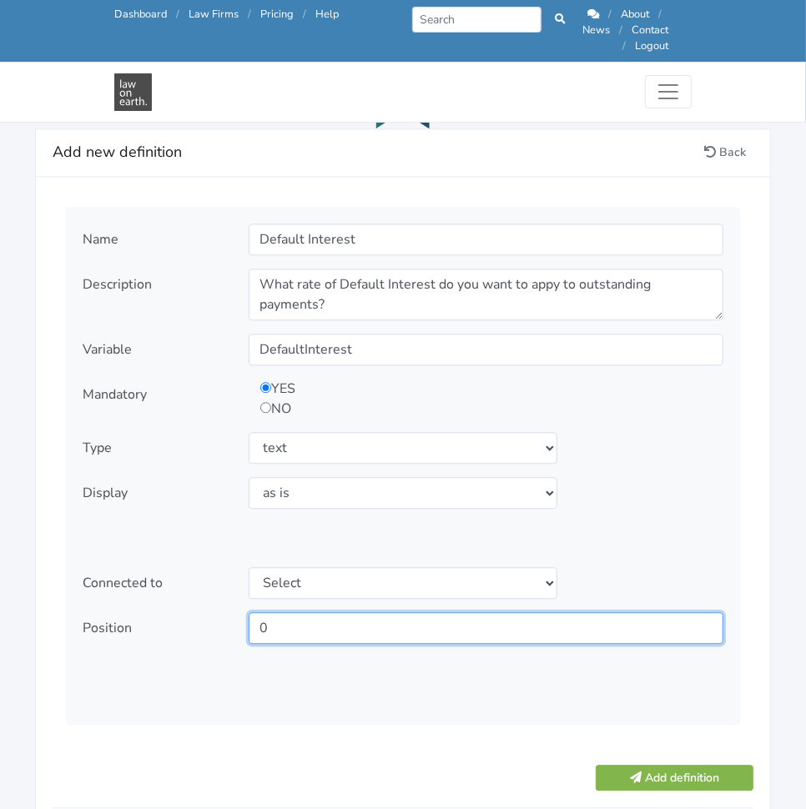
click at [349, 612] on input "0" at bounding box center [486, 628] width 475 height 32
type input "4166"
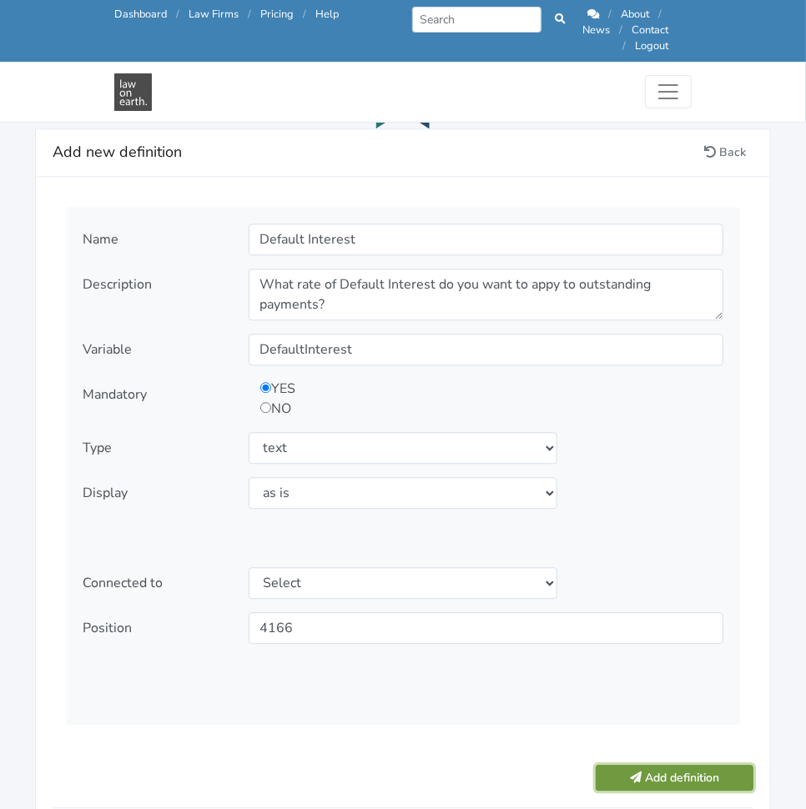
click at [659, 765] on button "Add definition" at bounding box center [674, 778] width 158 height 26
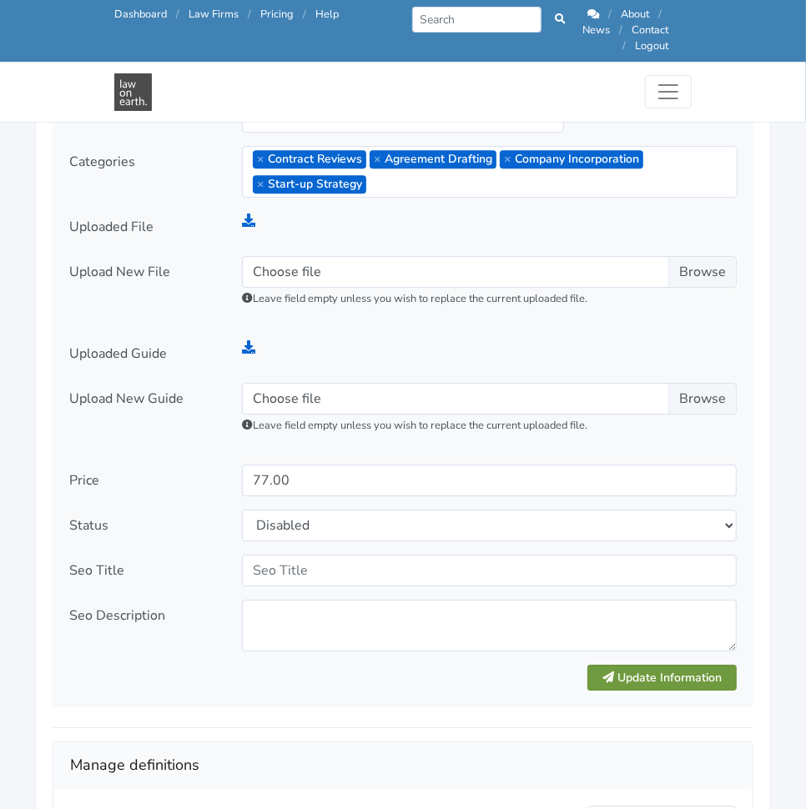
scroll to position [2544, 0]
click at [600, 664] on button "Update Information" at bounding box center [661, 677] width 149 height 26
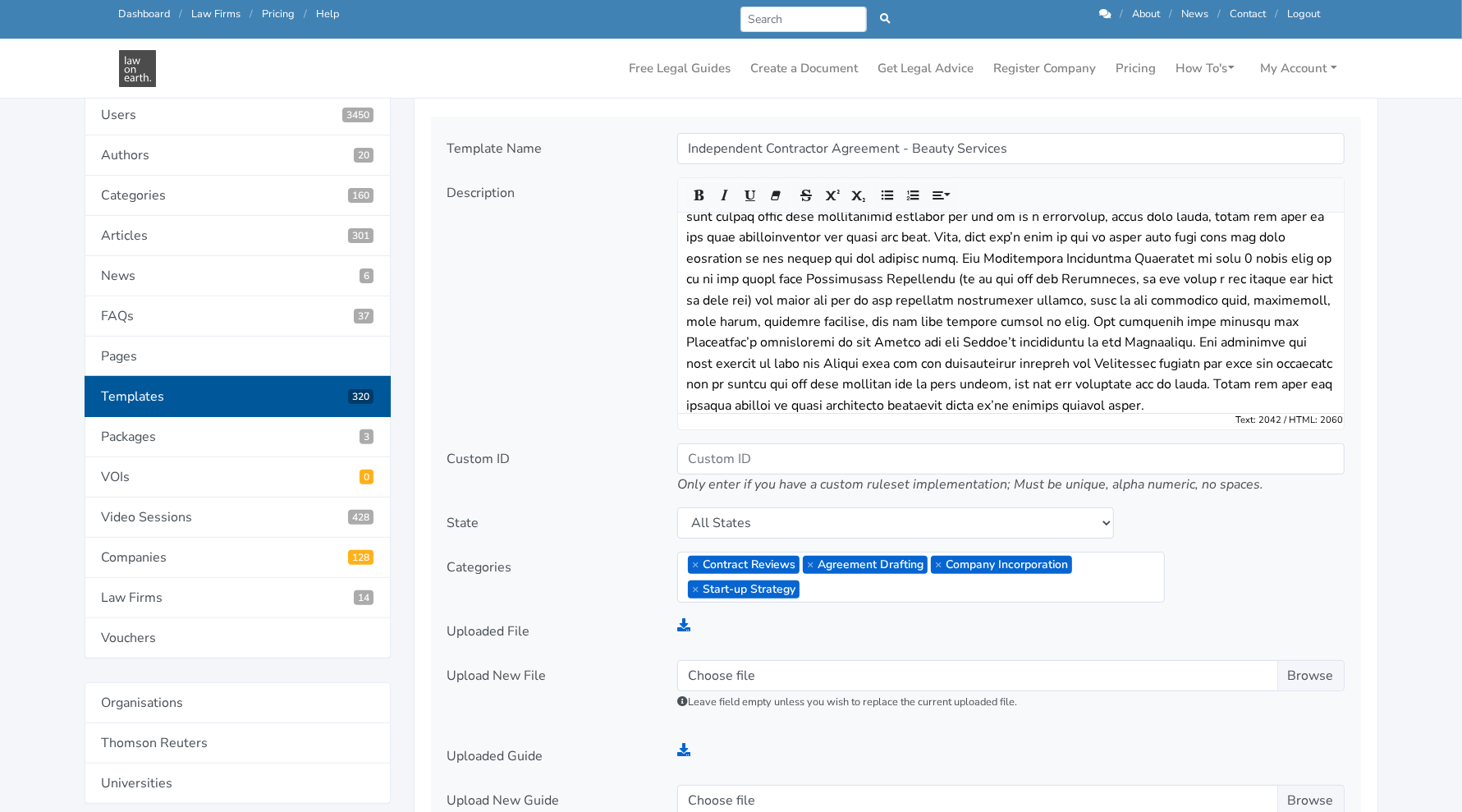
scroll to position [49, 0]
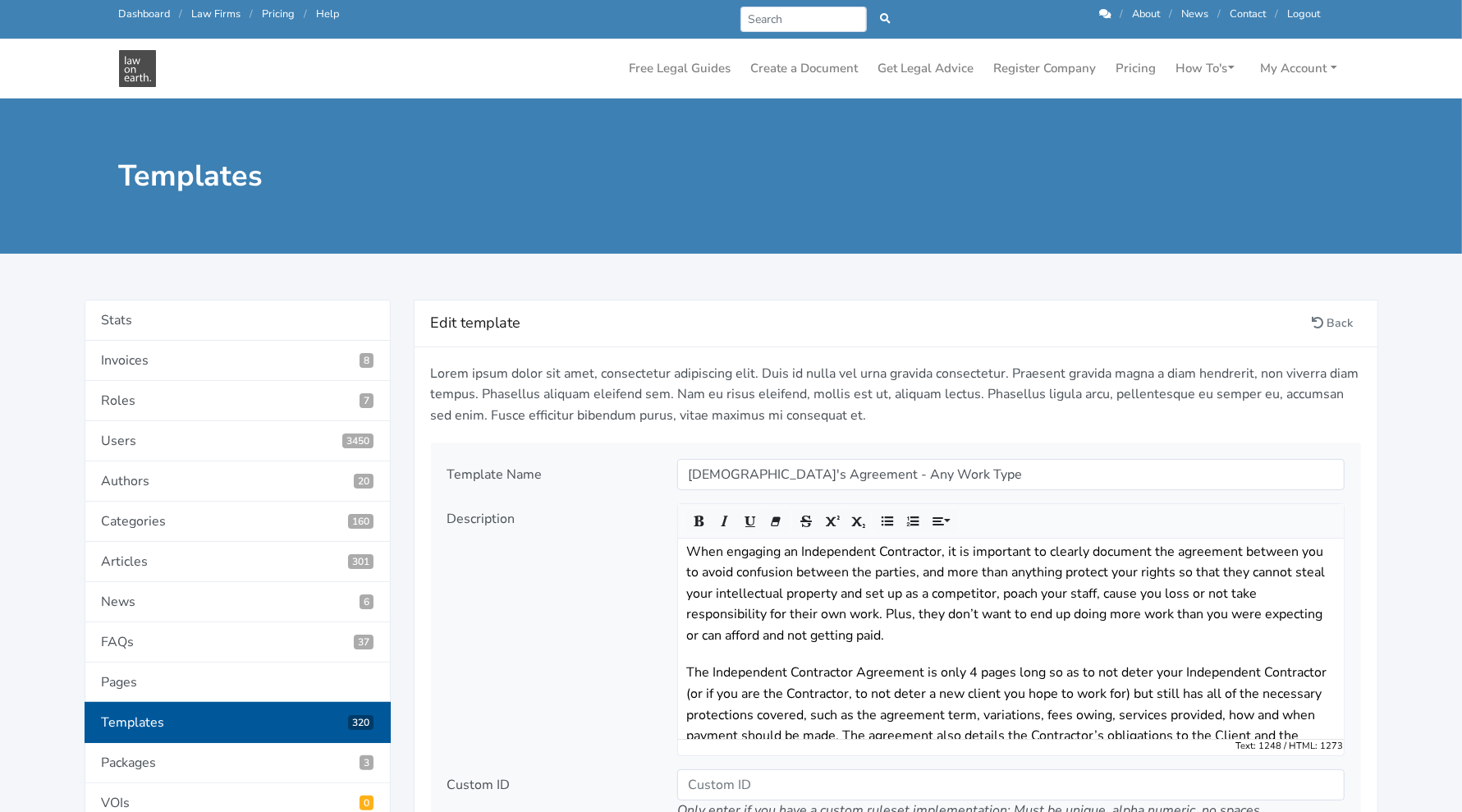
click at [159, 713] on link "Templates 320" at bounding box center [237, 722] width 306 height 41
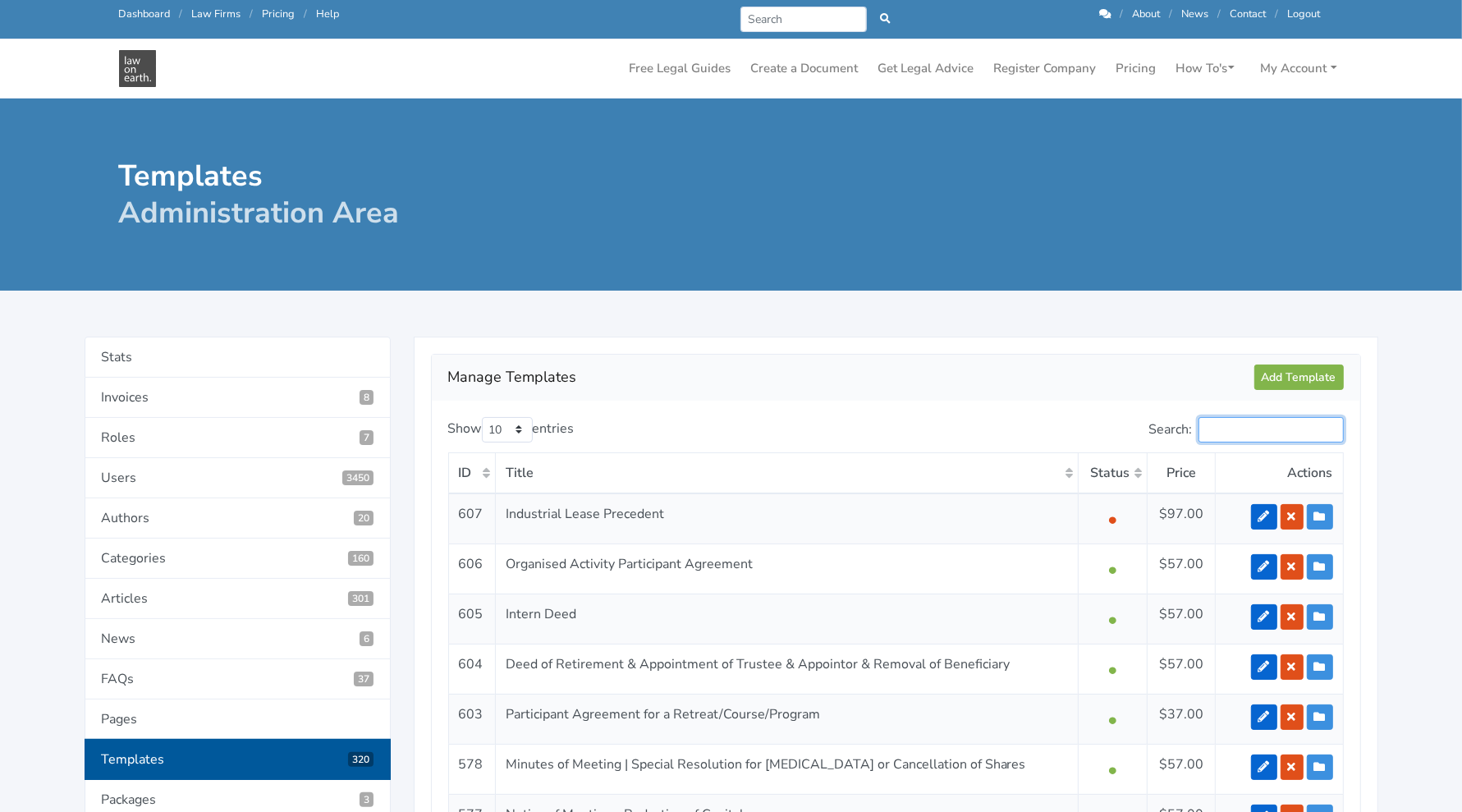
click at [1233, 423] on input "Search:" at bounding box center [1272, 430] width 146 height 26
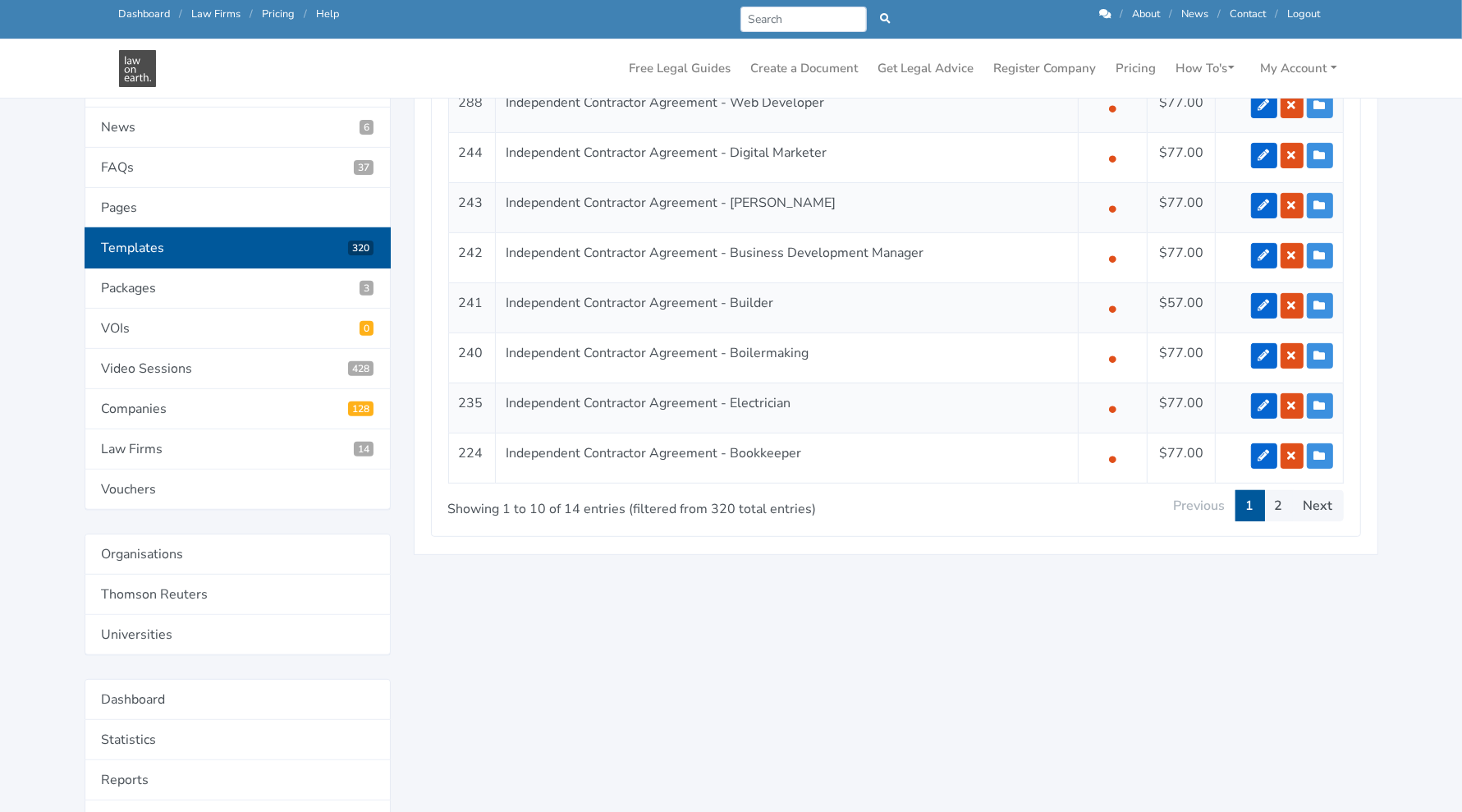
scroll to position [456, 0]
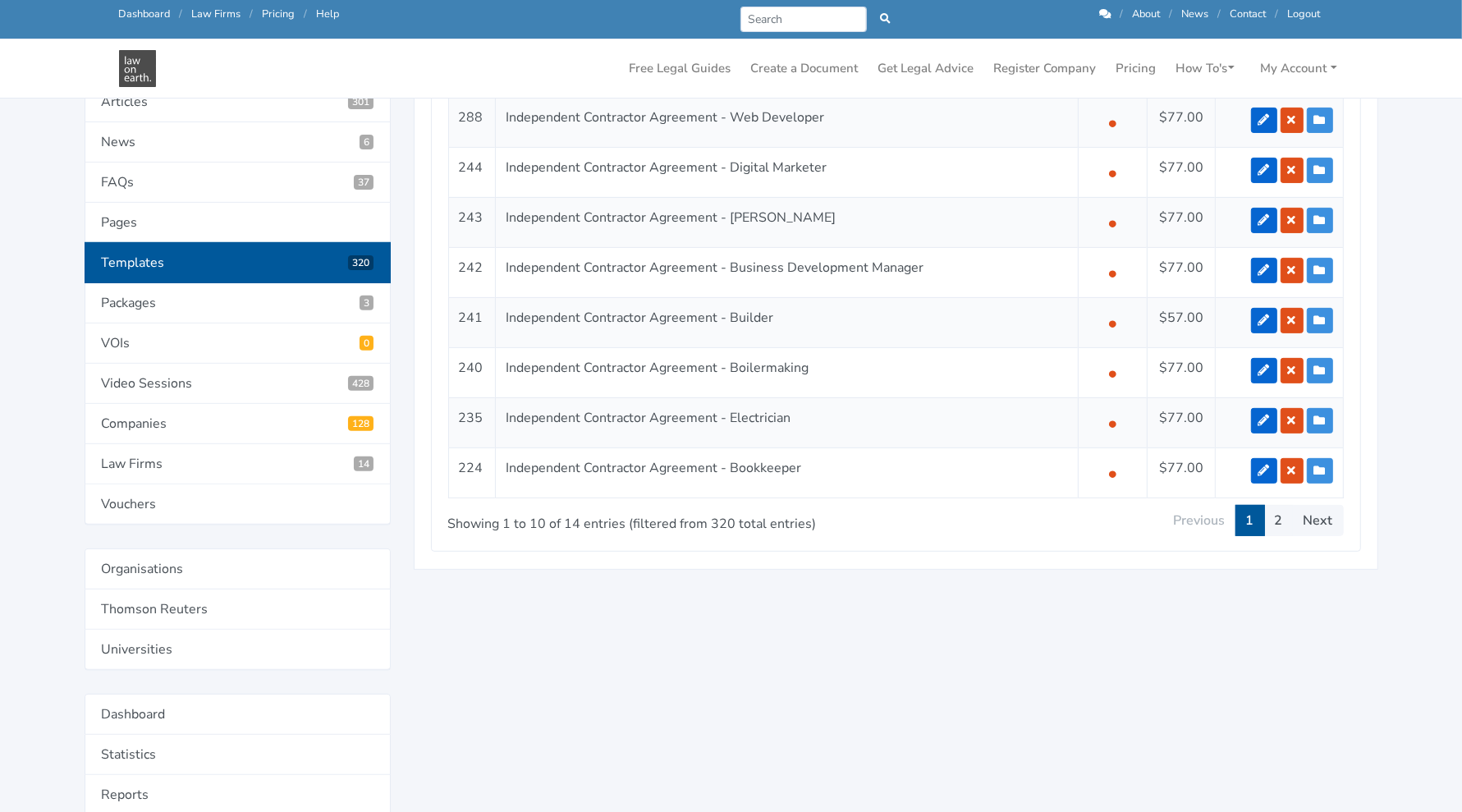
type input "independent"
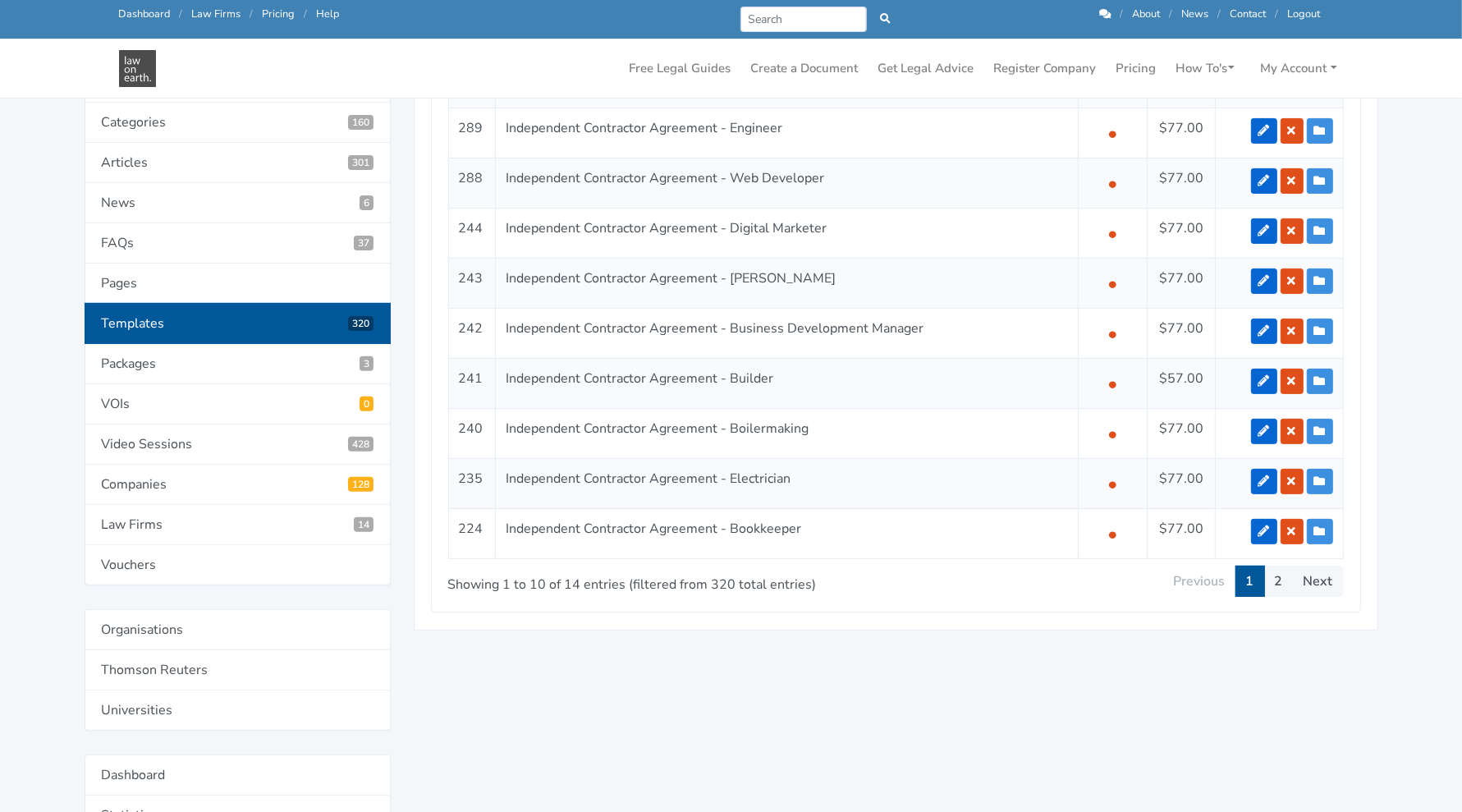
scroll to position [400, 0]
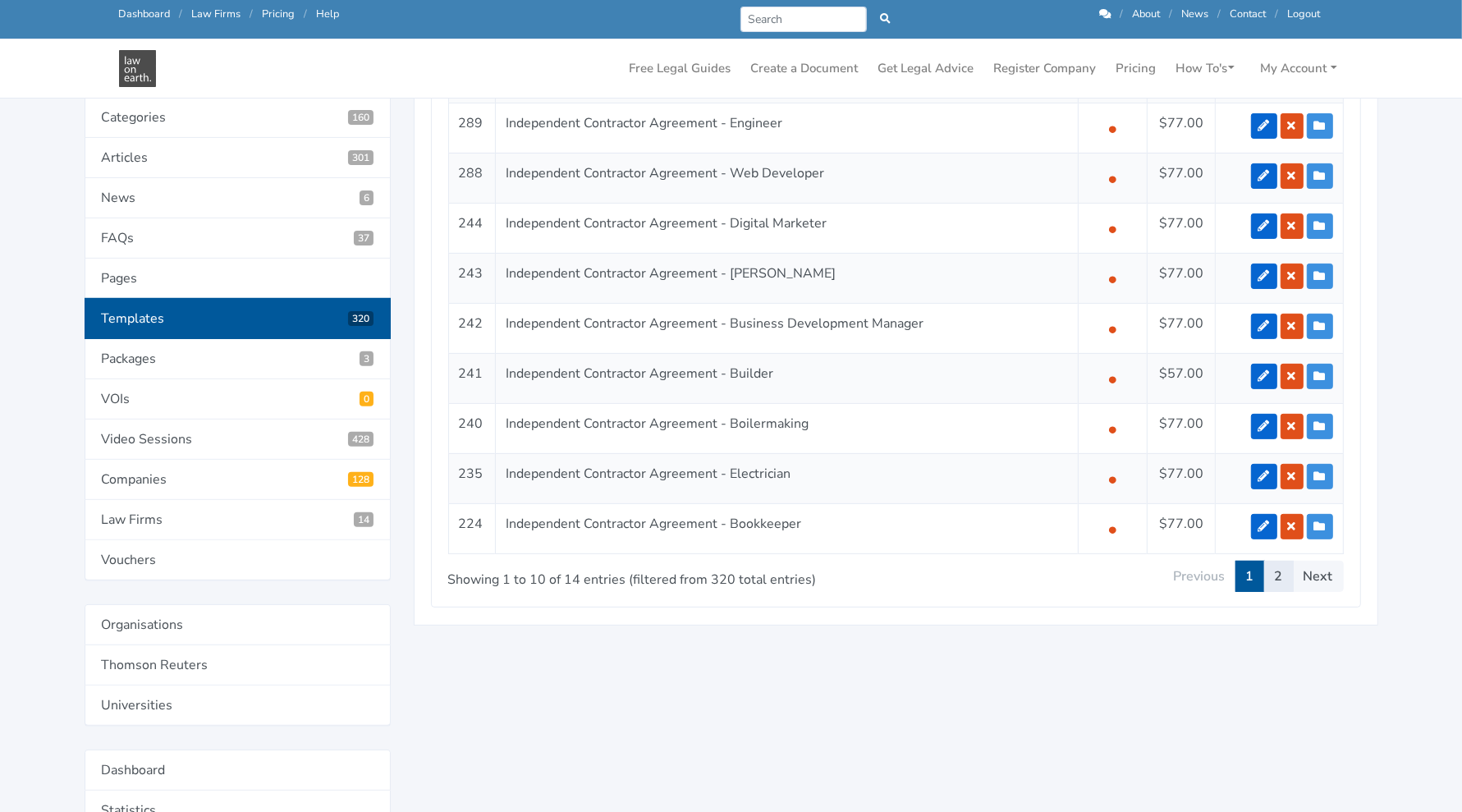
click at [1285, 561] on link "2" at bounding box center [1279, 577] width 30 height 31
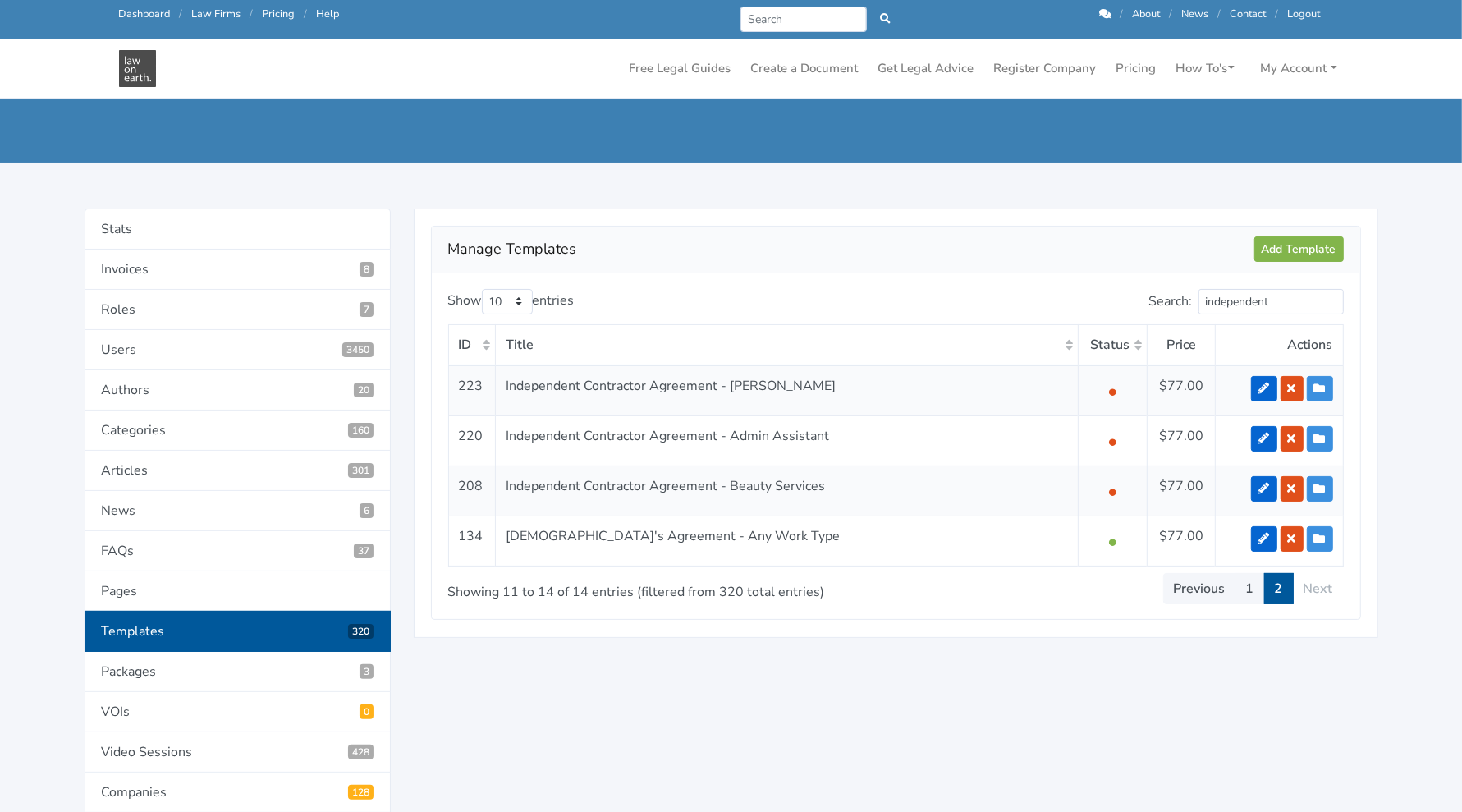
scroll to position [56, 0]
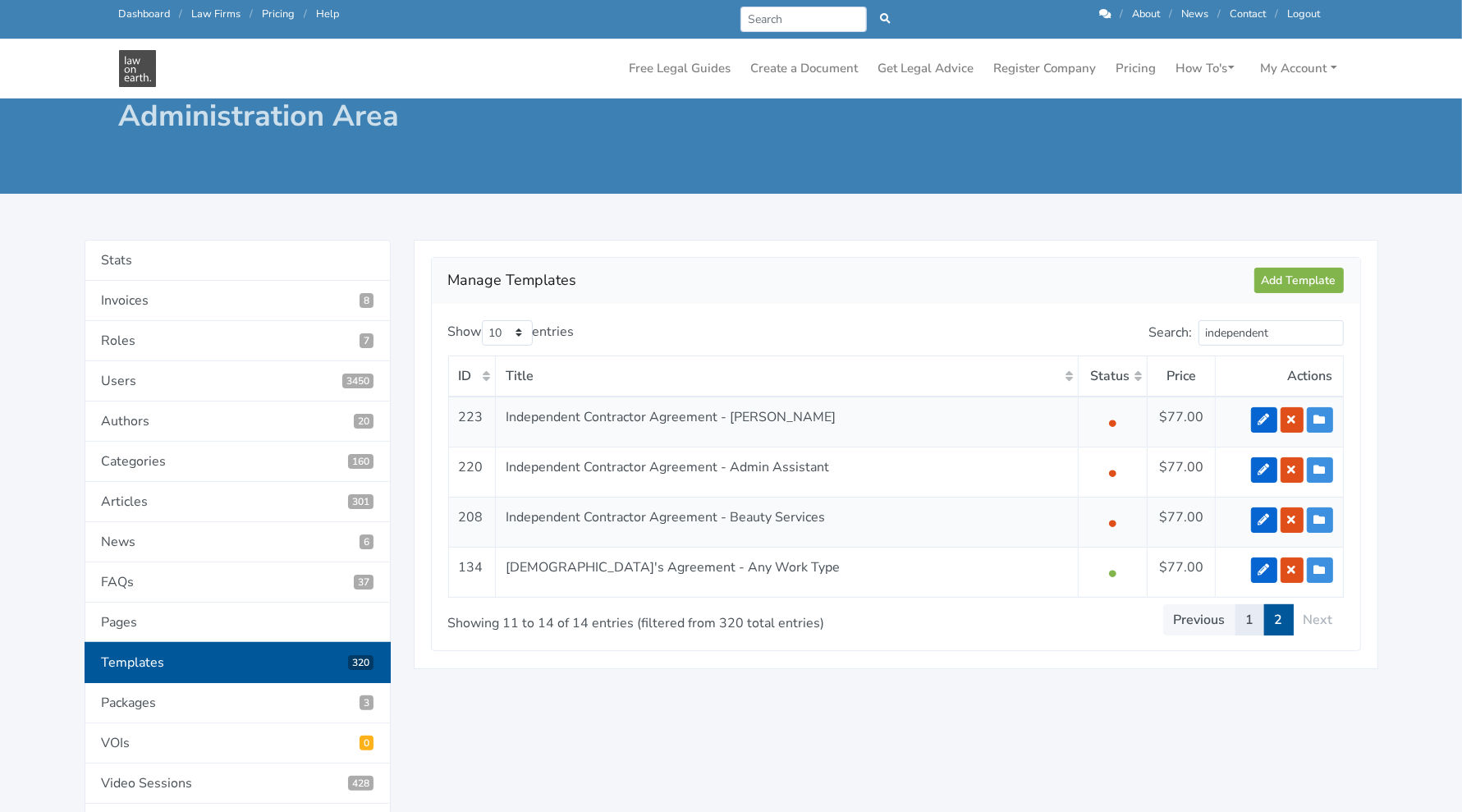
click at [1248, 615] on link "1" at bounding box center [1250, 620] width 30 height 31
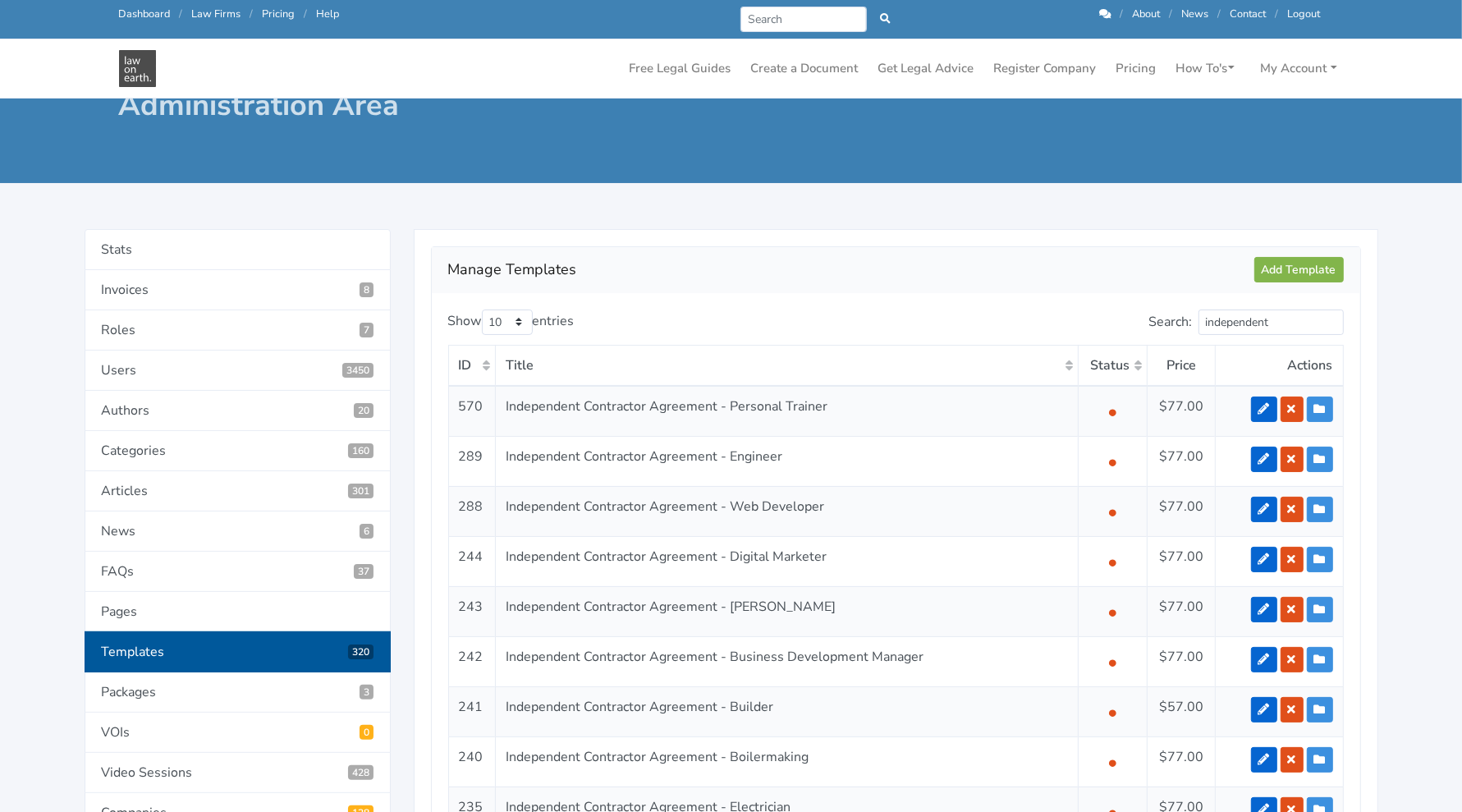
scroll to position [66, 0]
click at [1269, 407] on icon at bounding box center [1265, 409] width 12 height 12
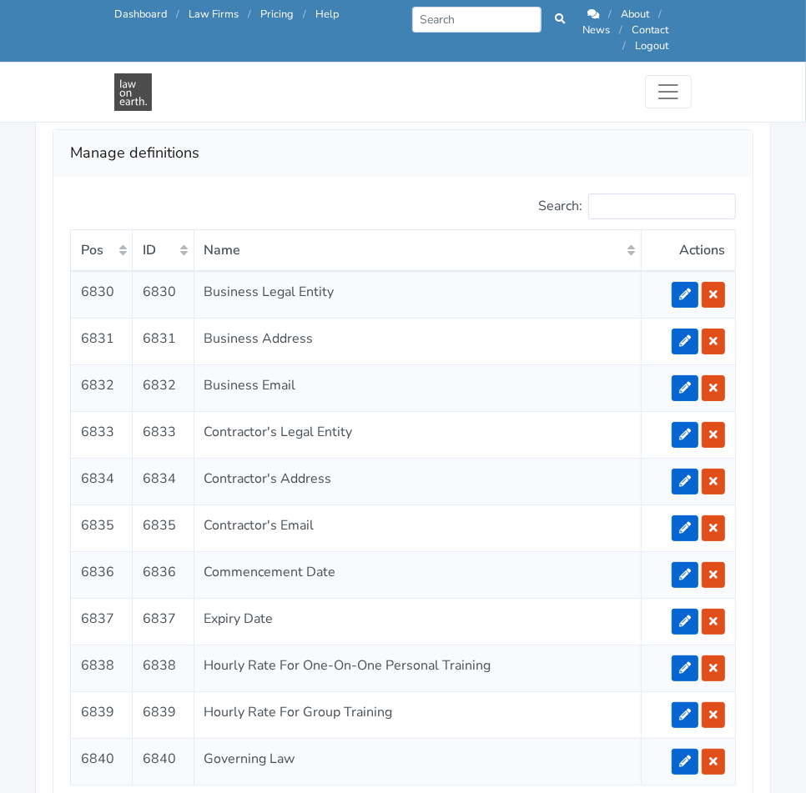
scroll to position [3095, 0]
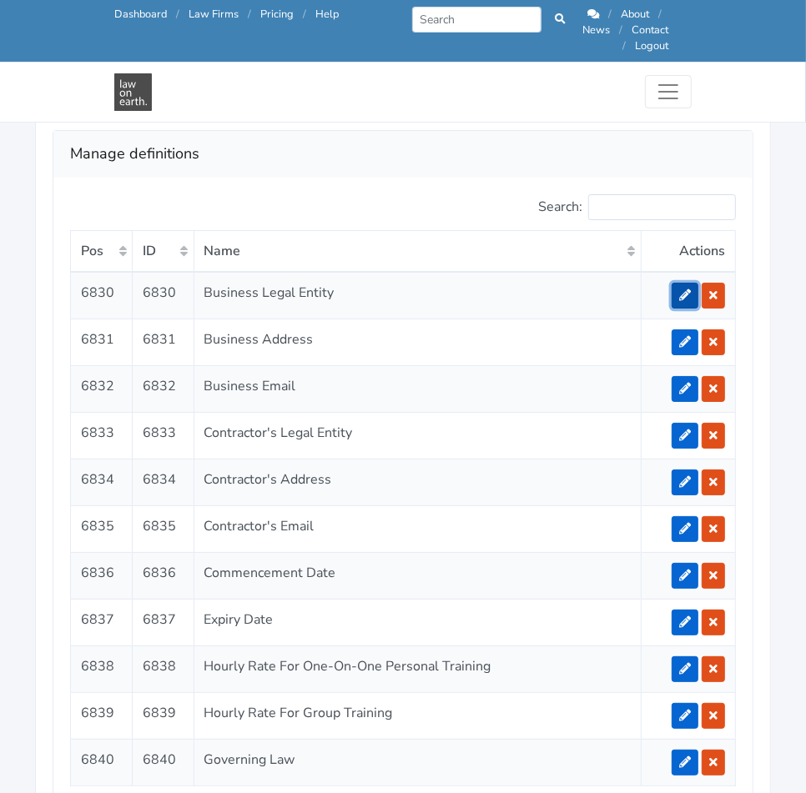
click at [687, 283] on link at bounding box center [684, 296] width 27 height 26
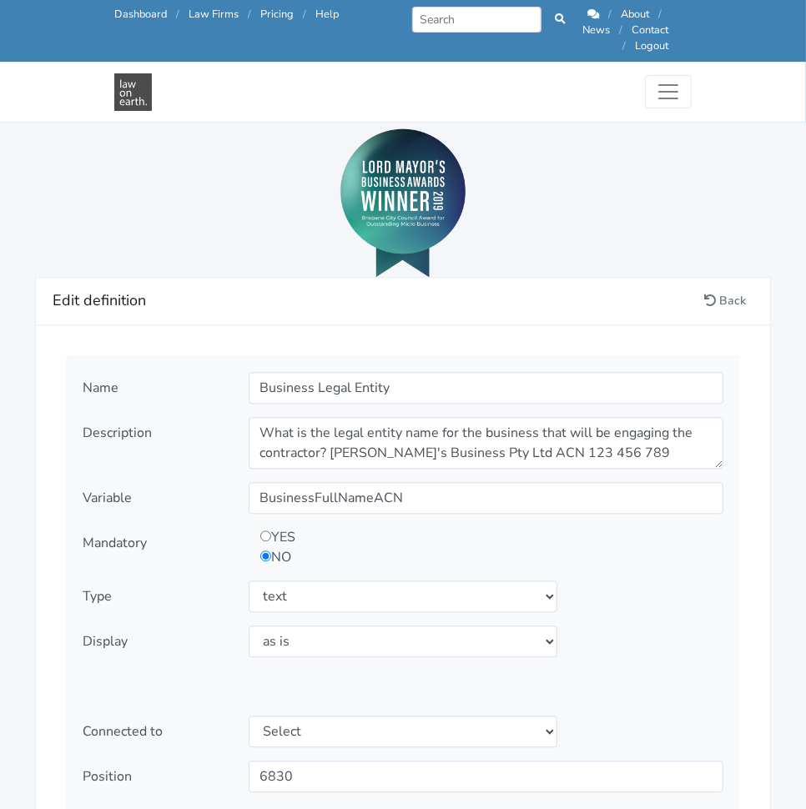
scroll to position [1747, 0]
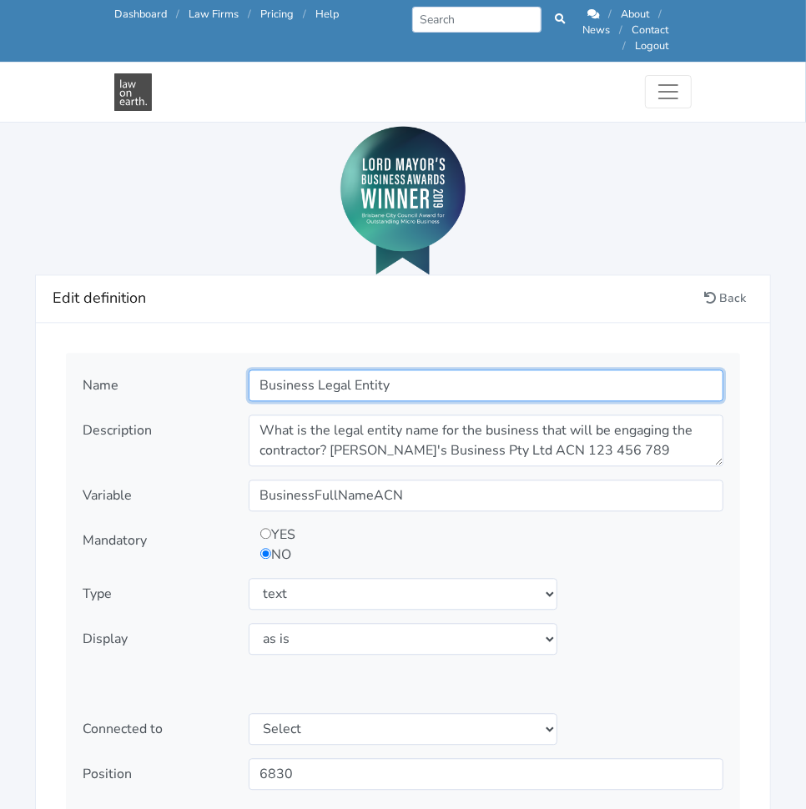
click at [354, 369] on input "Business Legal Entity" at bounding box center [486, 385] width 475 height 32
paste input "Contra ctor Full Name"
click at [301, 370] on input "Contra ctor Full Name" at bounding box center [486, 385] width 475 height 32
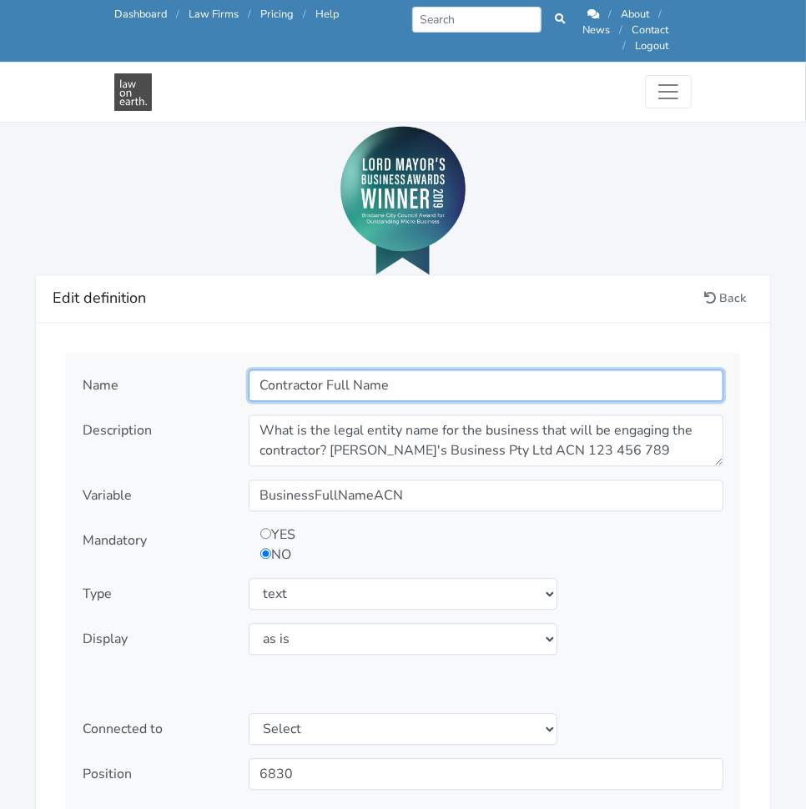
type input "Contractor Full Name"
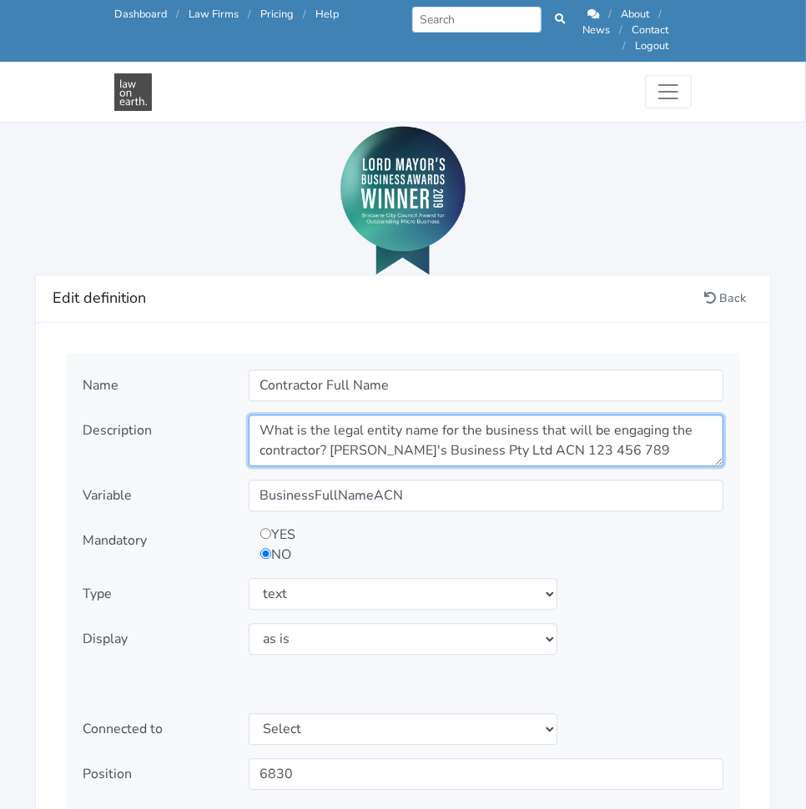
click at [445, 415] on textarea "What is the legal entity name for the business that will be engaging the contra…" at bounding box center [486, 440] width 475 height 52
paste textarea "The Full Legal Name of the contractor as shown on their drivers licence"
type textarea "The Full Legal Name of the contractor as shown on their drivers licence"
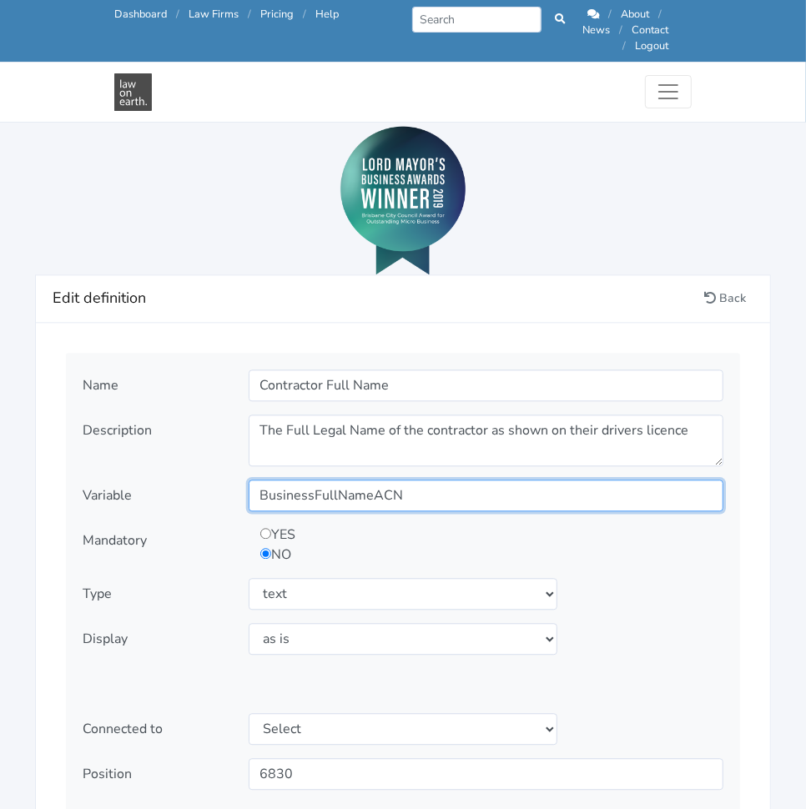
click at [525, 480] on input "BusinessFullNameACN" at bounding box center [486, 496] width 475 height 32
paste input "ContractorFullName"
type input "ContractorFullName"
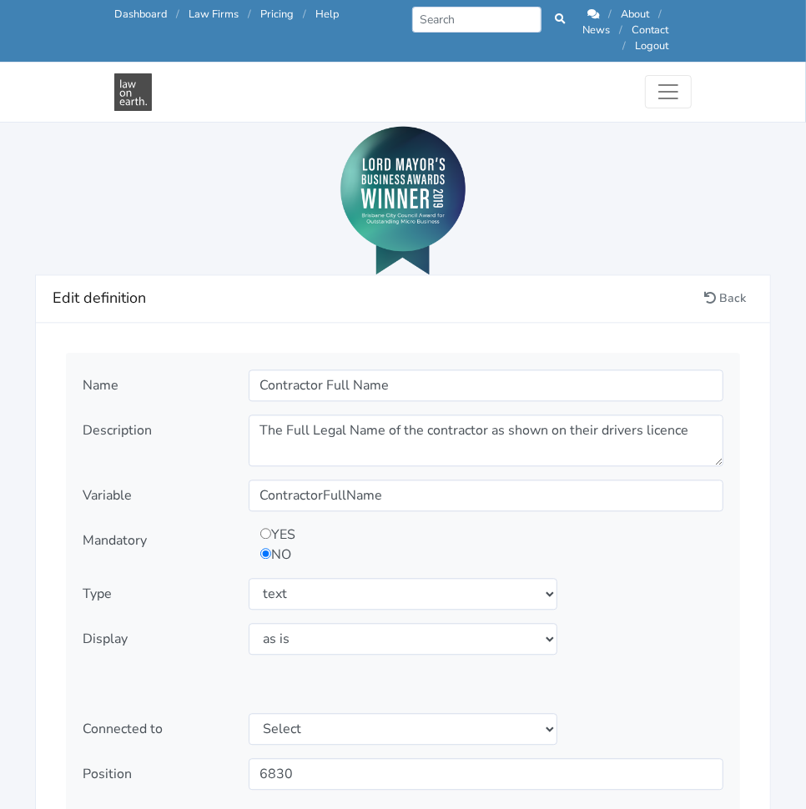
click at [260, 528] on input "radio" at bounding box center [265, 533] width 11 height 11
radio input "true"
click at [264, 585] on select "Select type text textarea number checkbox compounded date select states" at bounding box center [403, 594] width 309 height 32
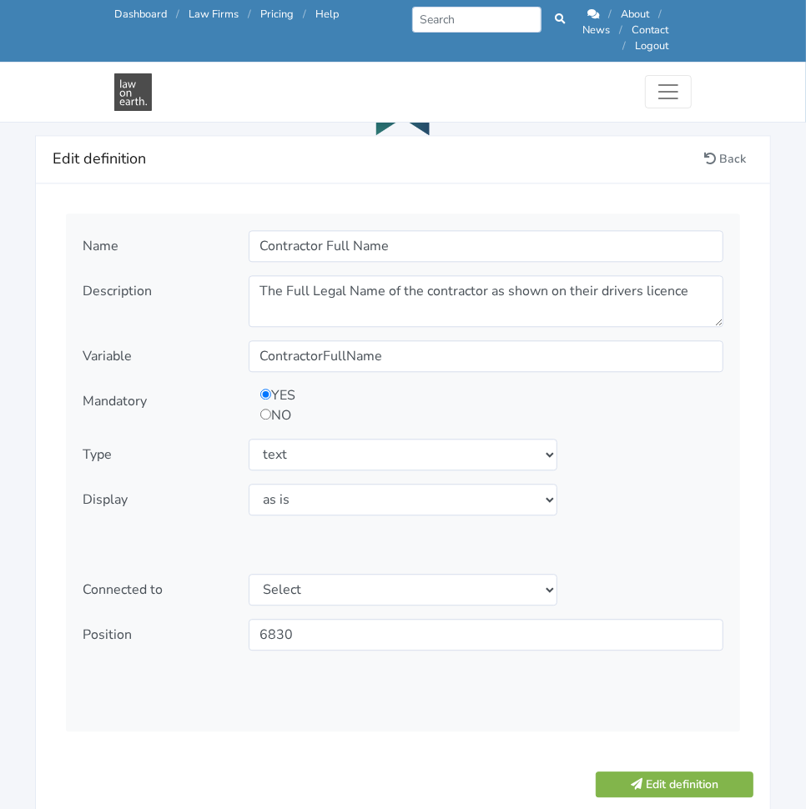
scroll to position [1919, 0]
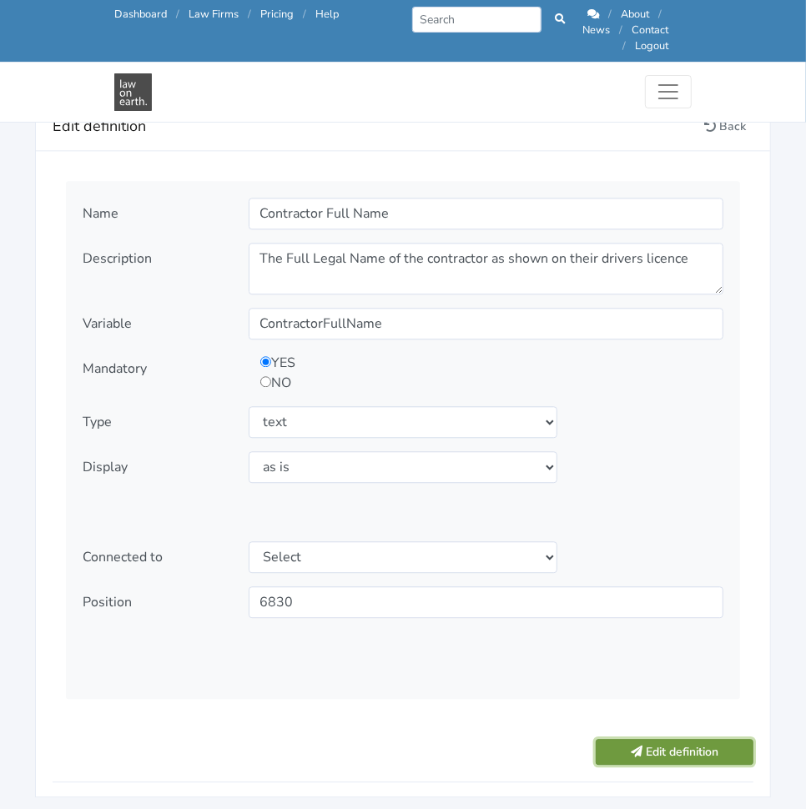
click at [639, 746] on icon "submit" at bounding box center [636, 752] width 12 height 12
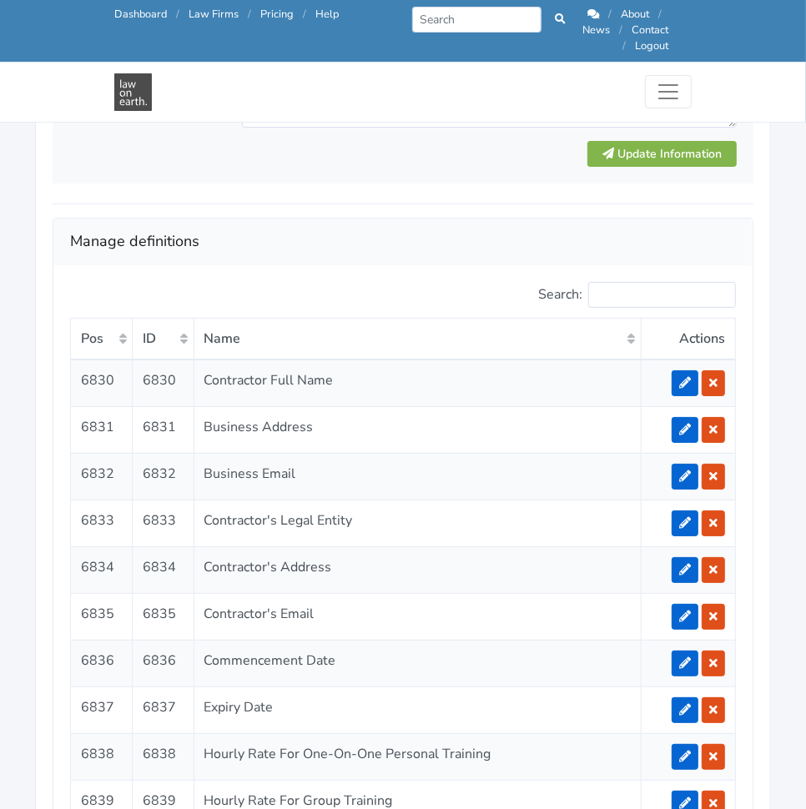
scroll to position [3057, 0]
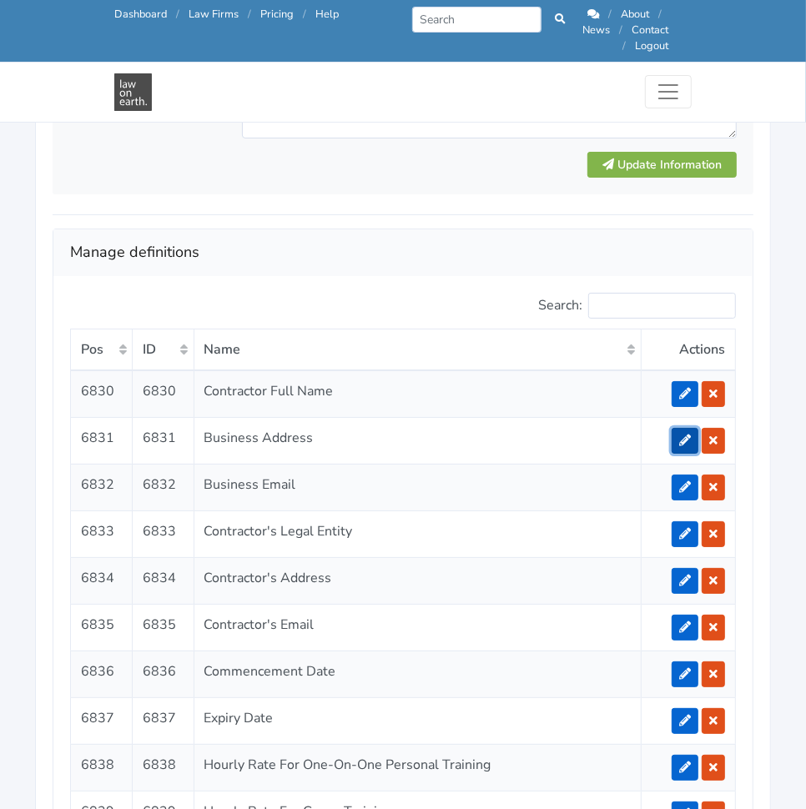
click at [674, 428] on link at bounding box center [684, 441] width 27 height 26
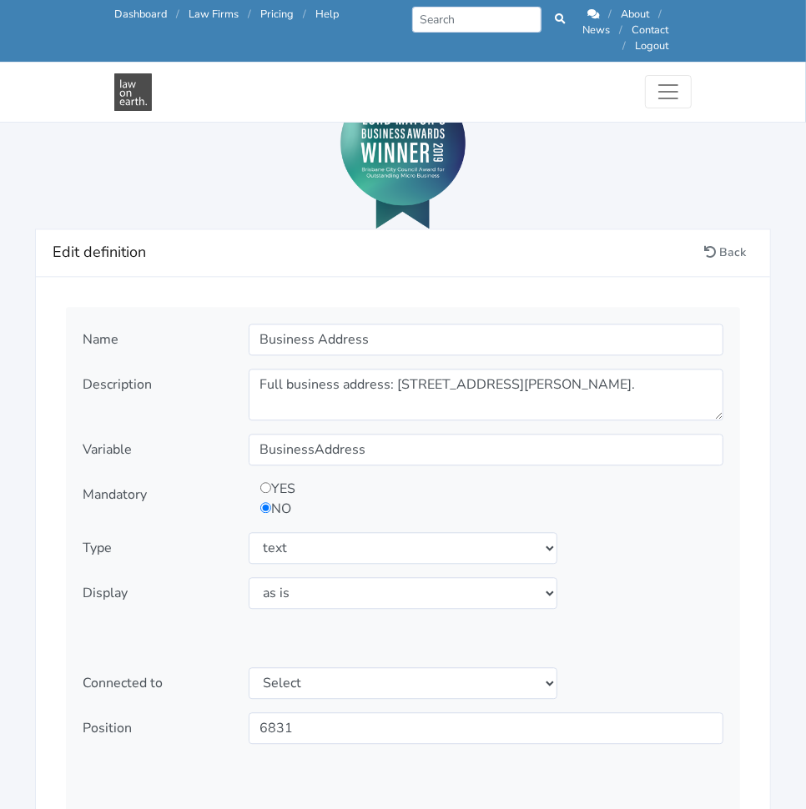
scroll to position [1802, 0]
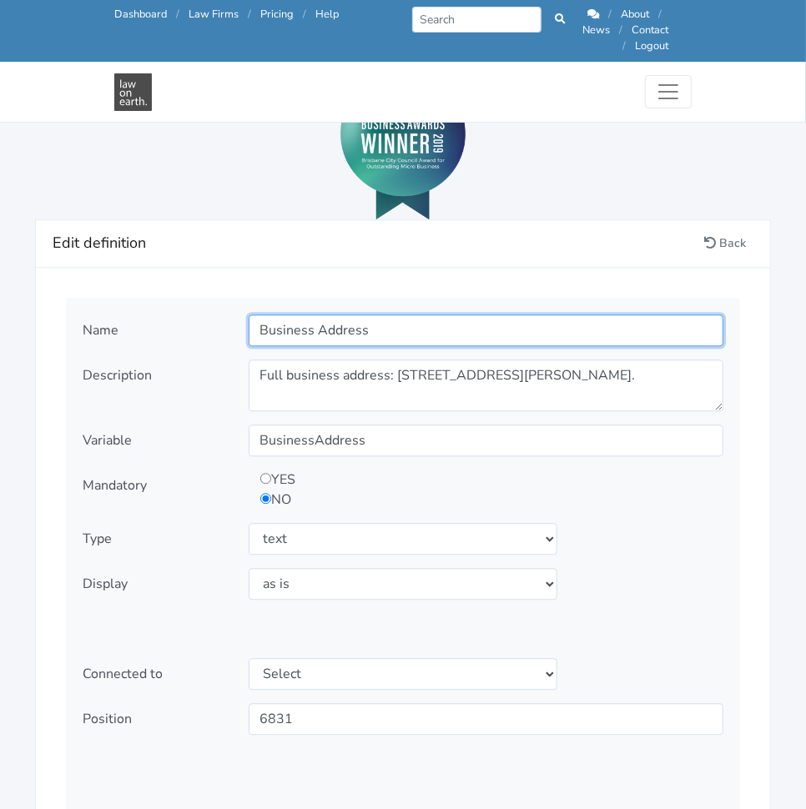
click at [354, 325] on input "Business Address" at bounding box center [486, 330] width 475 height 32
paste input "Contractor ABN"
type input "Contractor ABN"
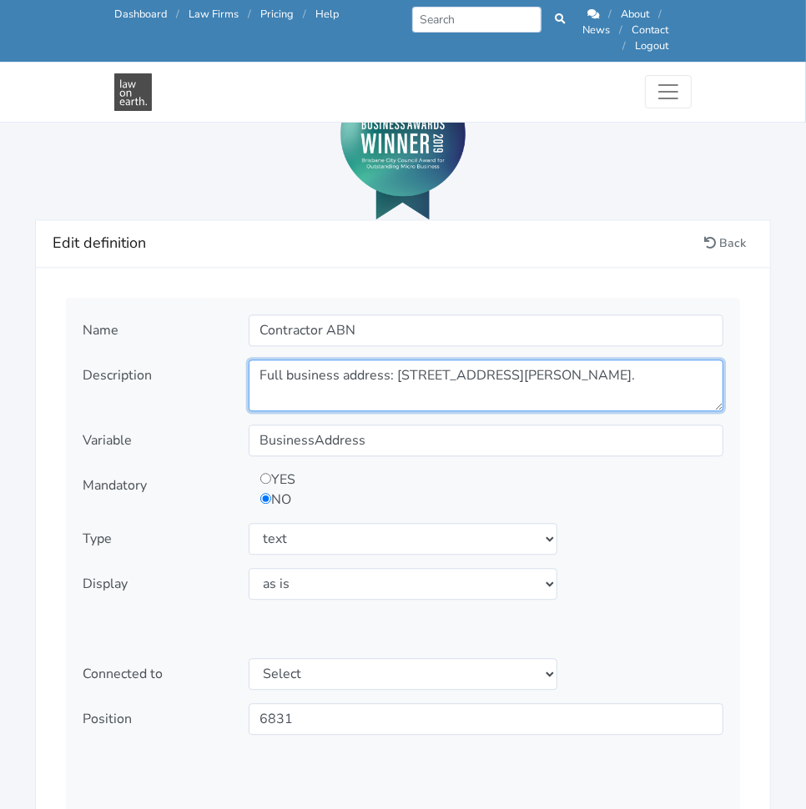
click at [441, 365] on textarea "Full business address: 123 Smith Street, Brisbane, Qld, 4000." at bounding box center [486, 385] width 475 height 52
paste textarea "The Australian Business Number"
type textarea "The Australian Business Number"
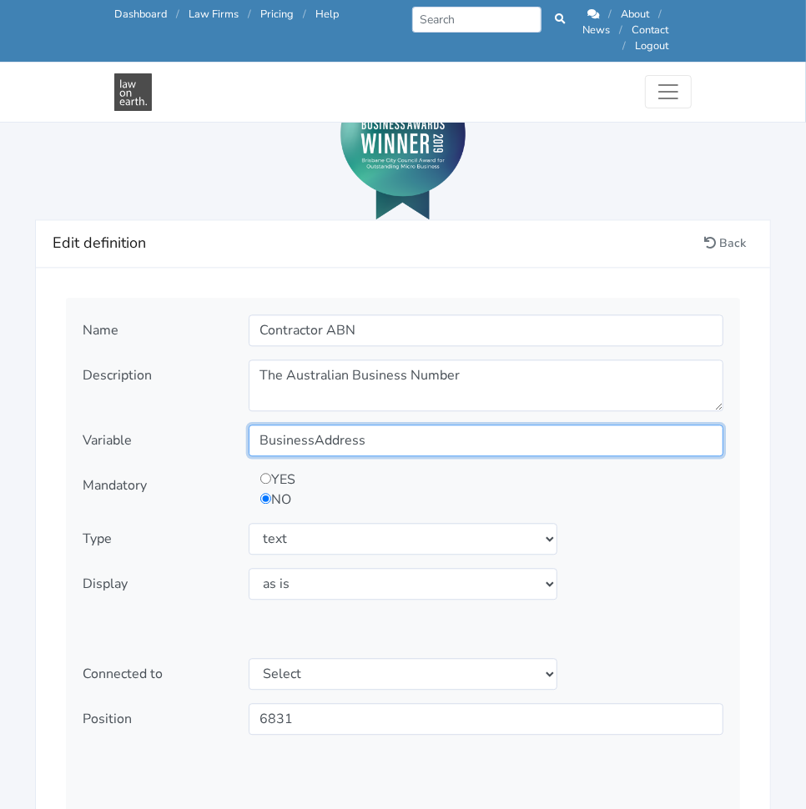
click at [417, 425] on input "BusinessAddress" at bounding box center [486, 441] width 475 height 32
paste input "The Australian Business Number"
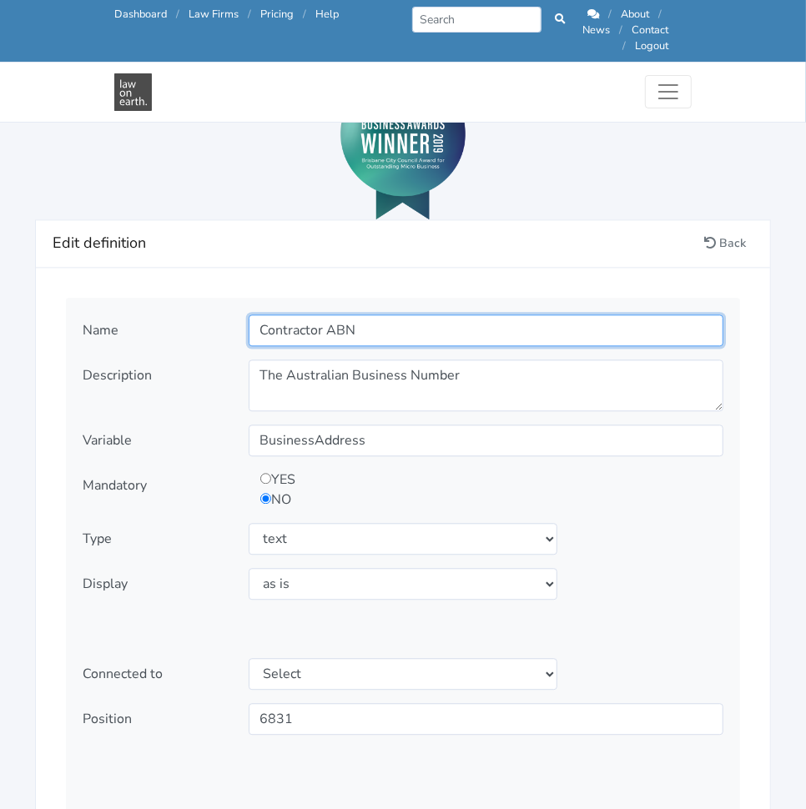
click at [301, 317] on input "Contractor ABN" at bounding box center [486, 330] width 475 height 32
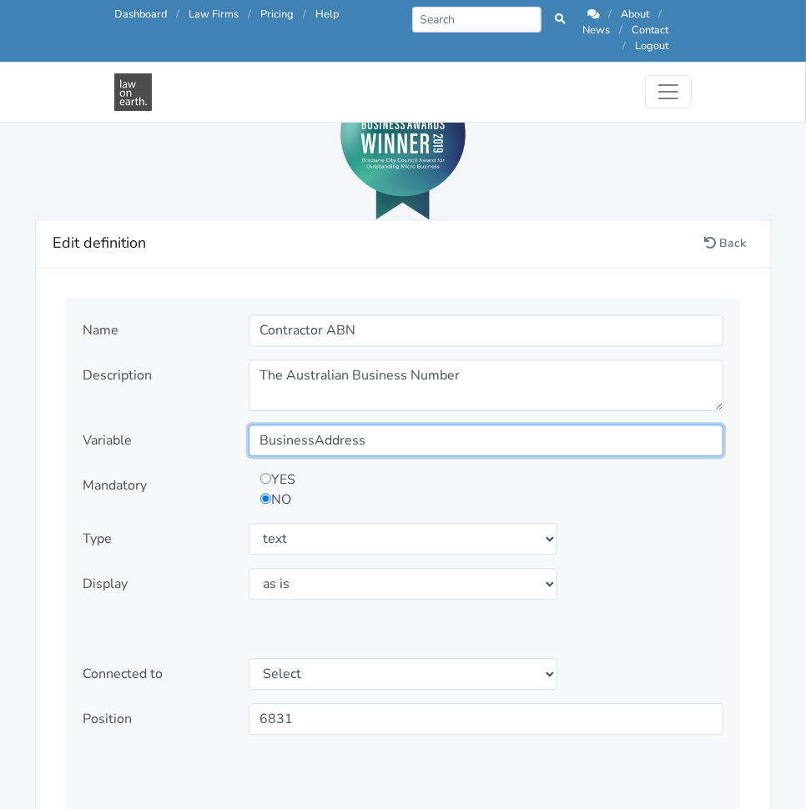
click at [324, 425] on input "BusinessAddress" at bounding box center [486, 441] width 475 height 32
paste input "Contractor ABN"
click at [332, 425] on input "Contractor ABN" at bounding box center [486, 441] width 475 height 32
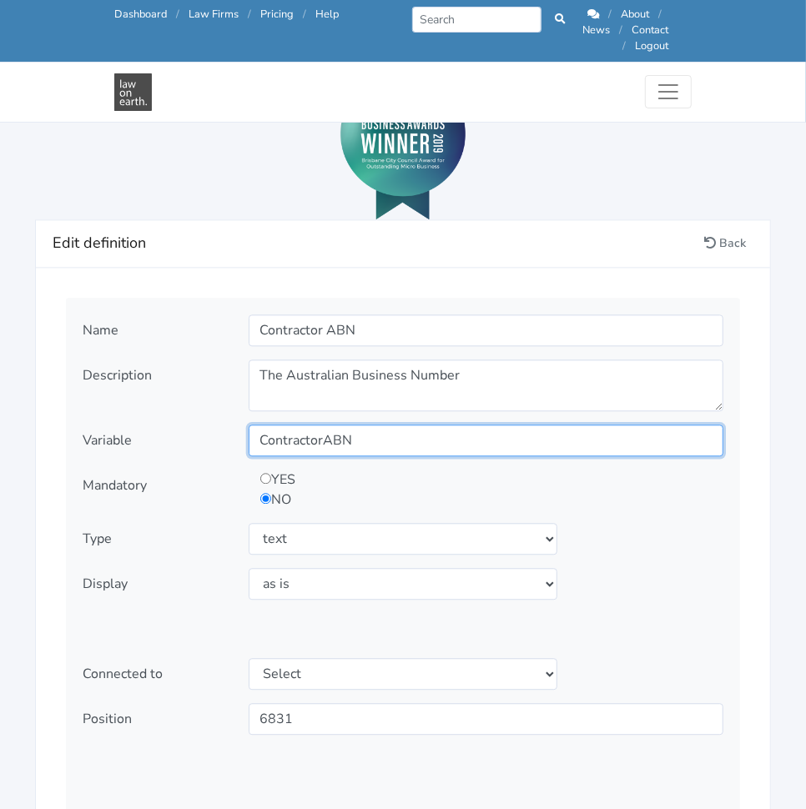
type input "ContractorABN"
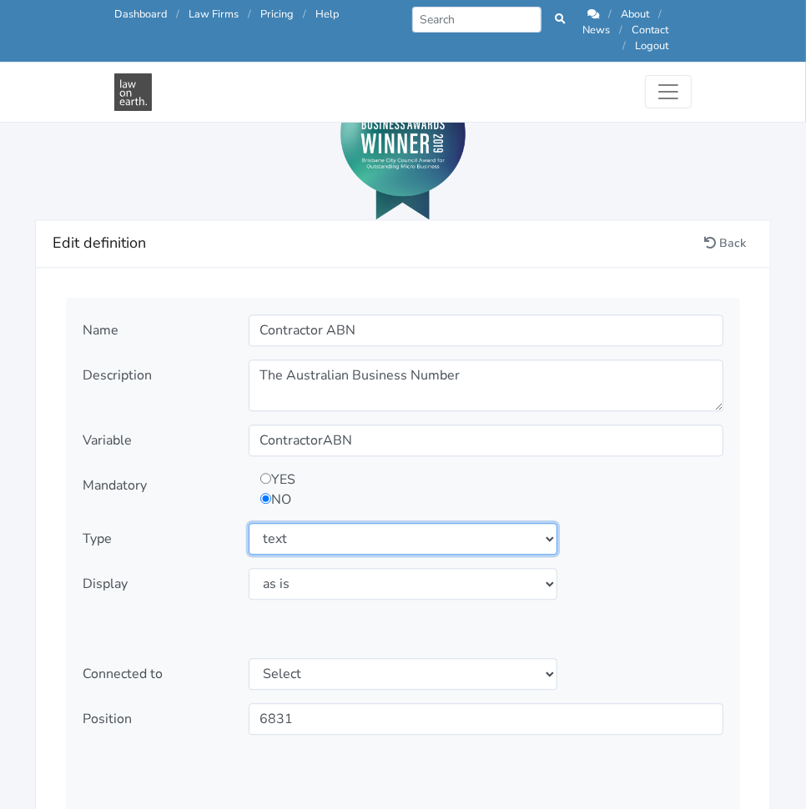
click at [314, 529] on select "Select type text textarea number checkbox compounded date select states" at bounding box center [403, 539] width 309 height 32
select select "number"
click at [249, 523] on select "Select type text textarea number checkbox compounded date select states" at bounding box center [403, 539] width 309 height 32
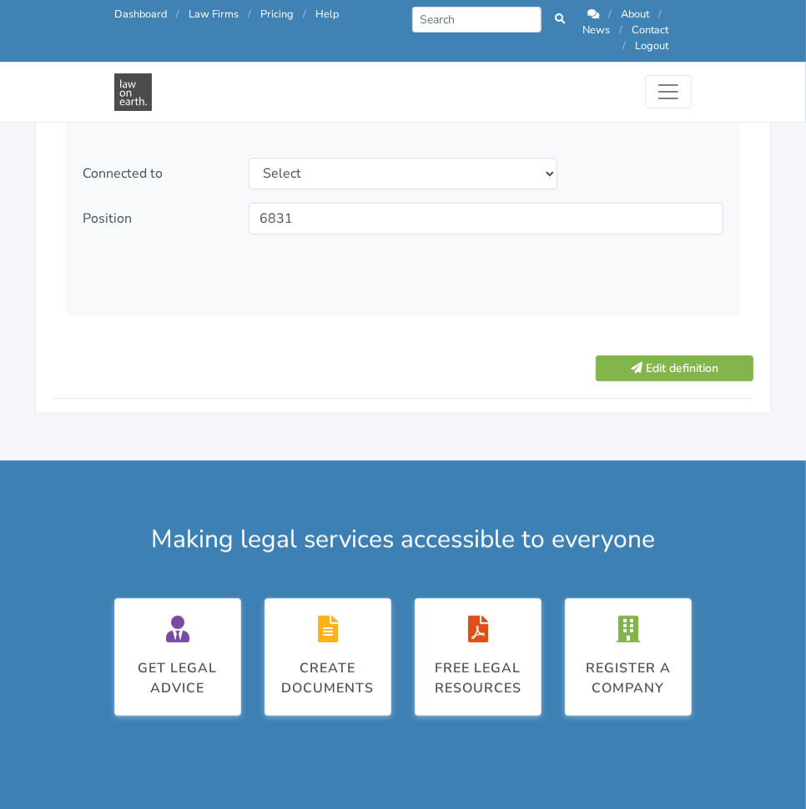
scroll to position [2302, 0]
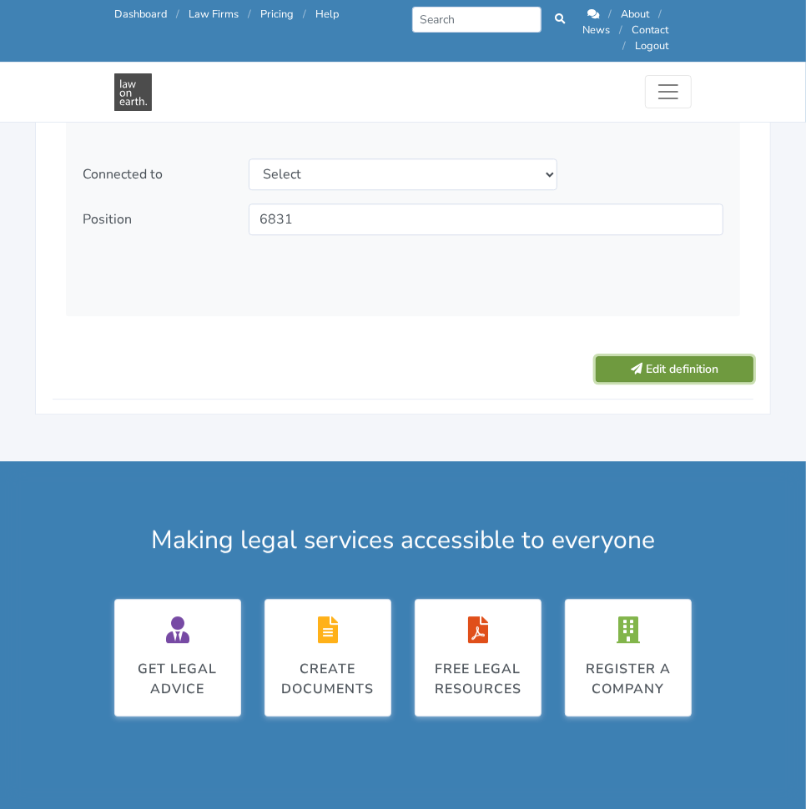
click at [642, 362] on button "Edit definition" at bounding box center [674, 369] width 158 height 26
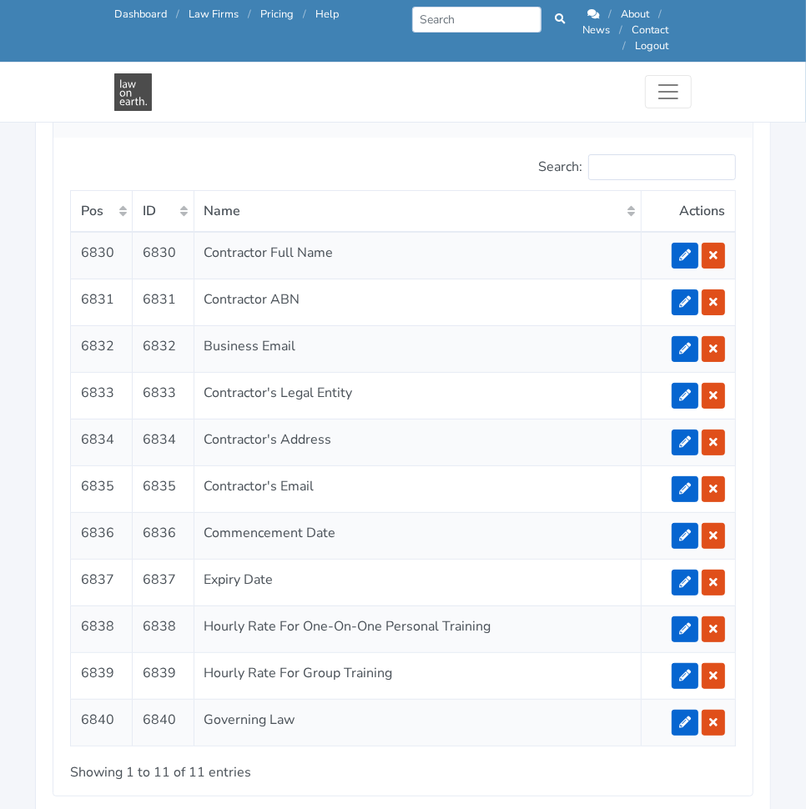
scroll to position [3184, 0]
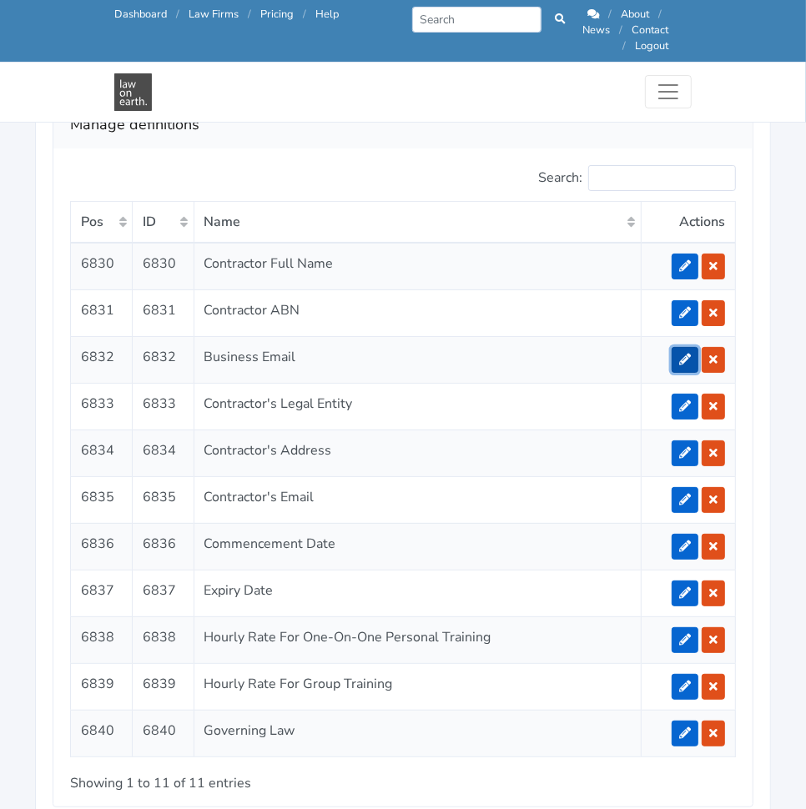
click at [690, 354] on icon at bounding box center [685, 360] width 12 height 12
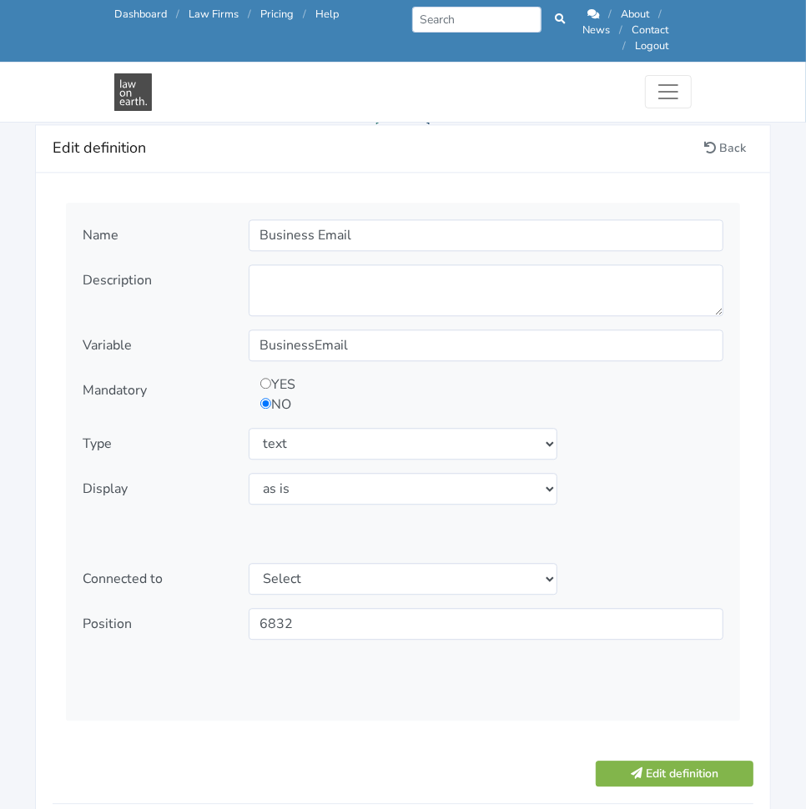
scroll to position [1898, 0]
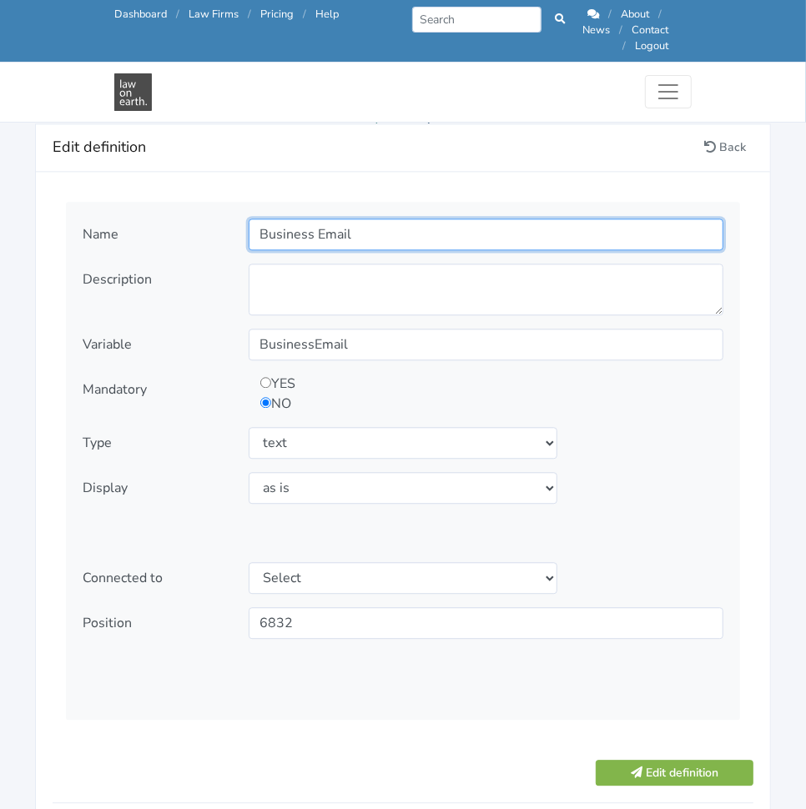
click at [492, 219] on input "Business Email" at bounding box center [486, 235] width 475 height 32
paste input "Contractor Address"
type input "Contractor Address"
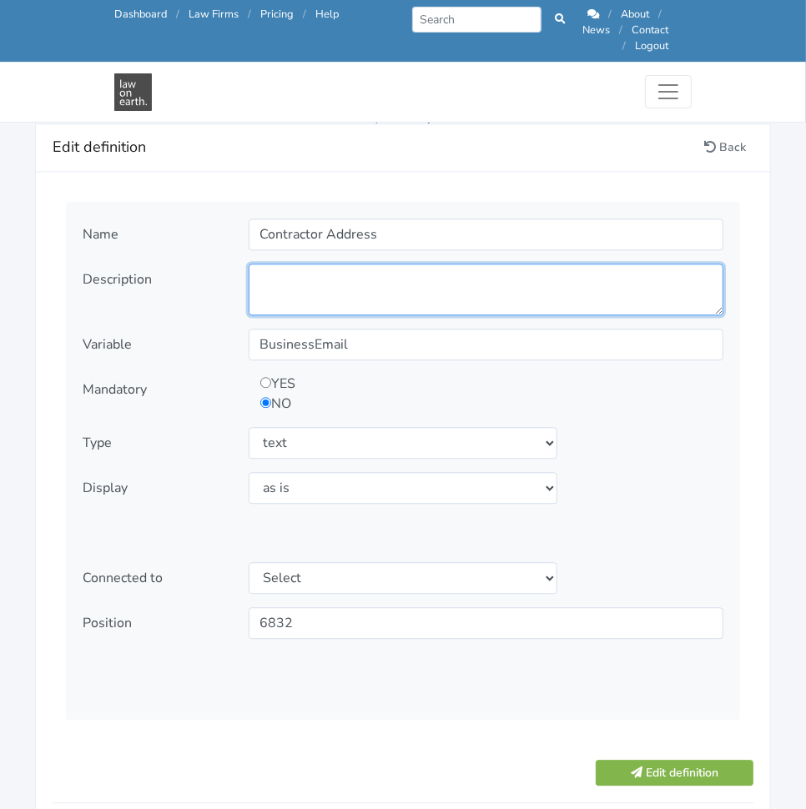
click at [535, 275] on textarea at bounding box center [486, 290] width 475 height 52
paste textarea "The address that the Contractor resides at full time"
type textarea "The address that the Contractor resides at full time"
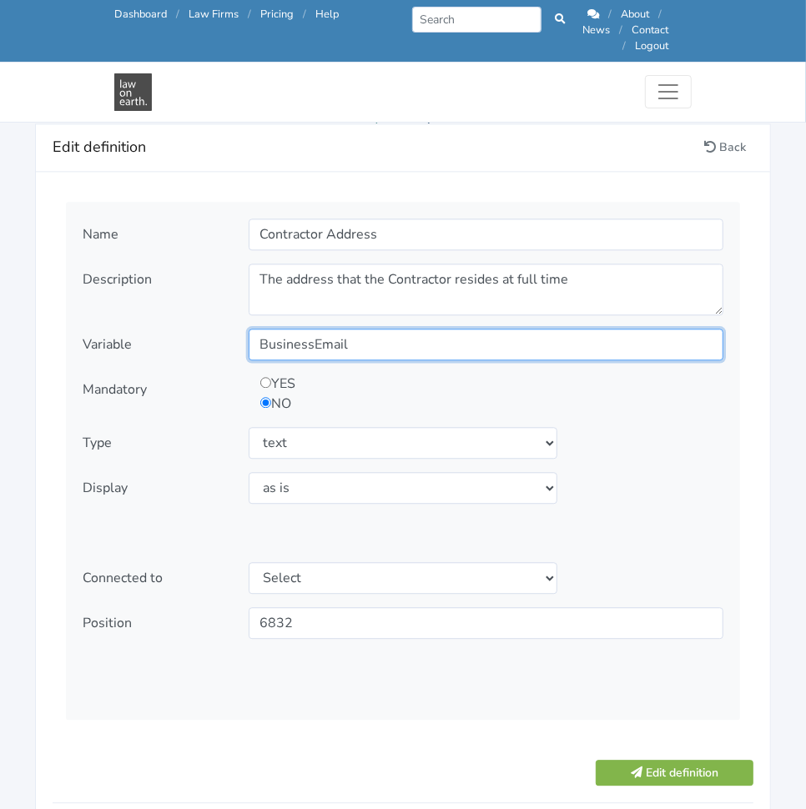
click at [514, 332] on input "BusinessEmail" at bounding box center [486, 345] width 475 height 32
paste input "ContractorAddress"
type input "ContractorAddress"
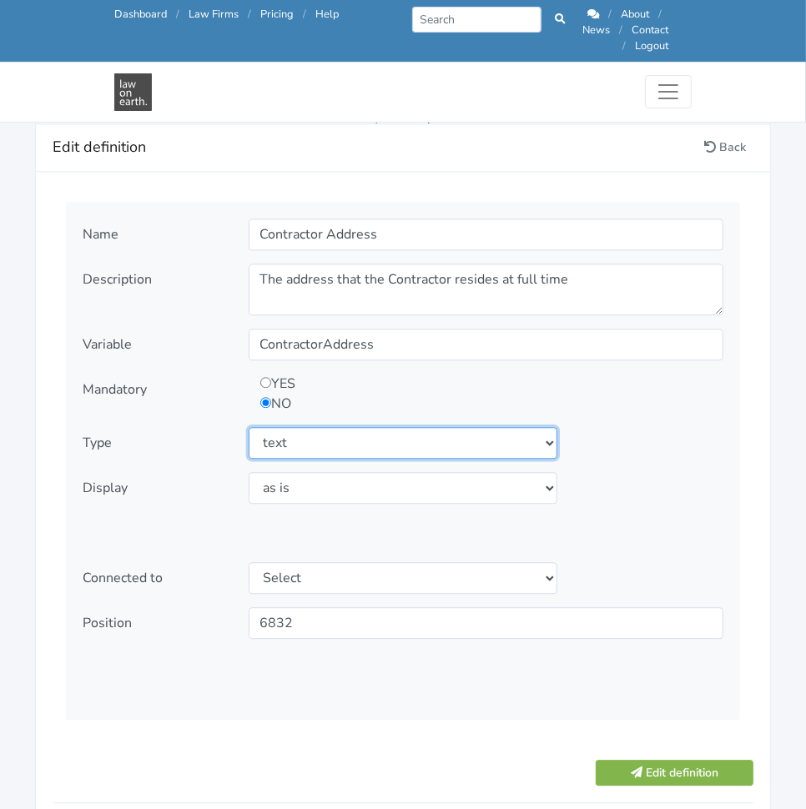
click at [309, 427] on select "Select type text textarea number checkbox compounded date select states" at bounding box center [403, 443] width 309 height 32
select select "textarea"
click at [249, 427] on select "Select type text textarea number checkbox compounded date select states" at bounding box center [403, 443] width 309 height 32
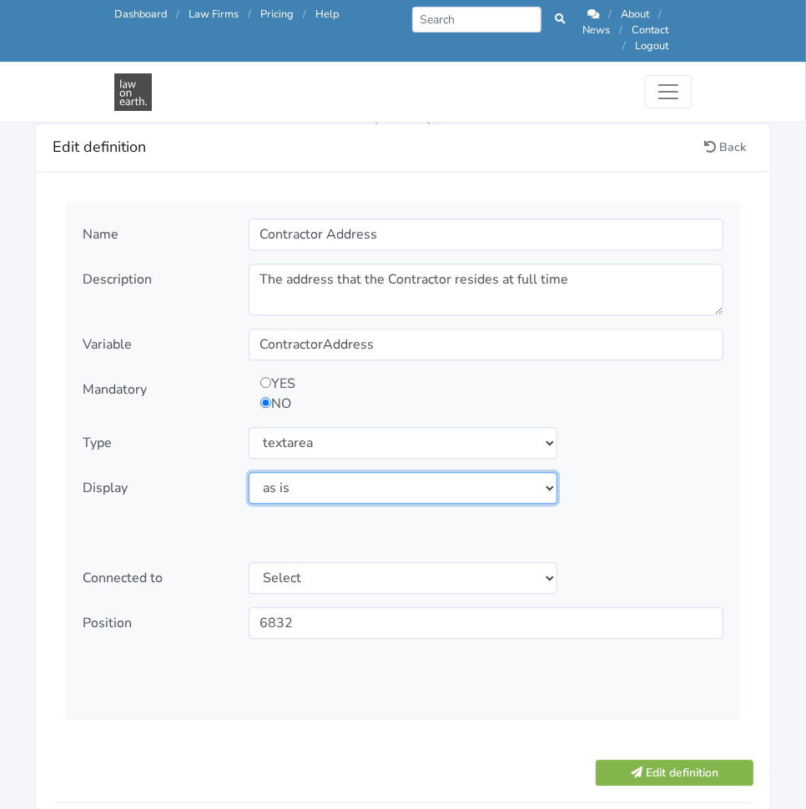
click at [305, 482] on select "Select display as is uppercase lowercase first letter uppercase first letter lo…" at bounding box center [403, 488] width 309 height 32
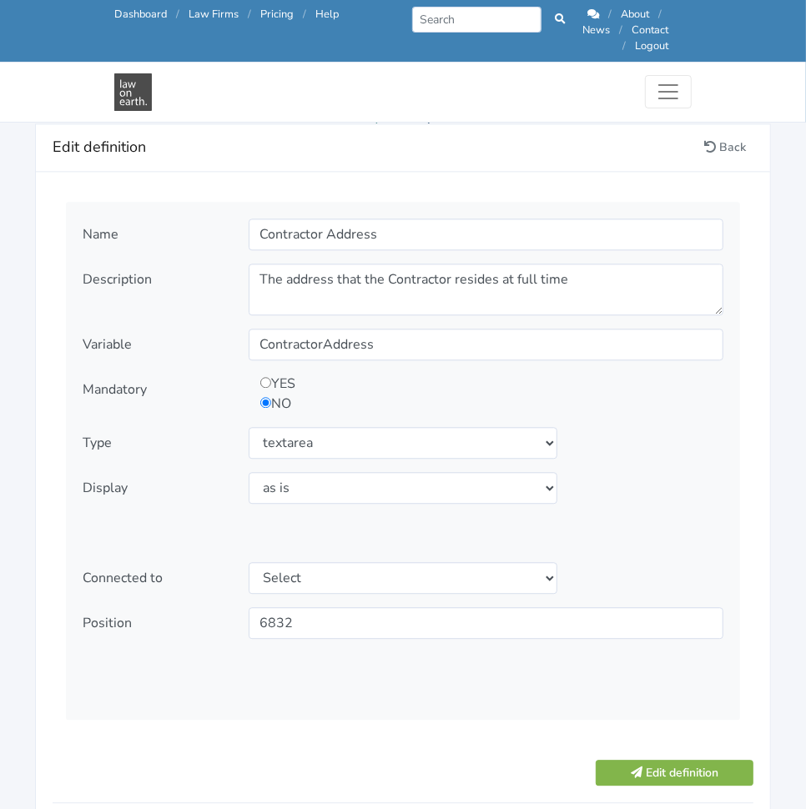
click at [644, 510] on div "Name Contractor Address Description The address that the Contractor resides at …" at bounding box center [403, 461] width 674 height 518
click at [651, 760] on button "Edit definition" at bounding box center [674, 773] width 158 height 26
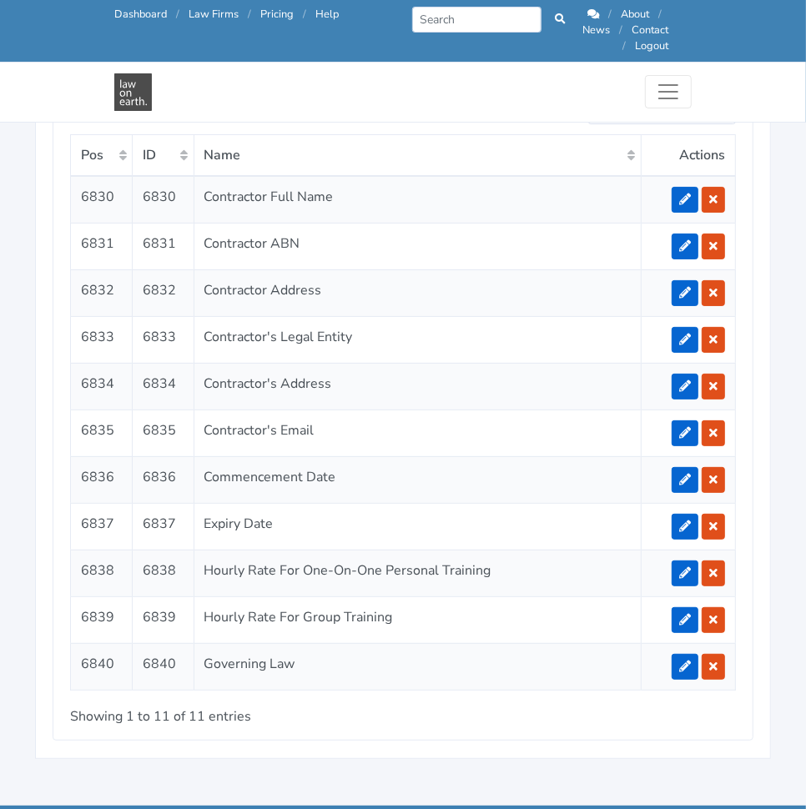
scroll to position [3253, 0]
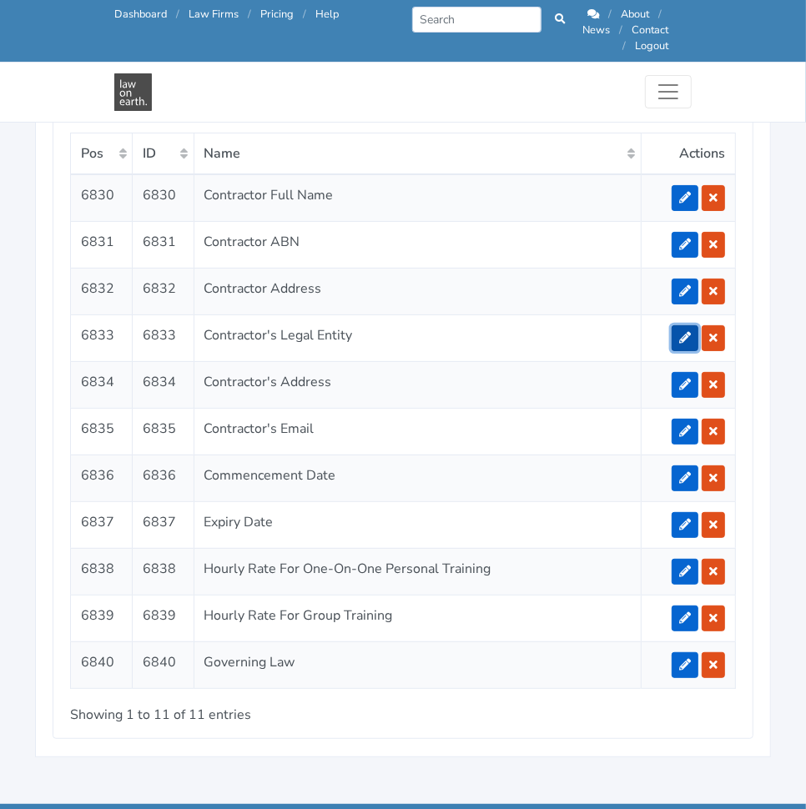
click at [681, 332] on icon at bounding box center [685, 338] width 12 height 12
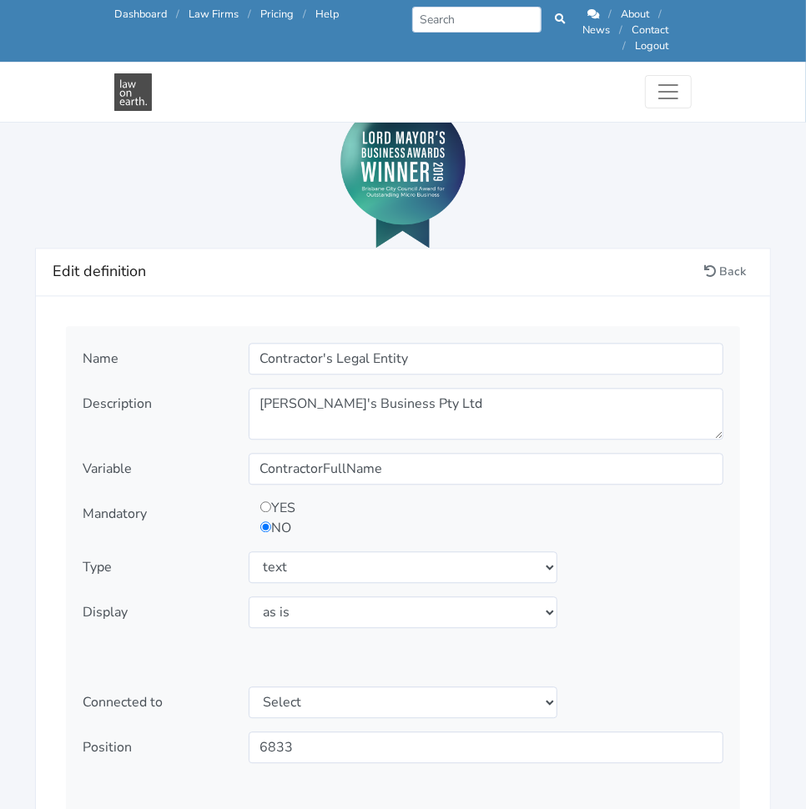
scroll to position [1796, 0]
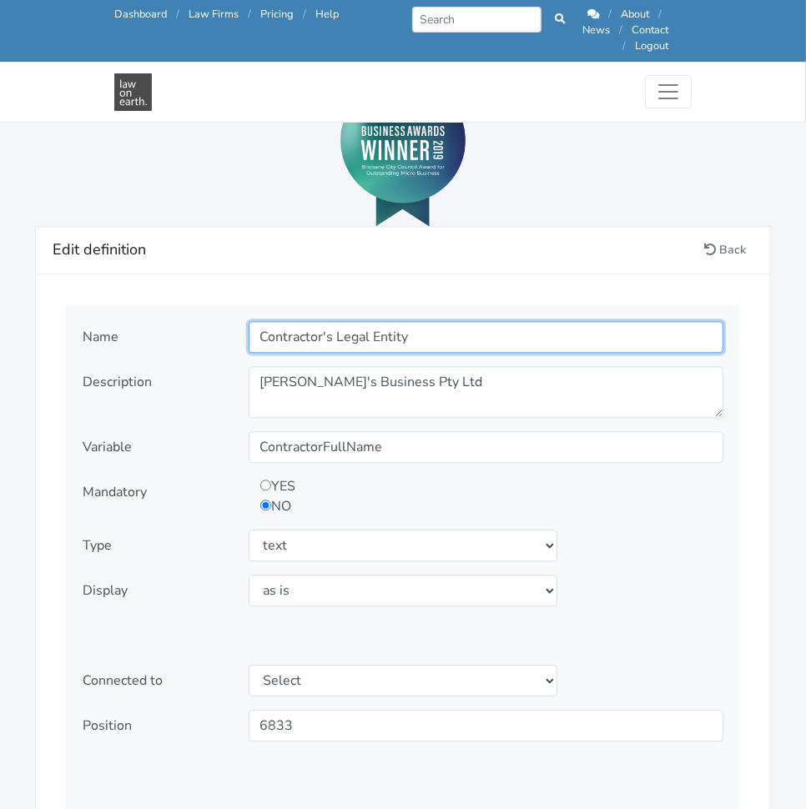
click at [371, 321] on input "Contractor's Legal Entity" at bounding box center [486, 337] width 475 height 32
paste input "s Email Address"
type input "Contractors Email Address"
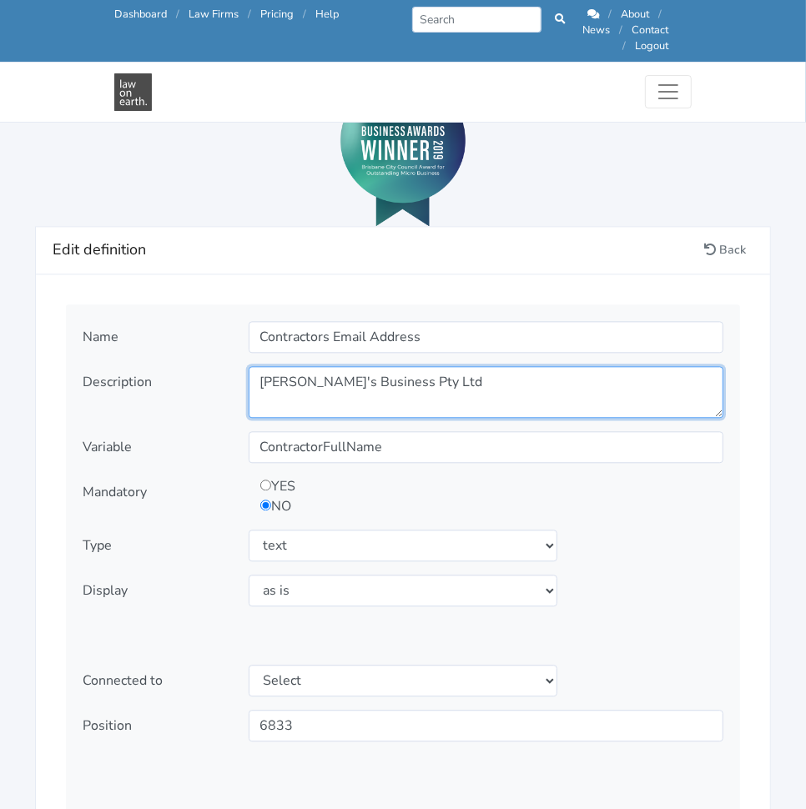
click at [421, 375] on textarea "[PERSON_NAME]'s Business Pty Ltd" at bounding box center [486, 392] width 475 height 52
paste textarea "The main Email Address that the Contractor uses"
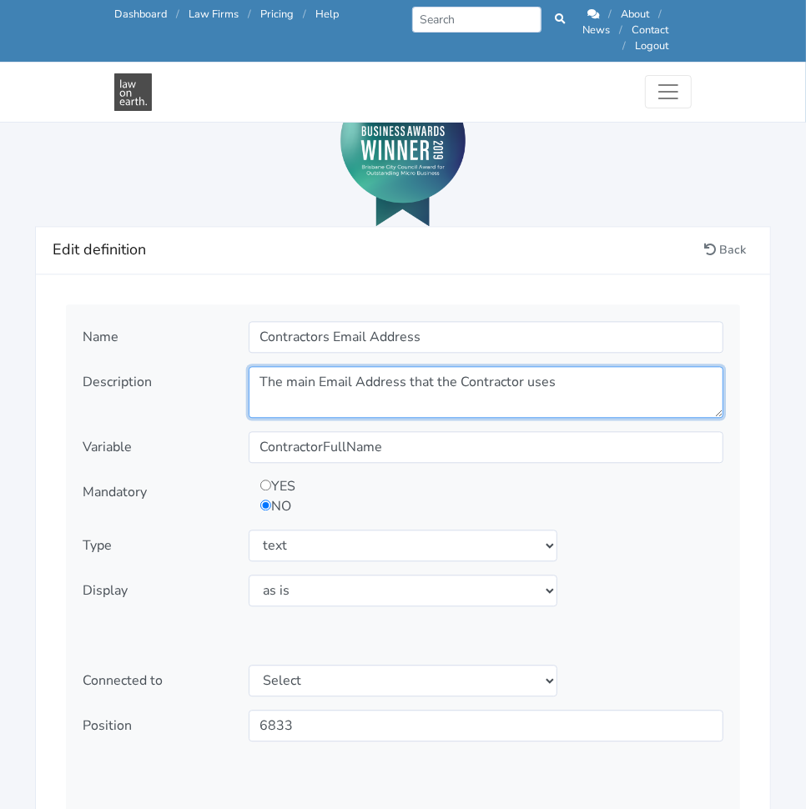
click at [421, 375] on textarea "[PERSON_NAME]'s Business Pty Ltd" at bounding box center [486, 392] width 475 height 52
type textarea "The main Email Address that the Contractor uses"
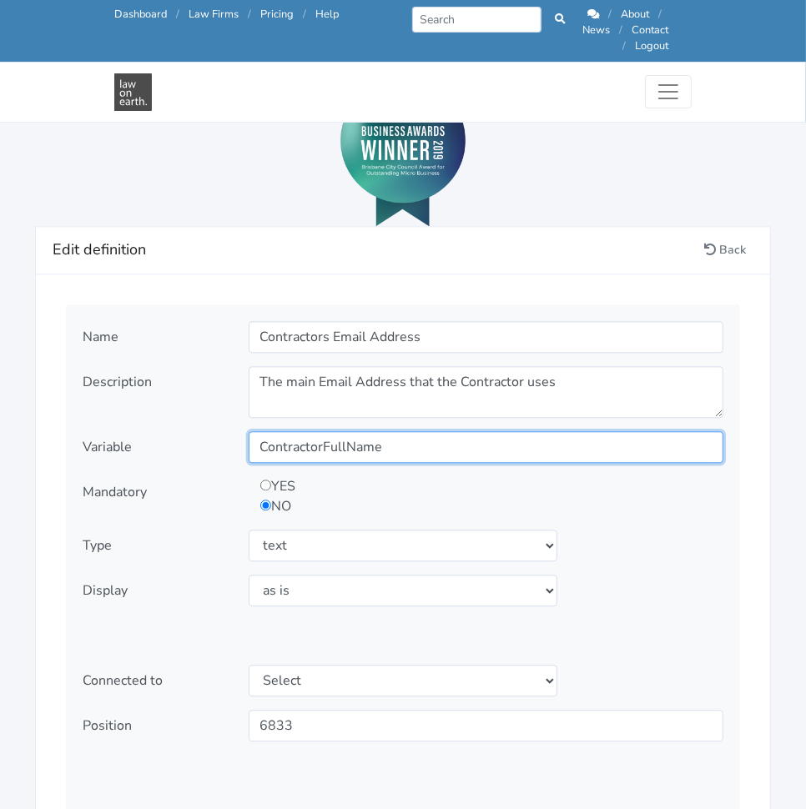
drag, startPoint x: 333, startPoint y: 419, endPoint x: 462, endPoint y: 432, distance: 129.9
click at [462, 432] on input "ContractorFullName" at bounding box center [486, 447] width 475 height 32
type input "ContractorEmail"
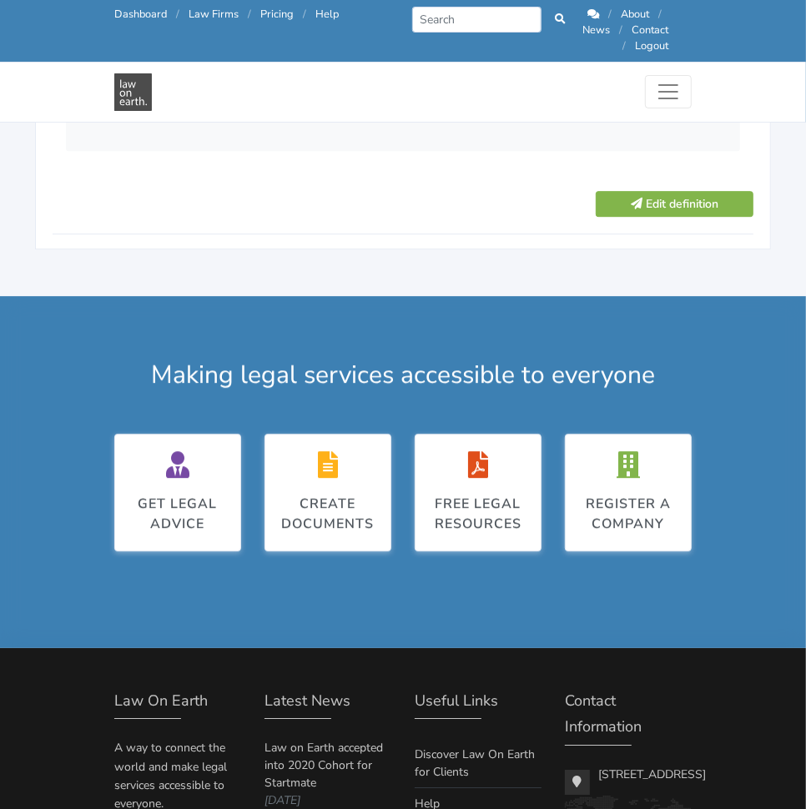
scroll to position [2469, 0]
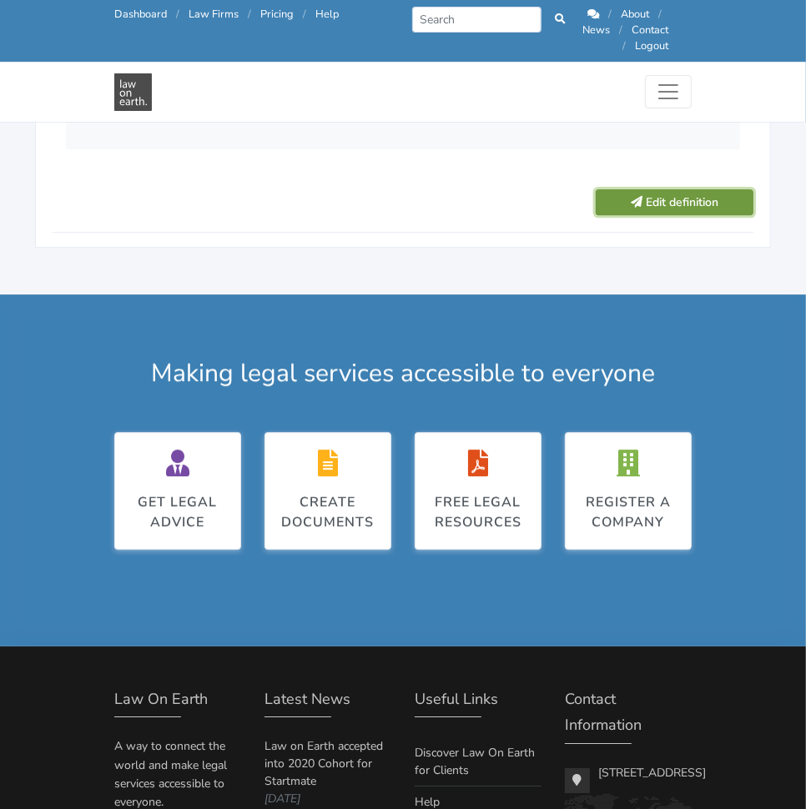
click at [651, 189] on button "Edit definition" at bounding box center [674, 202] width 158 height 26
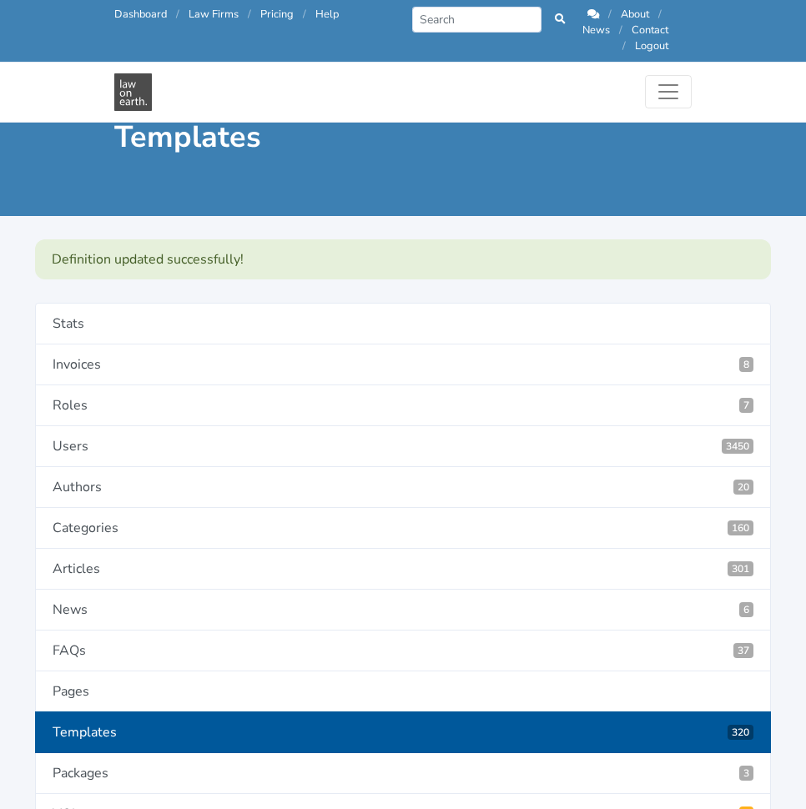
scroll to position [3313, 0]
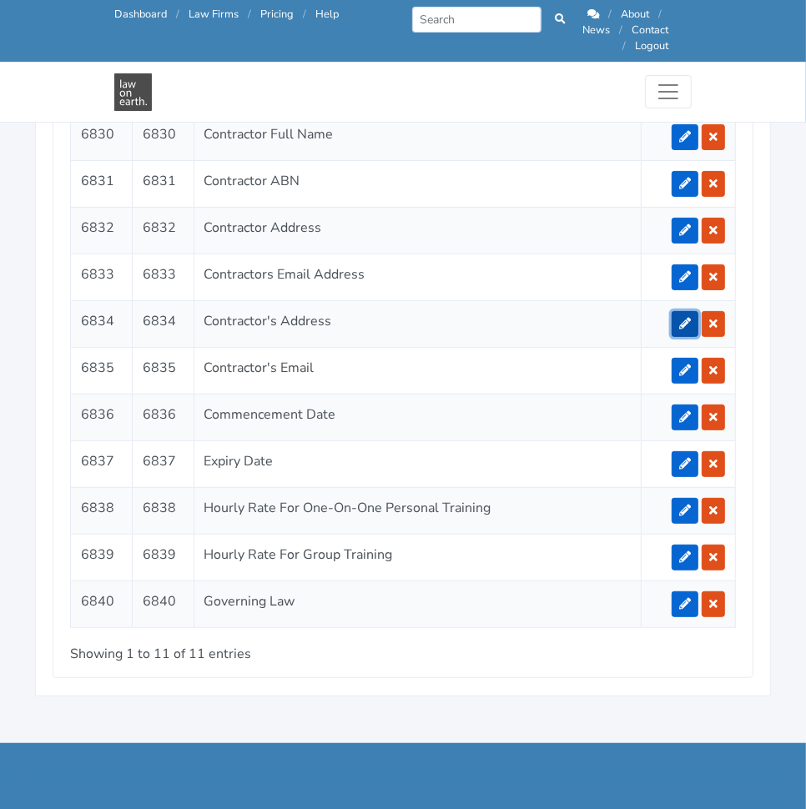
click at [676, 311] on link at bounding box center [684, 324] width 27 height 26
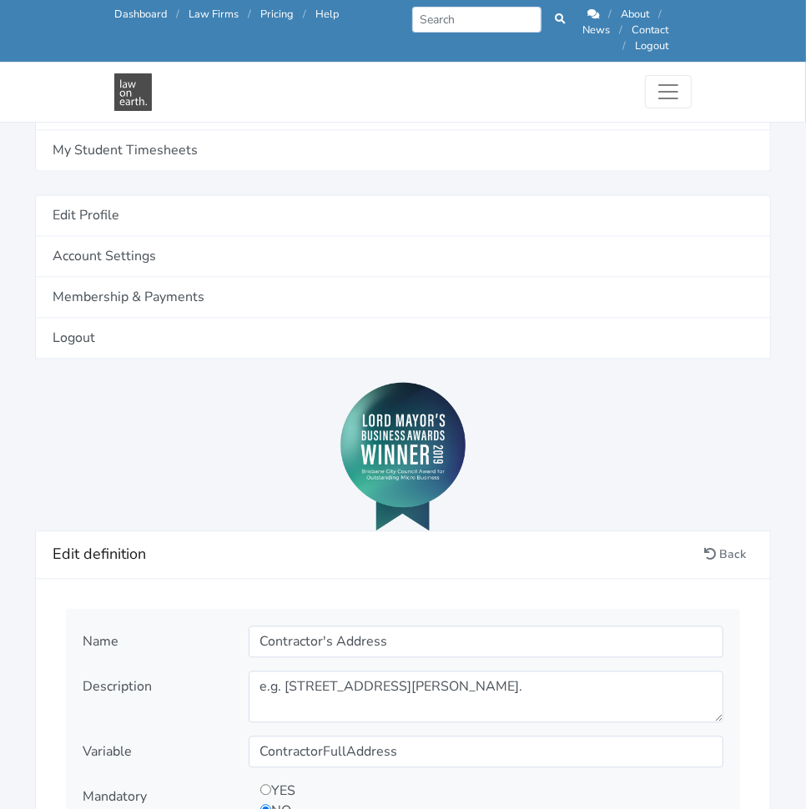
scroll to position [1495, 0]
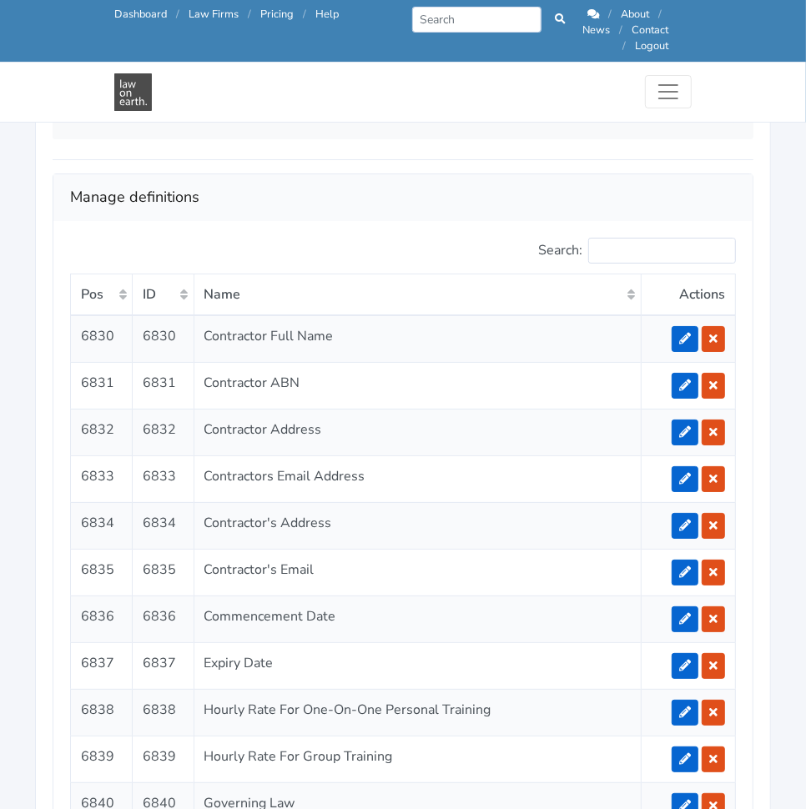
scroll to position [3073, 0]
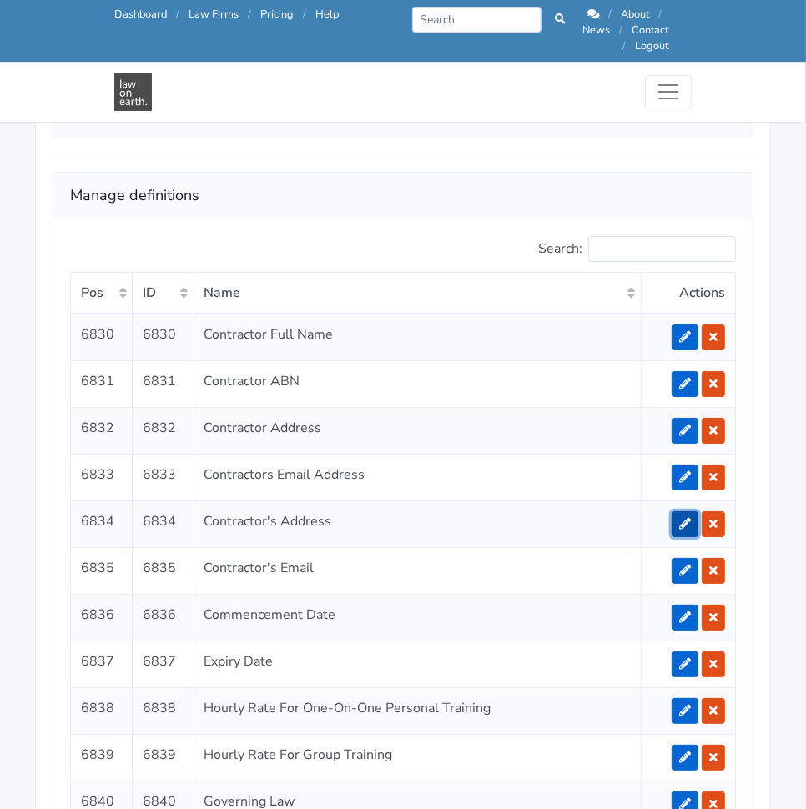
click at [680, 511] on link at bounding box center [684, 524] width 27 height 26
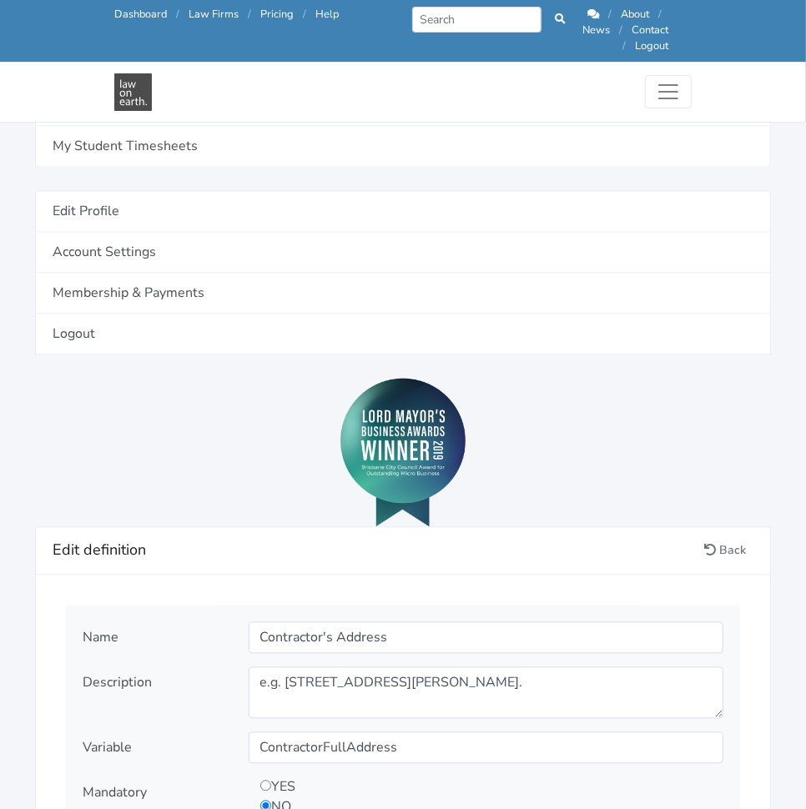
scroll to position [1520, 0]
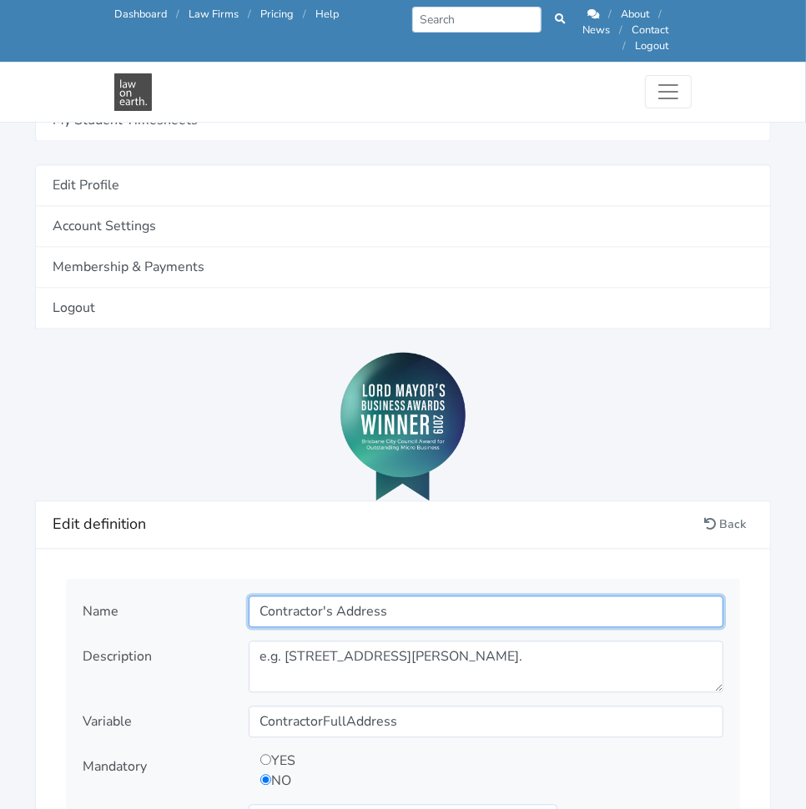
click at [387, 605] on input "Contractor's Address" at bounding box center [486, 612] width 475 height 32
paste input "Mobile Number"
type input "Contractor Mobile Number"
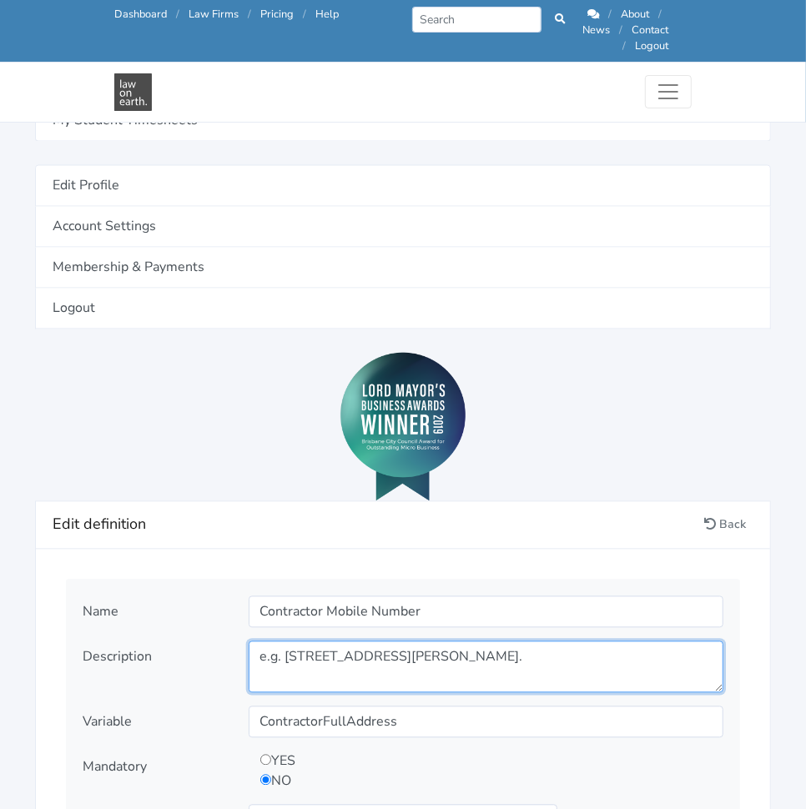
click at [500, 641] on textarea "e.g. [STREET_ADDRESS][PERSON_NAME]." at bounding box center [486, 667] width 475 height 52
paste textarea "What is the Contractor's mobile number?"
type textarea "What is the Contractor's mobile number?"
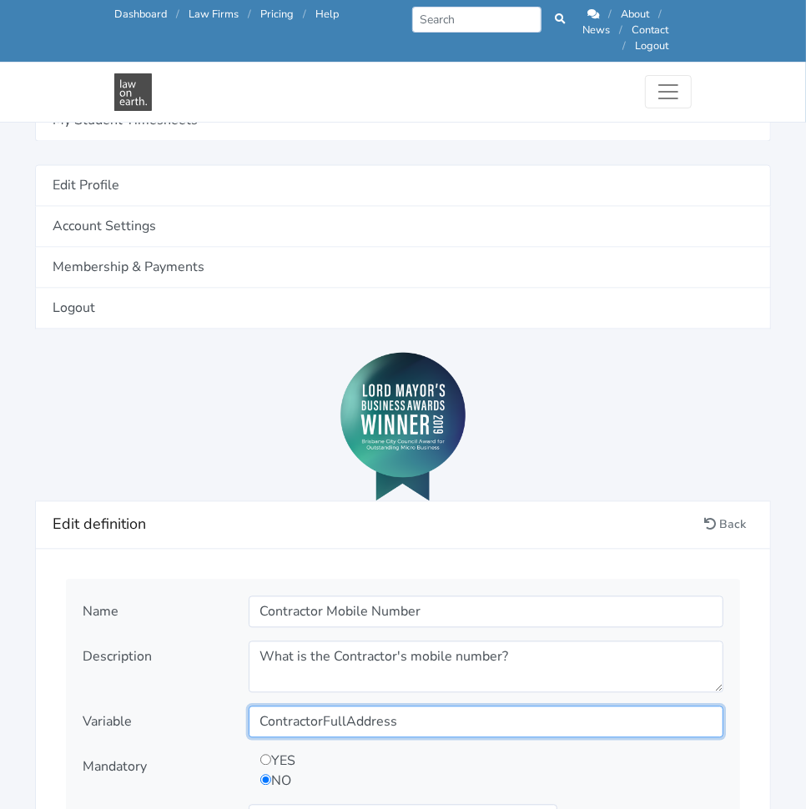
click at [465, 706] on input "ContractorFullAddress" at bounding box center [486, 722] width 475 height 32
paste input "Mobile"
type input "ContractorMobile"
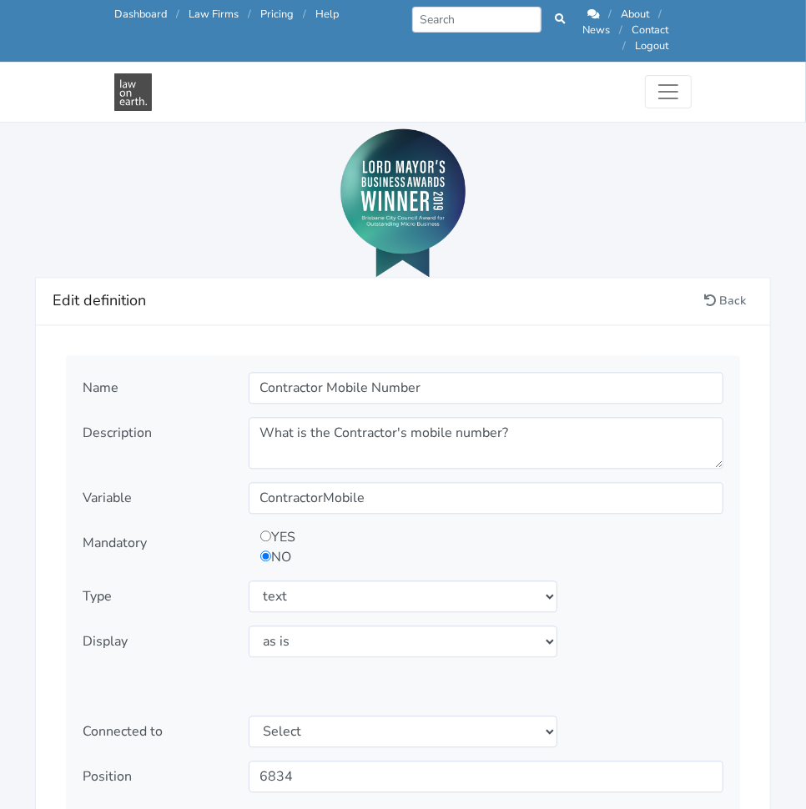
scroll to position [1816, 0]
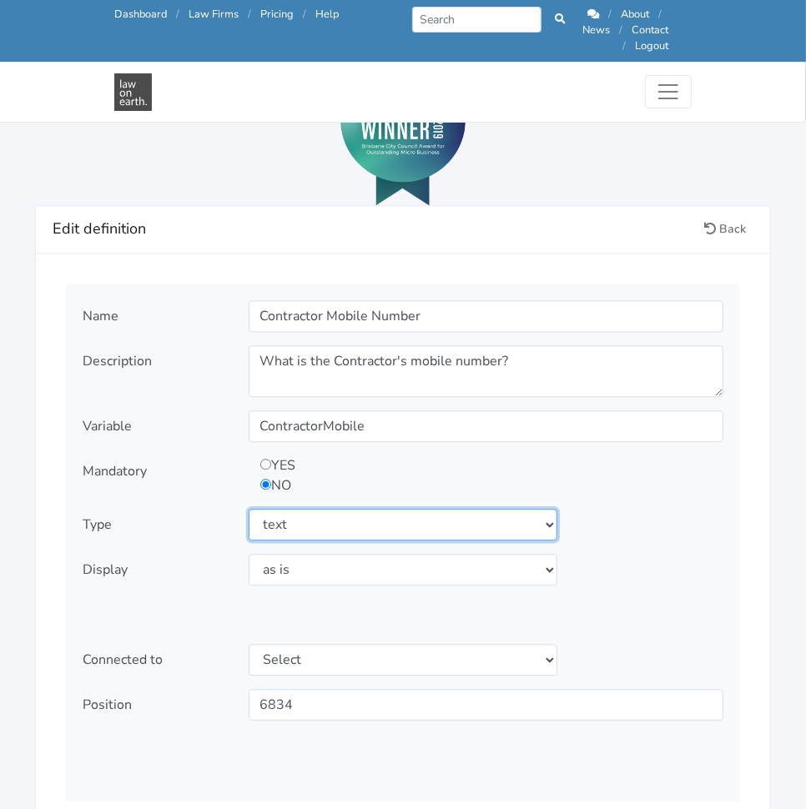
click at [372, 509] on select "Select type text textarea number checkbox compounded date select states" at bounding box center [403, 525] width 309 height 32
select select "number"
click at [249, 509] on select "Select type text textarea number checkbox compounded date select states" at bounding box center [403, 525] width 309 height 32
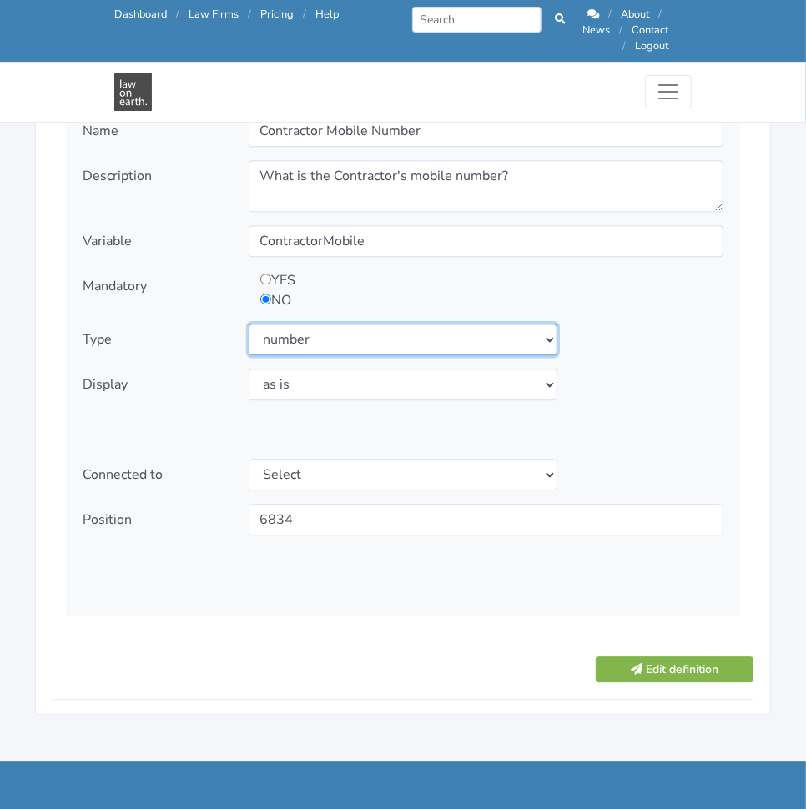
scroll to position [2007, 0]
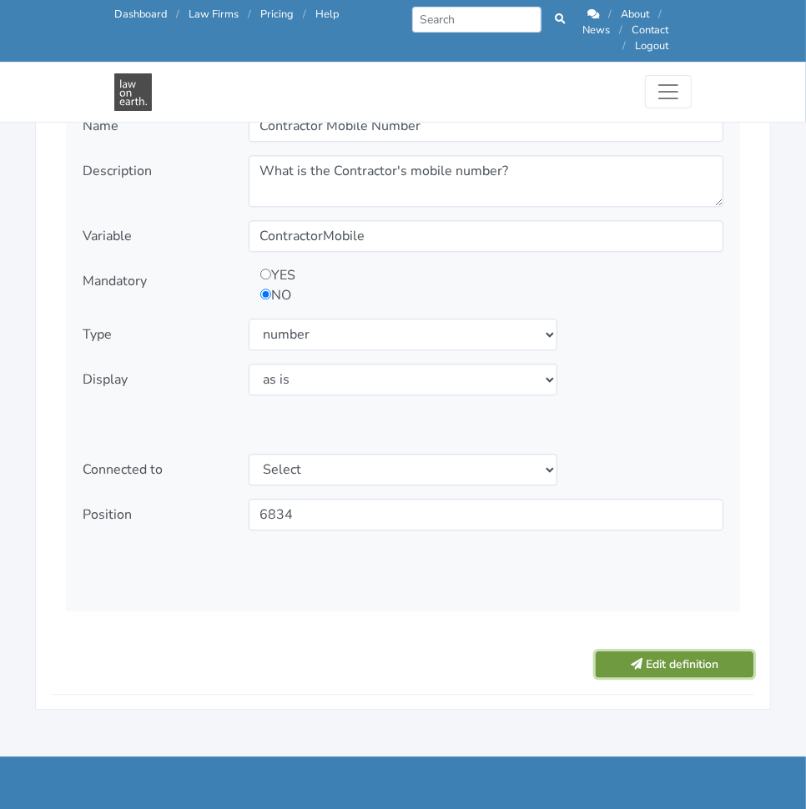
click at [655, 651] on button "Edit definition" at bounding box center [674, 664] width 158 height 26
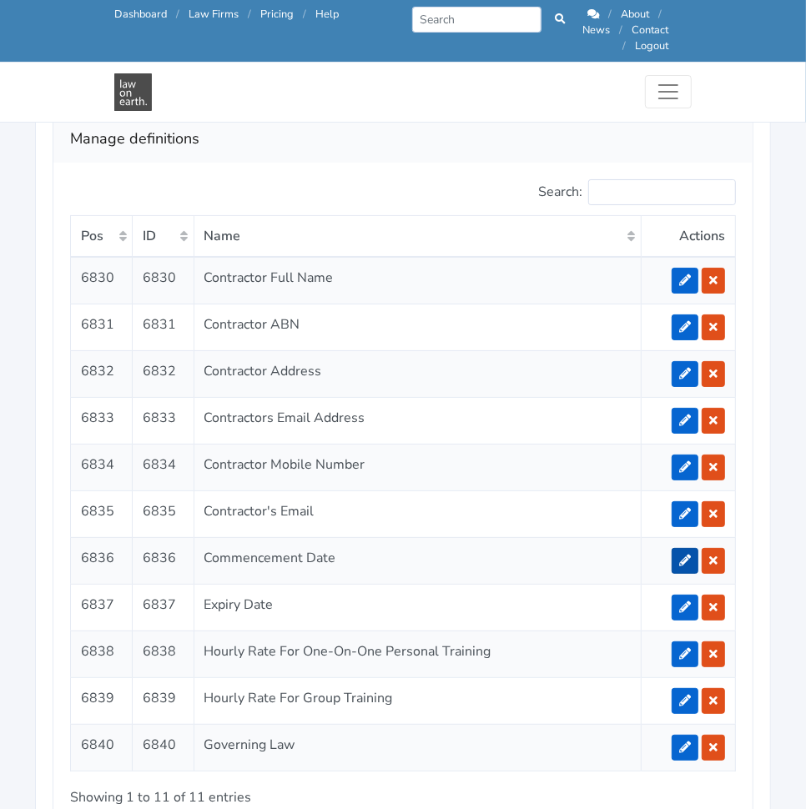
scroll to position [3172, 0]
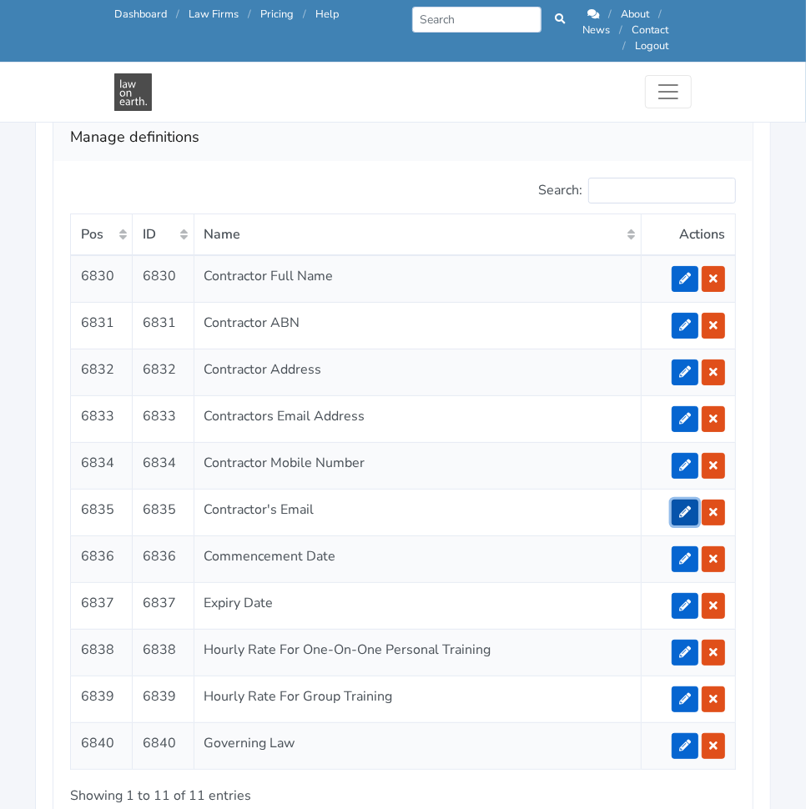
click at [681, 506] on icon at bounding box center [685, 512] width 12 height 12
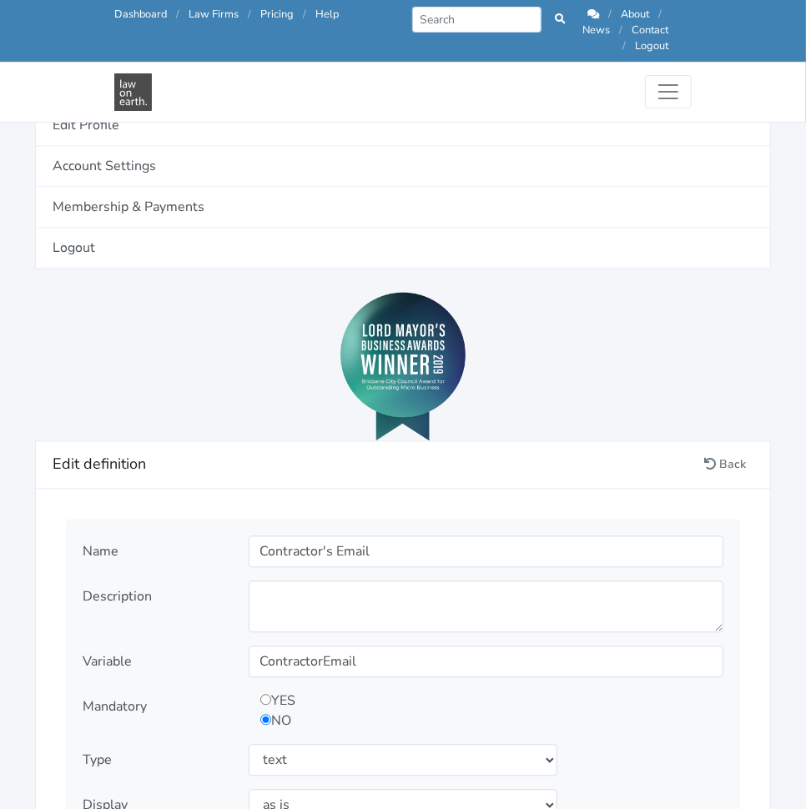
scroll to position [1581, 0]
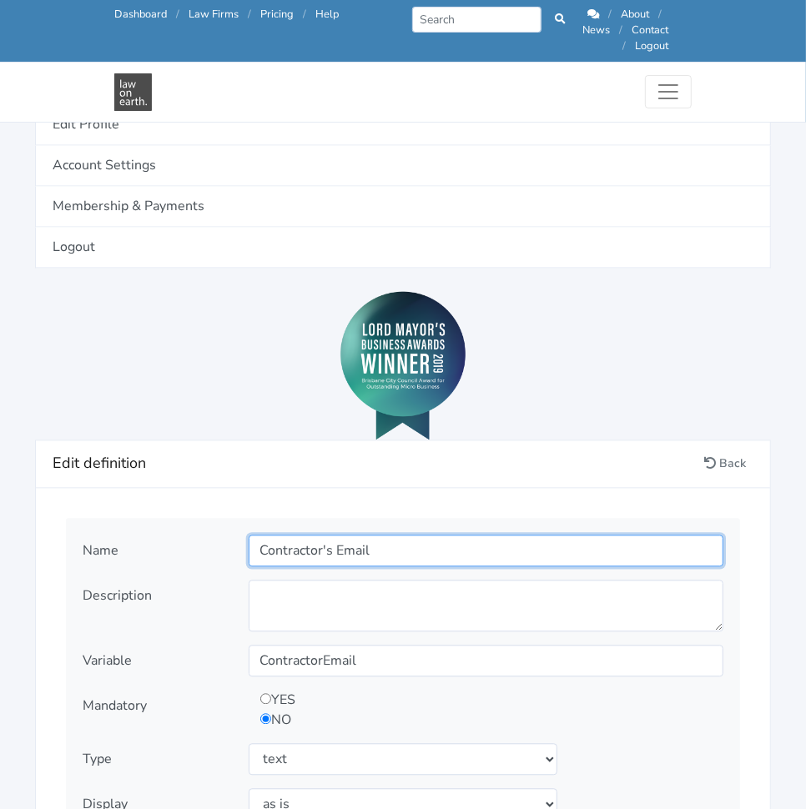
click at [390, 535] on input "Contractor's Email" at bounding box center [486, 551] width 475 height 32
paste input "lient Full Name"
type input "Client Full Name"
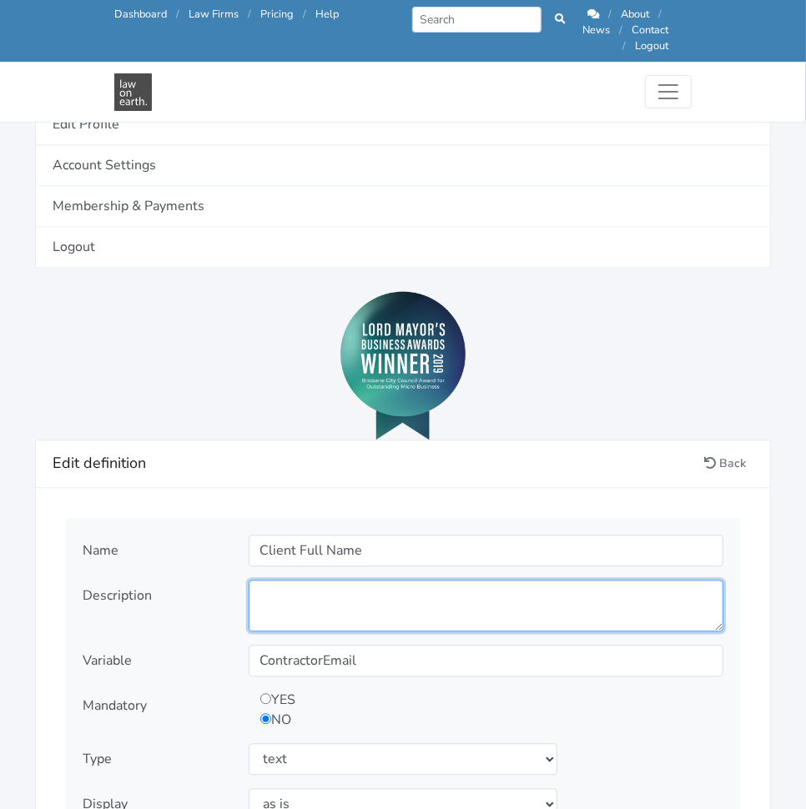
click at [353, 596] on textarea at bounding box center [486, 606] width 475 height 52
paste textarea "The Full Legal name of the Business or list the Legal Entity name"
type textarea "The Full Legal name of the Business or list the Legal Entity name"
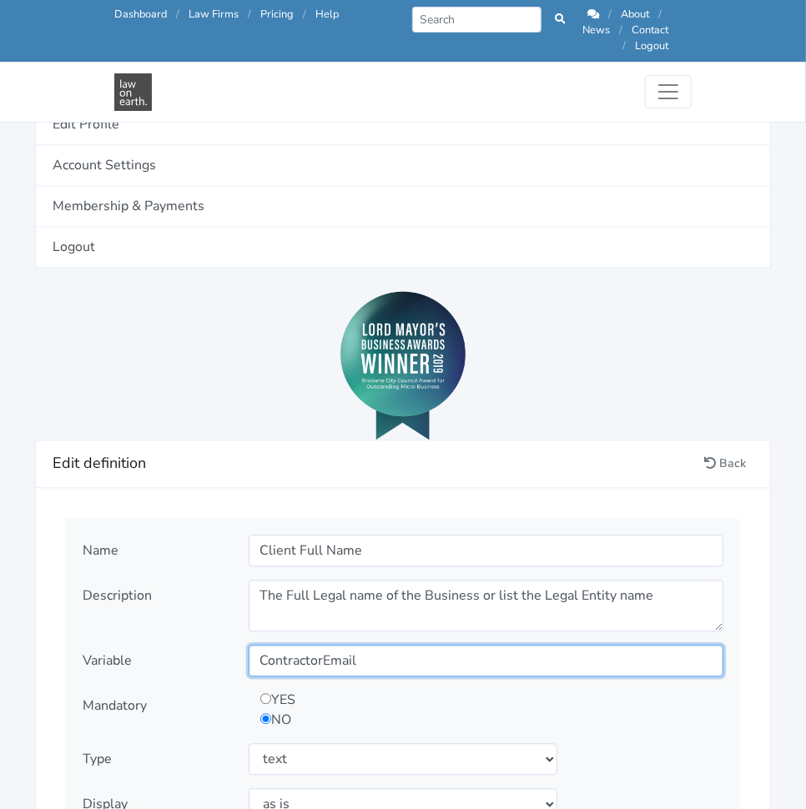
click at [438, 656] on input "ContractorEmail" at bounding box center [486, 662] width 475 height 32
paste input "lientFullName"
type input "ClientFullName"
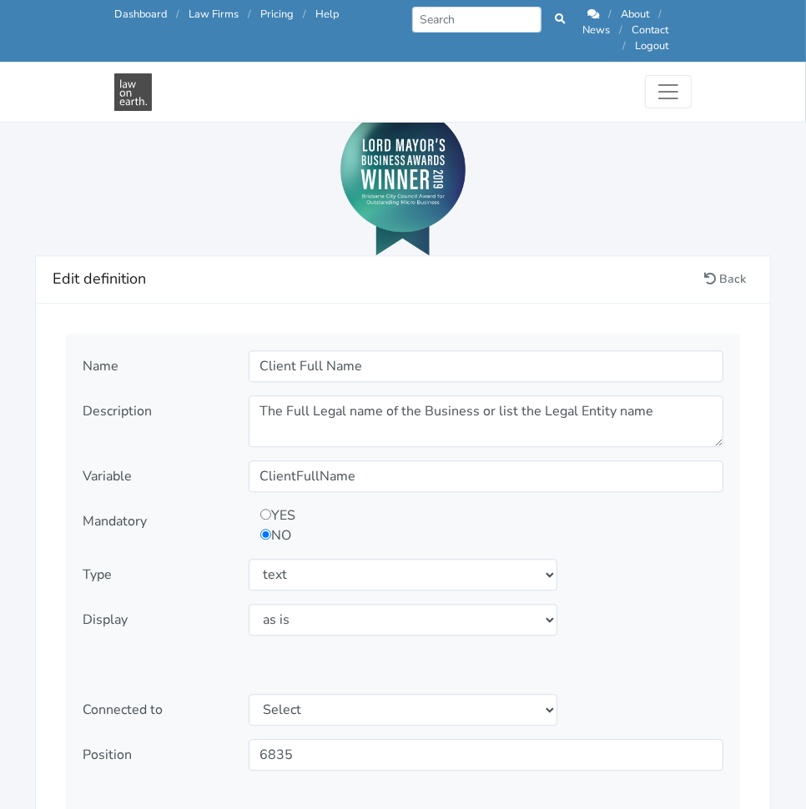
scroll to position [1791, 0]
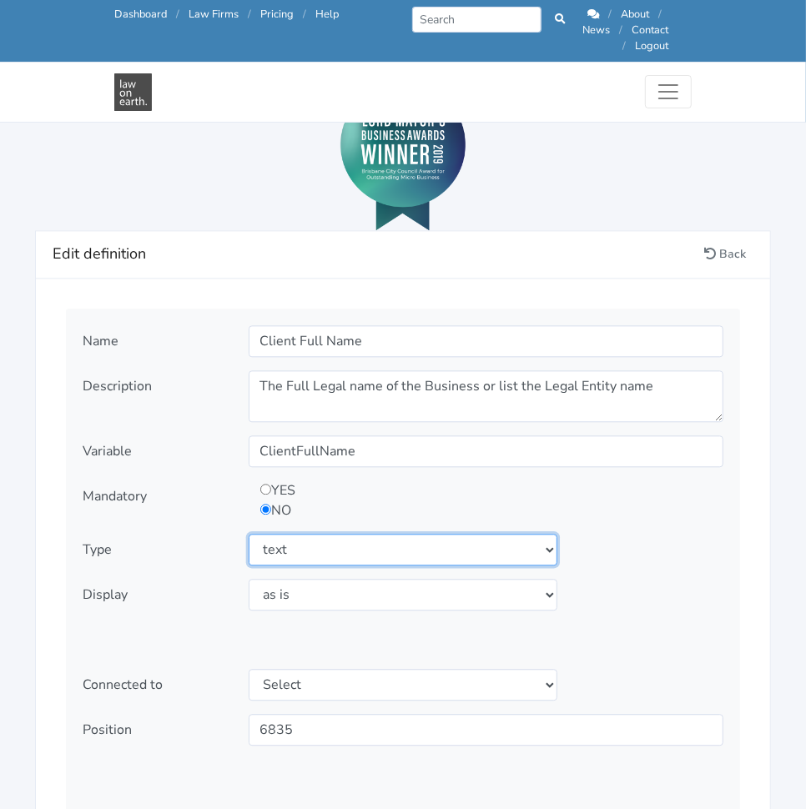
click at [336, 535] on select "Select type text textarea number checkbox compounded date select states" at bounding box center [403, 550] width 309 height 32
select select "textarea"
click at [249, 534] on select "Select type text textarea number checkbox compounded date select states" at bounding box center [403, 550] width 309 height 32
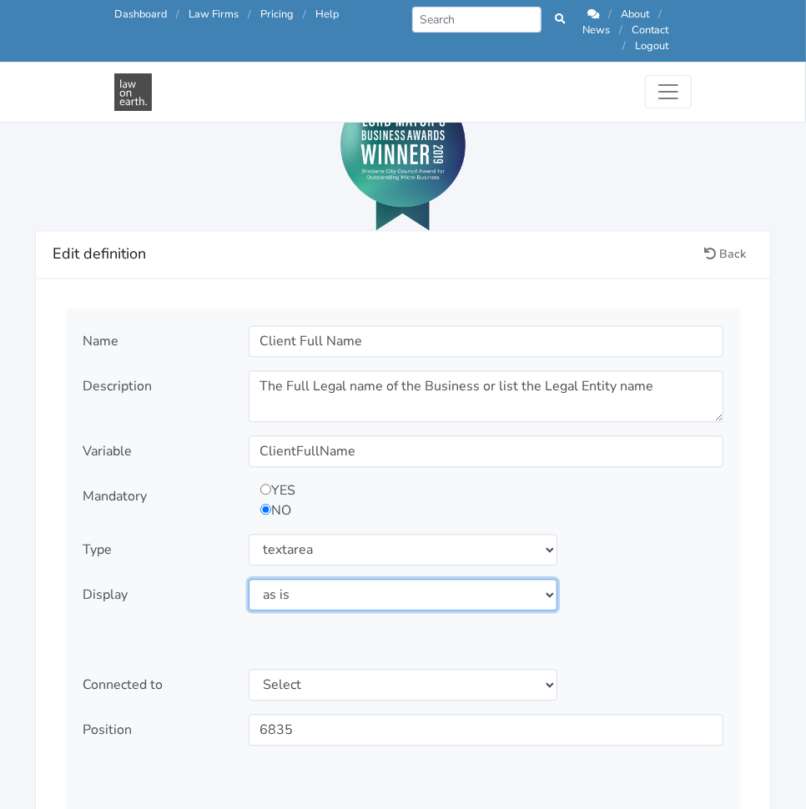
click at [324, 579] on select "Select display as is uppercase lowercase first letter uppercase first letter lo…" at bounding box center [403, 595] width 309 height 32
click at [249, 579] on select "Select display as is uppercase lowercase first letter uppercase first letter lo…" at bounding box center [403, 595] width 309 height 32
click at [465, 579] on select "Select display as is uppercase lowercase first letter uppercase first letter lo…" at bounding box center [403, 595] width 309 height 32
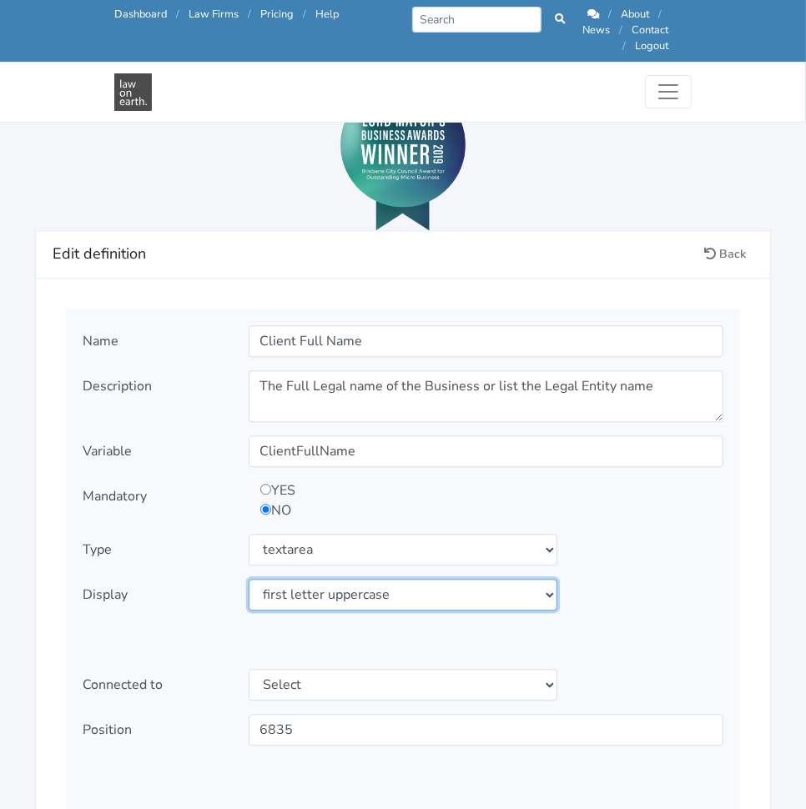
click at [249, 579] on select "Select display as is uppercase lowercase first letter uppercase first letter lo…" at bounding box center [403, 595] width 309 height 32
drag, startPoint x: 374, startPoint y: 567, endPoint x: 381, endPoint y: 628, distance: 61.3
click at [381, 628] on div "Name Client Full Name Description The Full Legal name of the Business or list t…" at bounding box center [403, 568] width 674 height 518
select select "as is"
click at [249, 579] on select "Select display as is uppercase lowercase first letter uppercase first letter lo…" at bounding box center [403, 595] width 309 height 32
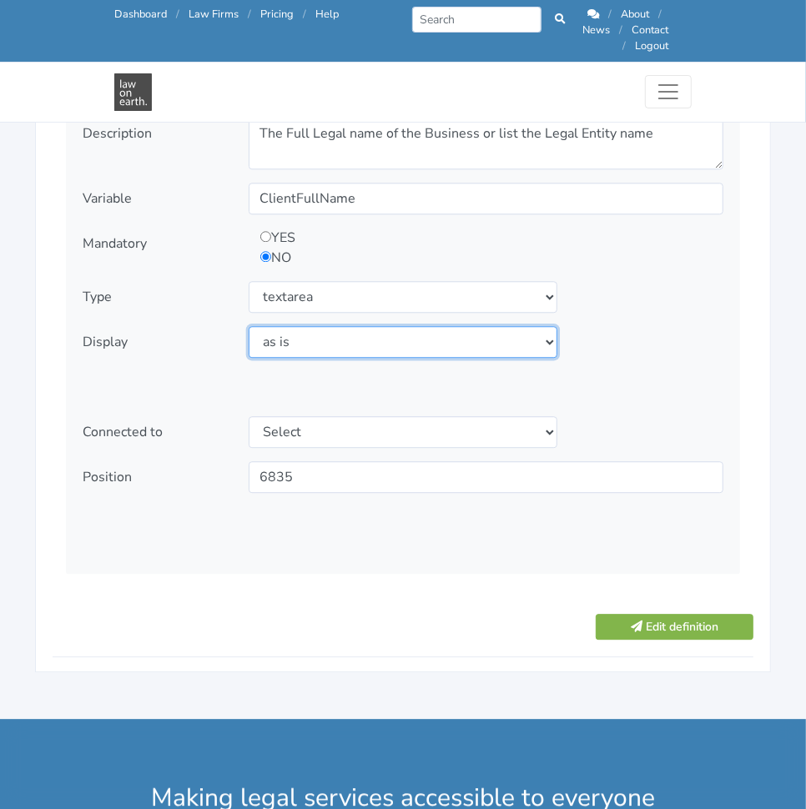
scroll to position [2047, 0]
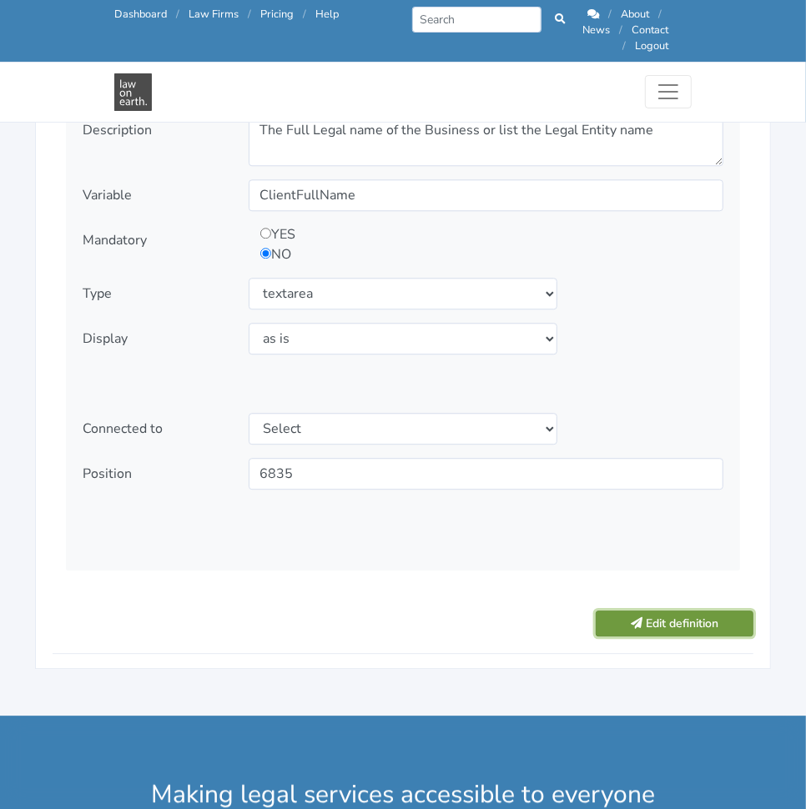
click at [634, 610] on button "Edit definition" at bounding box center [674, 623] width 158 height 26
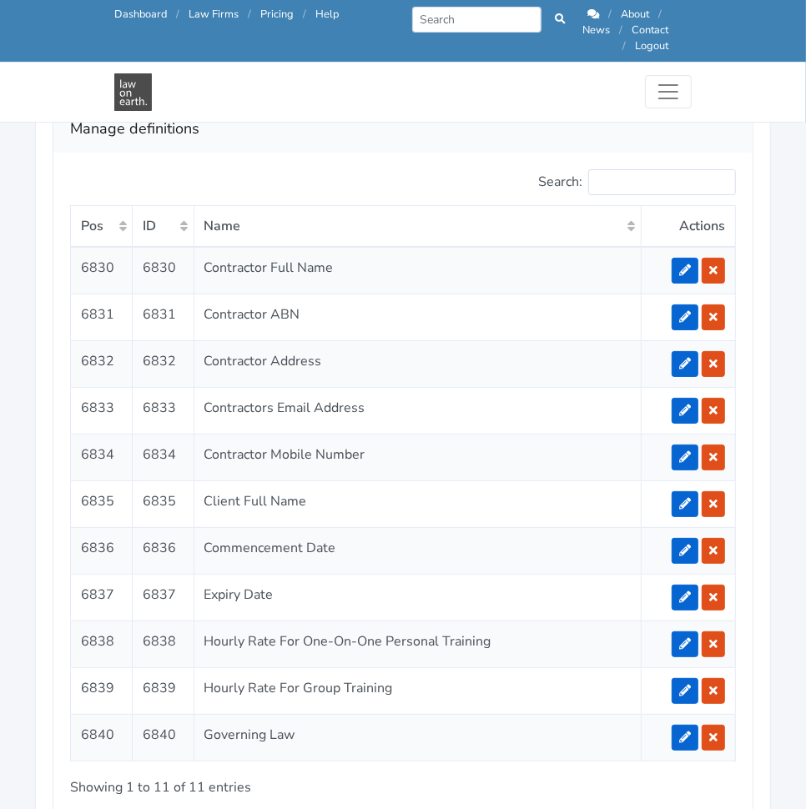
scroll to position [3167, 0]
